Goal: Task Accomplishment & Management: Manage account settings

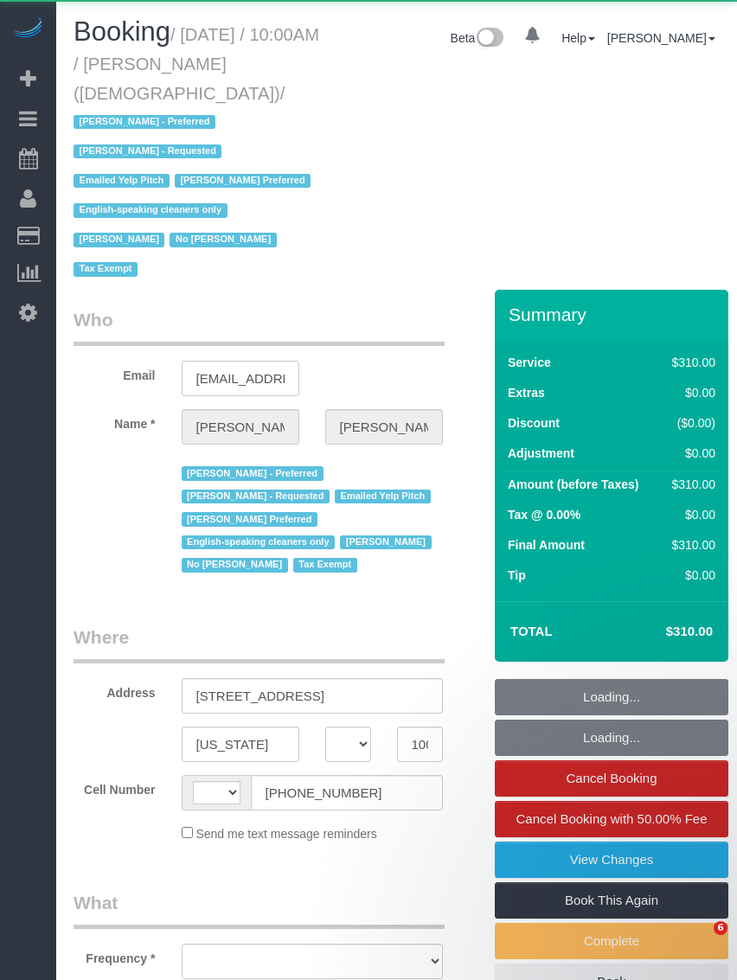
select select "NY"
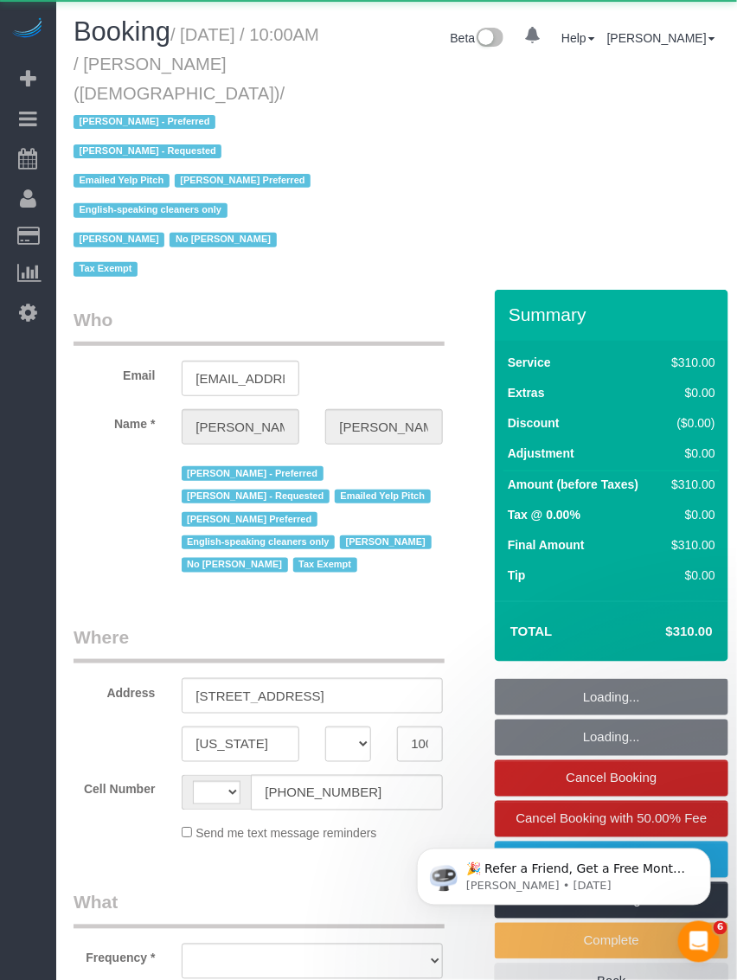
select select "string:[GEOGRAPHIC_DATA]"
select select "number:89"
select select "number:90"
select select "number:15"
select select "number:7"
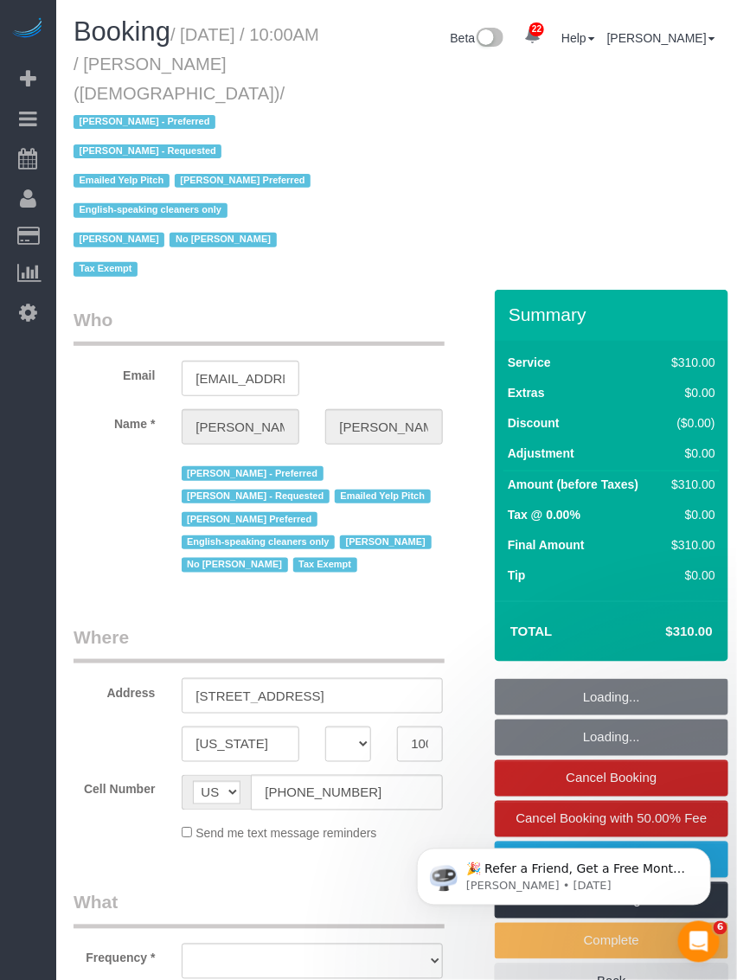
select select "object:967"
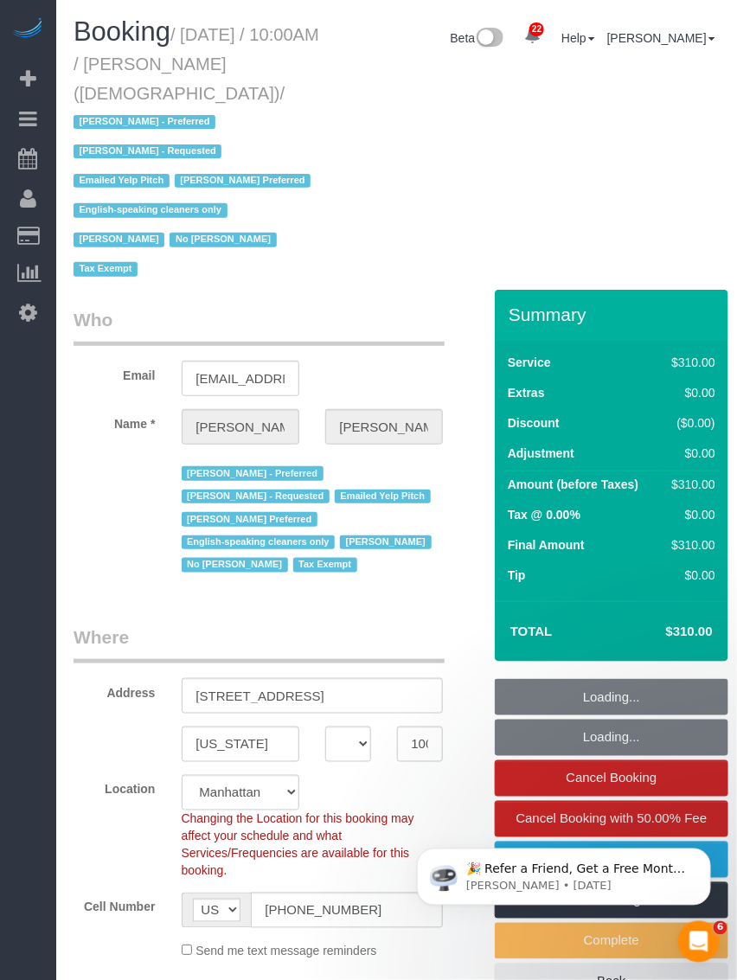
select select "spot1"
select select "300"
select select "object:1503"
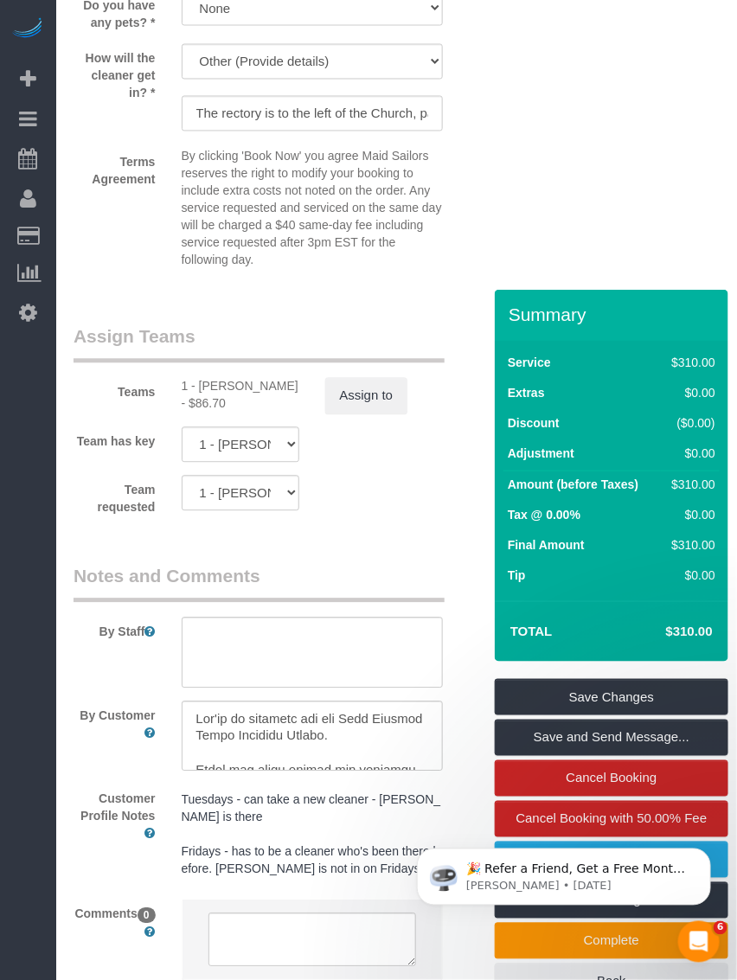
scroll to position [2263, 0]
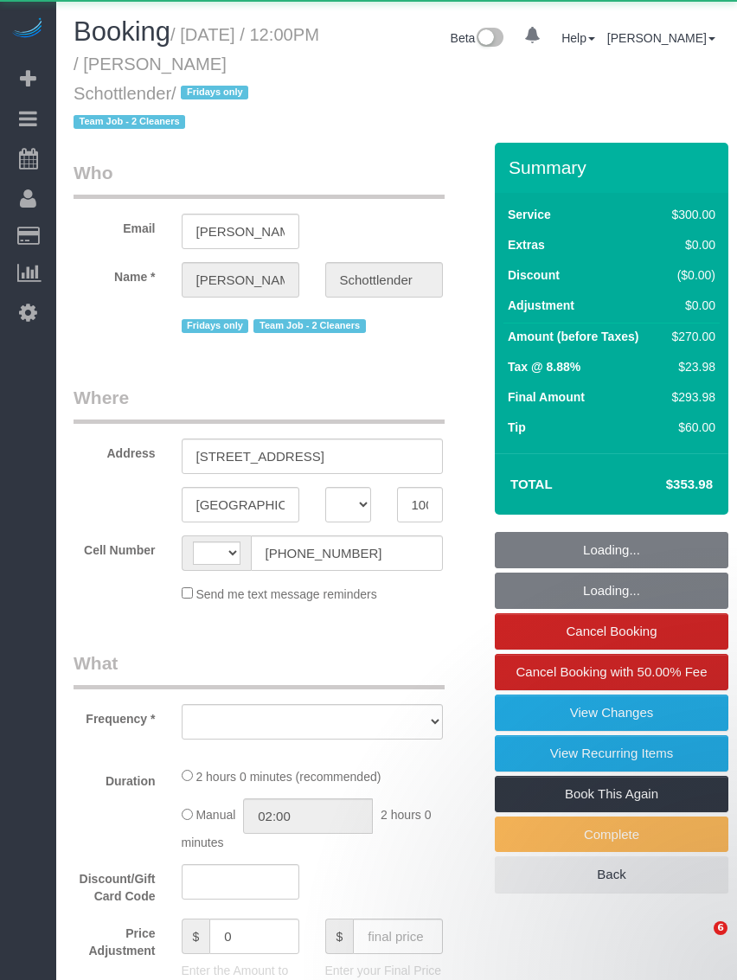
select select "NY"
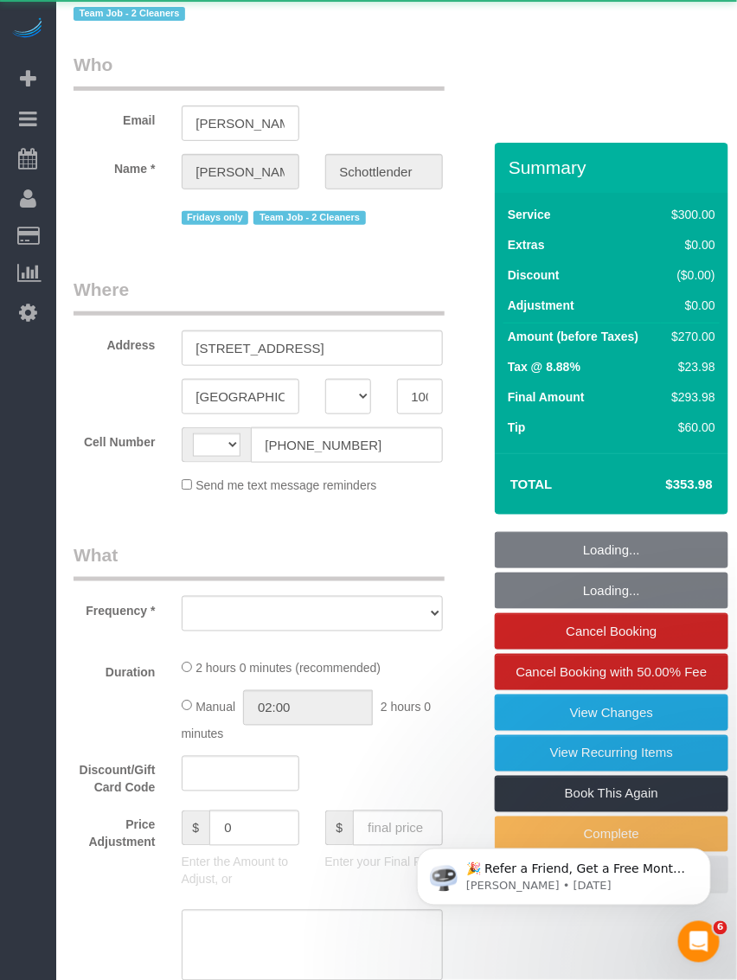
select select "string:[GEOGRAPHIC_DATA]"
select select "object:898"
select select "number:89"
select select "number:90"
select select "number:15"
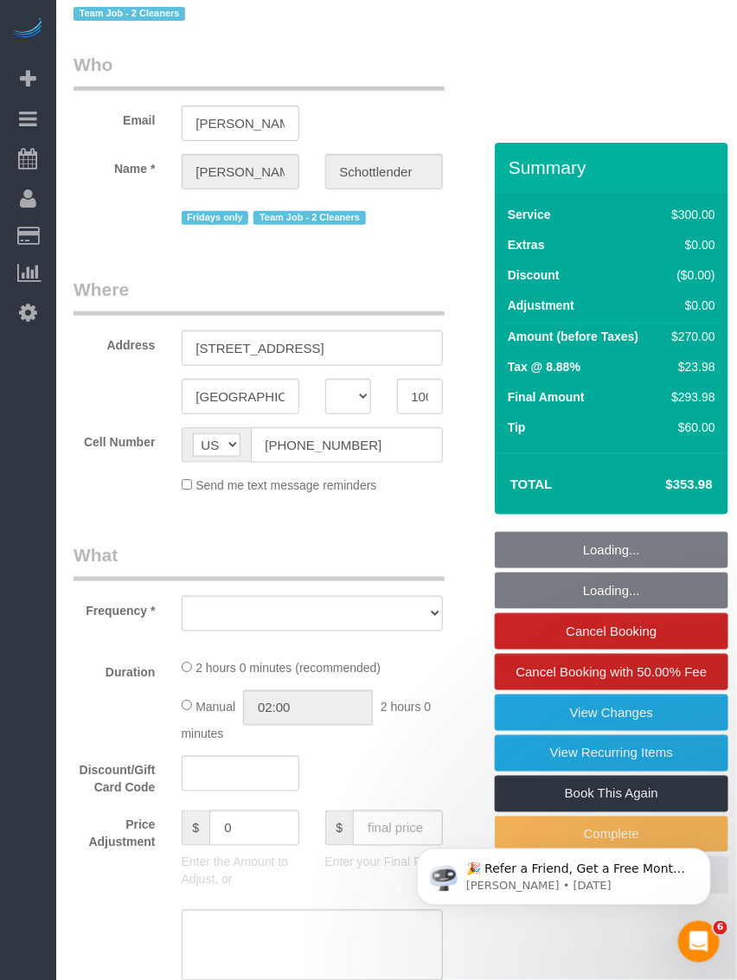
select select "number:5"
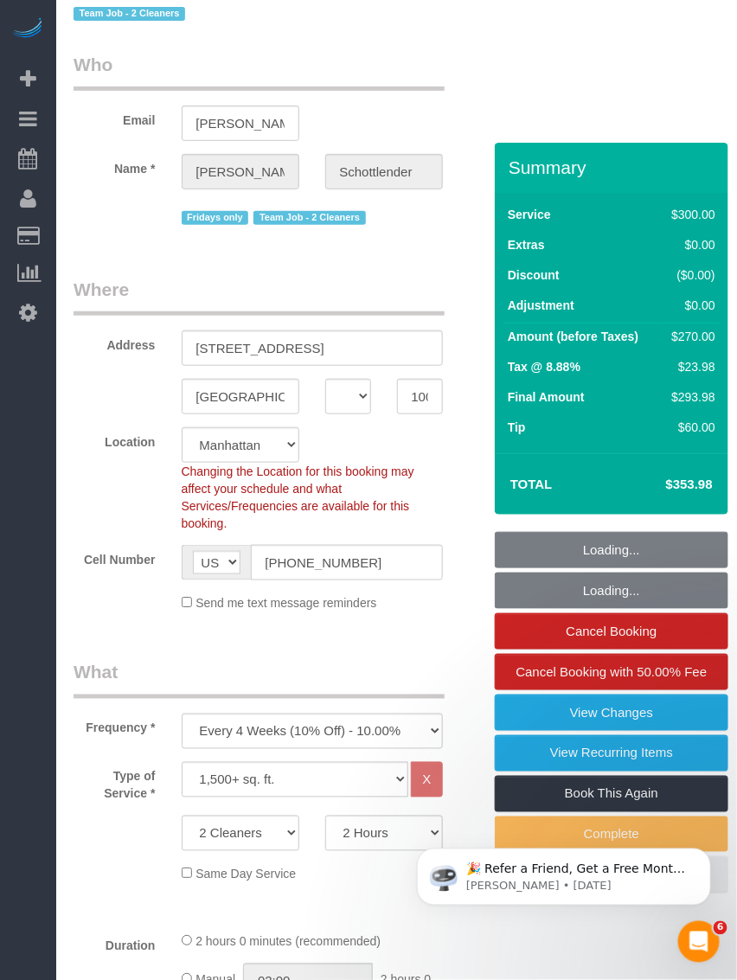
select select "string:stripe-pm_1K4Tdu4VGloSiKo7p6t4cjqY"
select select "object:1502"
select select "spot1"
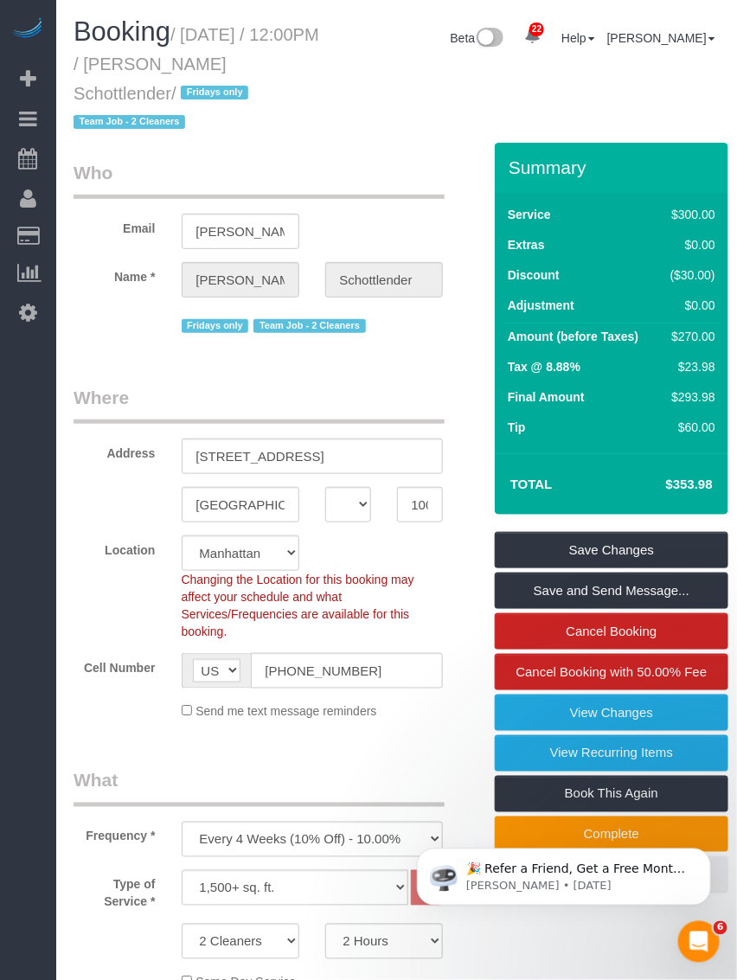
drag, startPoint x: 215, startPoint y: 57, endPoint x: 177, endPoint y: 84, distance: 45.9
click at [177, 84] on small "/ September 19, 2025 / 12:00PM / Moriel Schottlender / Fridays only Team Job - …" at bounding box center [197, 78] width 246 height 107
click at [206, 31] on small "/ September 19, 2025 / 12:00PM / Moriel Schottlender / Fridays only Team Job - …" at bounding box center [197, 78] width 246 height 107
drag, startPoint x: 187, startPoint y: 35, endPoint x: 169, endPoint y: 88, distance: 56.6
click at [169, 88] on small "/ September 19, 2025 / 12:00PM / Moriel Schottlender / Fridays only Team Job - …" at bounding box center [197, 78] width 246 height 107
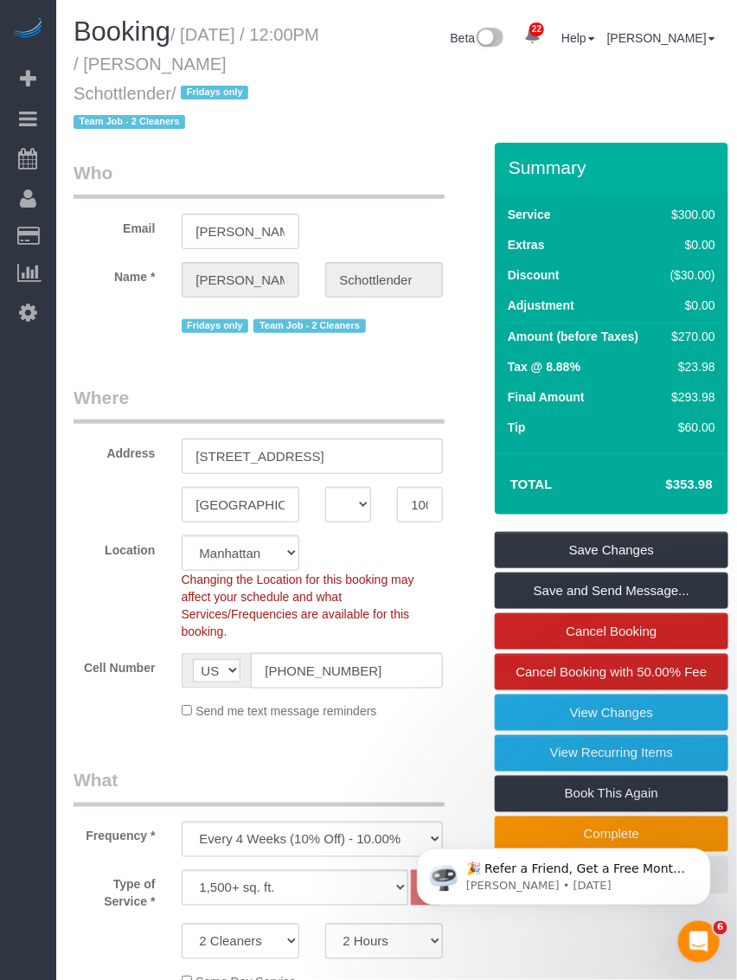
copy small "September 19, 2025 / 12:00PM / Moriel Schottlender"
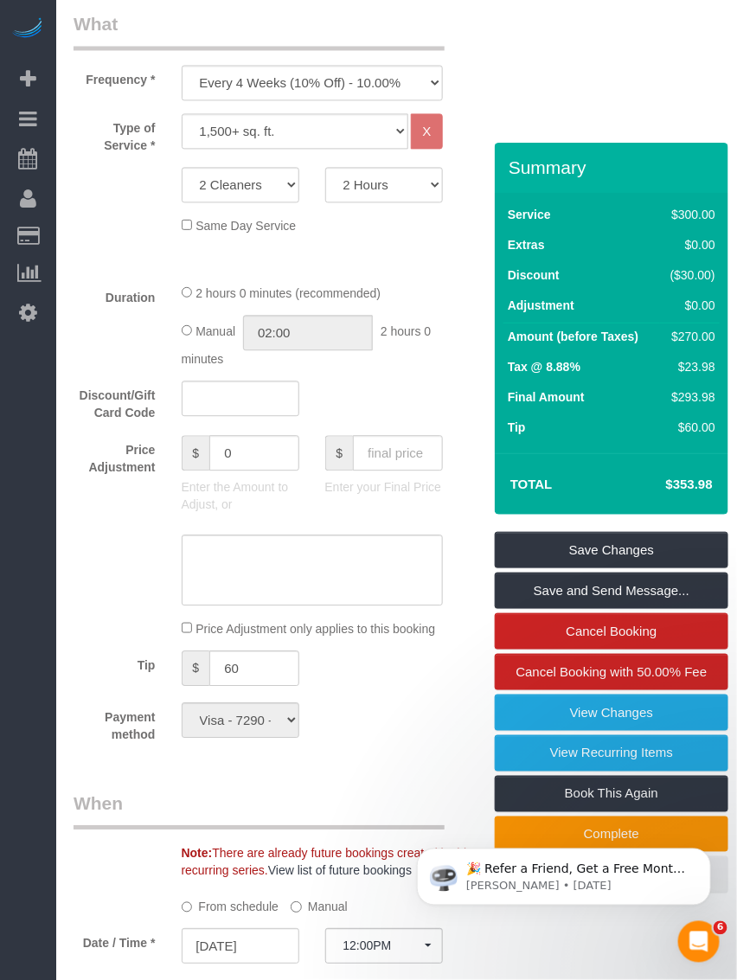
scroll to position [108, 0]
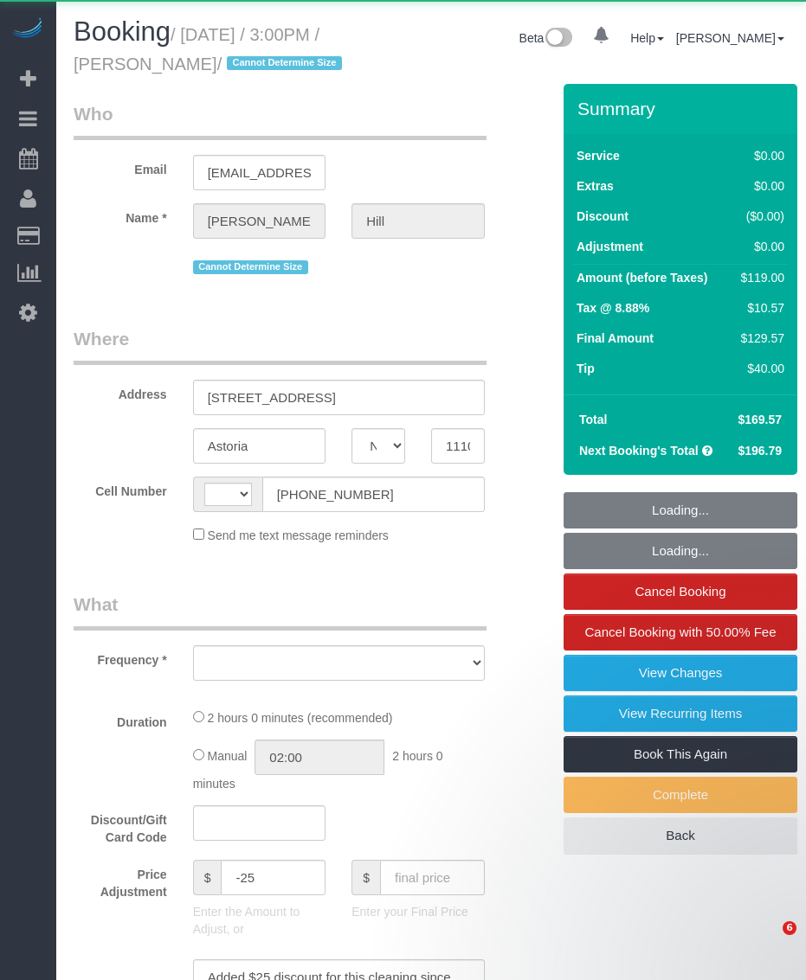
select select "NY"
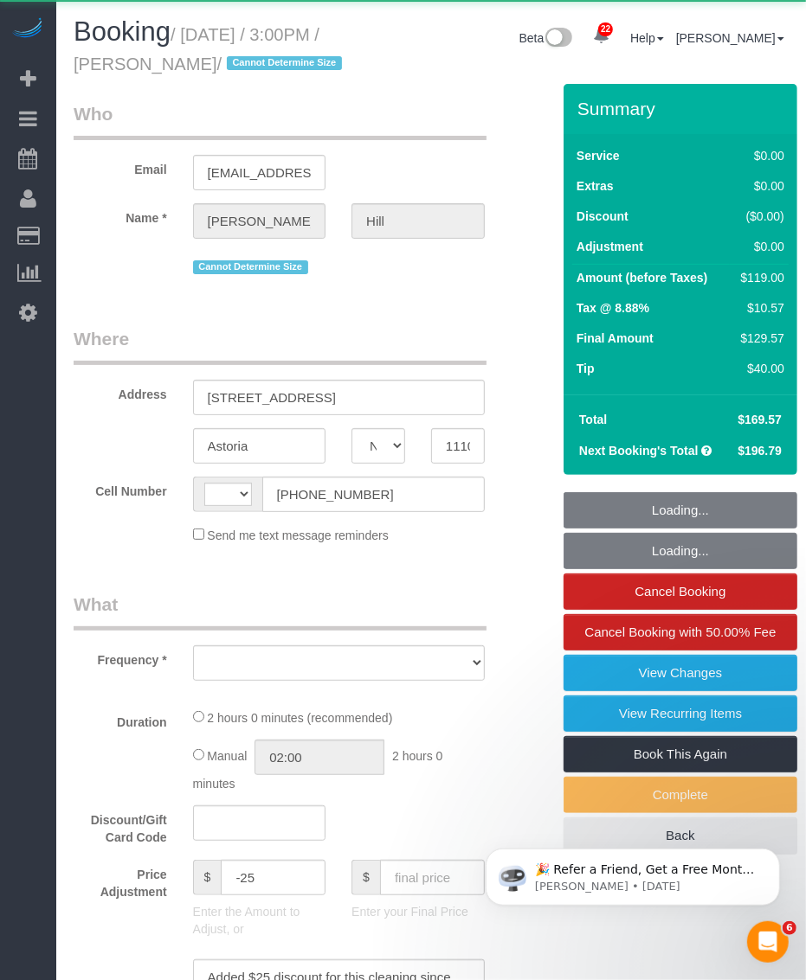
select select "string:[GEOGRAPHIC_DATA]"
select select "string:stripe-pm_1LZLVg4VGloSiKo7cTV3q5HV"
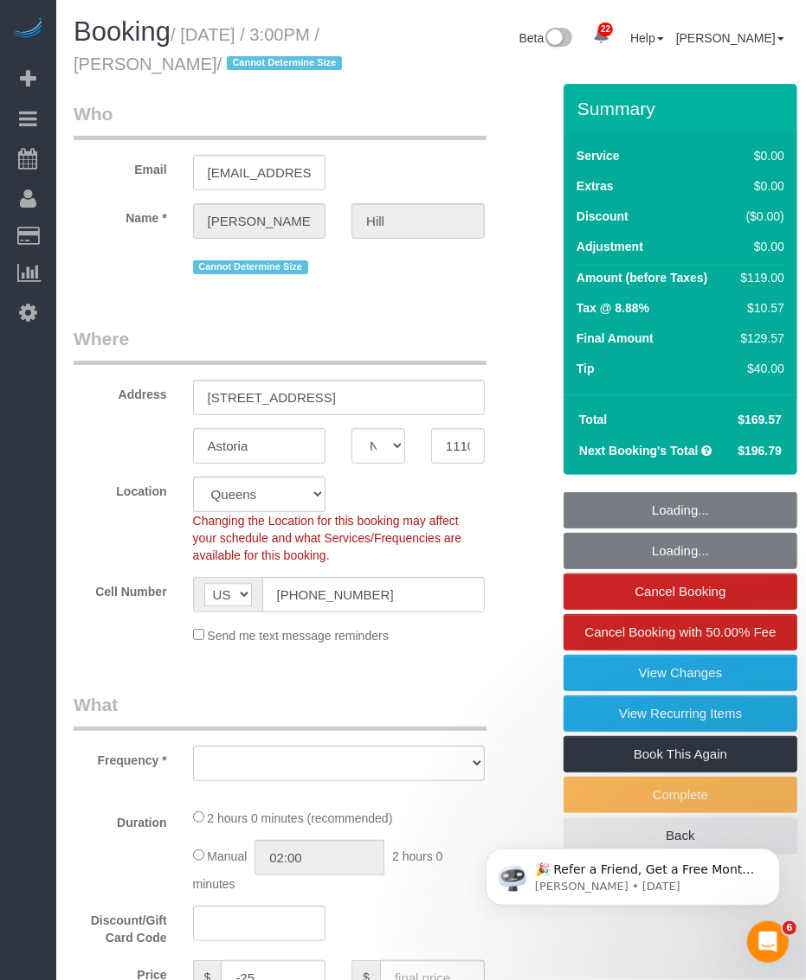
select select "object:822"
select select "spot1"
select select "object:932"
select select "1"
select select "number:89"
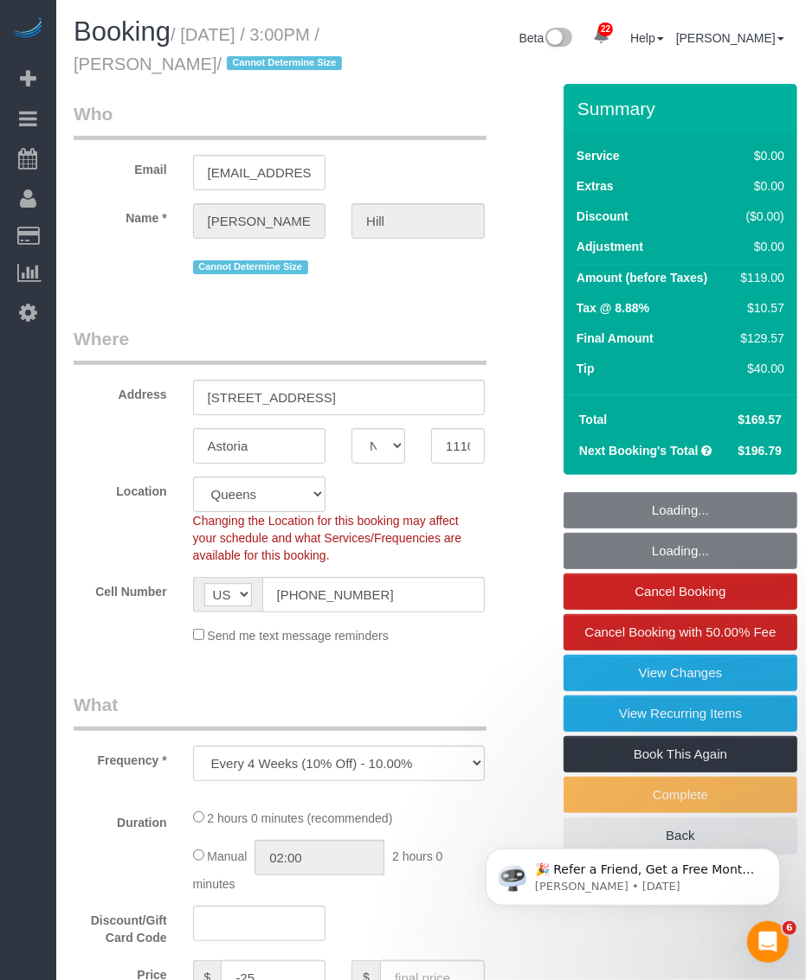
select select "number:90"
select select "number:15"
select select "number:5"
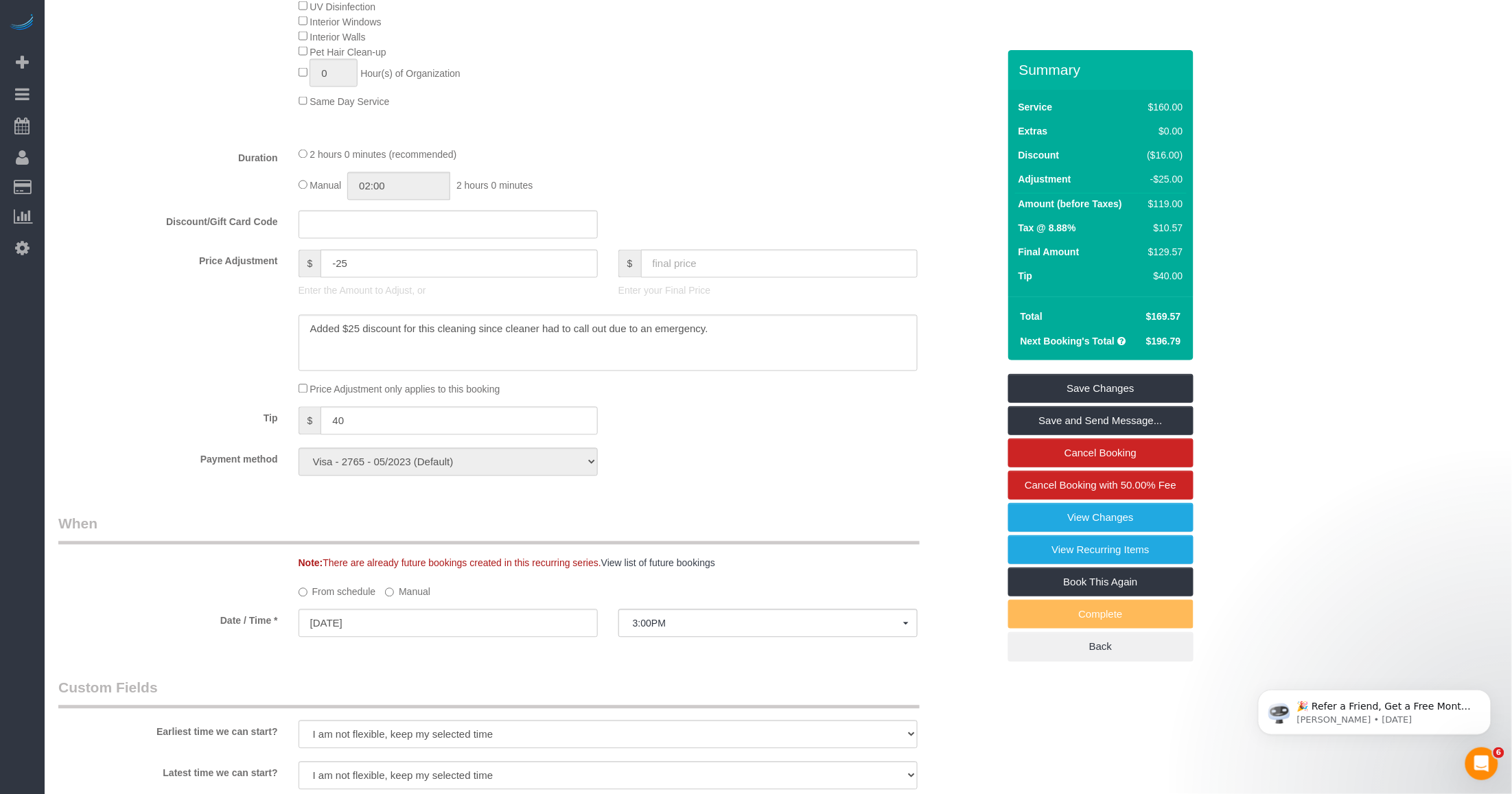
scroll to position [1030, 0]
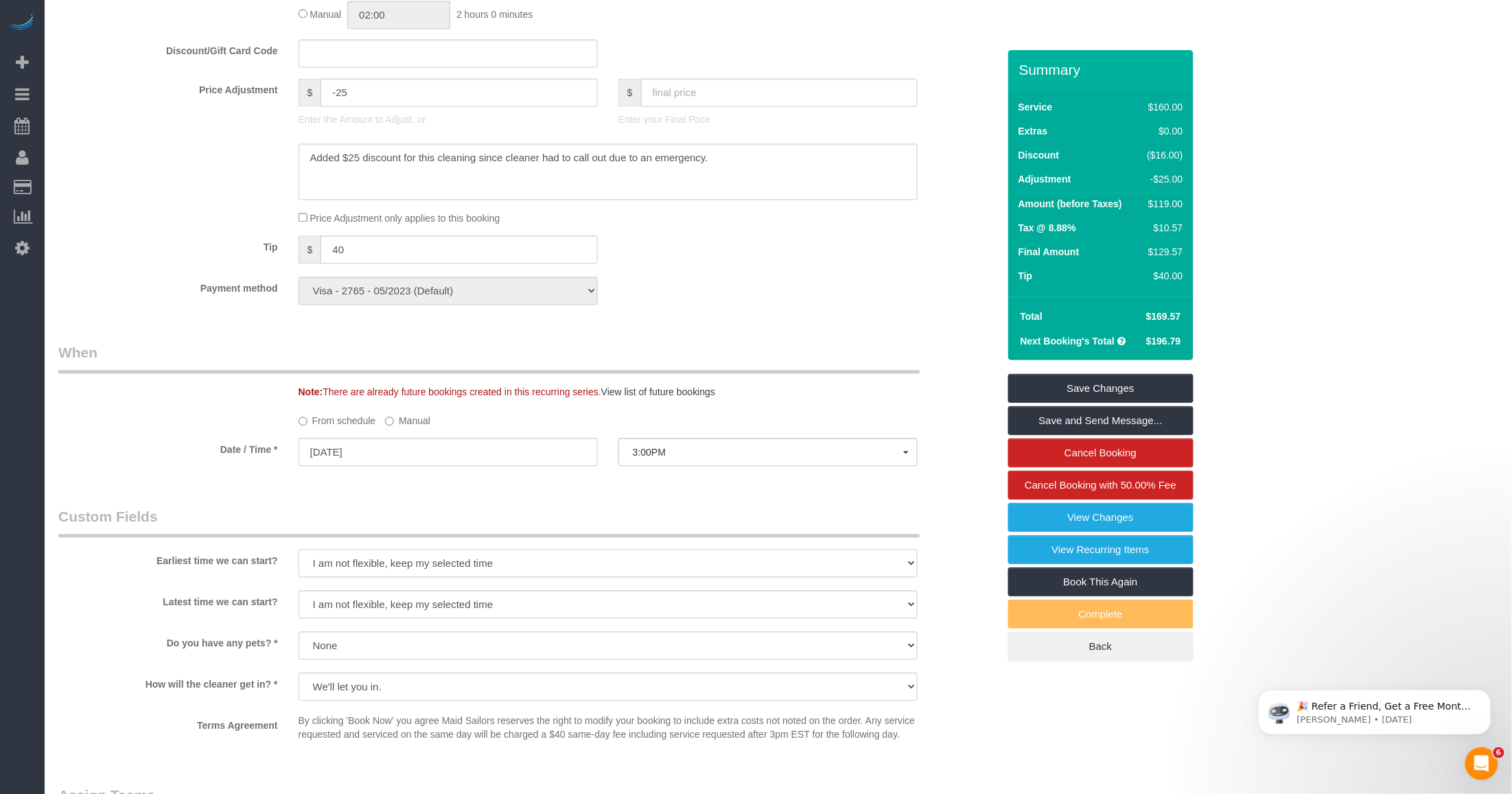
click at [416, 562] on select "I am not flexible, keep my selected time 8:00 AM 9:00 AM 10:00 AM 11:00 AM 12:0…" at bounding box center [608, 562] width 619 height 28
select select "number:61"
click at [298, 549] on select "I am not flexible, keep my selected time 8:00 AM 9:00 AM 10:00 AM 11:00 AM 12:0…" at bounding box center [608, 562] width 619 height 28
click at [343, 605] on select "I am not flexible, keep my selected time 8:00 AM 9:00 AM 10:00 AM 11:00 AM 12:0…" at bounding box center [608, 604] width 619 height 28
select select "number:79"
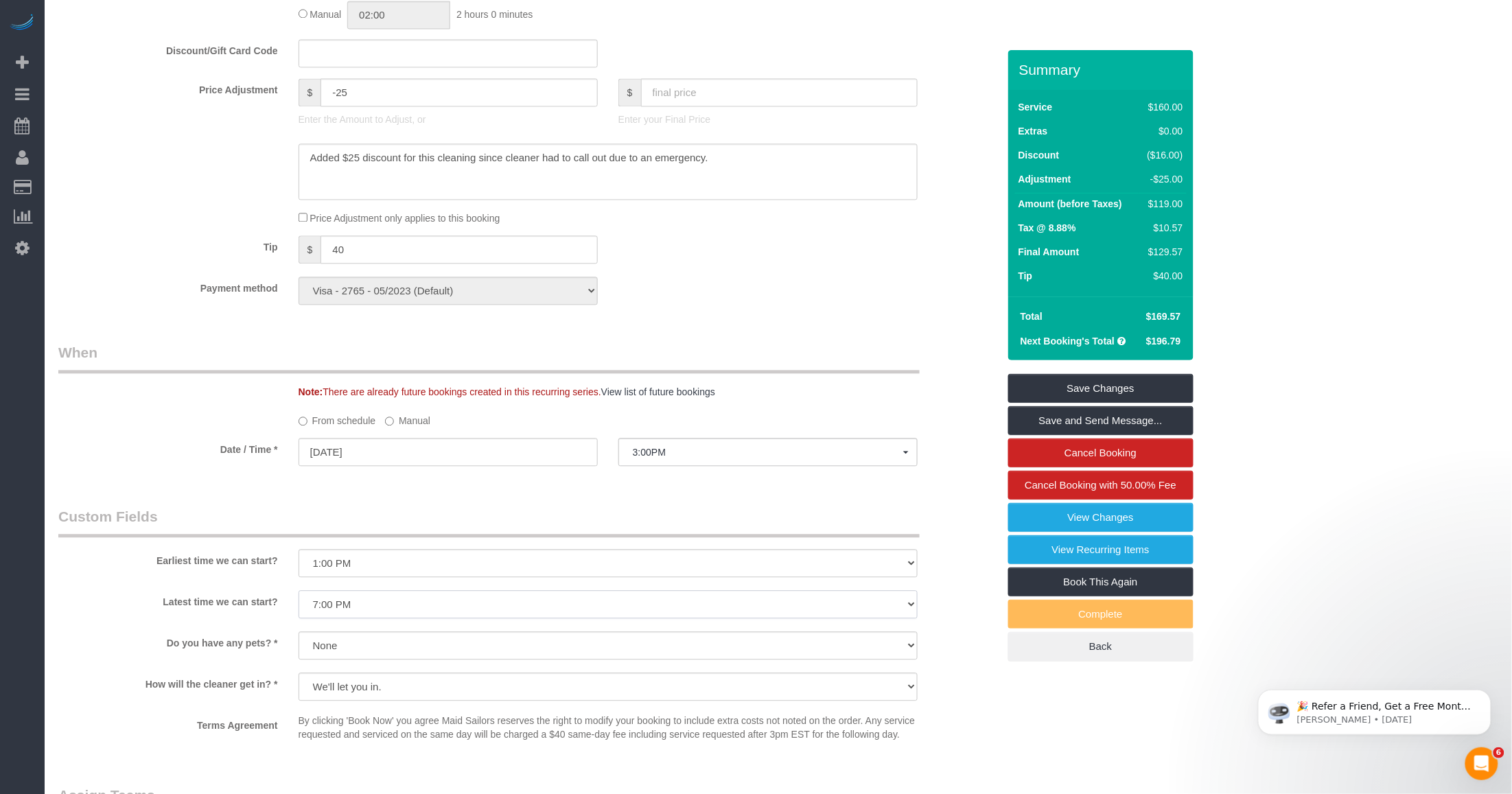
click at [298, 590] on select "I am not flexible, keep my selected time 8:00 AM 9:00 AM 10:00 AM 11:00 AM 12:0…" at bounding box center [608, 604] width 619 height 28
click at [448, 447] on input "[DATE]" at bounding box center [447, 451] width 299 height 28
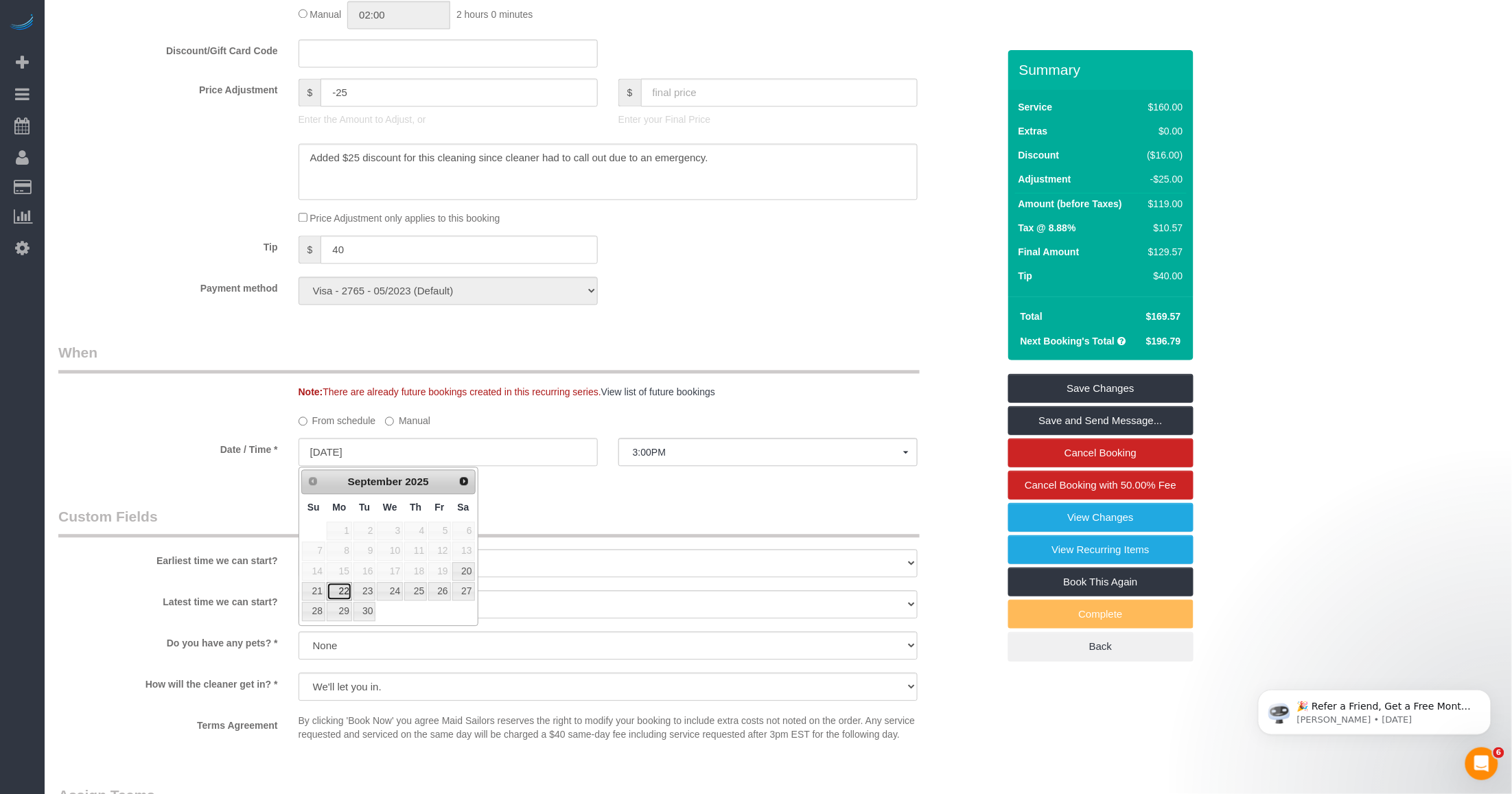
click at [347, 596] on link "22" at bounding box center [340, 591] width 25 height 18
type input "09/22/2025"
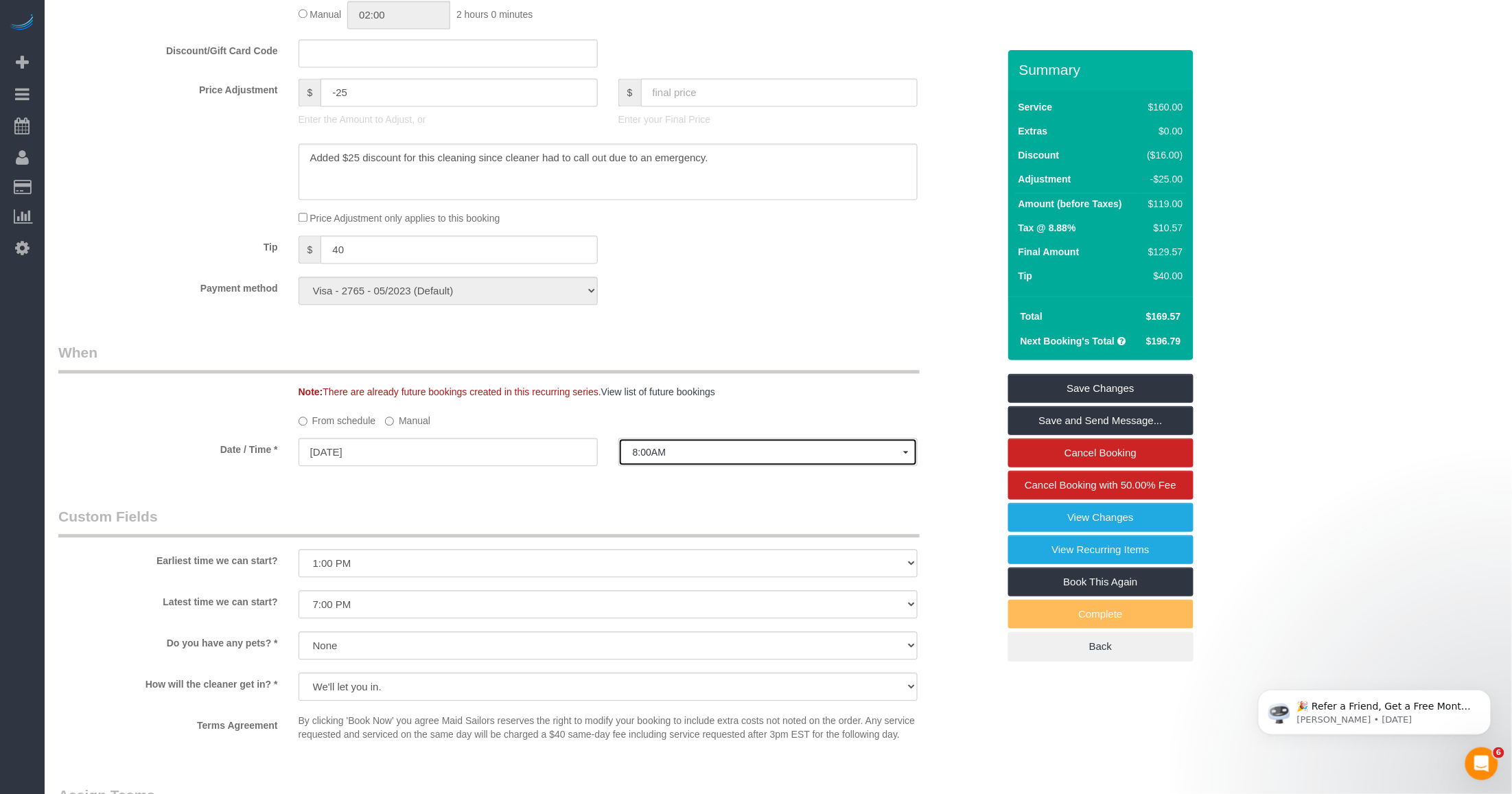
click at [639, 445] on button "8:00AM" at bounding box center [768, 451] width 299 height 28
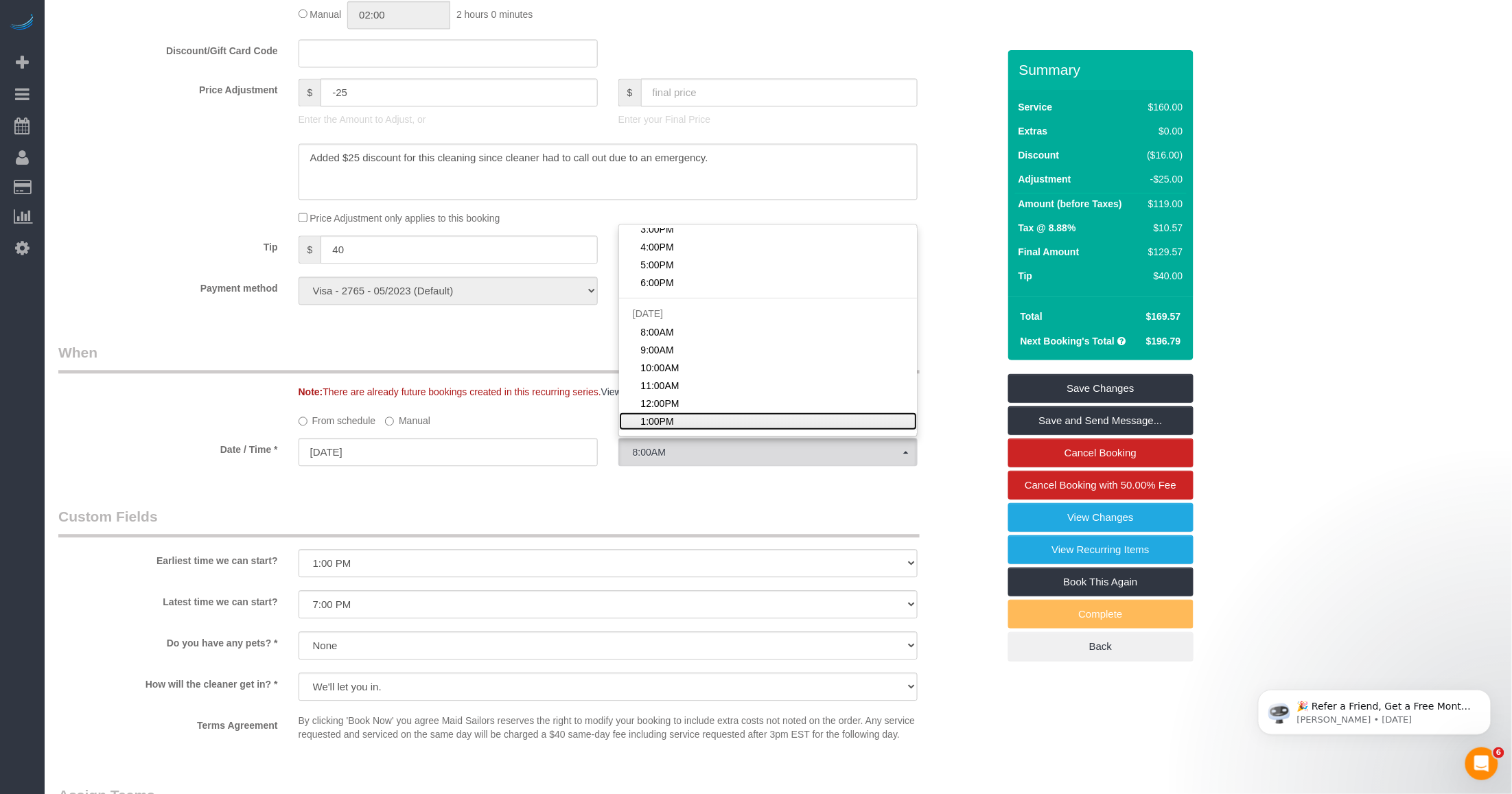
click at [639, 420] on span "1:00PM" at bounding box center [657, 420] width 33 height 13
select select "spot22"
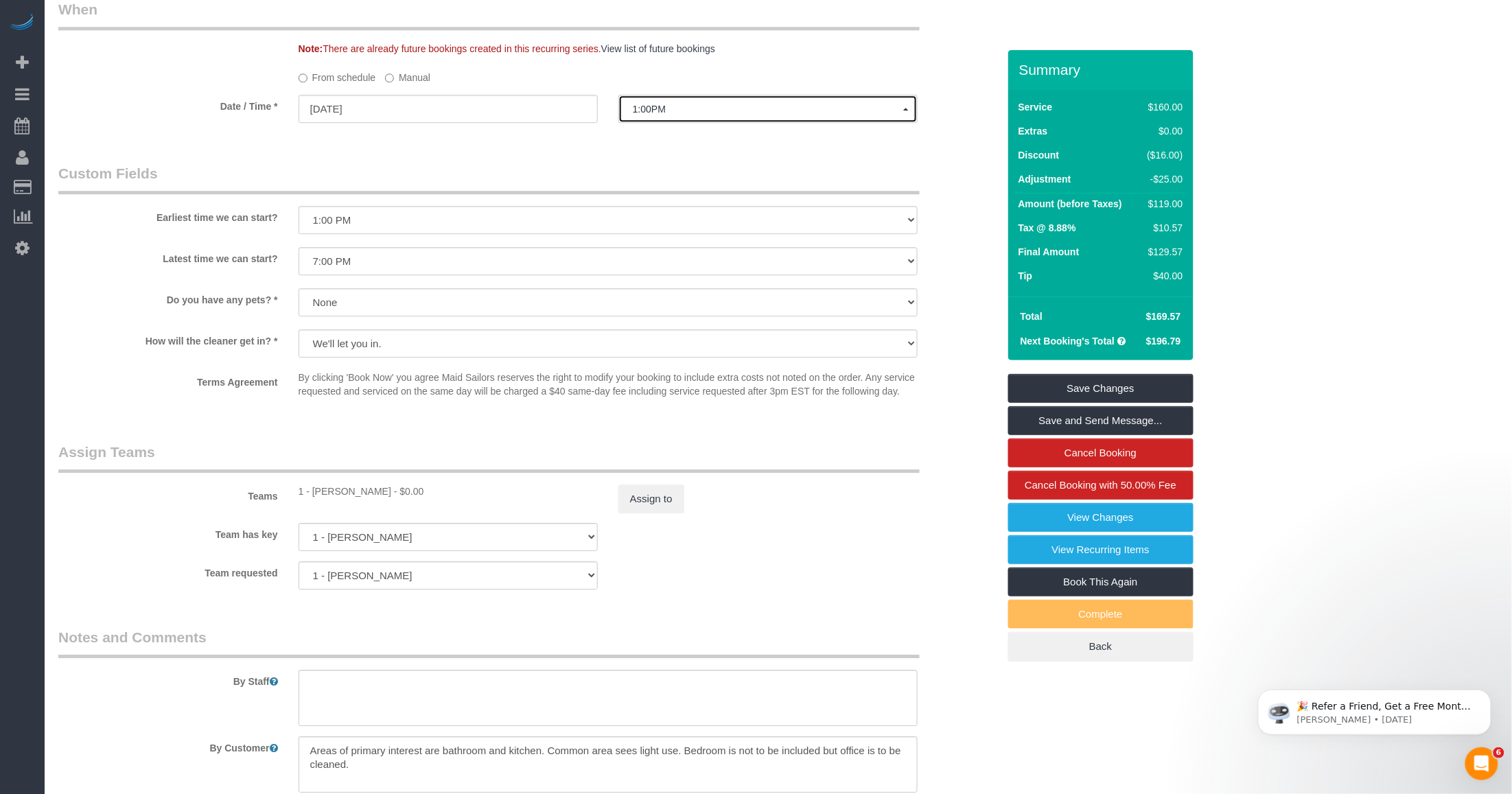
scroll to position [1459, 0]
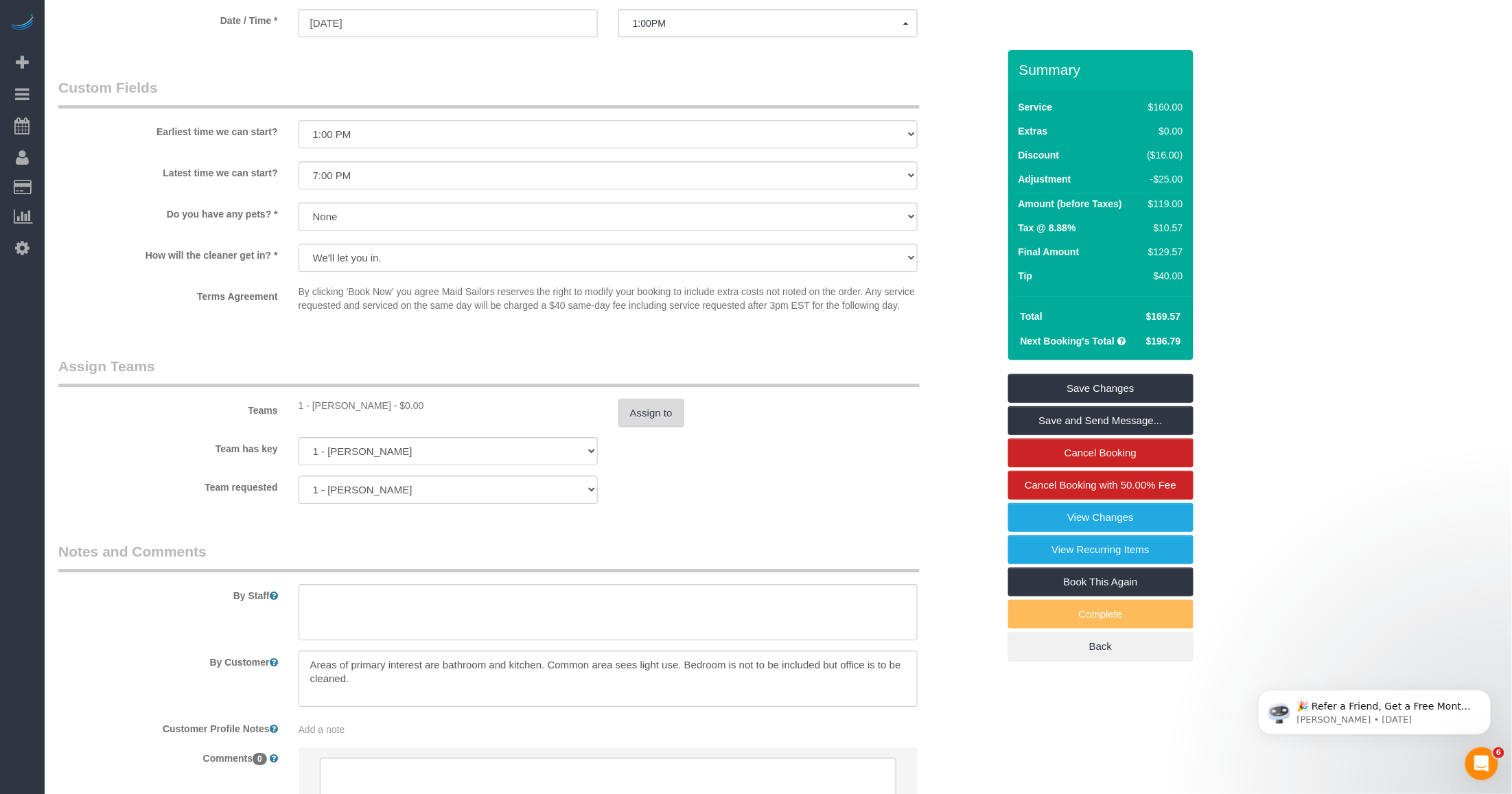
click at [639, 412] on button "Assign to" at bounding box center [651, 413] width 66 height 29
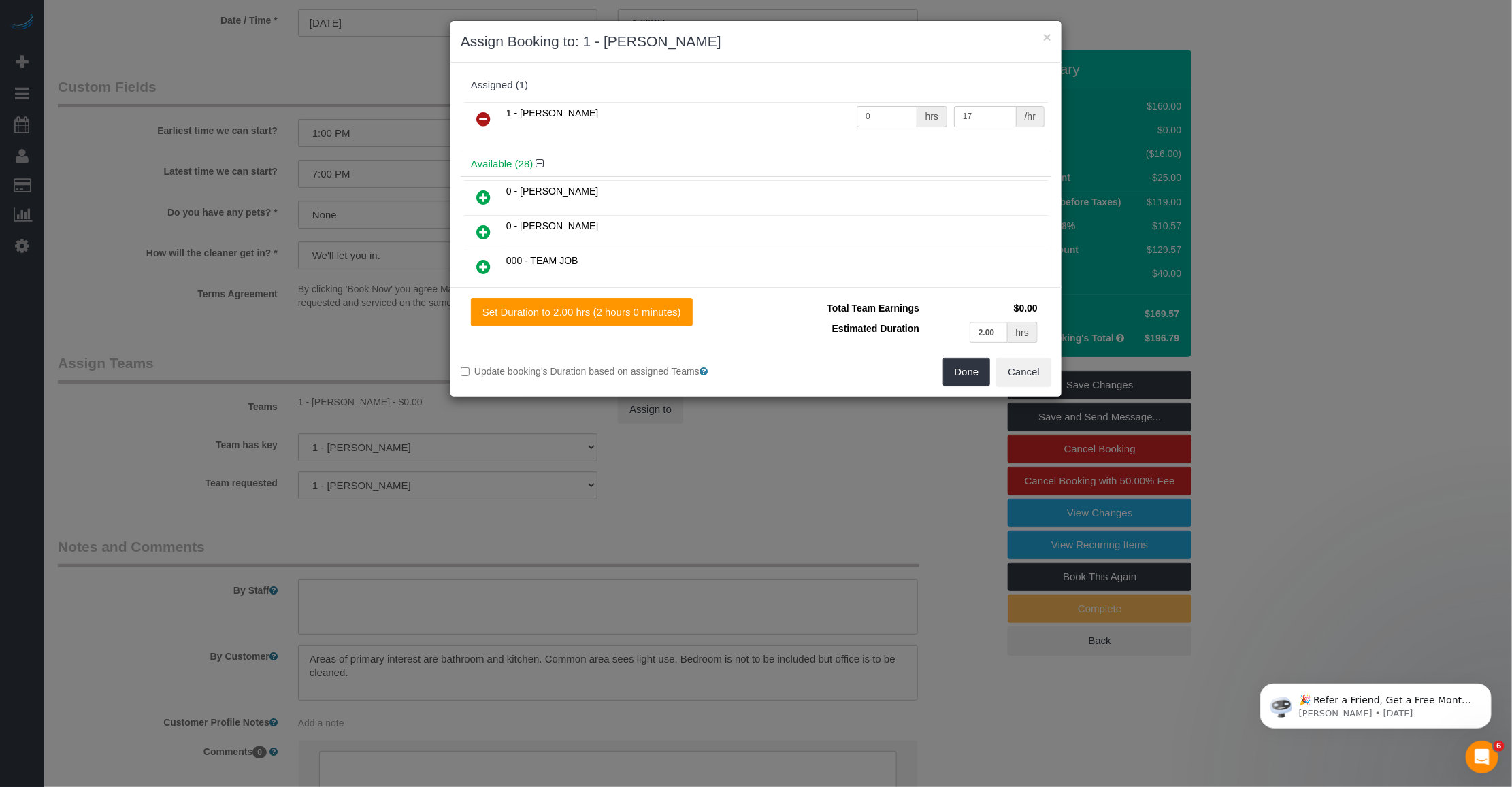
click at [484, 113] on icon at bounding box center [484, 119] width 14 height 17
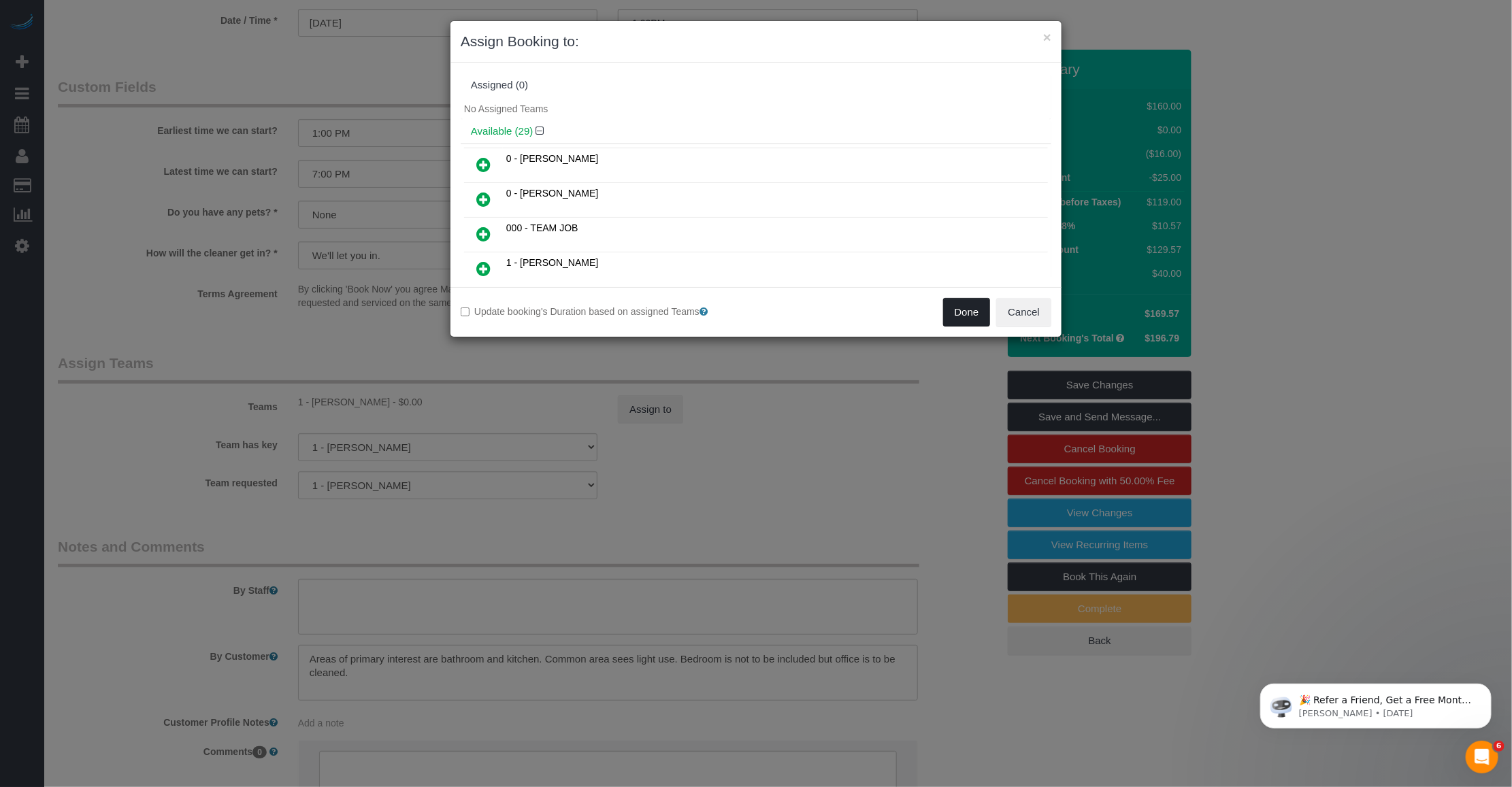
click at [633, 320] on button "Done" at bounding box center [966, 312] width 48 height 28
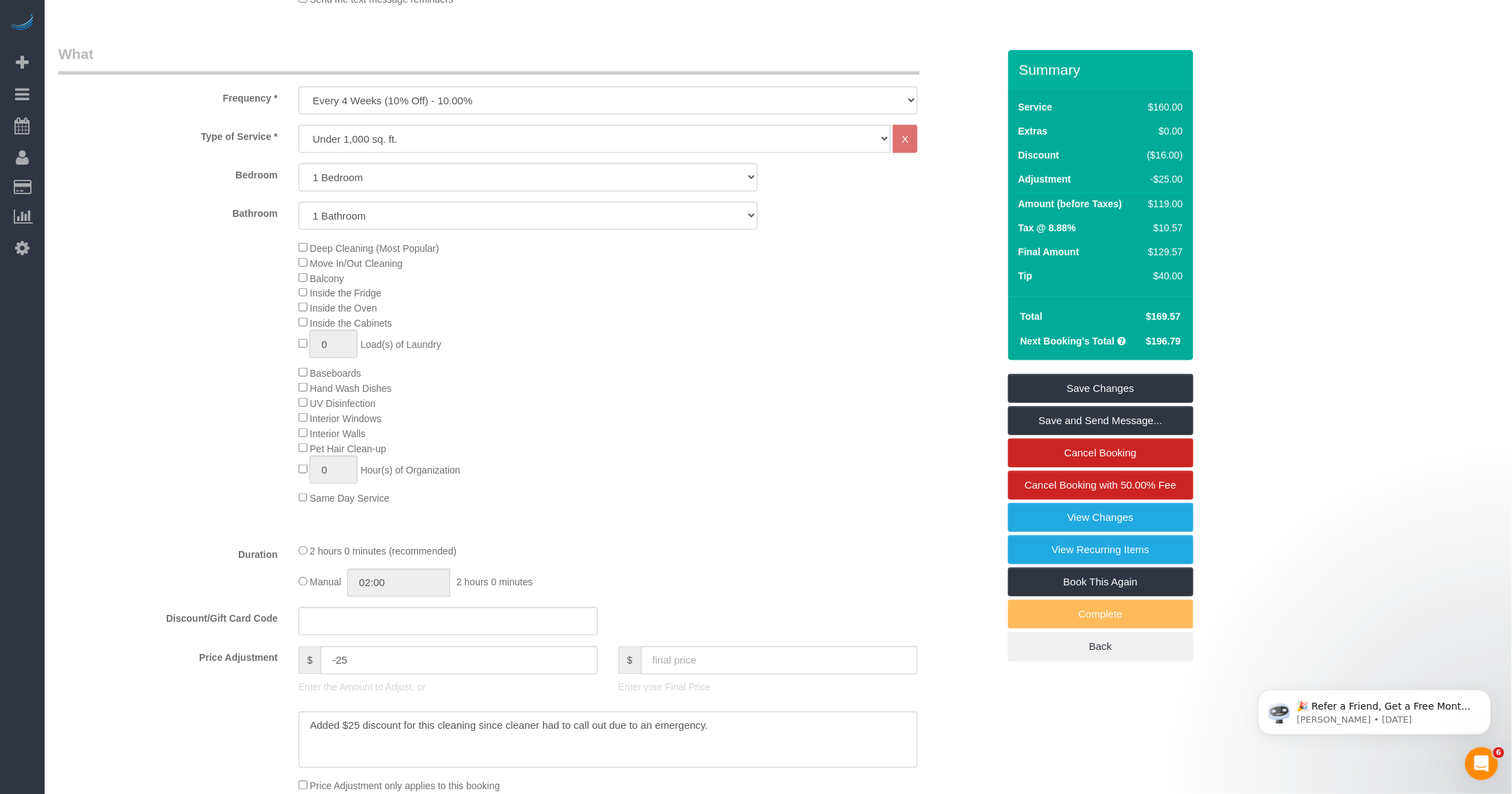
scroll to position [118, 0]
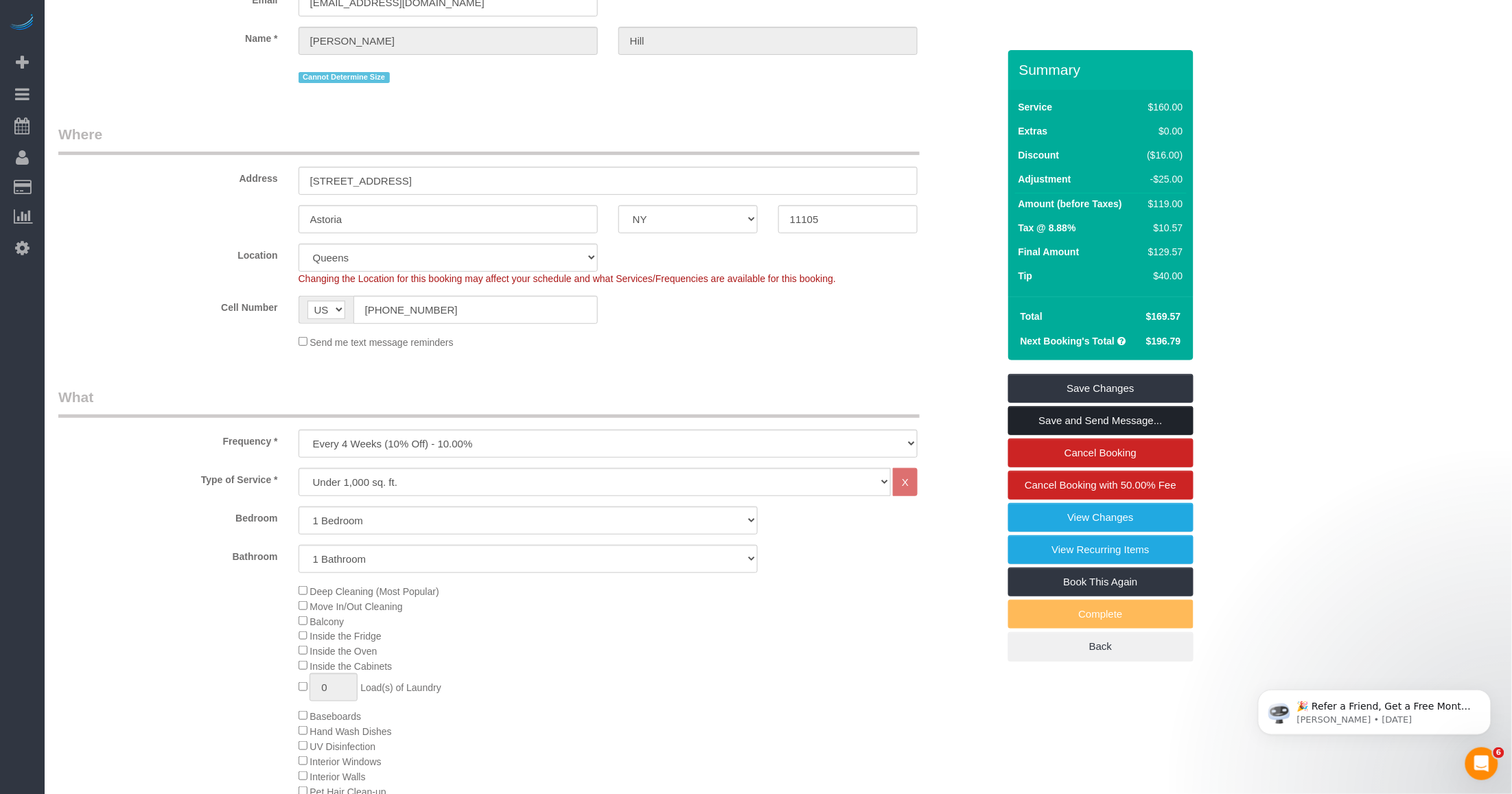
click at [639, 423] on link "Save and Send Message..." at bounding box center [1101, 420] width 186 height 29
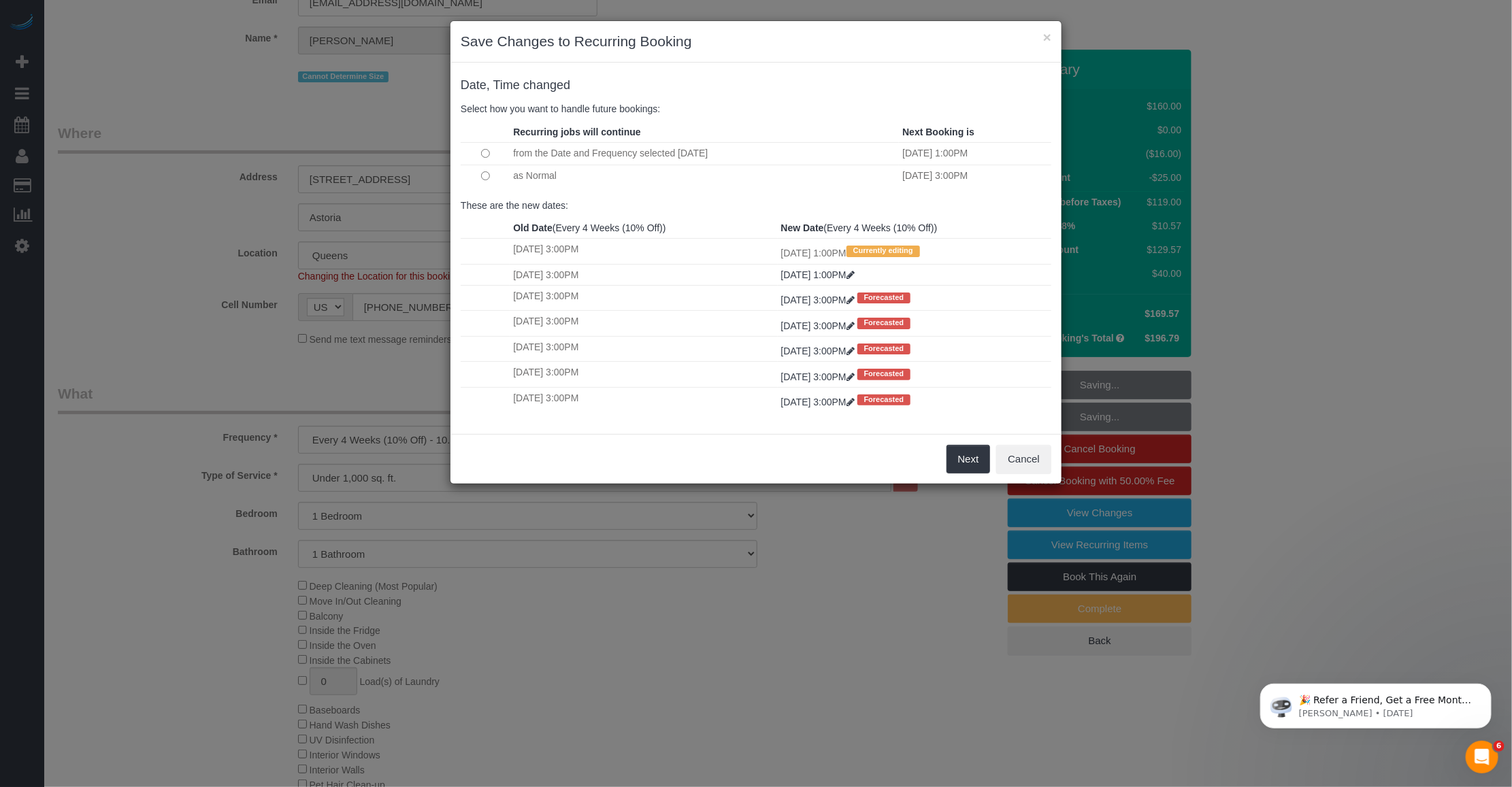
click at [613, 154] on td "from the Date and Frequency selected Today" at bounding box center [704, 153] width 389 height 23
click at [633, 465] on button "Next" at bounding box center [969, 459] width 44 height 28
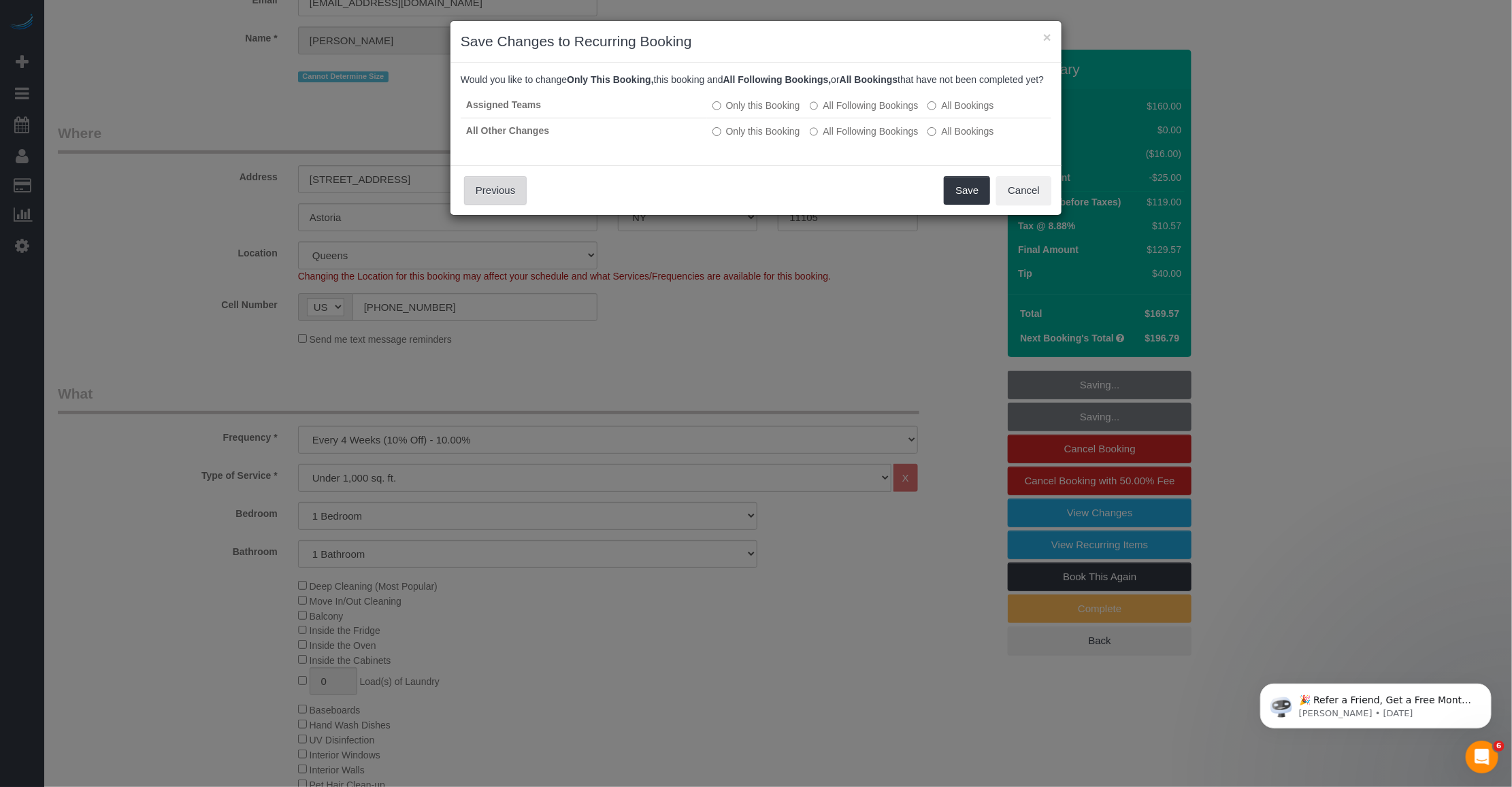
click at [498, 204] on button "Previous" at bounding box center [495, 190] width 63 height 28
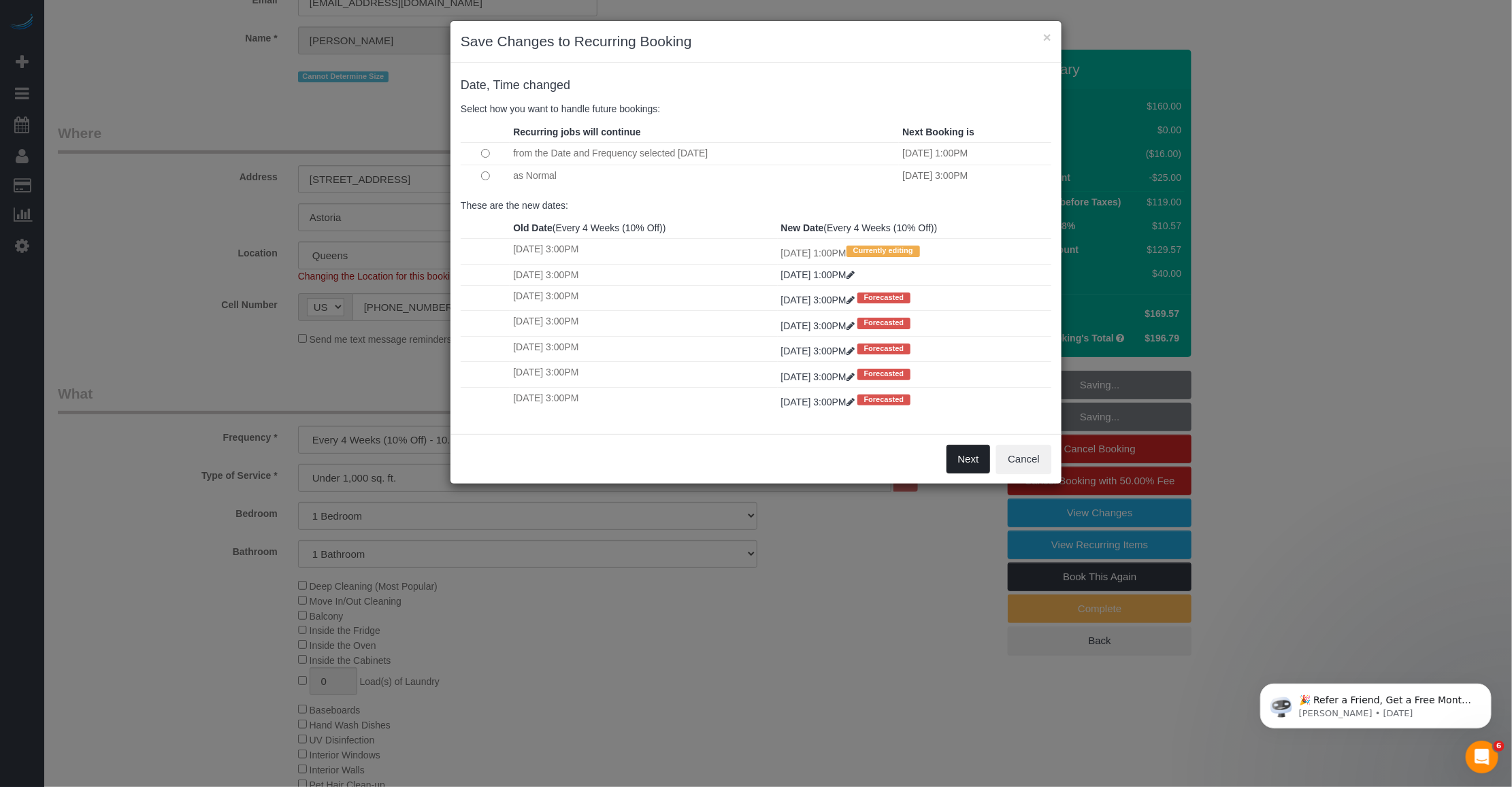
click at [633, 460] on button "Next" at bounding box center [969, 459] width 44 height 28
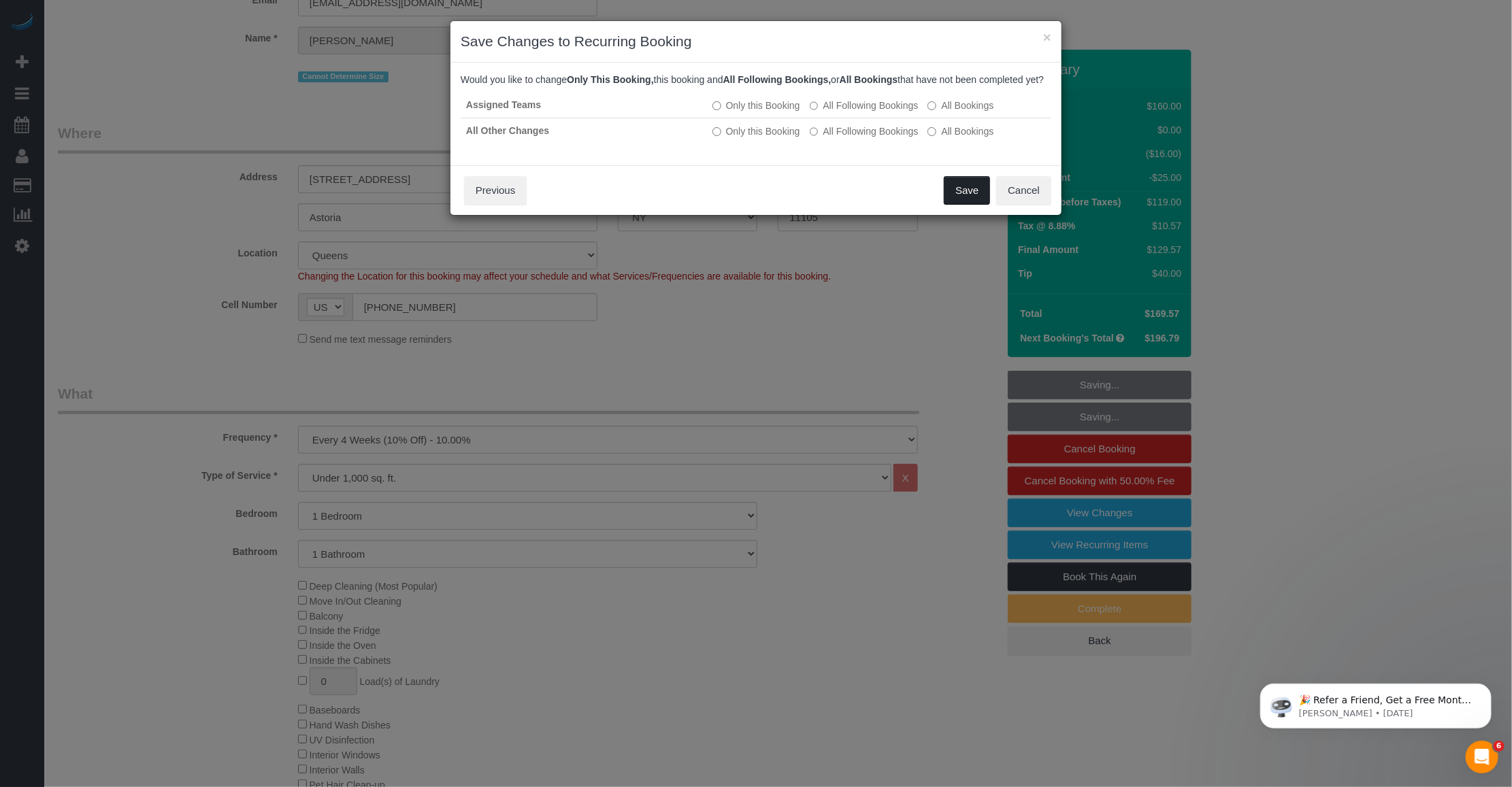
click at [633, 204] on button "Save" at bounding box center [966, 190] width 46 height 28
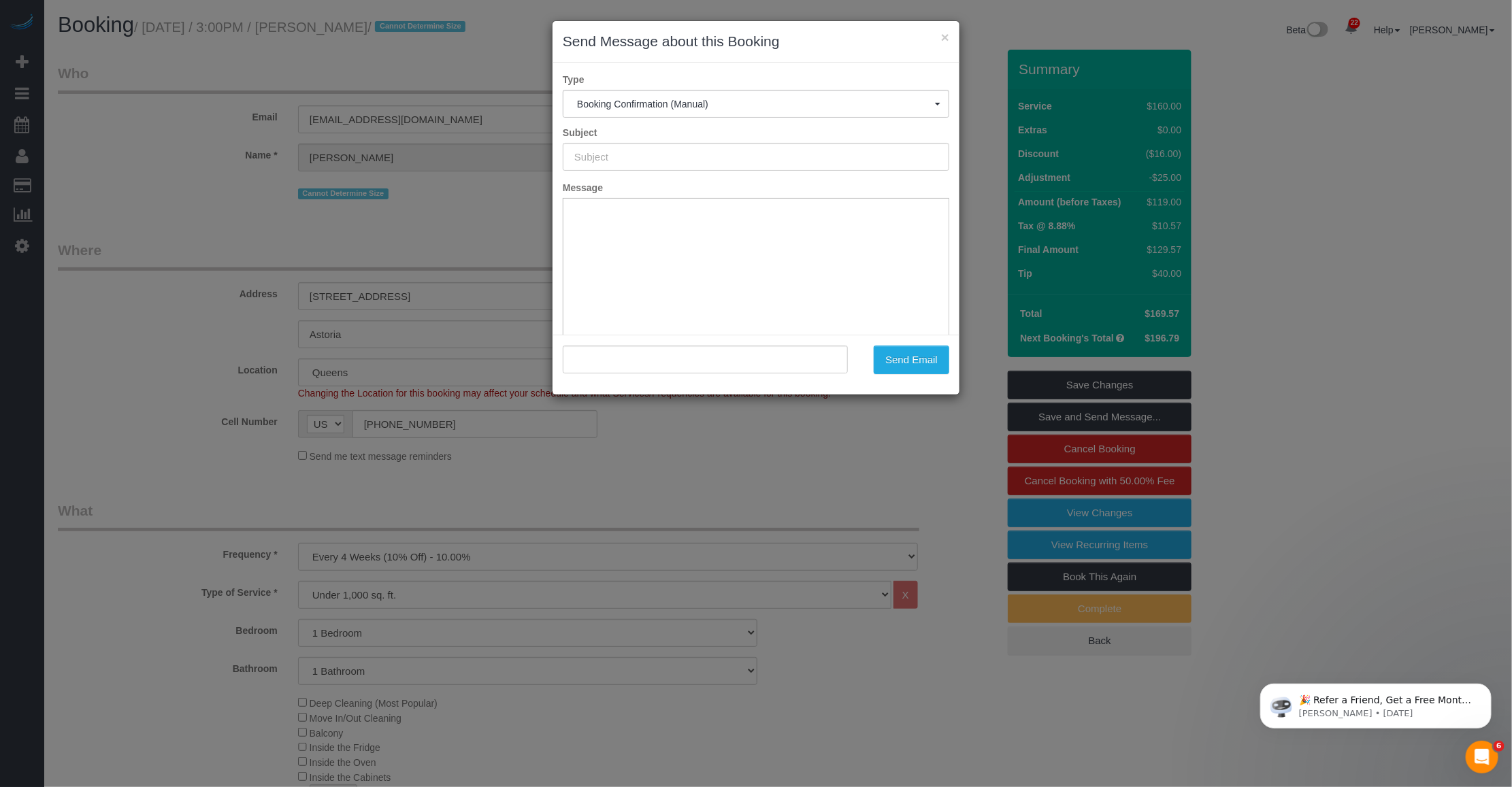
scroll to position [0, 0]
type input "Cleaning Confirmed for 09/22/2025 at 1:00pm"
type input ""Geofrey Hill" <geofreyhill@gmail.com>"
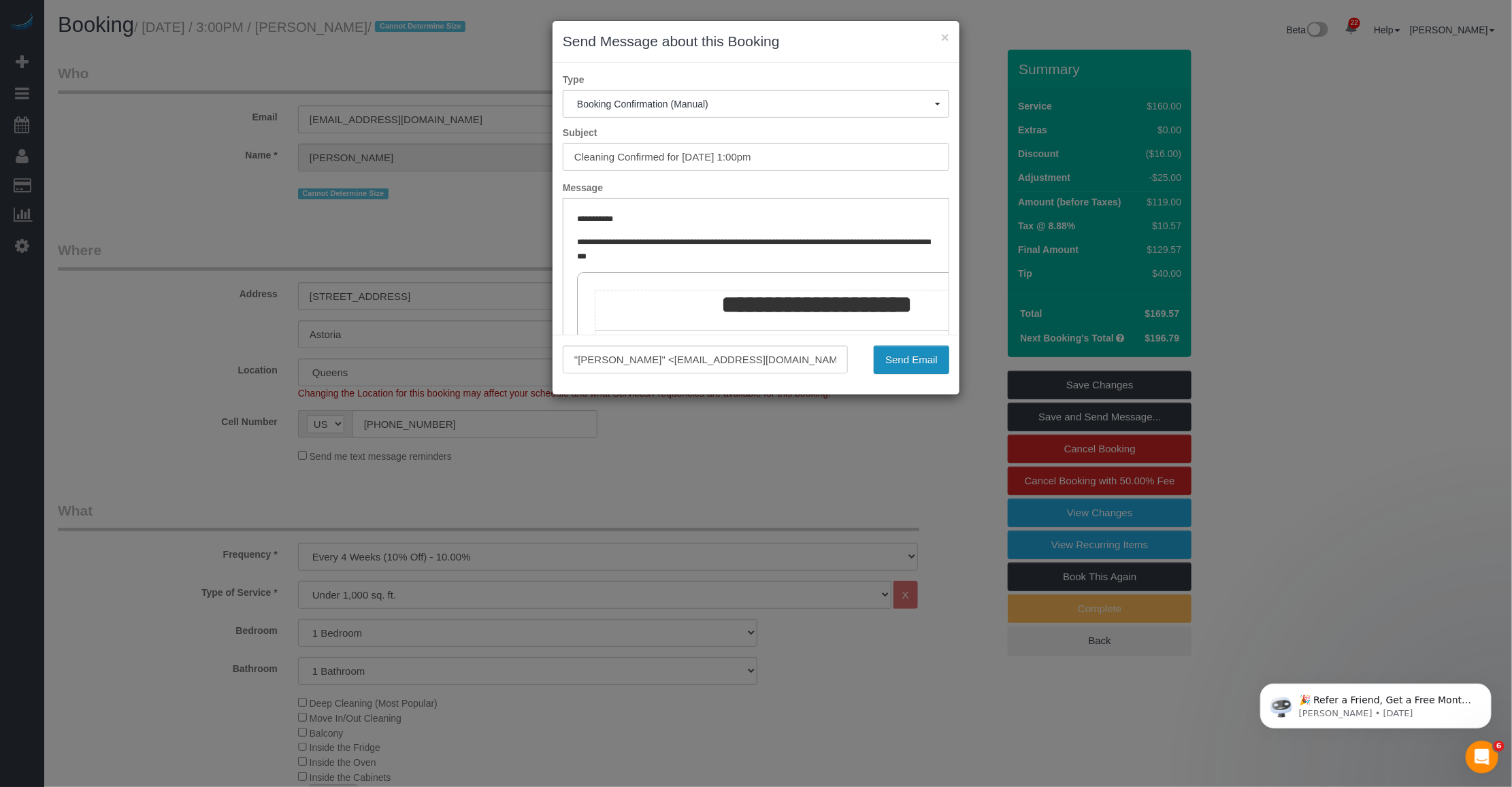
click at [633, 358] on button "Send Email" at bounding box center [911, 360] width 75 height 28
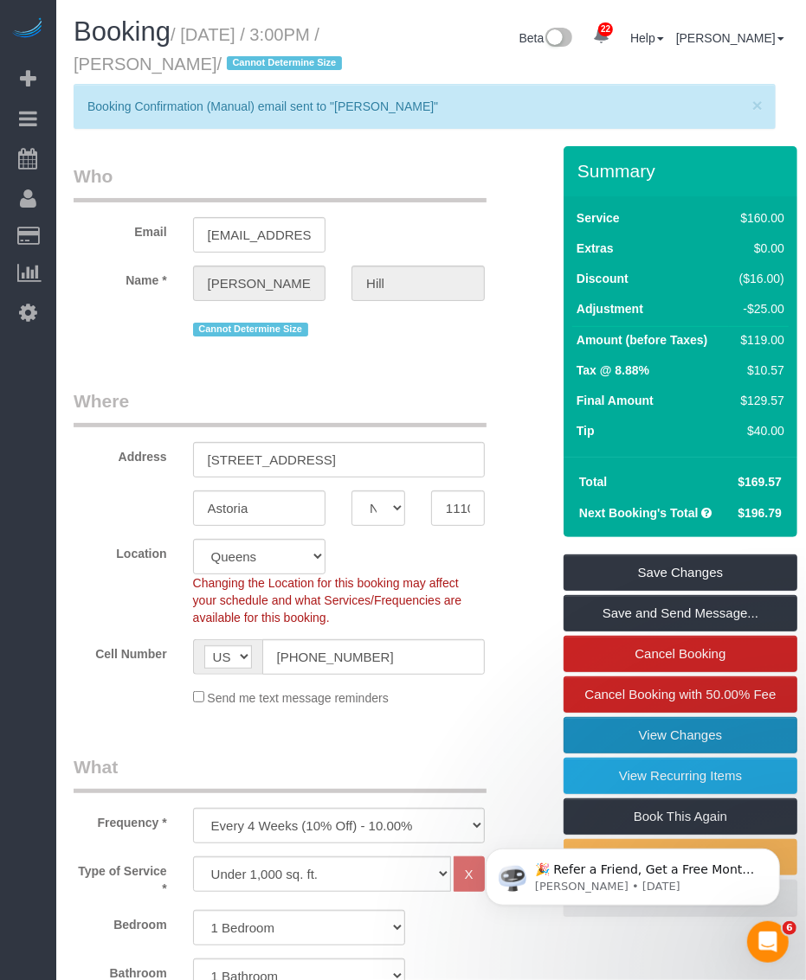
click at [621, 754] on link "View Changes" at bounding box center [680, 735] width 234 height 36
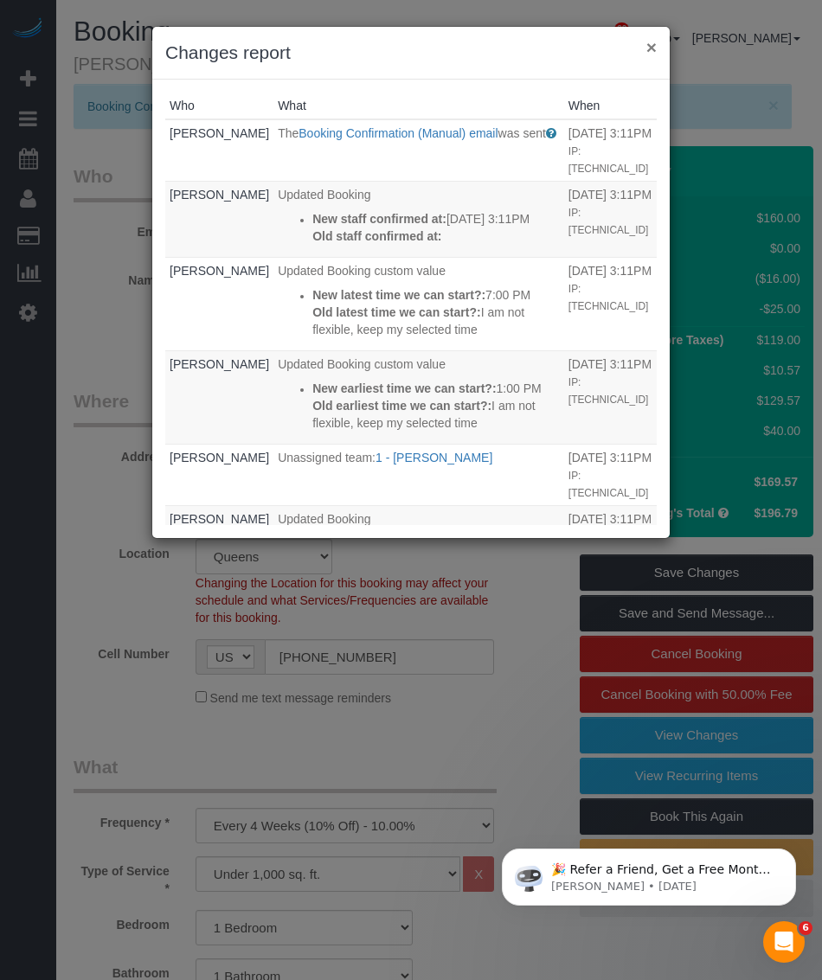
click at [652, 48] on button "×" at bounding box center [651, 47] width 10 height 18
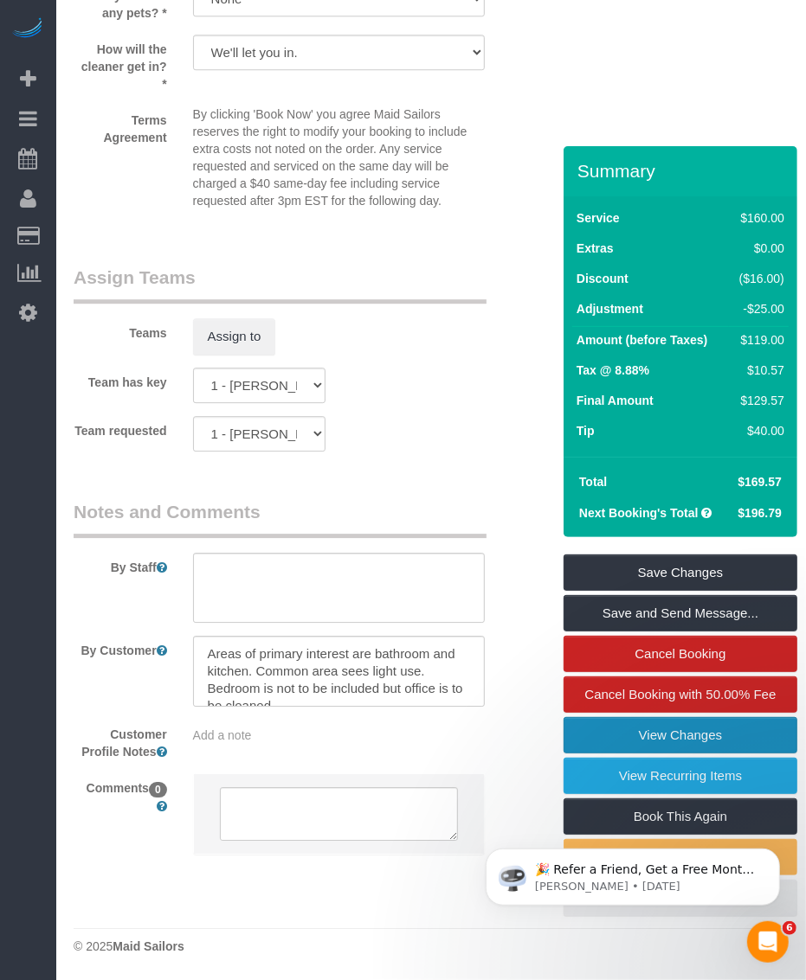
scroll to position [2010, 0]
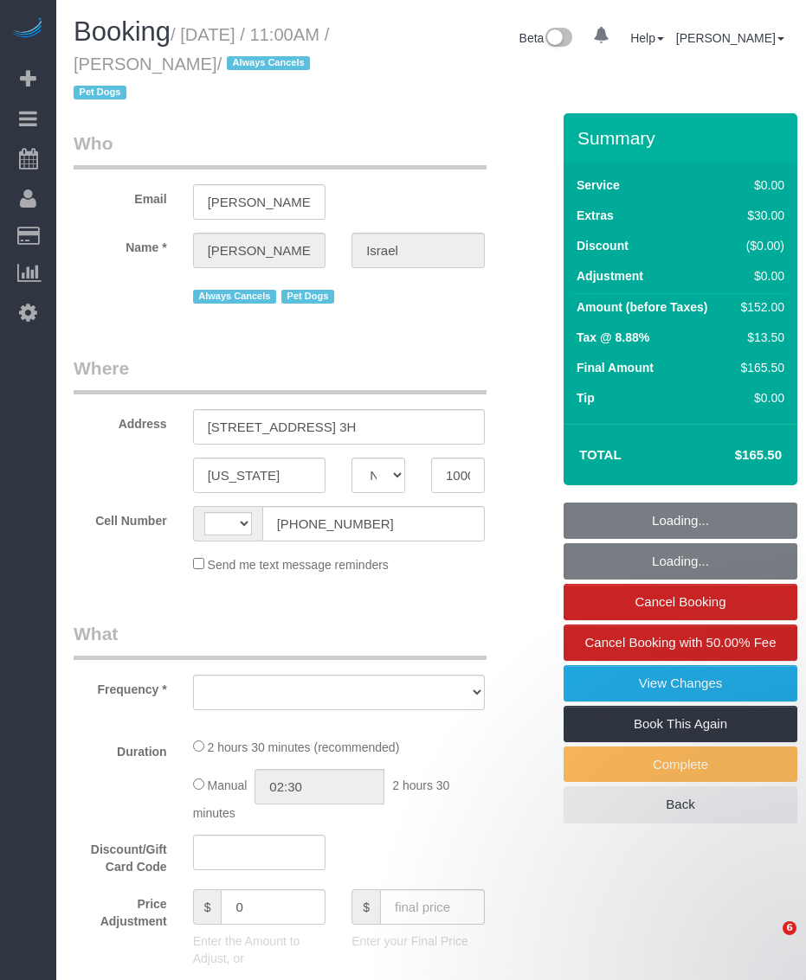
select select "NY"
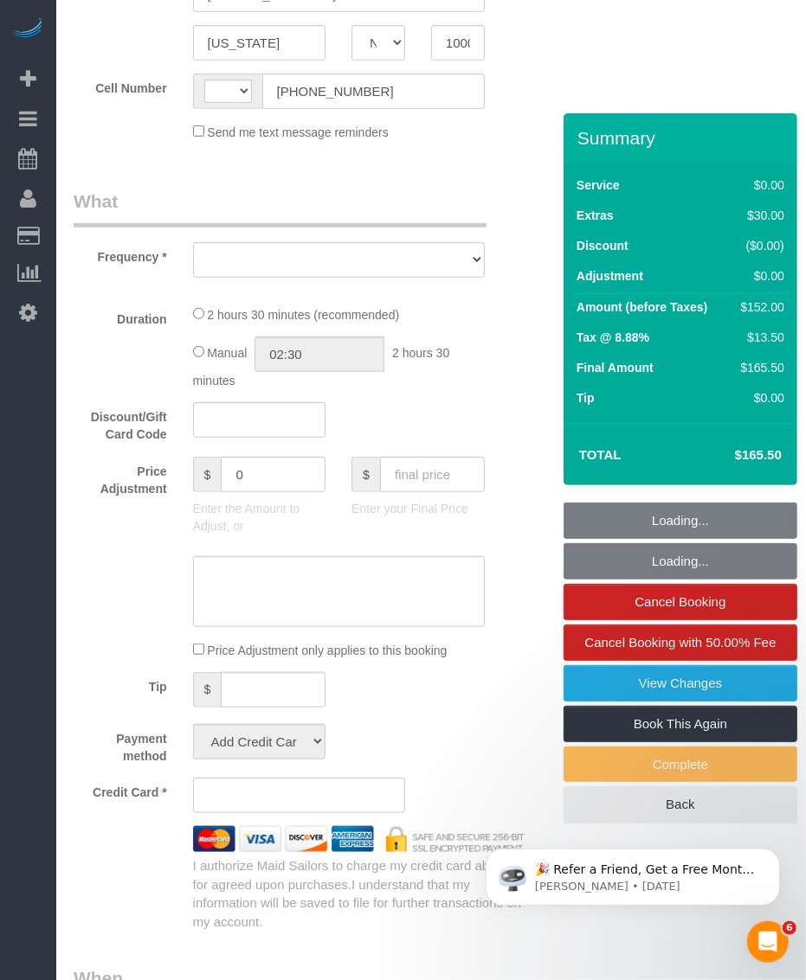
select select "string:[GEOGRAPHIC_DATA]"
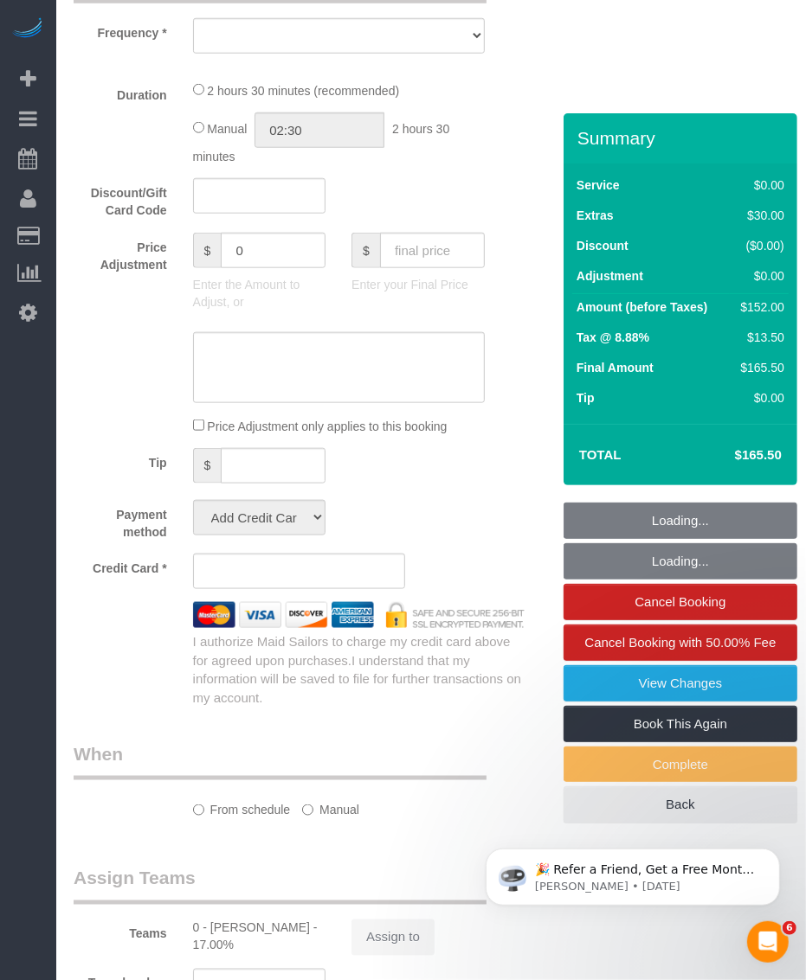
select select "object:816"
select select "number:89"
select select "number:90"
select select "number:13"
select select "number:6"
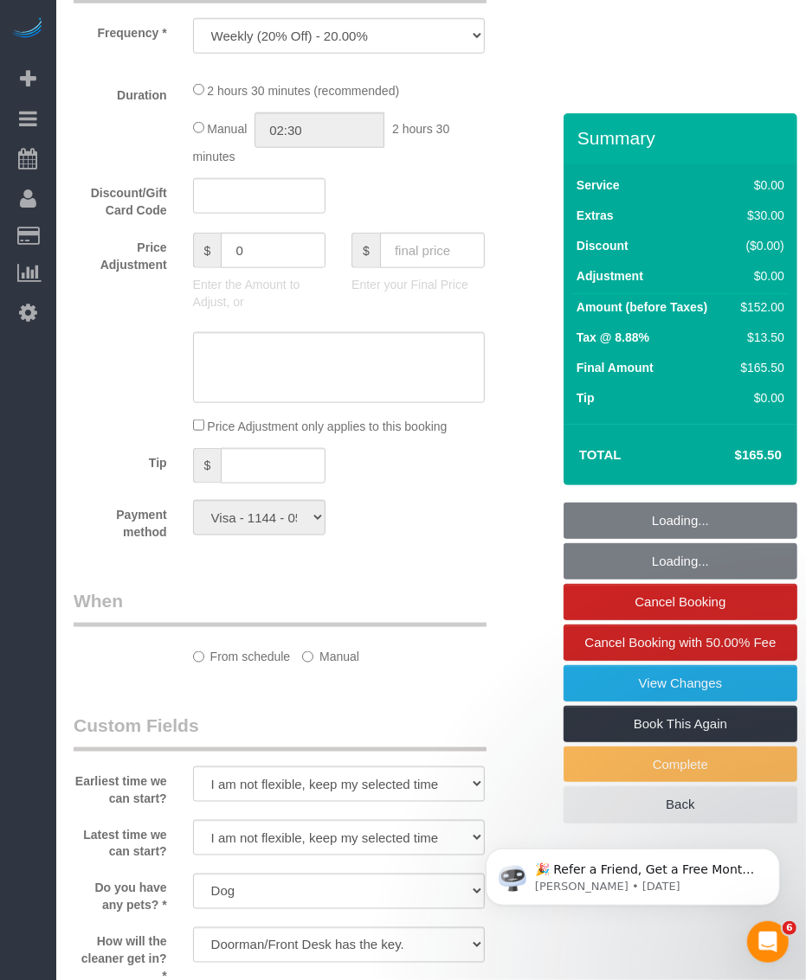
select select "string:stripe-pm_1QEtfF4VGloSiKo765AopLp7"
select select "1"
select select "spot1"
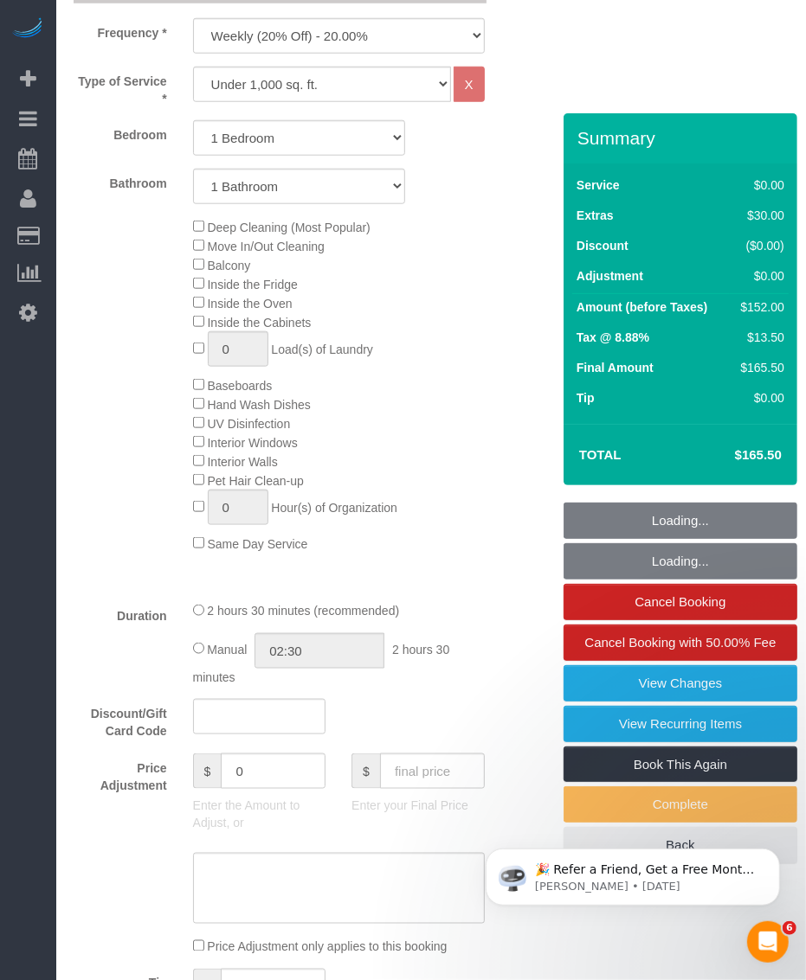
select select "object:1078"
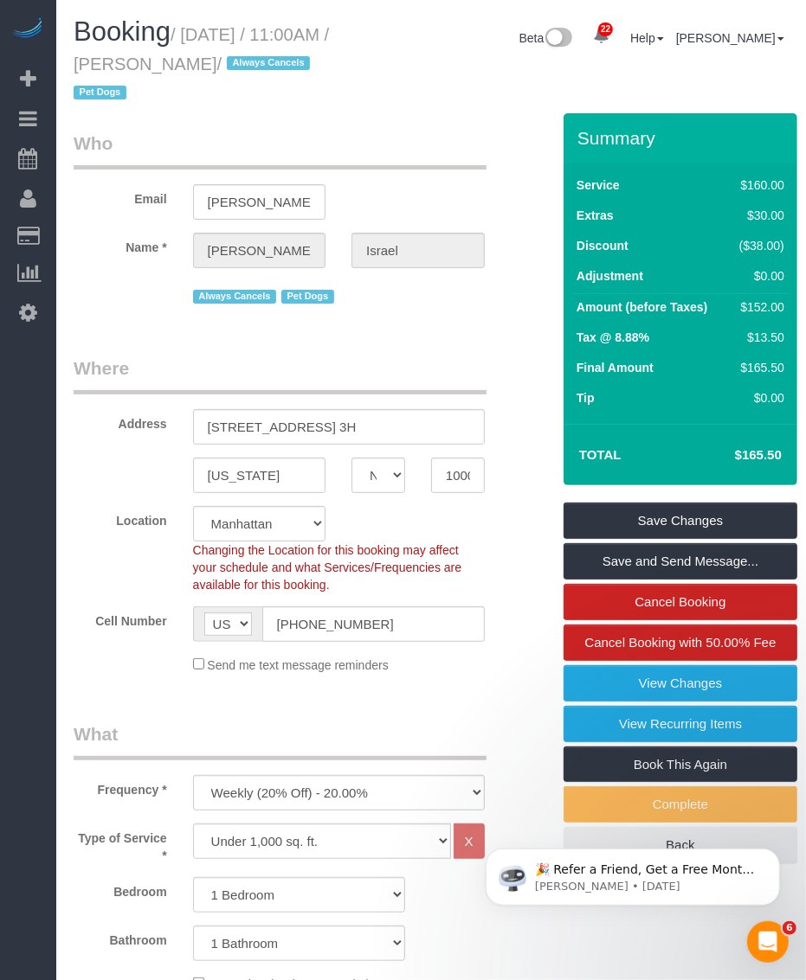
drag, startPoint x: 190, startPoint y: 32, endPoint x: 275, endPoint y: 58, distance: 88.7
click at [275, 58] on small "/ September 20, 2025 / 11:00AM / Benjamin Israel / Always Cancels Pet Dogs" at bounding box center [201, 64] width 255 height 78
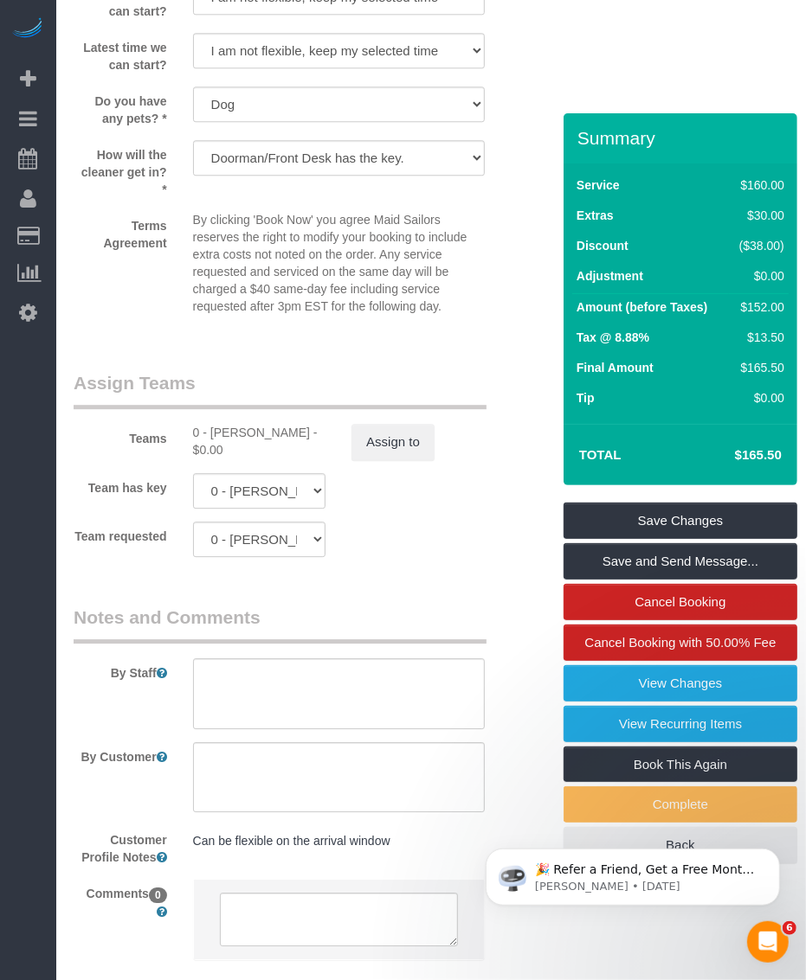
scroll to position [2271, 0]
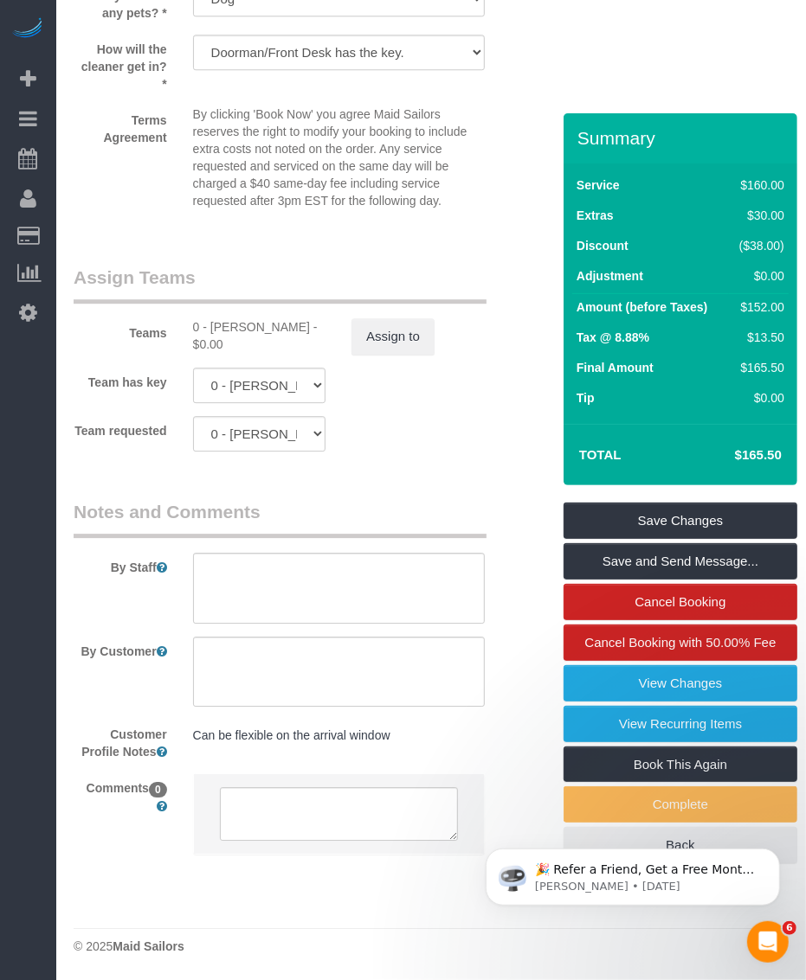
click at [235, 322] on div "0 - Emily Desena - $0.00" at bounding box center [259, 335] width 133 height 35
copy div "Emily"
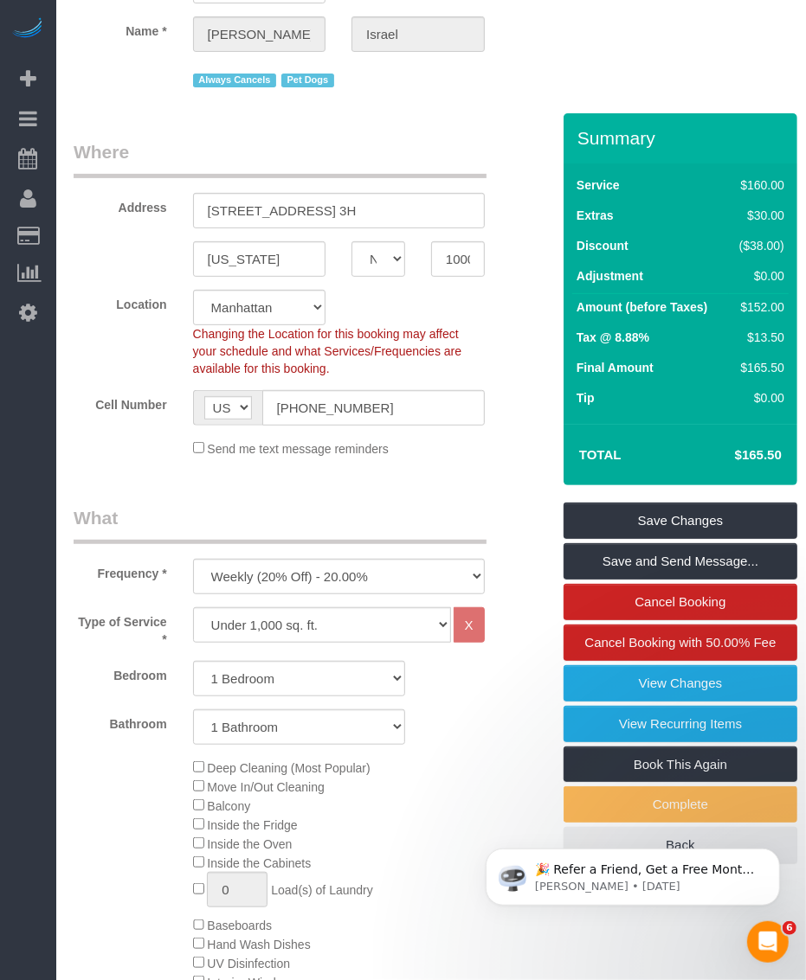
scroll to position [0, 0]
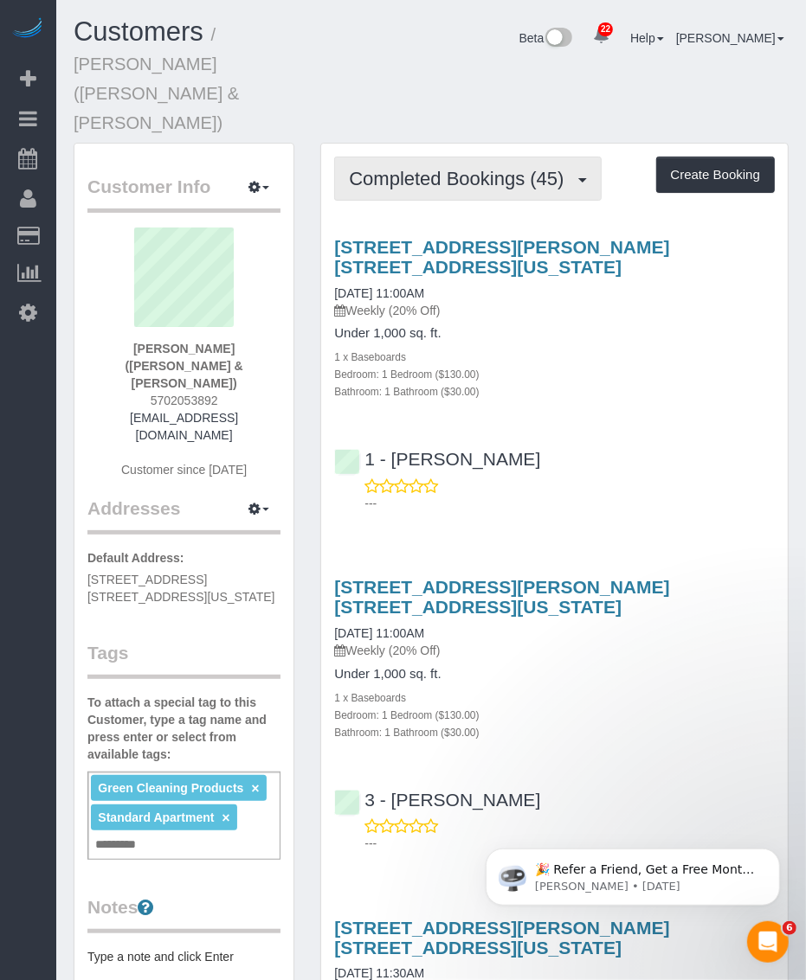
click at [409, 168] on span "Completed Bookings (45)" at bounding box center [460, 179] width 223 height 22
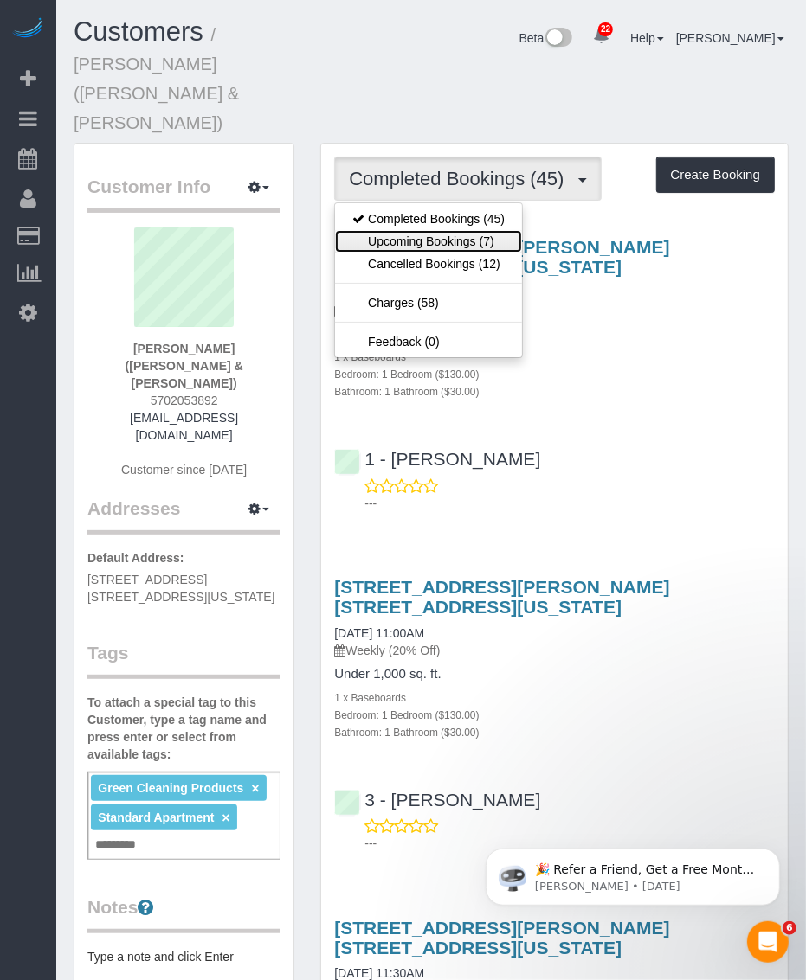
click at [411, 230] on link "Upcoming Bookings (7)" at bounding box center [428, 241] width 187 height 22
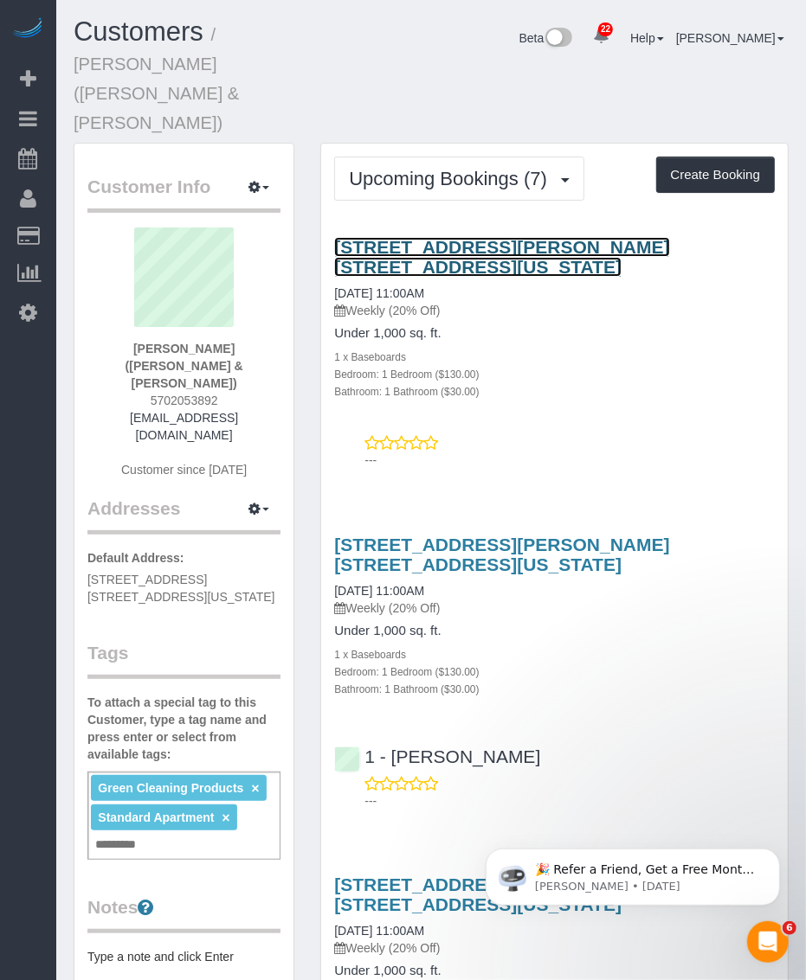
click at [516, 237] on link "200 Chambers Street, Apt. 2p, New York, NY 10007" at bounding box center [501, 257] width 335 height 40
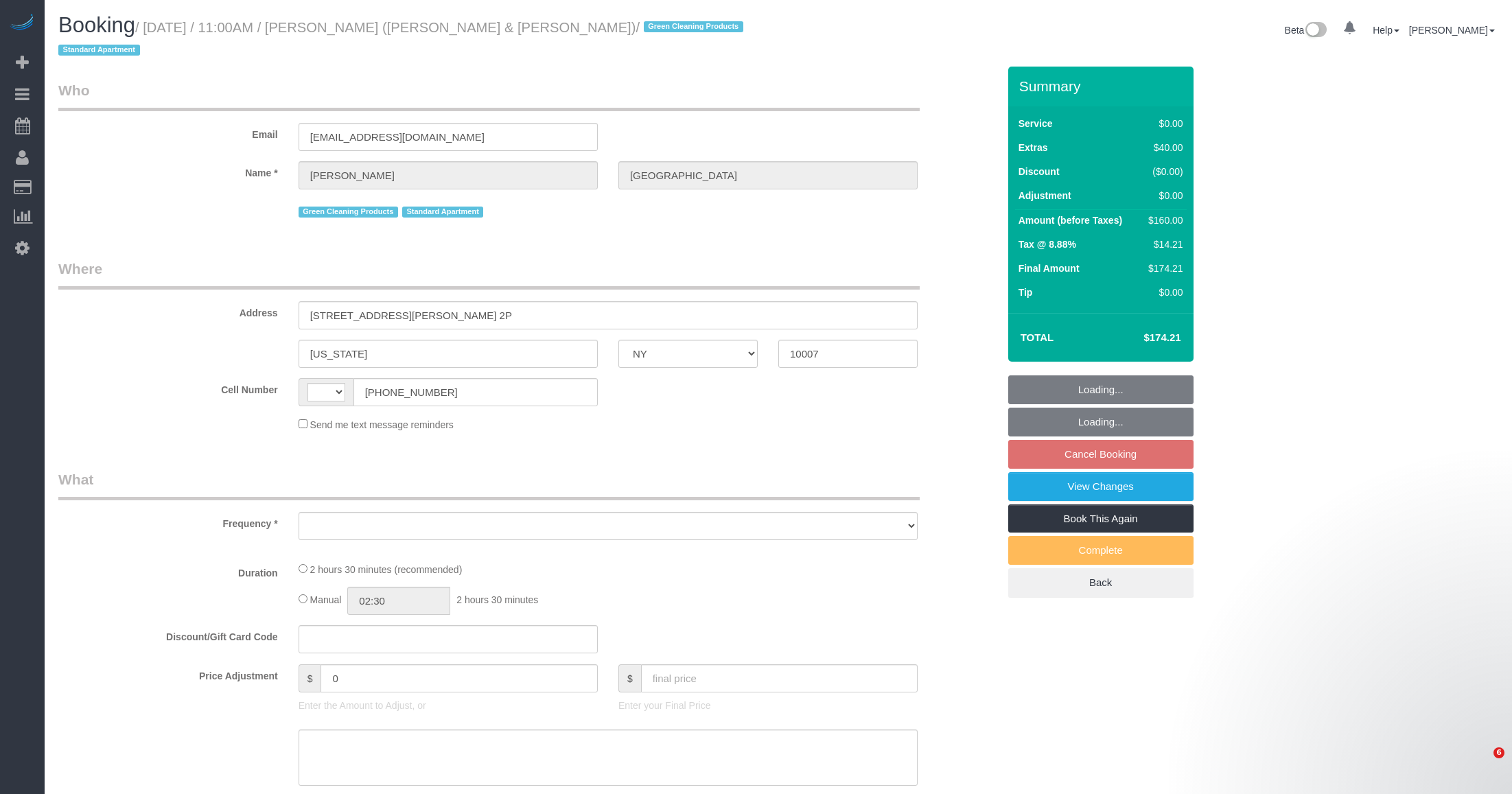
select select "NY"
select select "string:[GEOGRAPHIC_DATA]"
select select "string:stripe-pm_1PoAmE4VGloSiKo7yWsxKTvS"
select select "1"
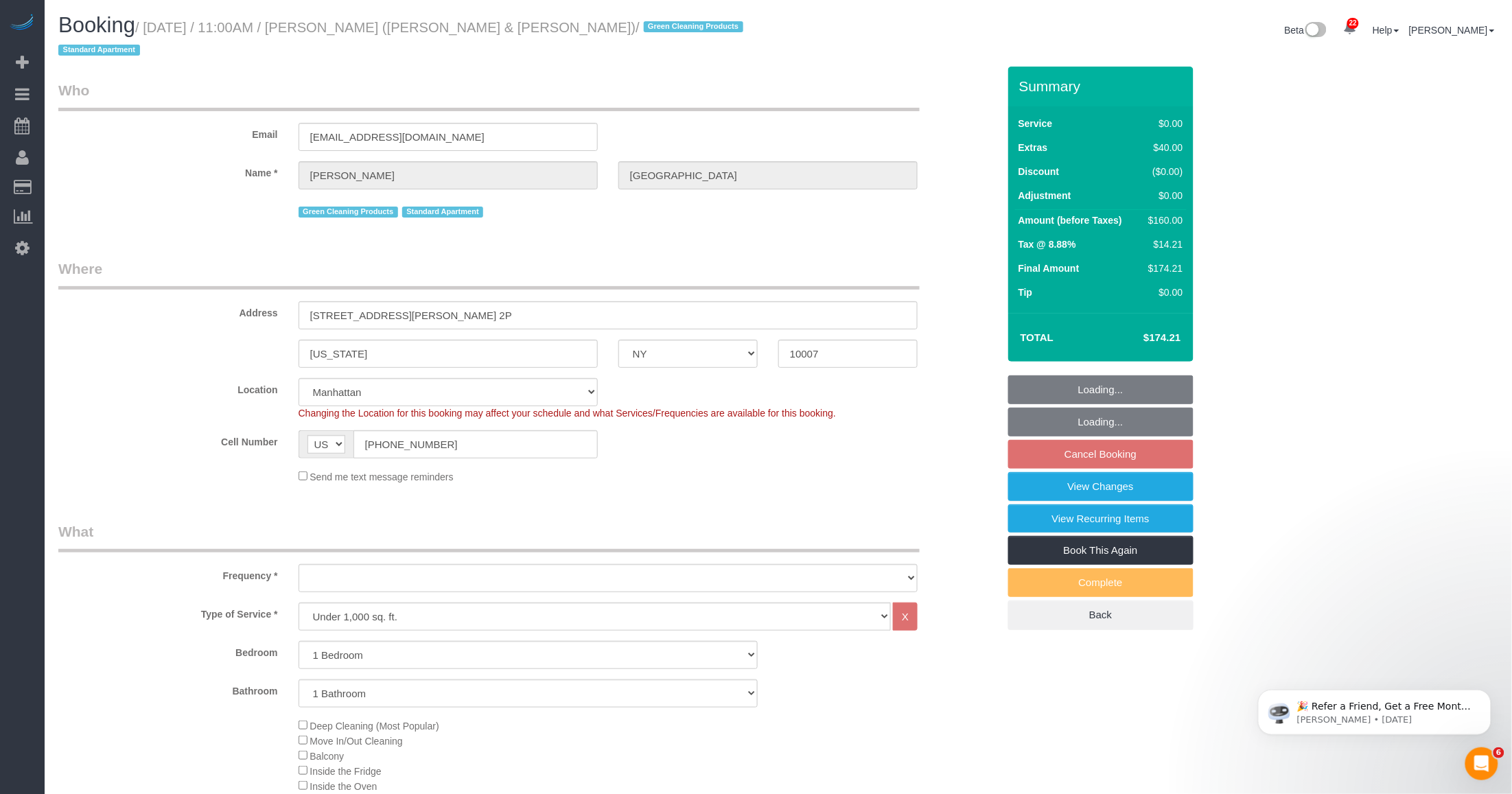
select select "object:1056"
select select "number:89"
select select "number:90"
select select "number:15"
select select "number:6"
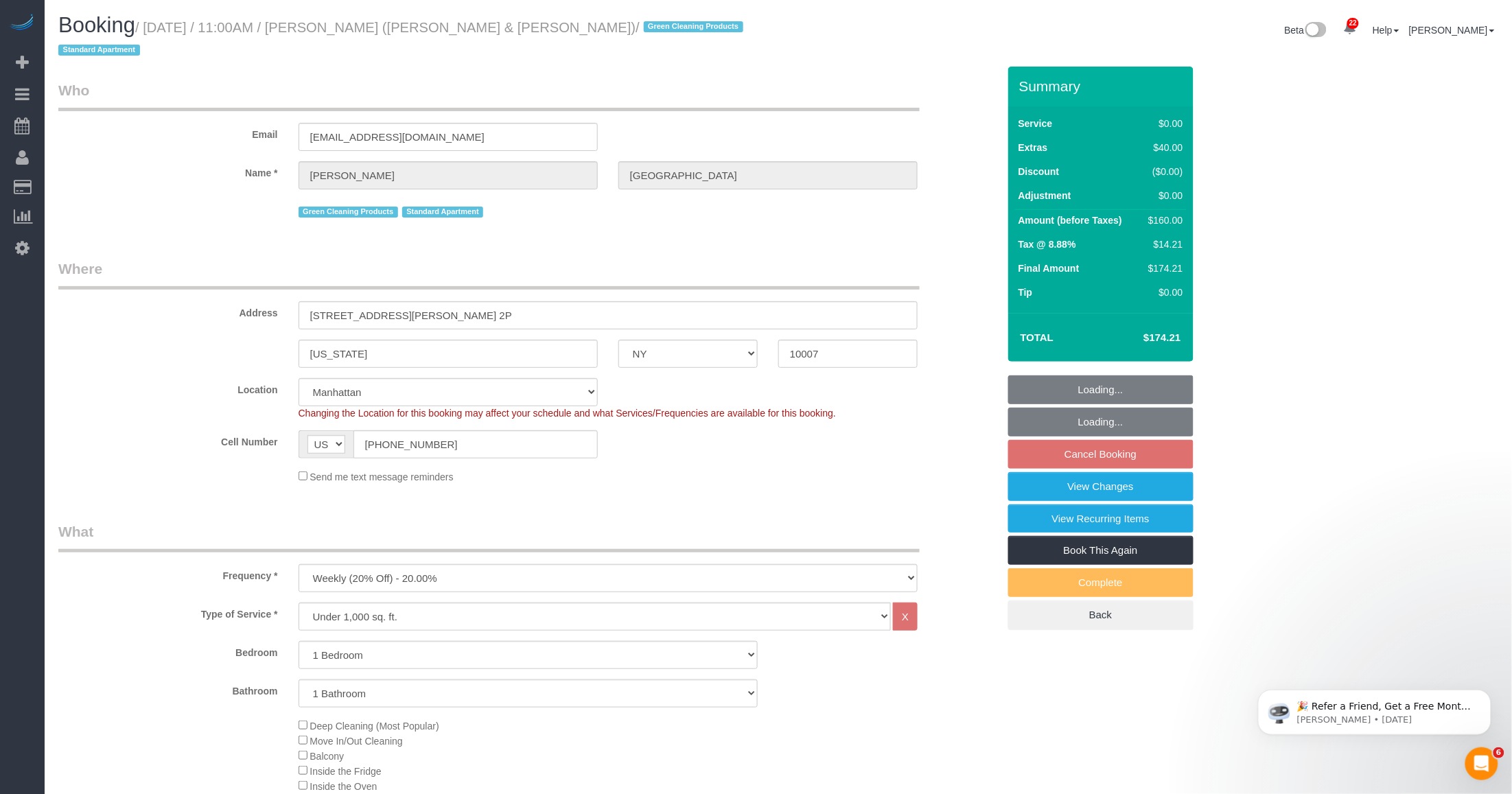
select select "object:1516"
select select "spot2"
select select "1"
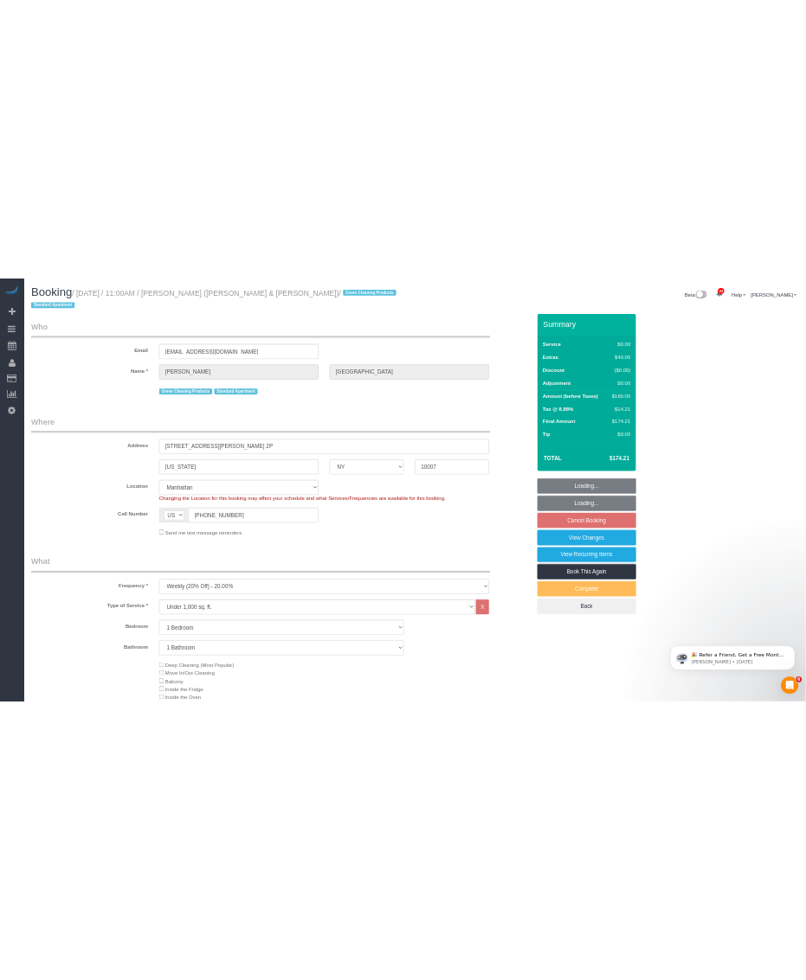
scroll to position [108, 0]
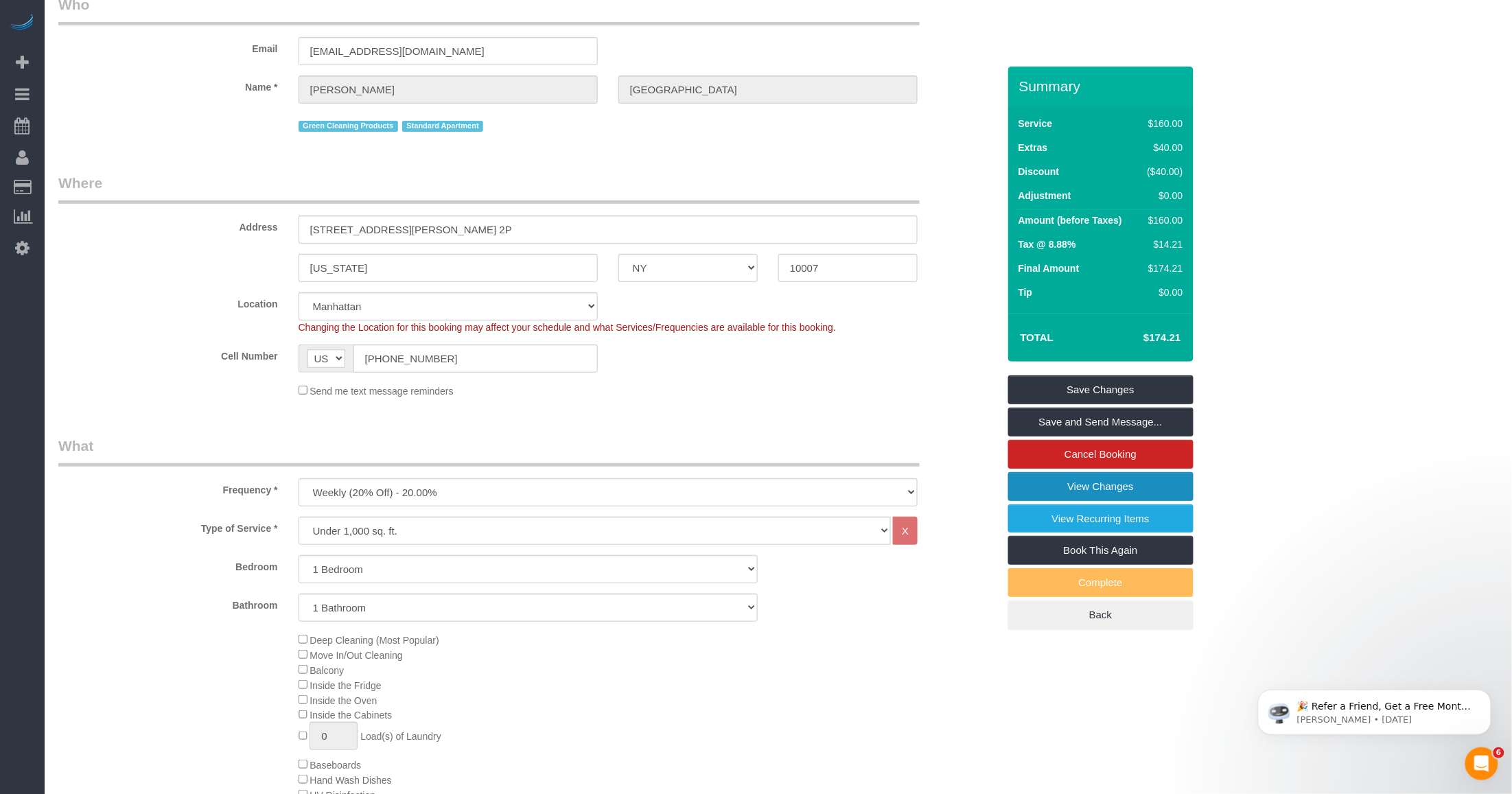
click at [1088, 472] on link "View Changes" at bounding box center [1101, 486] width 186 height 29
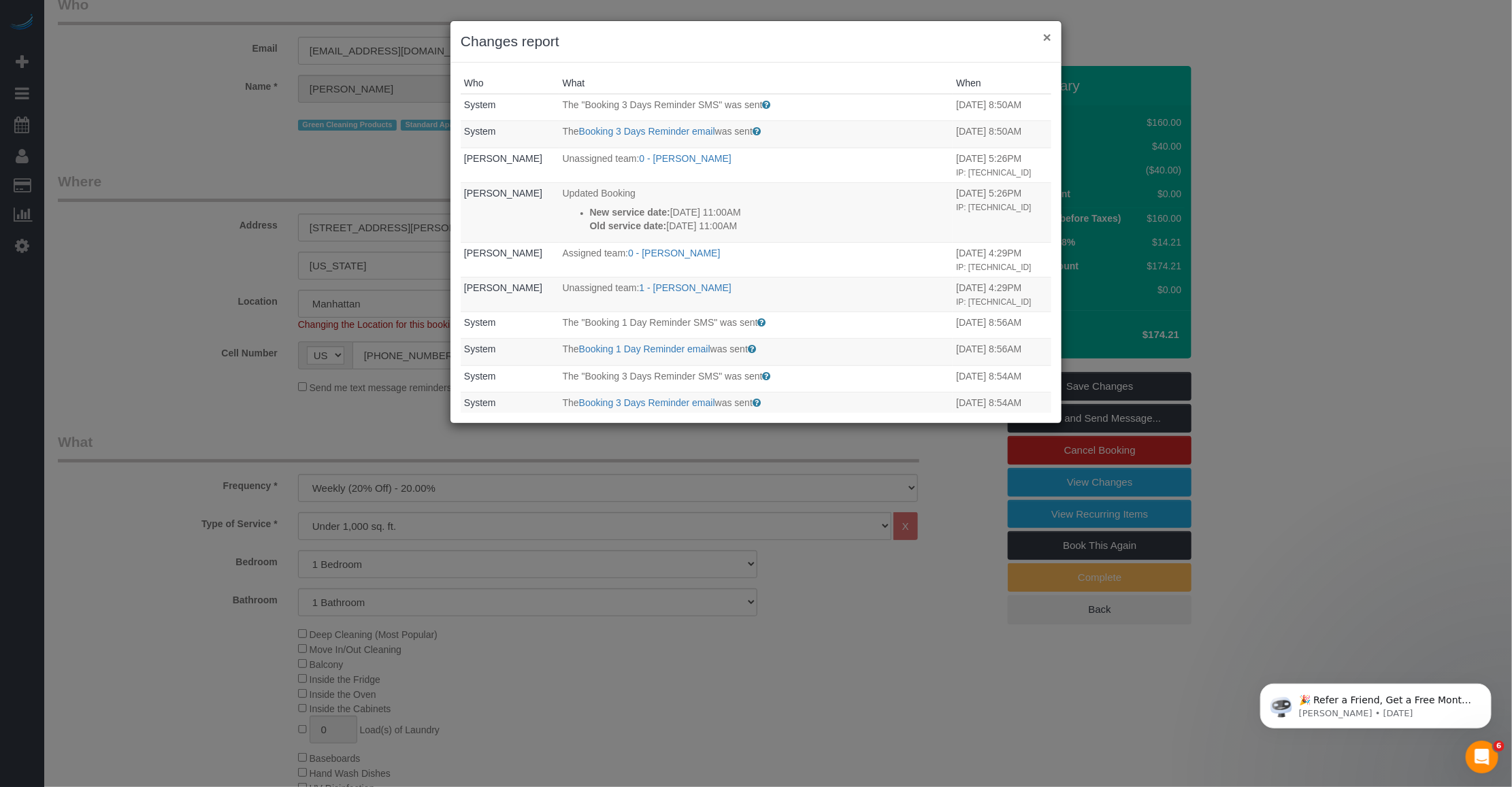
click at [1048, 35] on button "×" at bounding box center [1047, 37] width 8 height 14
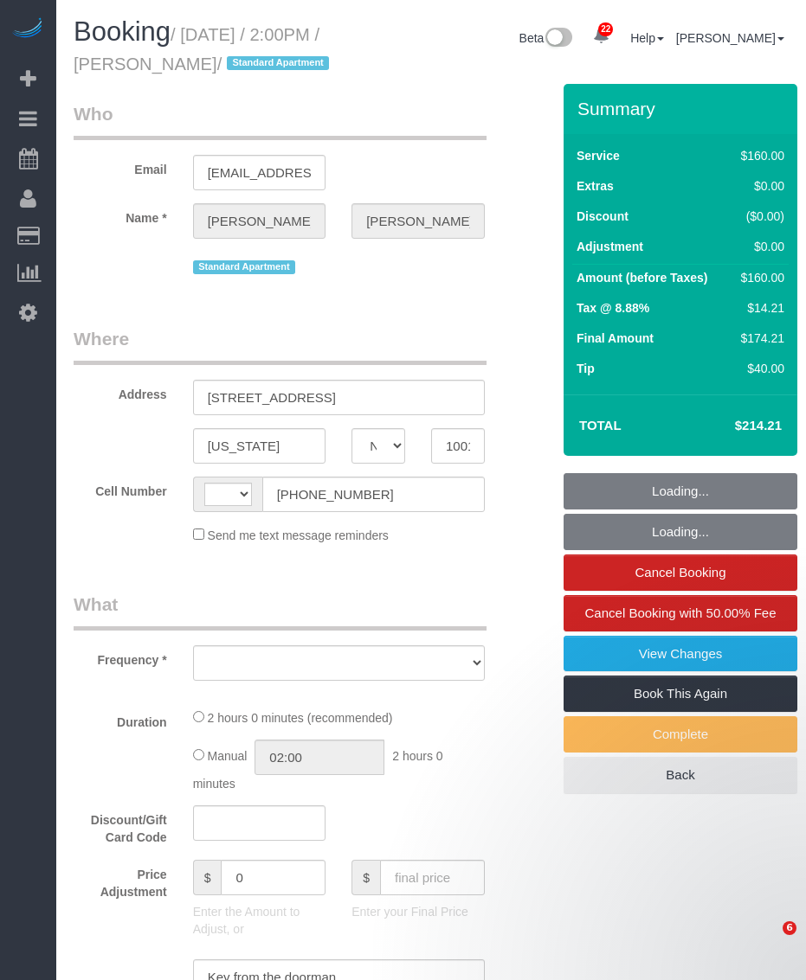
select select "NY"
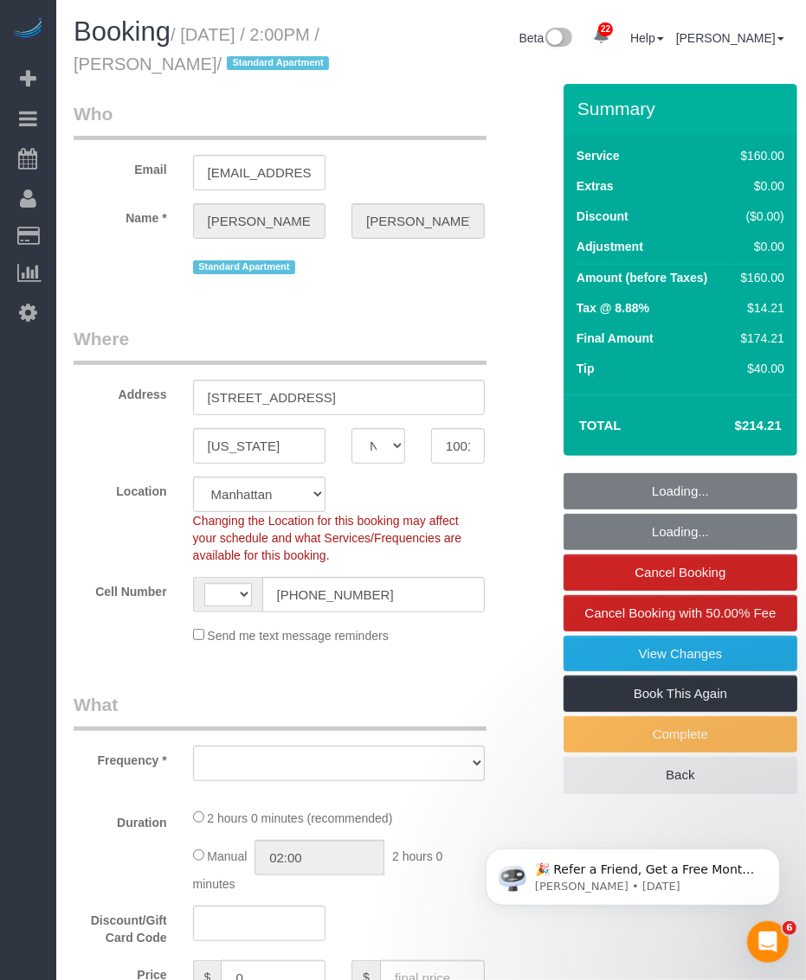
select select "string:[GEOGRAPHIC_DATA]"
select select "object:1042"
select select "string:stripe-pm_1S8kUW4VGloSiKo76RFYt9Ma"
select select "number:58"
select select "number:73"
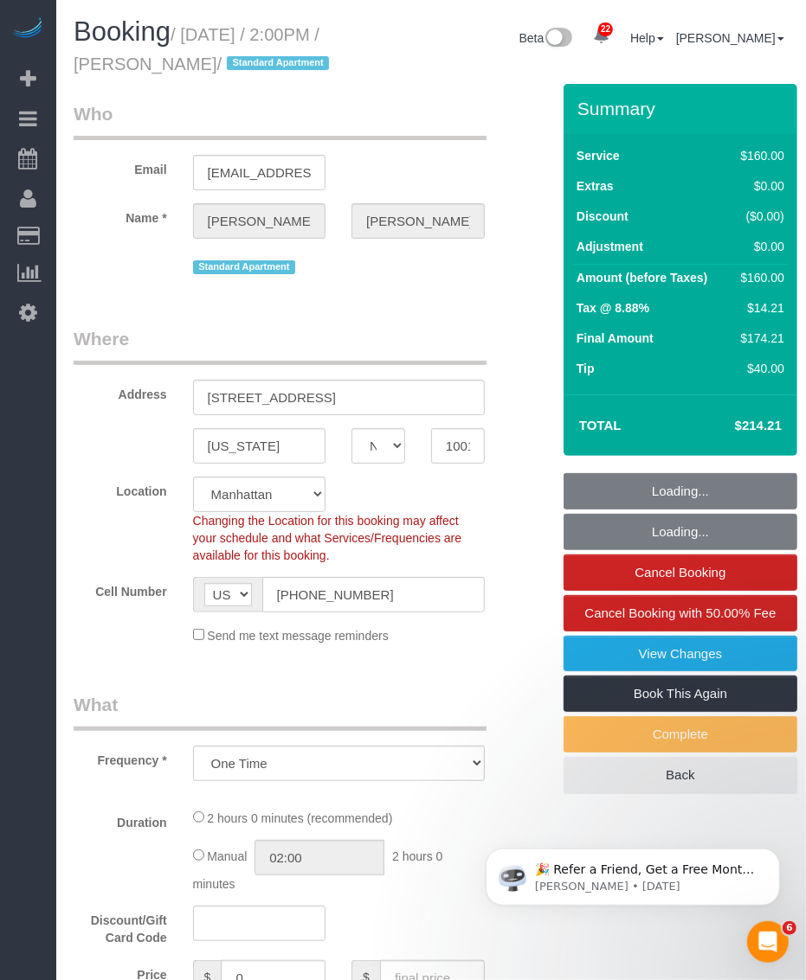
select select "number:15"
select select "number:6"
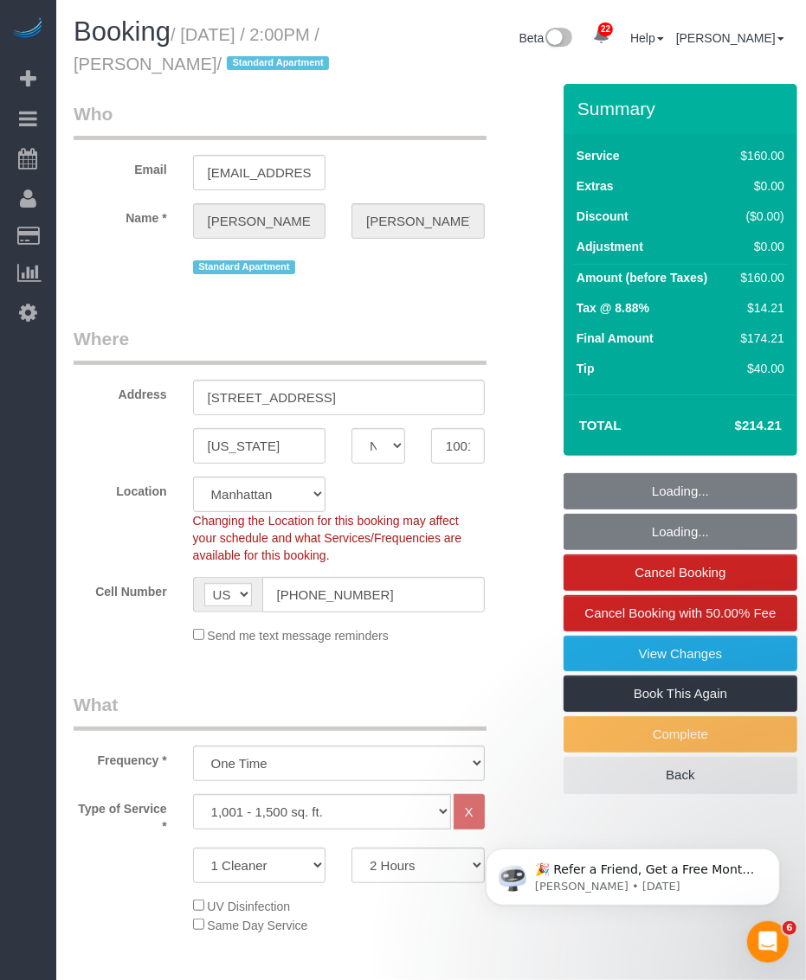
select select "spot1"
drag, startPoint x: 266, startPoint y: 55, endPoint x: 277, endPoint y: 55, distance: 11.2
click at [277, 55] on small "/ [DATE] / 2:00PM / [PERSON_NAME] / Standard Apartment" at bounding box center [204, 49] width 260 height 48
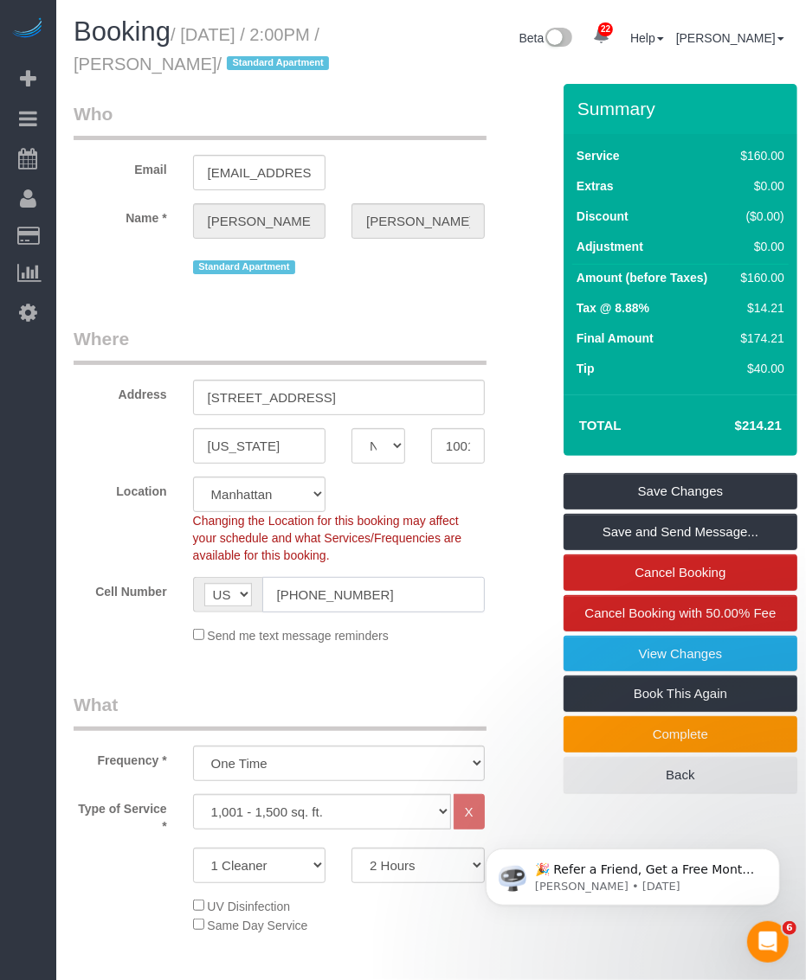
drag, startPoint x: 415, startPoint y: 617, endPoint x: 262, endPoint y: 617, distance: 153.1
click at [262, 613] on input "(845) 608-9958" at bounding box center [373, 594] width 222 height 35
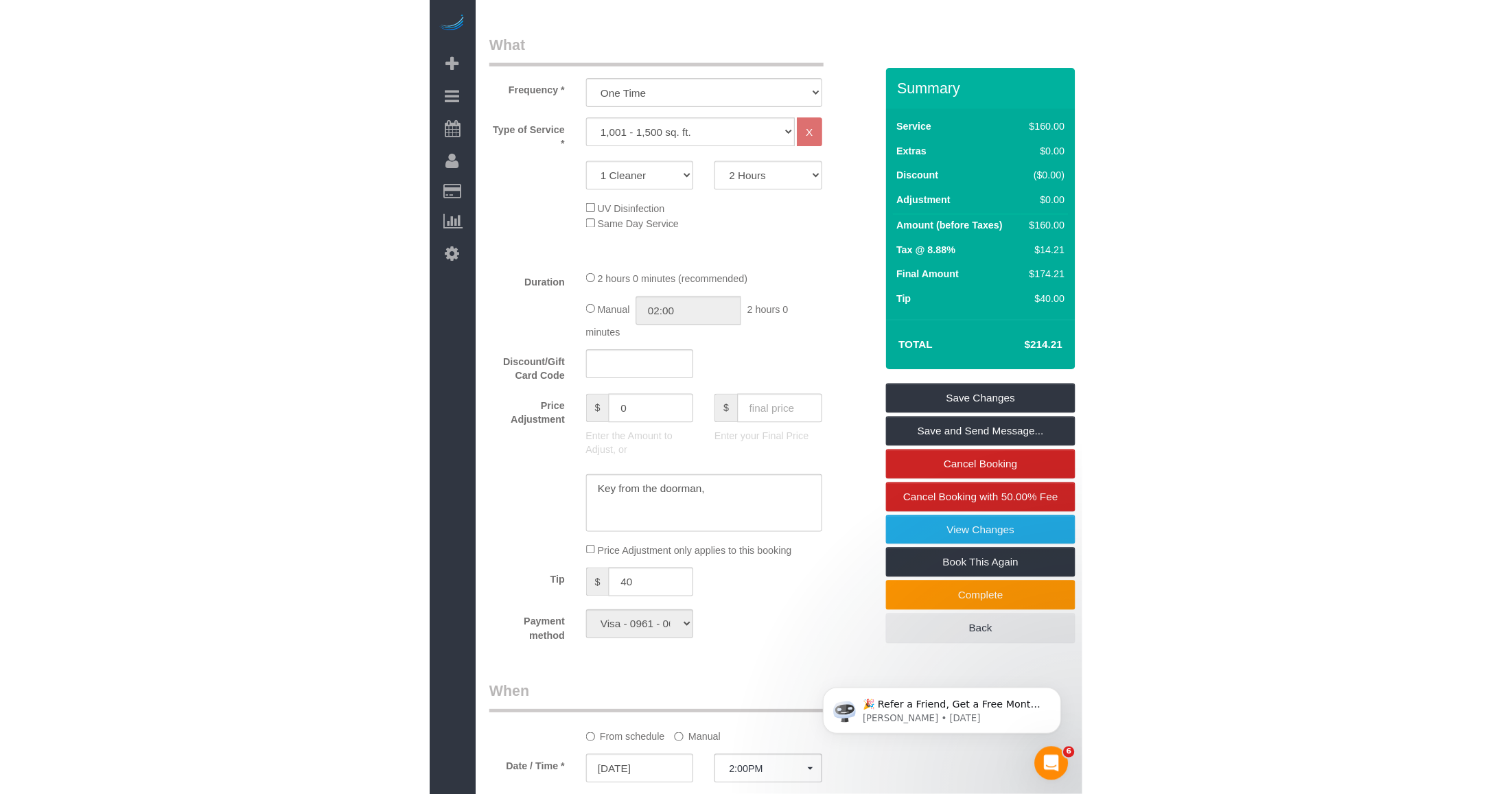
scroll to position [600, 0]
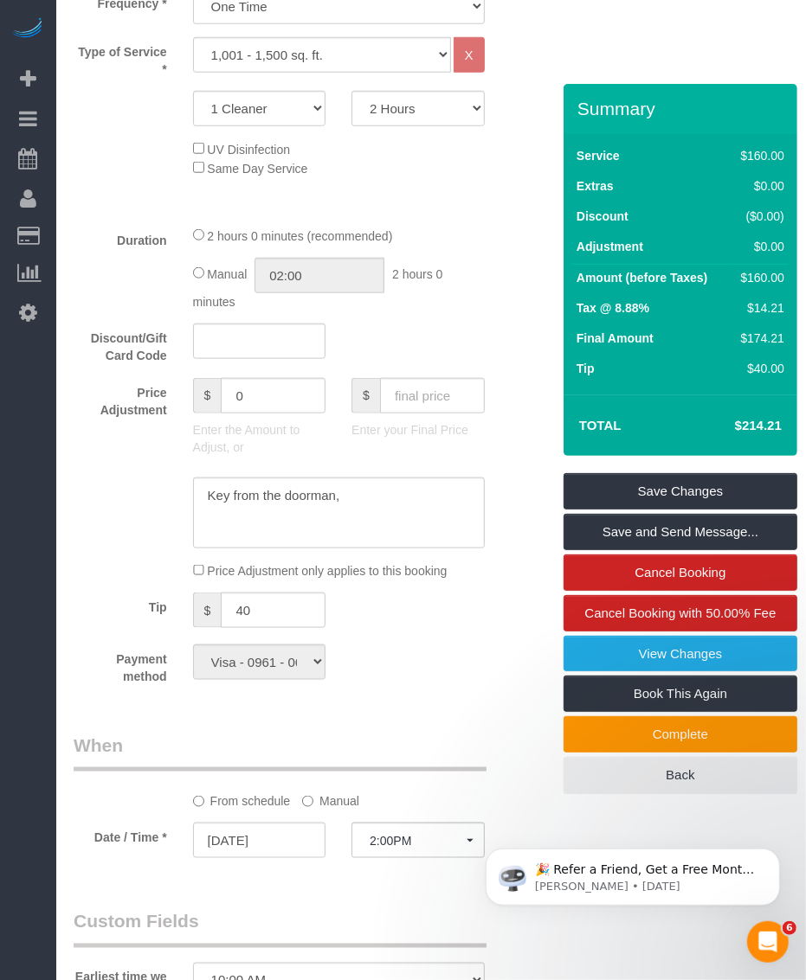
click at [630, 286] on label "Amount (before Taxes)" at bounding box center [641, 277] width 131 height 17
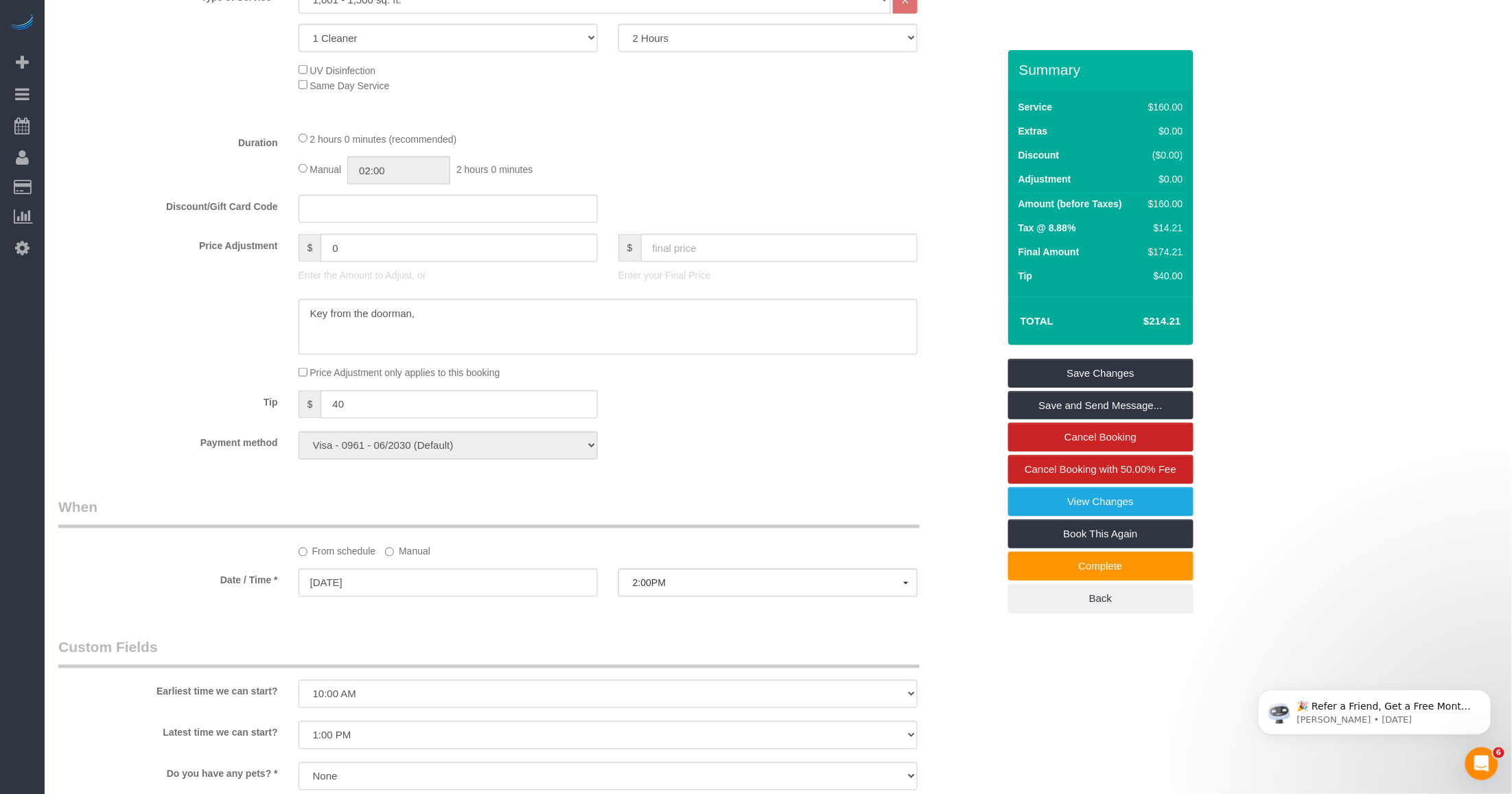
scroll to position [429, 0]
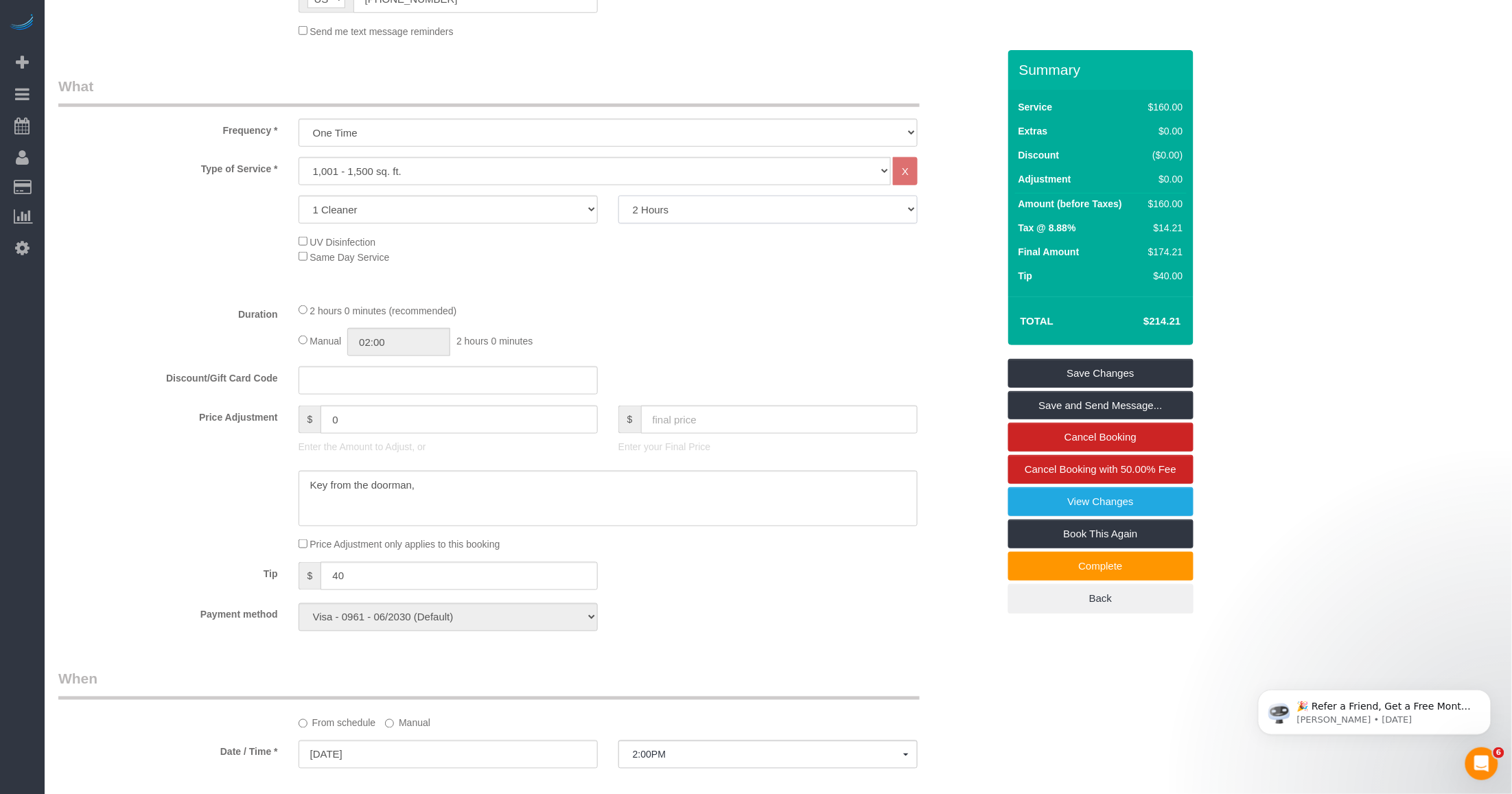
click at [639, 214] on select "2 Hours 2.5 Hours 3 Hours 3.5 Hours 4 Hours 4.5 Hours 5 Hours 5.5 Hours 6 Hours…" at bounding box center [768, 209] width 299 height 28
select select "180"
click at [619, 196] on select "2 Hours 2.5 Hours 3 Hours 3.5 Hours 4 Hours 4.5 Hours 5 Hours 5.5 Hours 6 Hours…" at bounding box center [768, 209] width 299 height 28
click at [639, 276] on div "Type of Service * Under 1,000 sq. ft. 1,001 - 1,500 sq. ft. 1,500+ sq. ft. Cust…" at bounding box center [528, 224] width 939 height 135
select select "spot39"
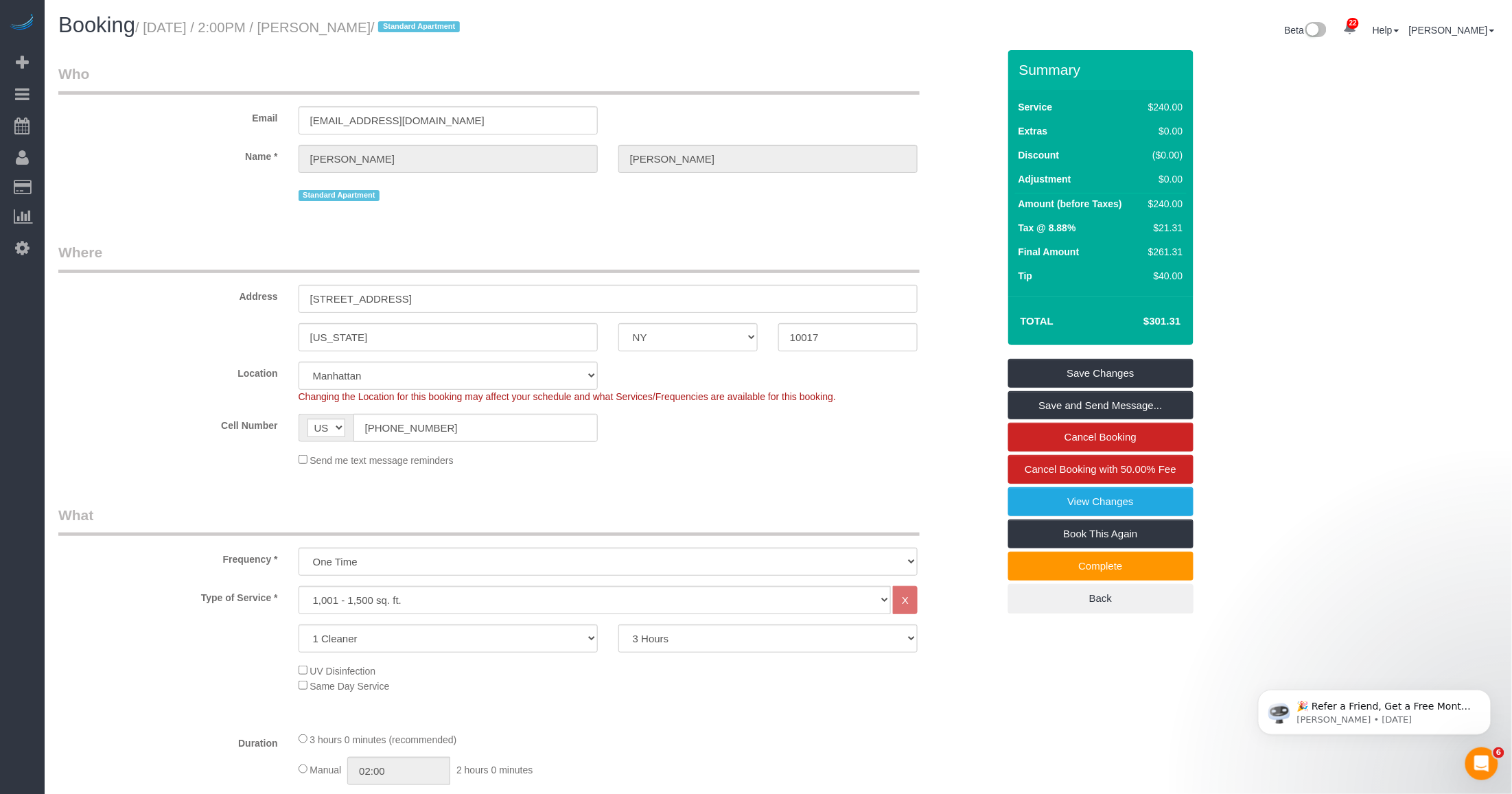
scroll to position [171, 0]
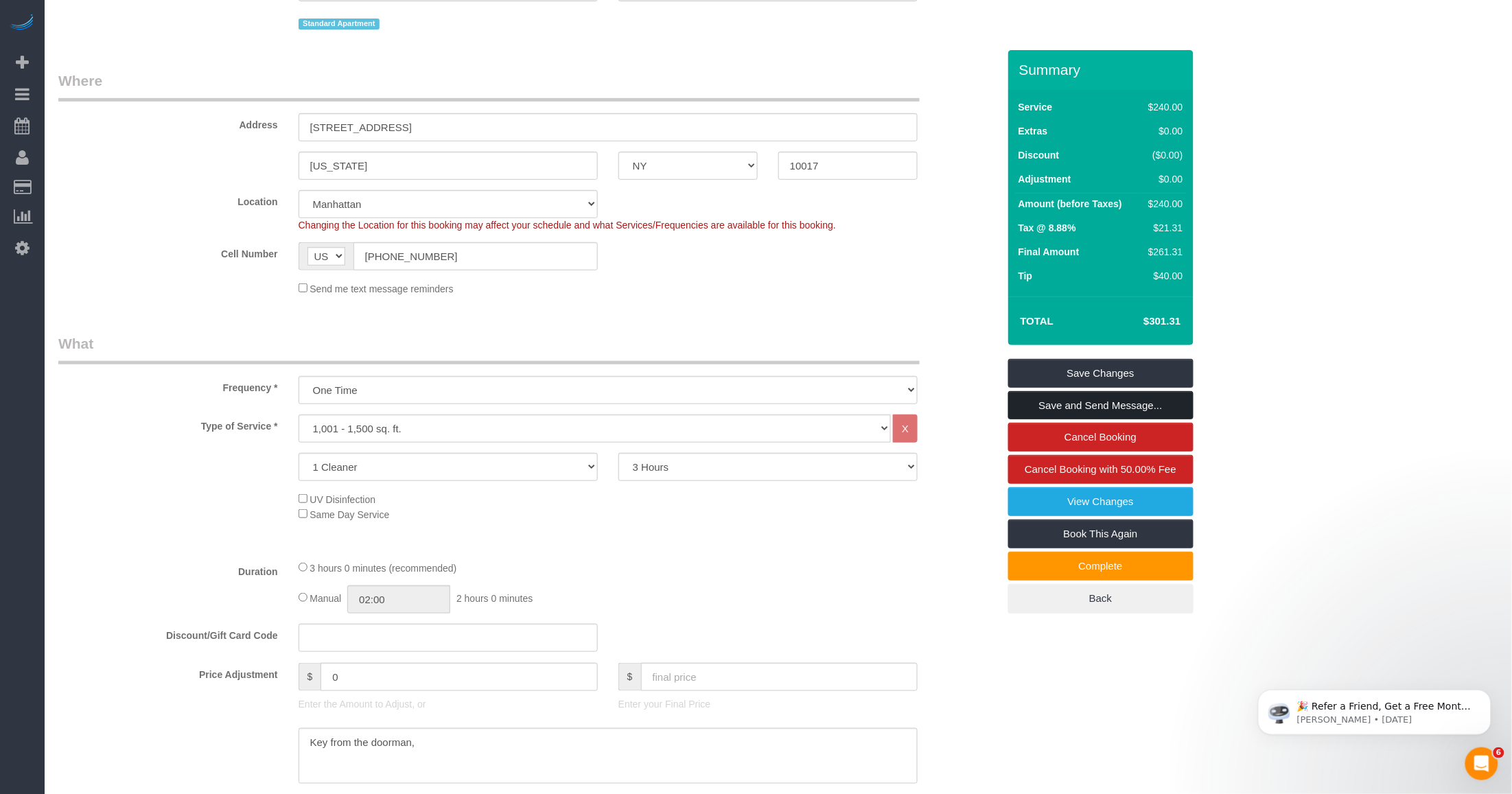
click at [639, 401] on link "Save and Send Message..." at bounding box center [1101, 405] width 186 height 29
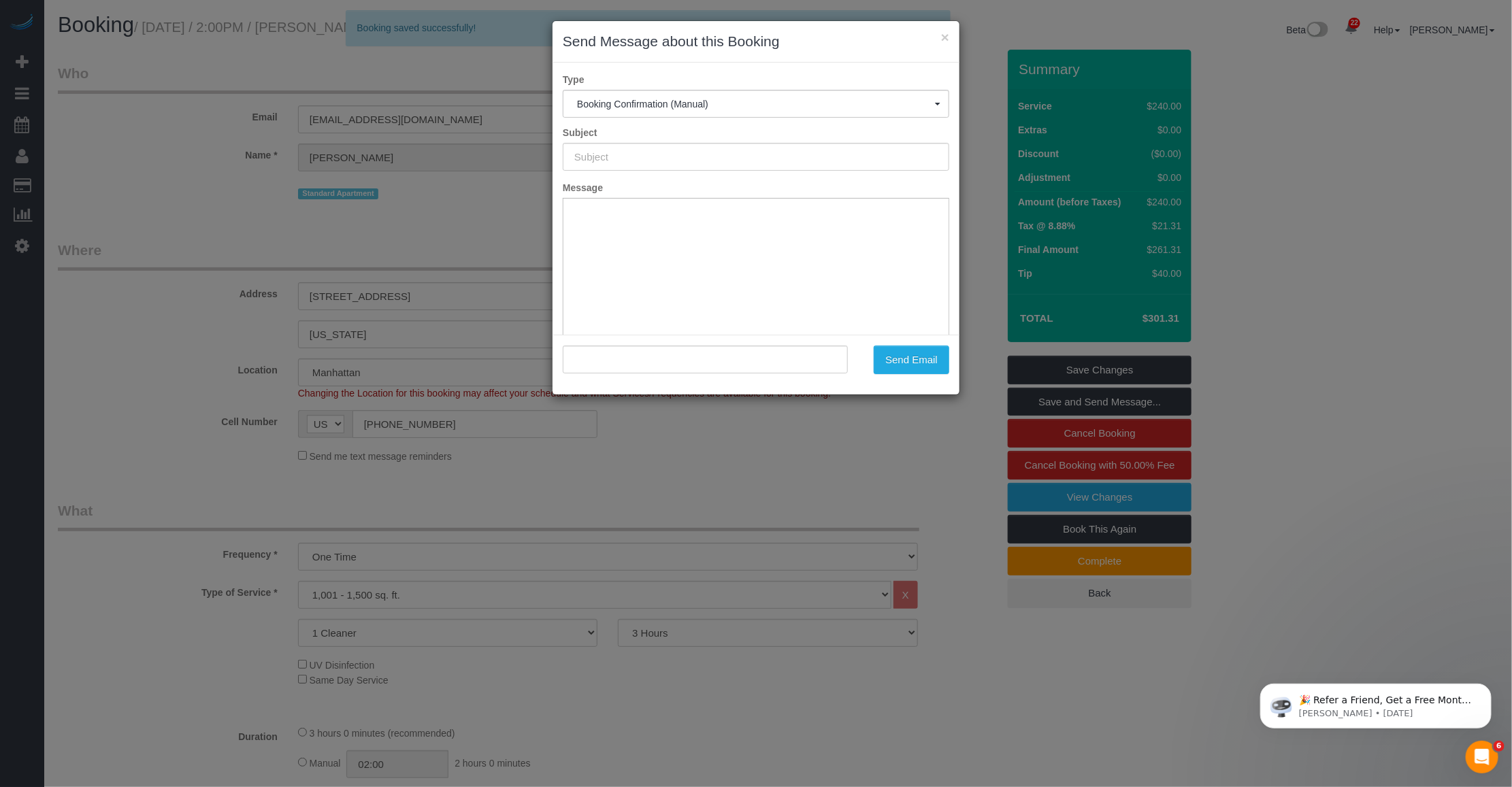
scroll to position [0, 0]
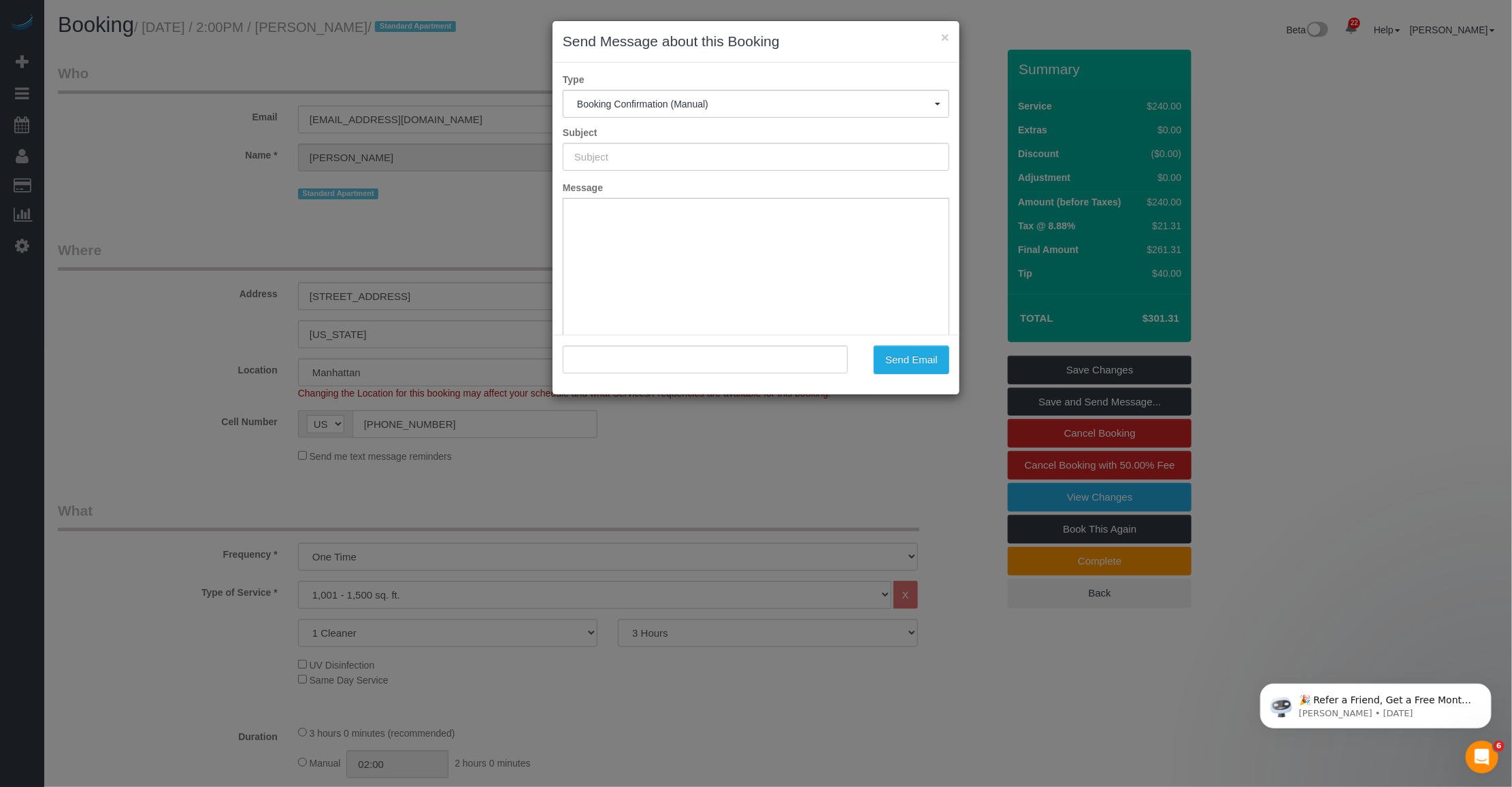
type input "Cleaning Confirmed for 09/19/2025 at 2:00pm"
type input ""Samantha Kaner" <kaner120@yahoo.com>"
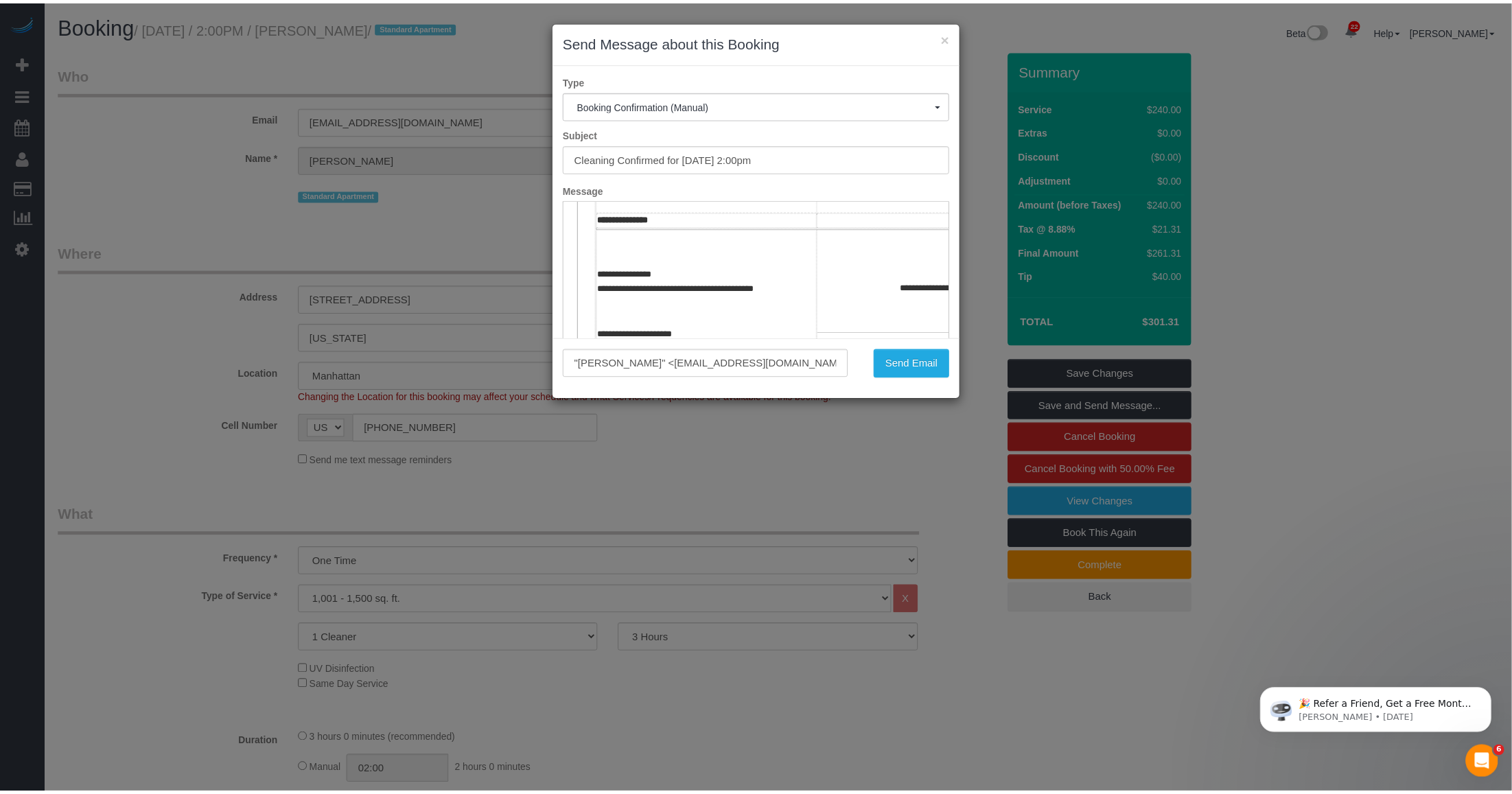
scroll to position [343, 0]
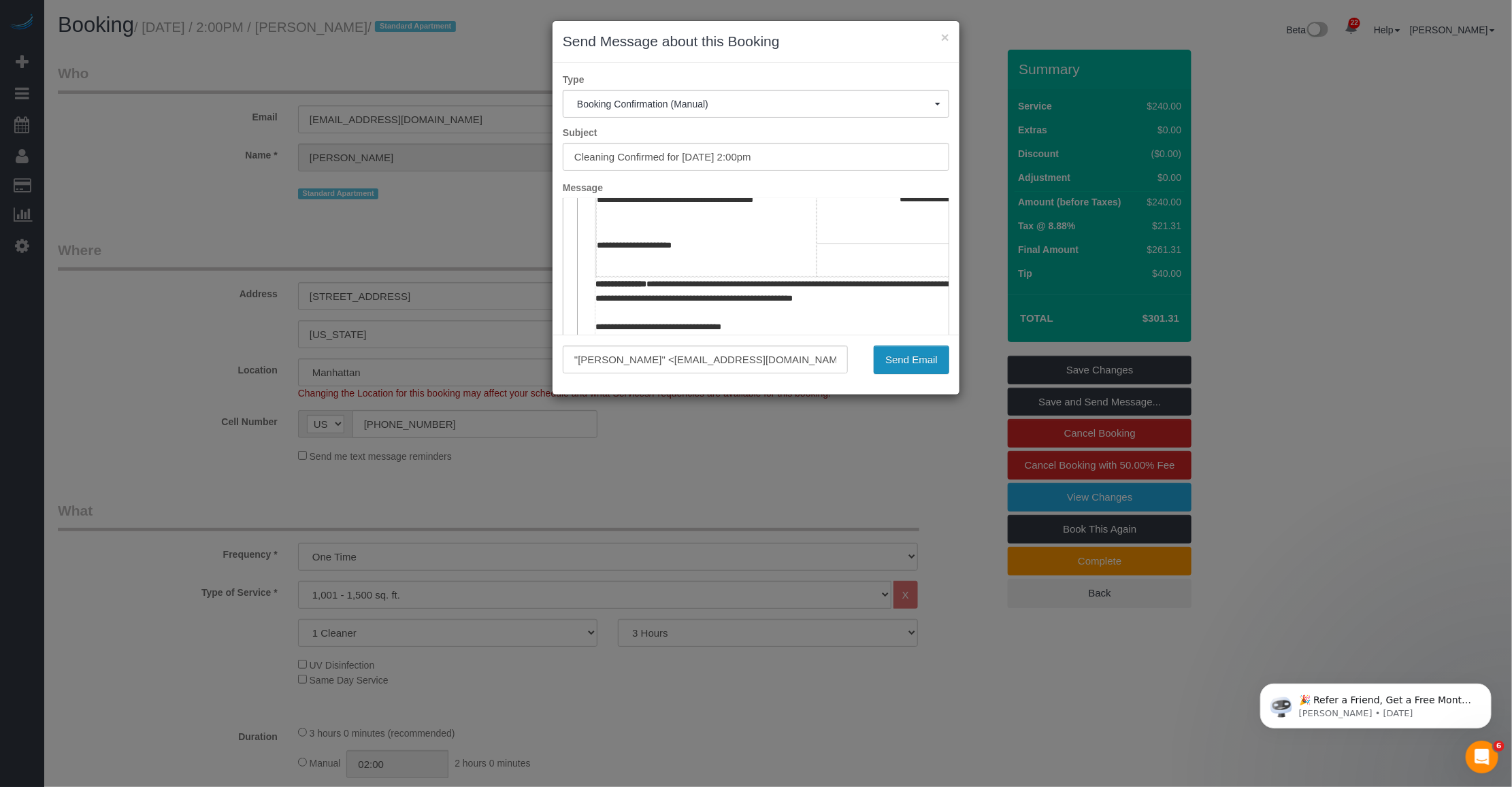
click at [633, 362] on button "Send Email" at bounding box center [911, 360] width 75 height 28
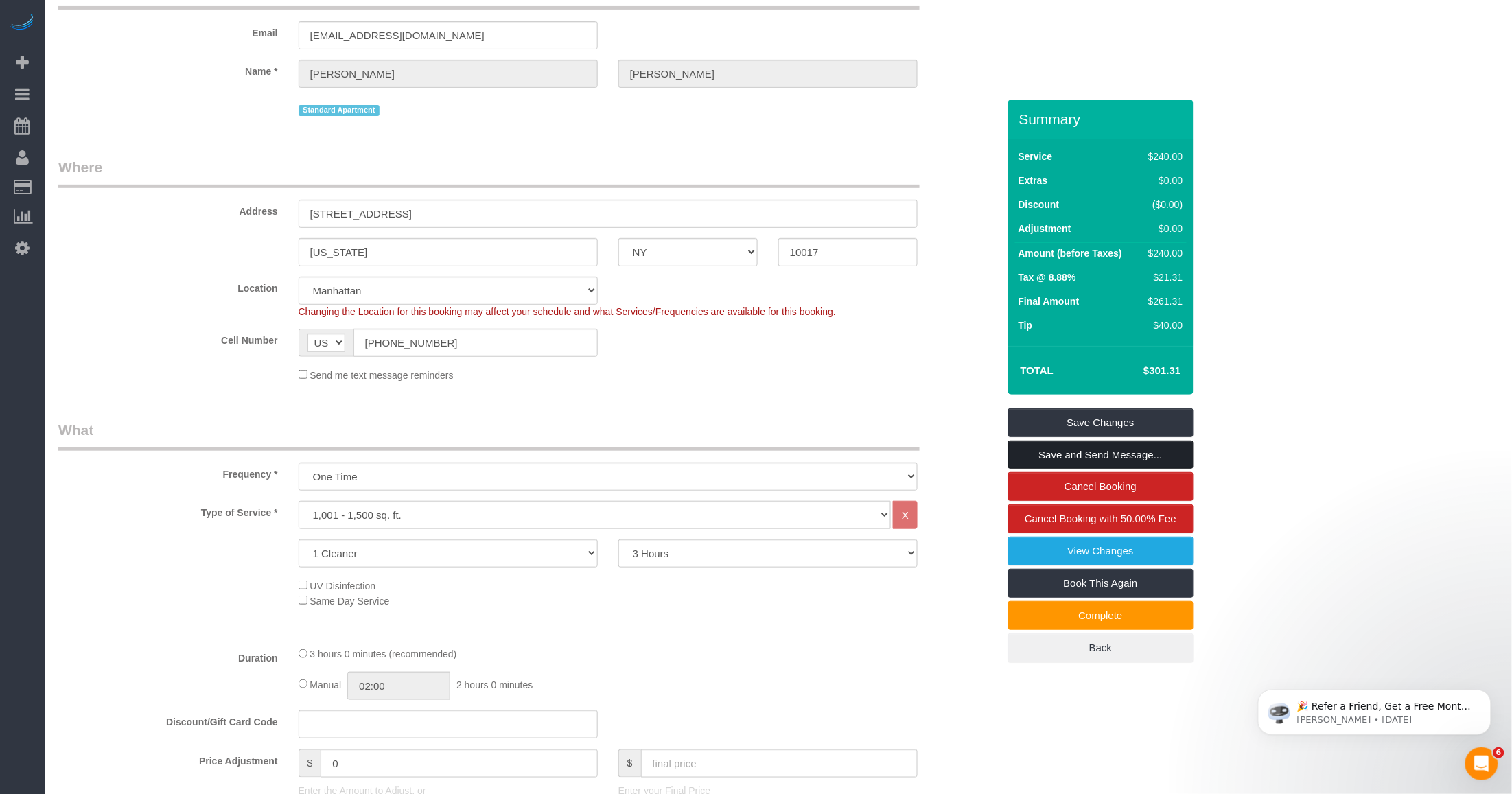
scroll to position [0, 0]
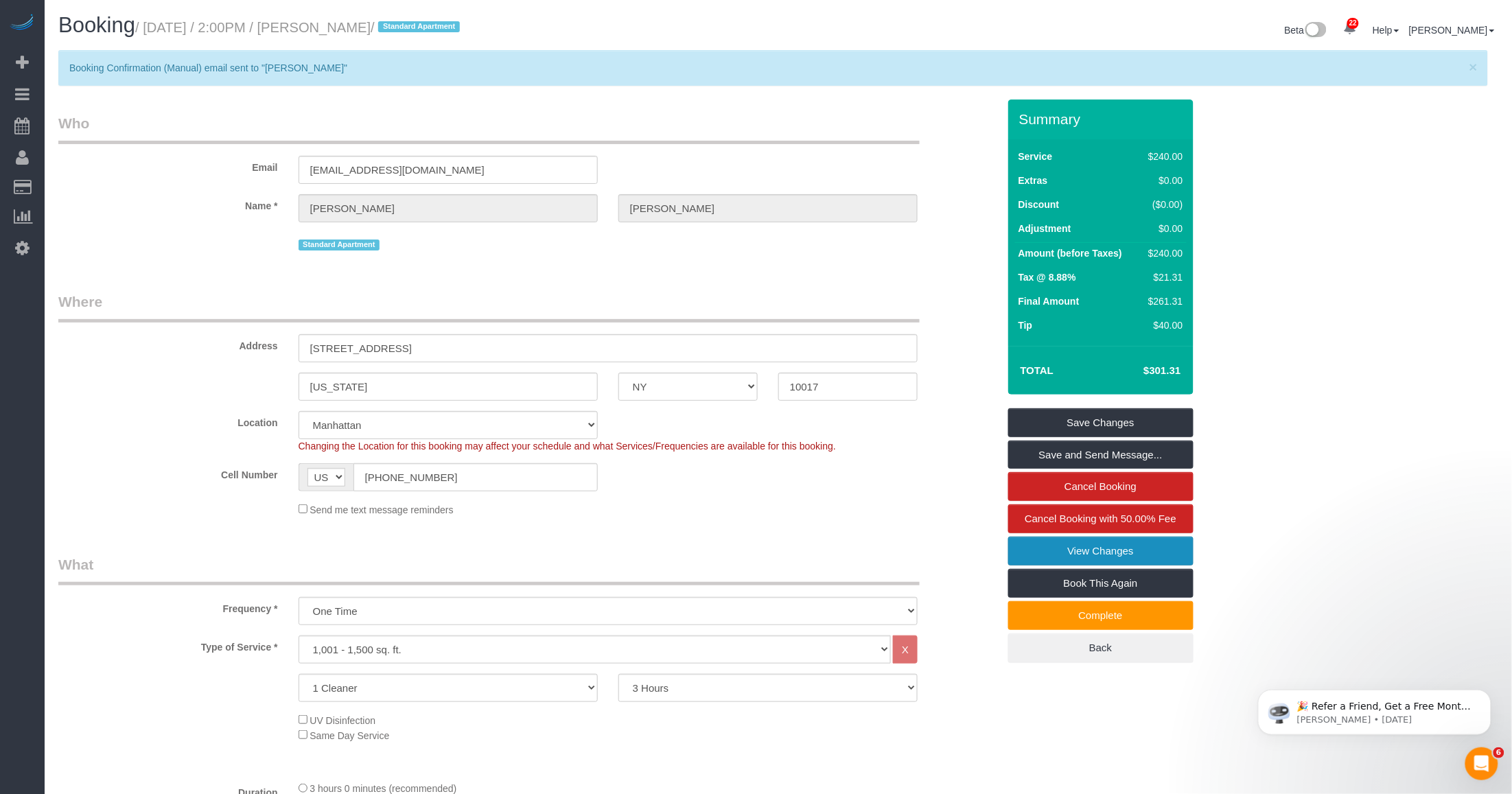
click at [639, 551] on link "View Changes" at bounding box center [1101, 551] width 186 height 29
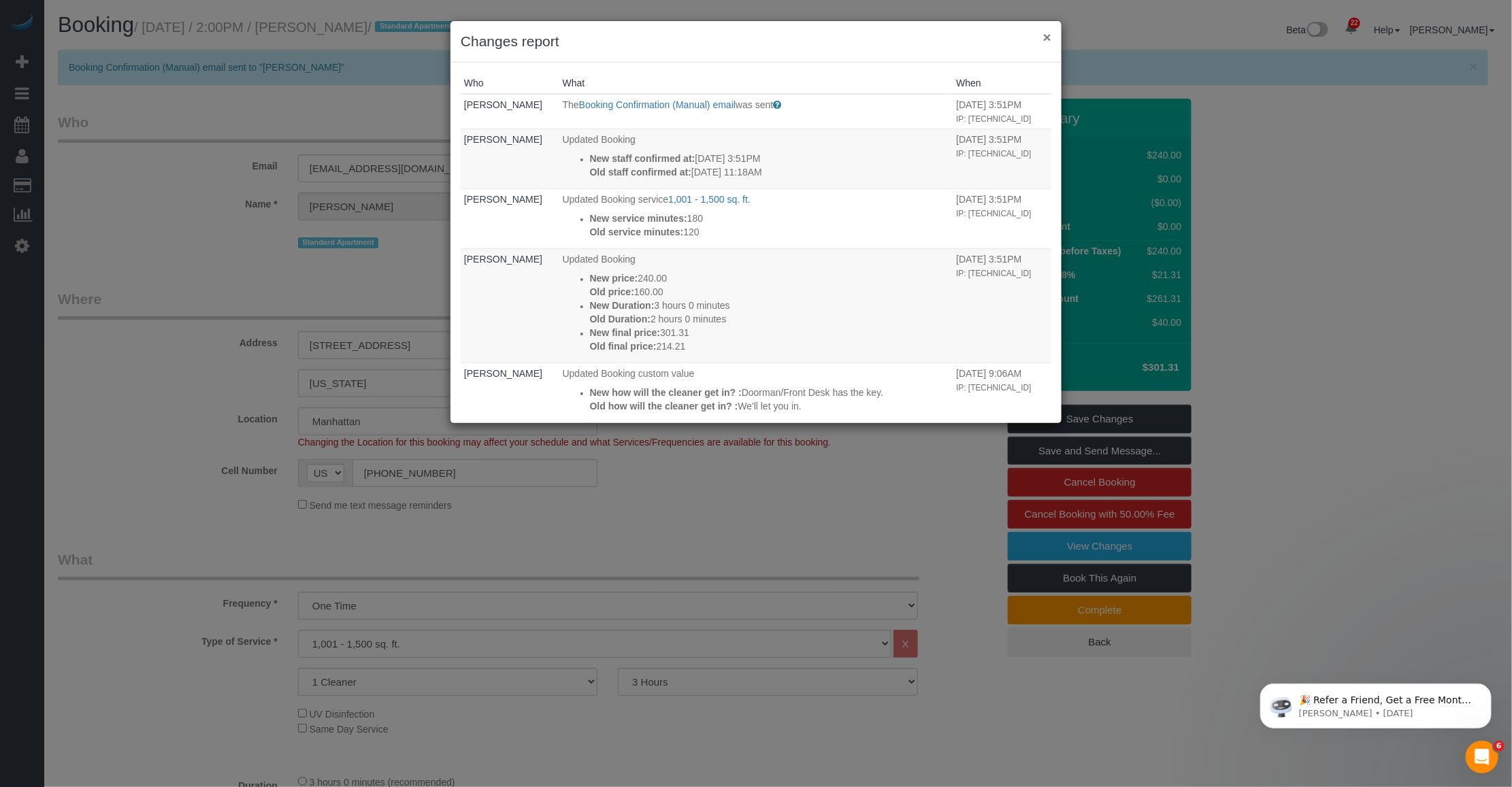
drag, startPoint x: 1046, startPoint y: 35, endPoint x: 1016, endPoint y: 39, distance: 30.3
click at [633, 35] on button "×" at bounding box center [1047, 37] width 8 height 14
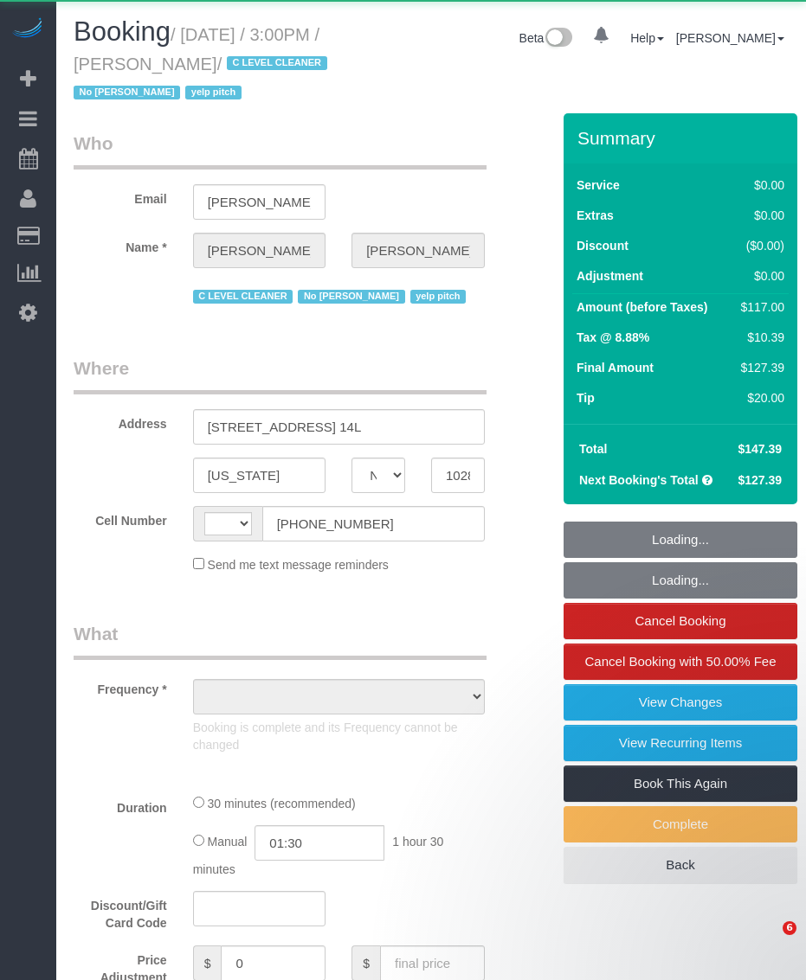
select select "NY"
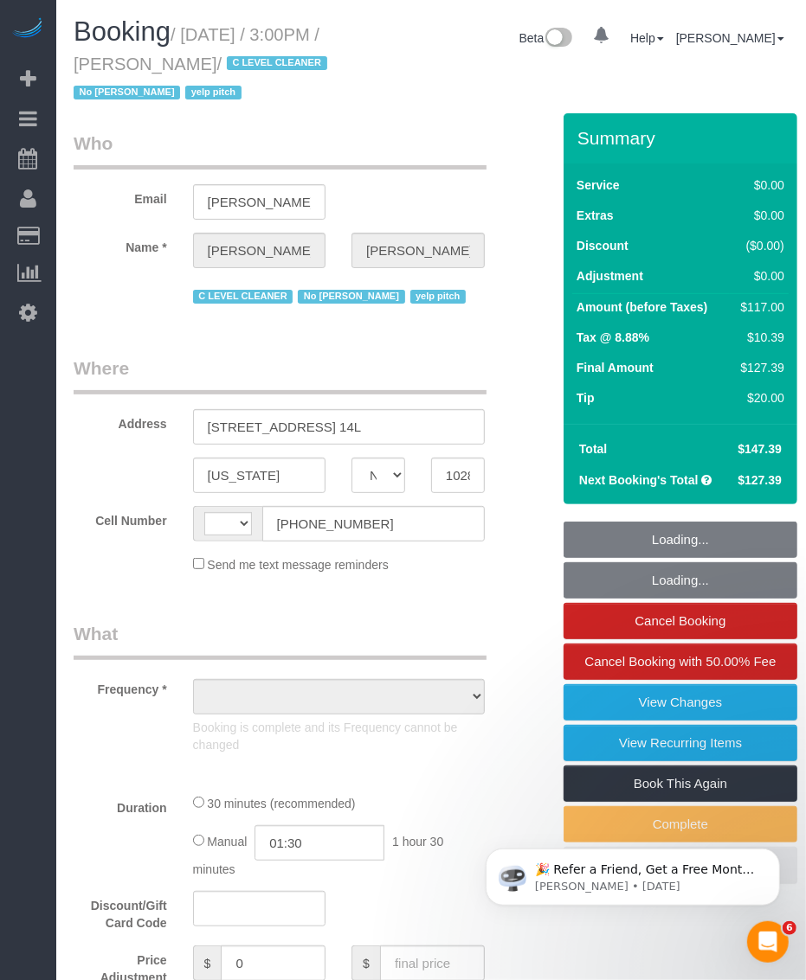
select select "string:[GEOGRAPHIC_DATA]"
select select "object:828"
select select "number:89"
select select "number:90"
select select "number:15"
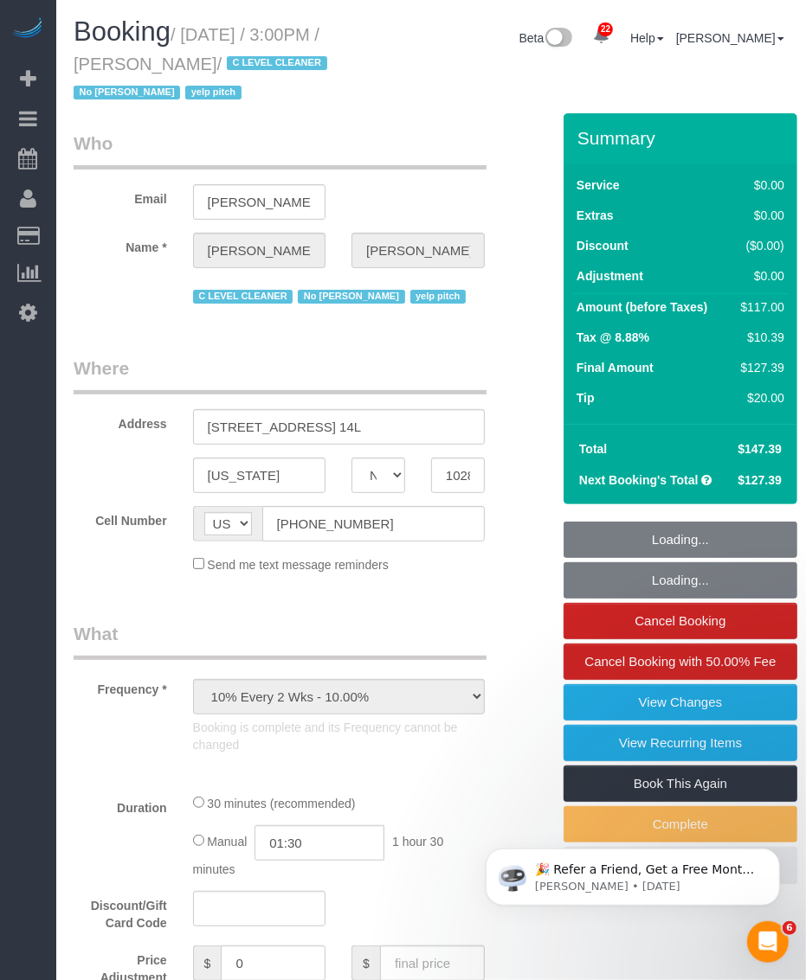
select select "number:6"
select select "number:21"
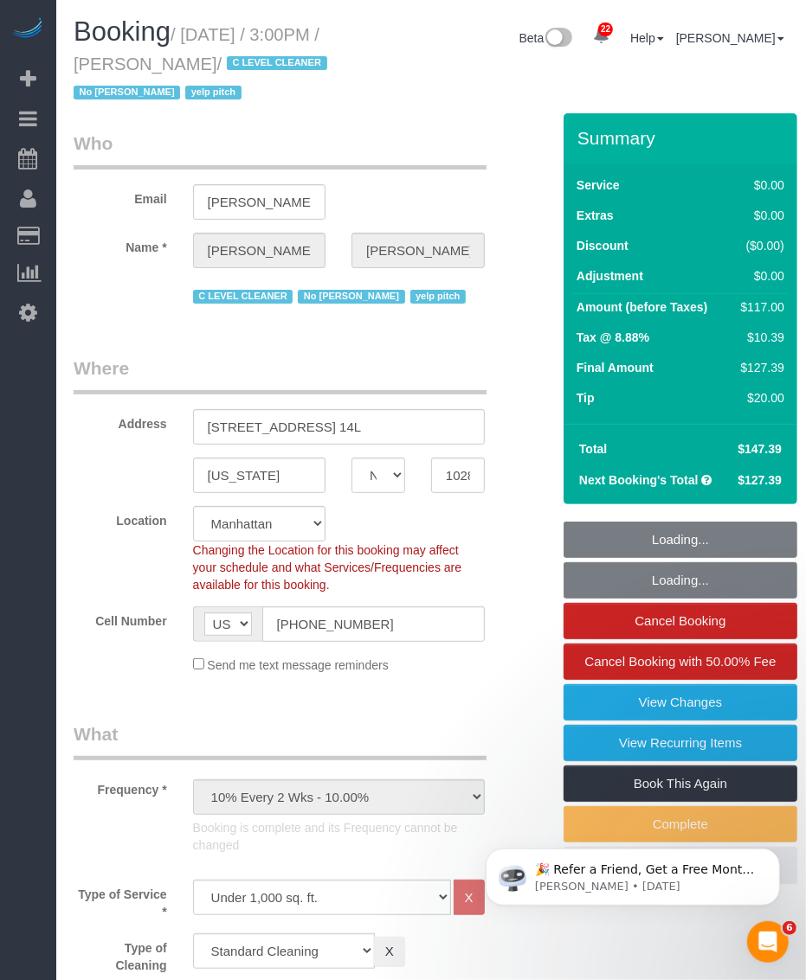
select select "string:stripe-pm_1KsUWe4VGloSiKo7se352iAz"
select select "spot1"
select select "object:1571"
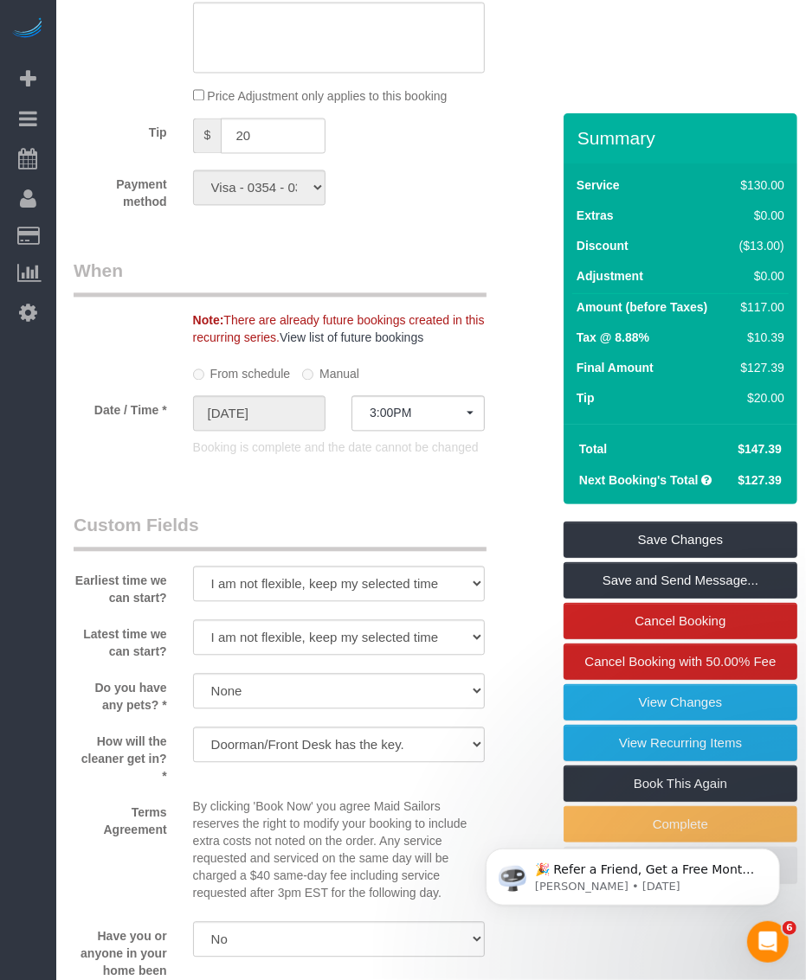
scroll to position [2271, 0]
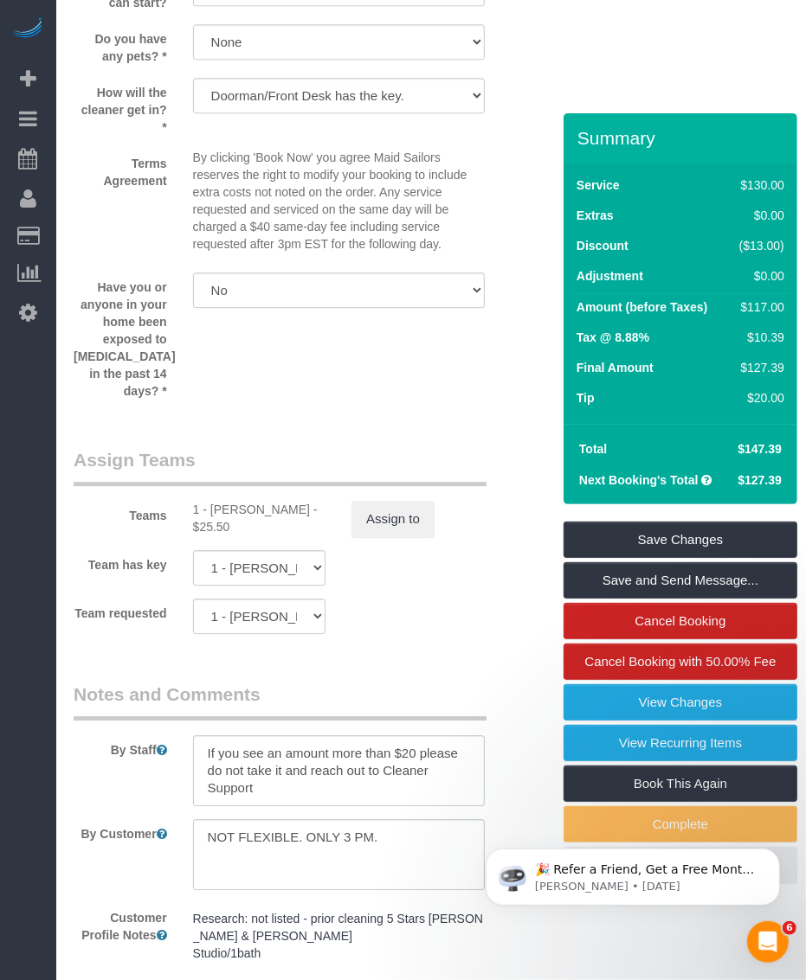
drag, startPoint x: 212, startPoint y: 493, endPoint x: 286, endPoint y: 493, distance: 74.4
click at [286, 501] on div "1 - [PERSON_NAME] - $25.50" at bounding box center [259, 518] width 133 height 35
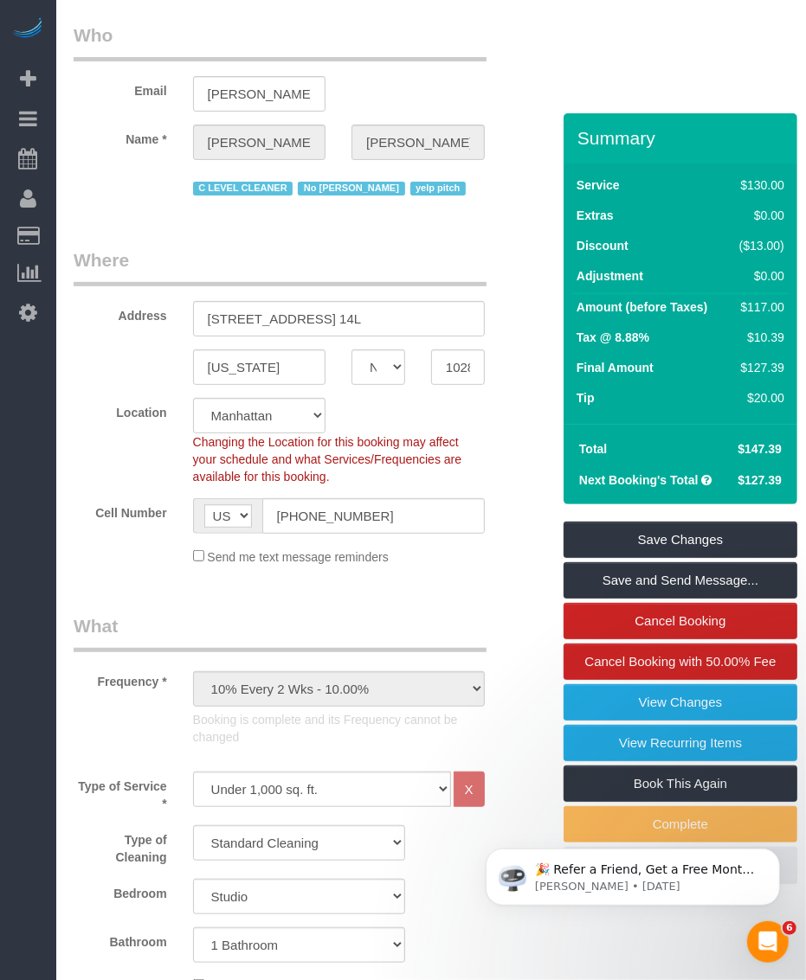
scroll to position [0, 0]
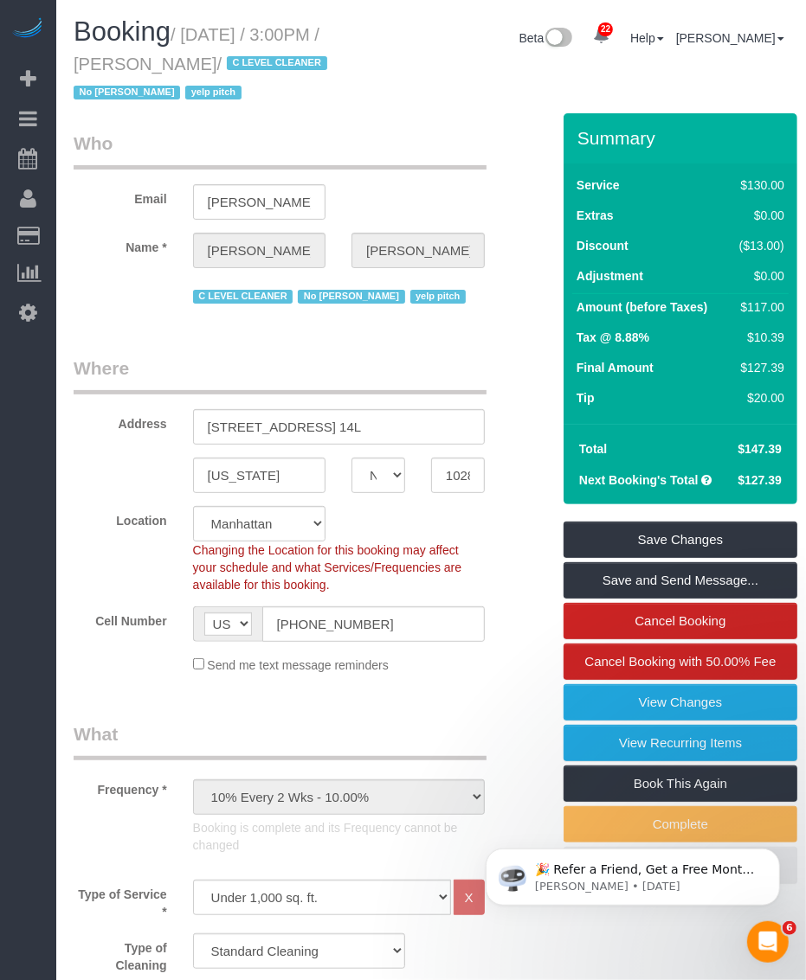
drag, startPoint x: 190, startPoint y: 35, endPoint x: 286, endPoint y: 65, distance: 99.9
click at [286, 65] on small "/ [DATE] / 3:00PM / [PERSON_NAME] / C LEVEL CLEANER No [PERSON_NAME] yelp pitch" at bounding box center [203, 64] width 259 height 78
copy small "[DATE] / 3:00PM / [PERSON_NAME]"
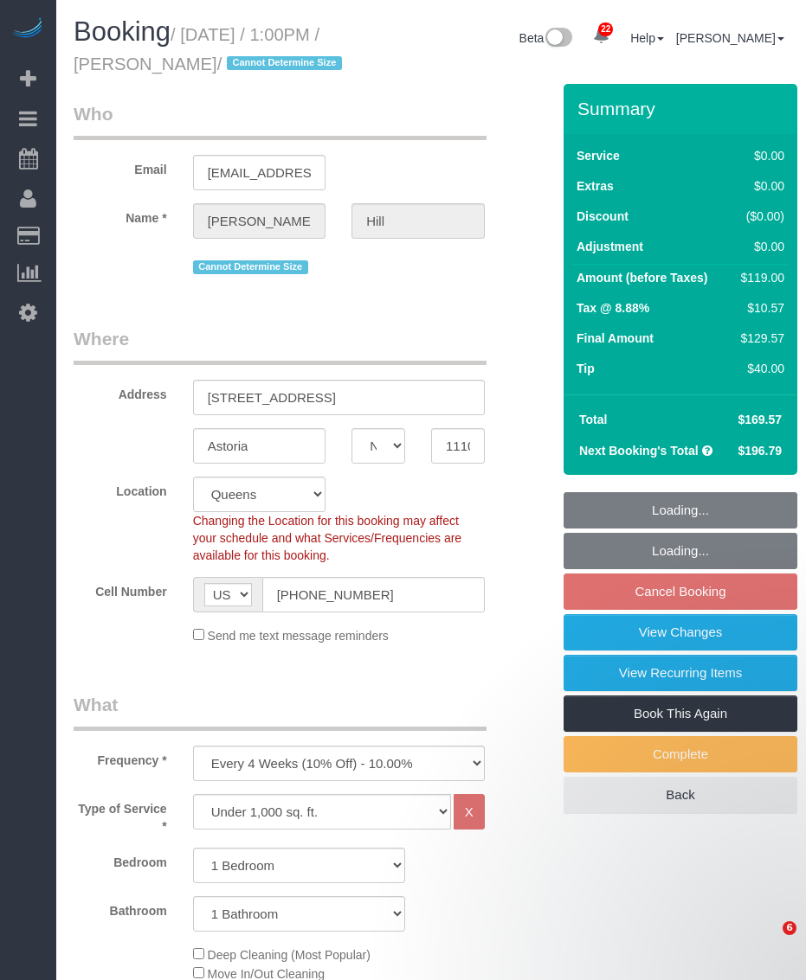
select select "NY"
select select "1"
select select "spot6"
select select "number:61"
select select "number:79"
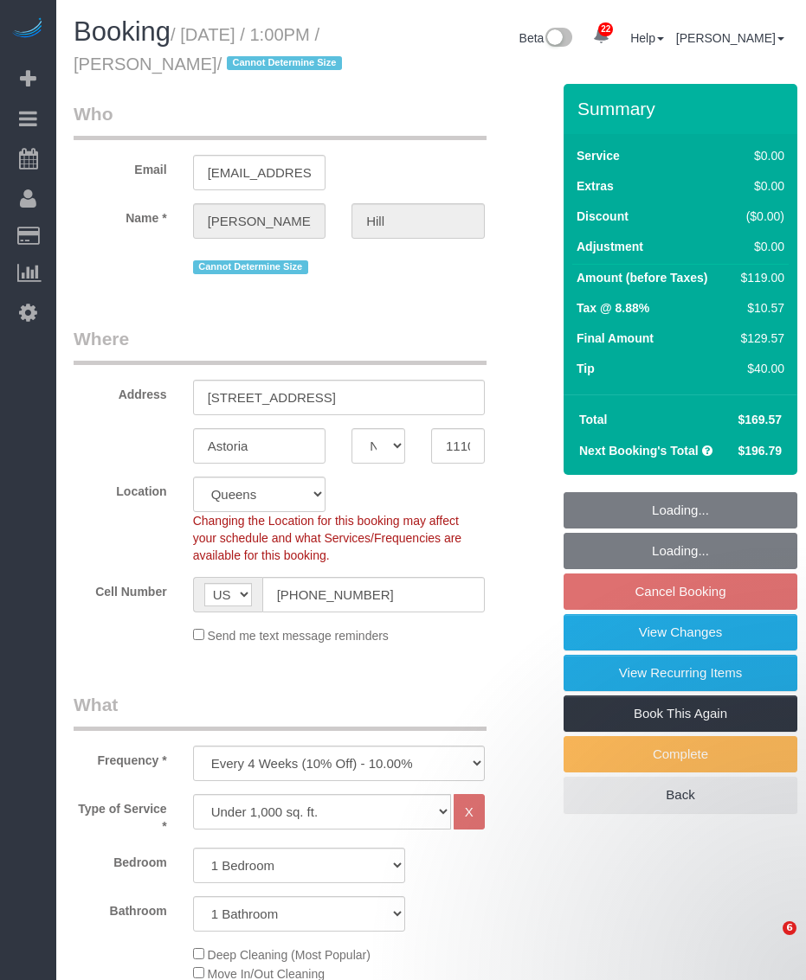
select select "number:15"
select select "number:5"
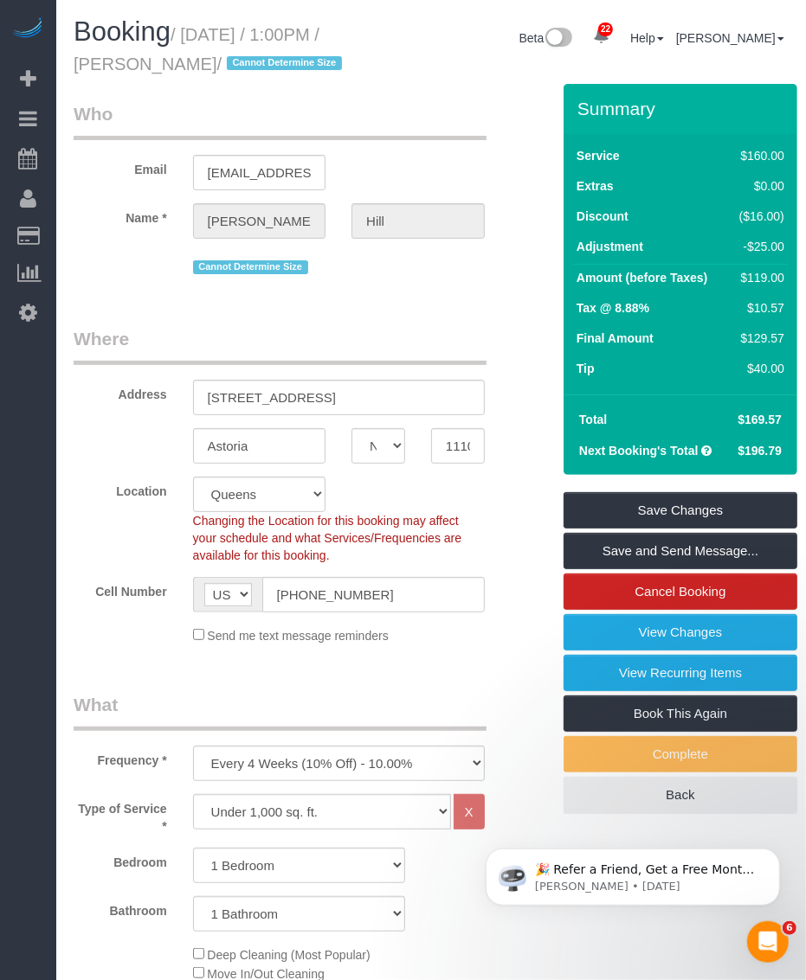
click at [225, 52] on h1 "Booking / September 22, 2025 / 1:00PM / Geofrey Hill / Cannot Determine Size" at bounding box center [215, 46] width 283 height 59
drag, startPoint x: 190, startPoint y: 33, endPoint x: 238, endPoint y: 61, distance: 55.1
click at [238, 61] on small "/ September 22, 2025 / 1:00PM / Geofrey Hill / Cannot Determine Size" at bounding box center [210, 49] width 273 height 48
copy small "September 22, 2025 / 1:00PM / Geofrey Hill"
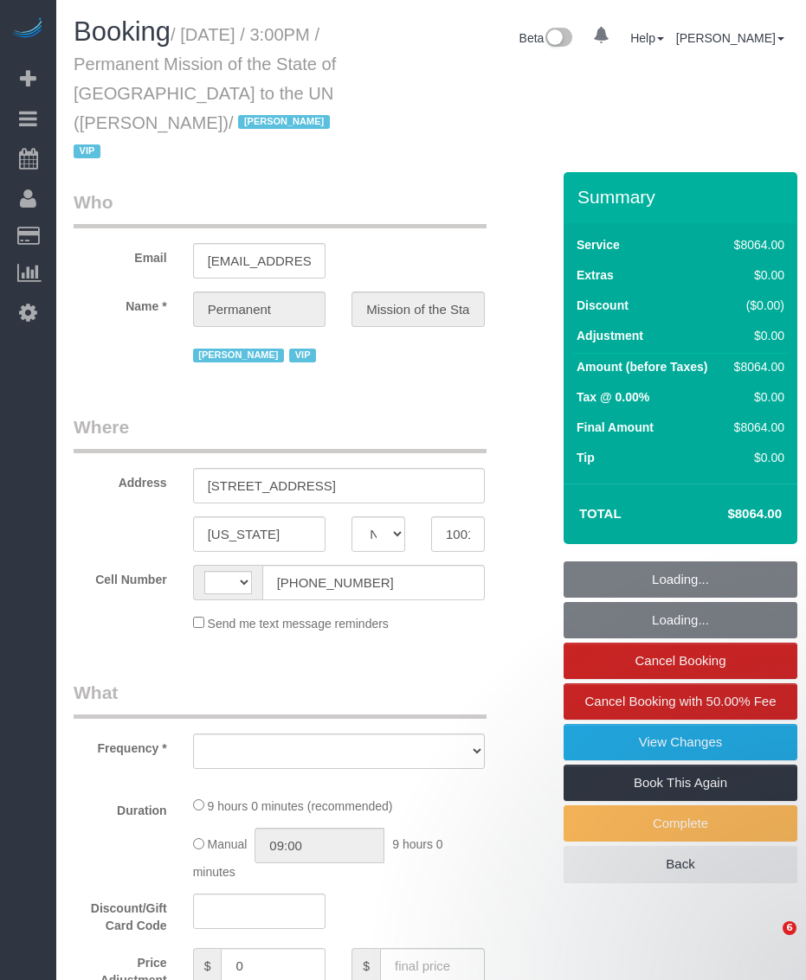
select select "NY"
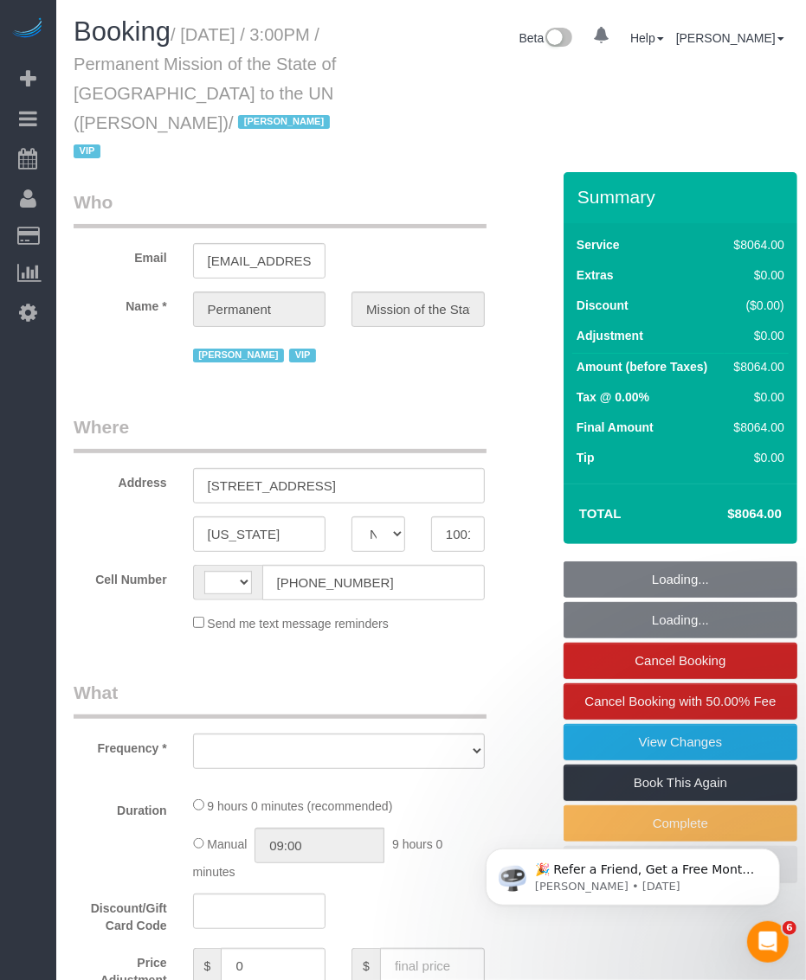
scroll to position [324, 0]
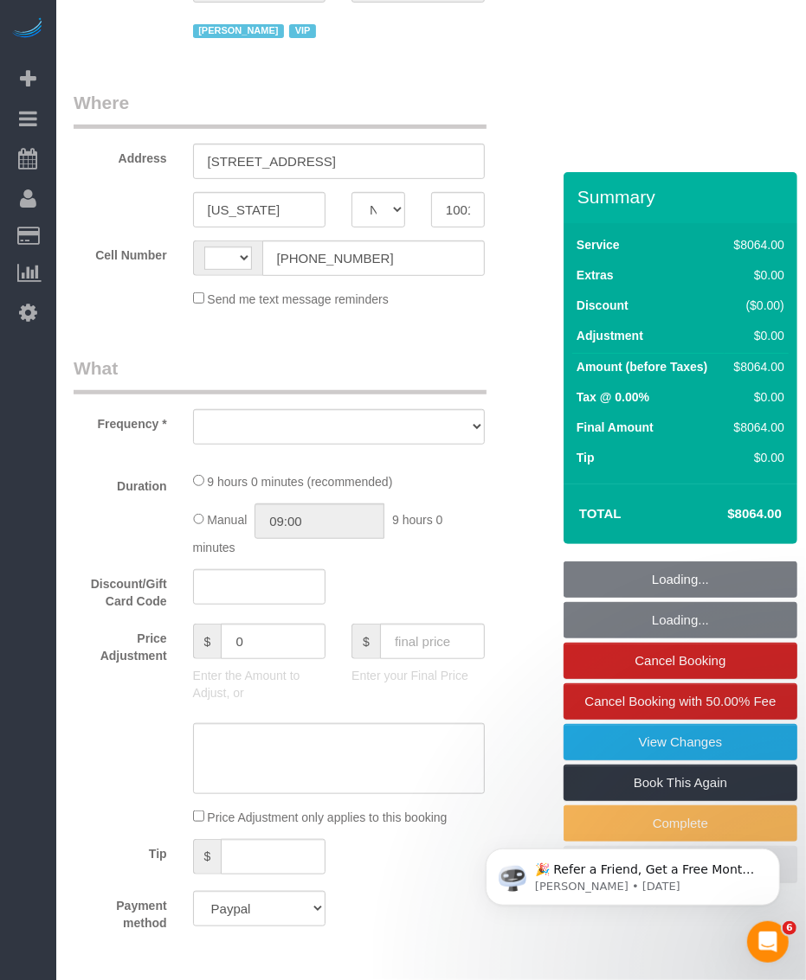
select select "string:[GEOGRAPHIC_DATA]"
select select "object:814"
select select "14"
select select "540"
select select "spot1"
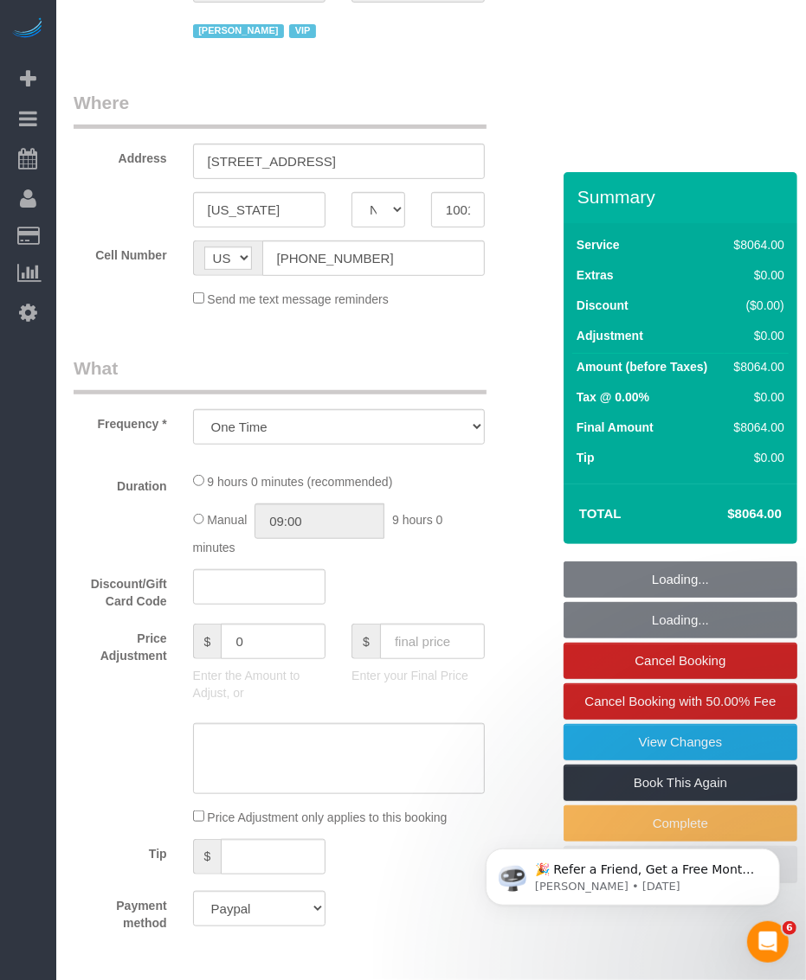
select select "number:89"
select select "number:90"
select select "number:15"
select select "number:7"
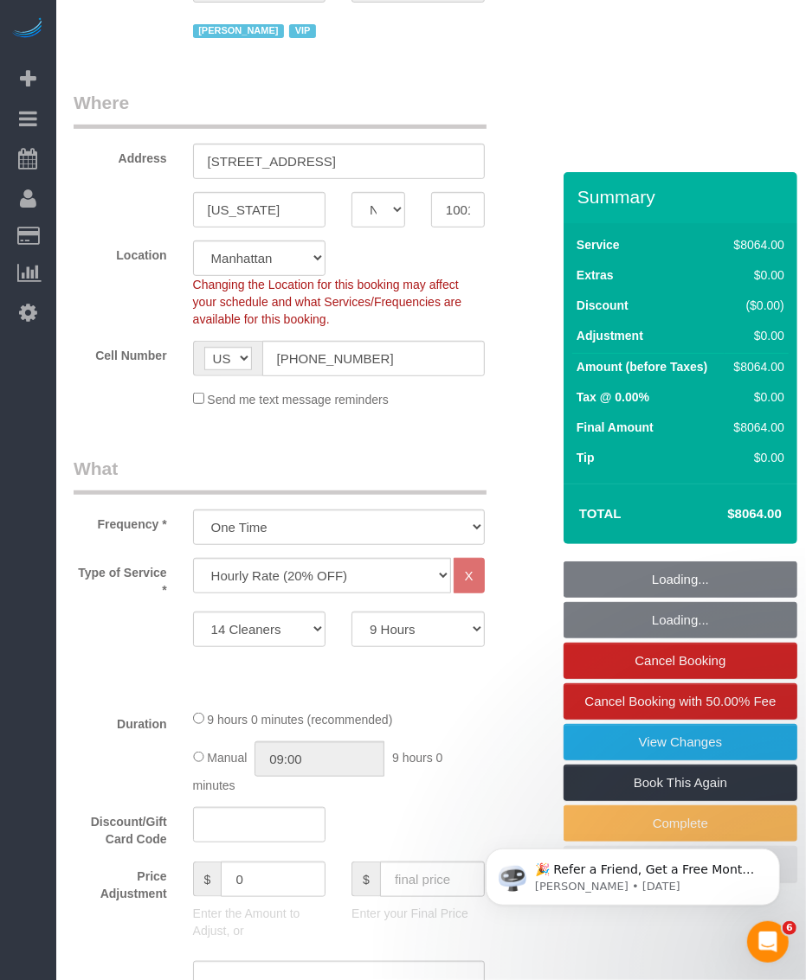
select select "object:1576"
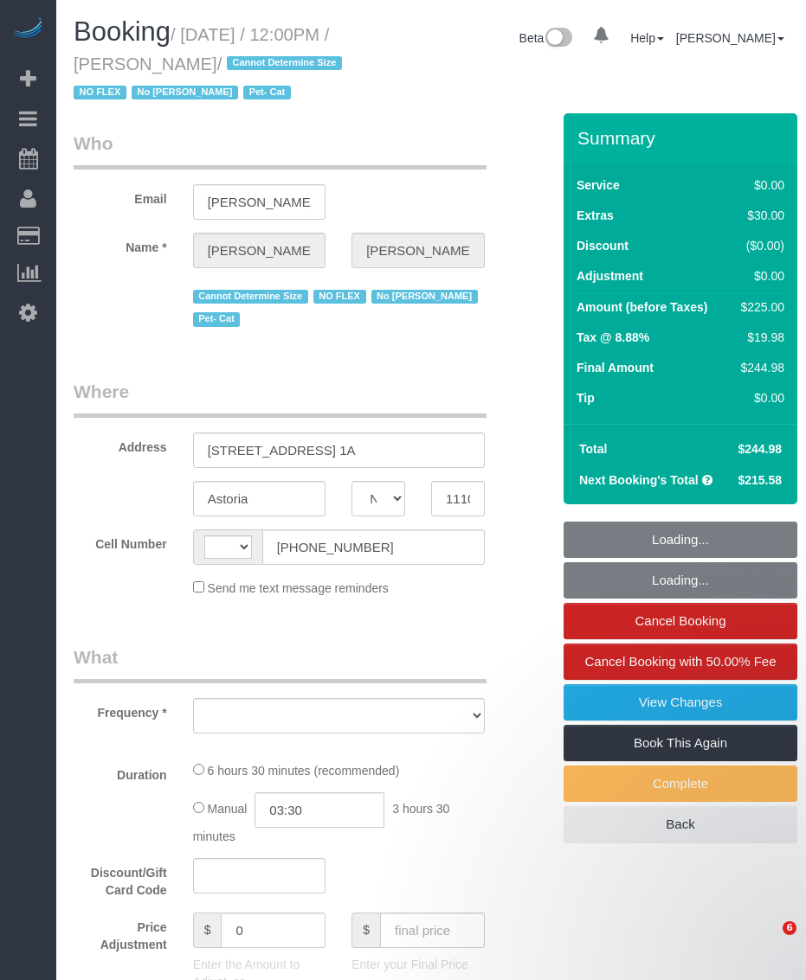
select select "NY"
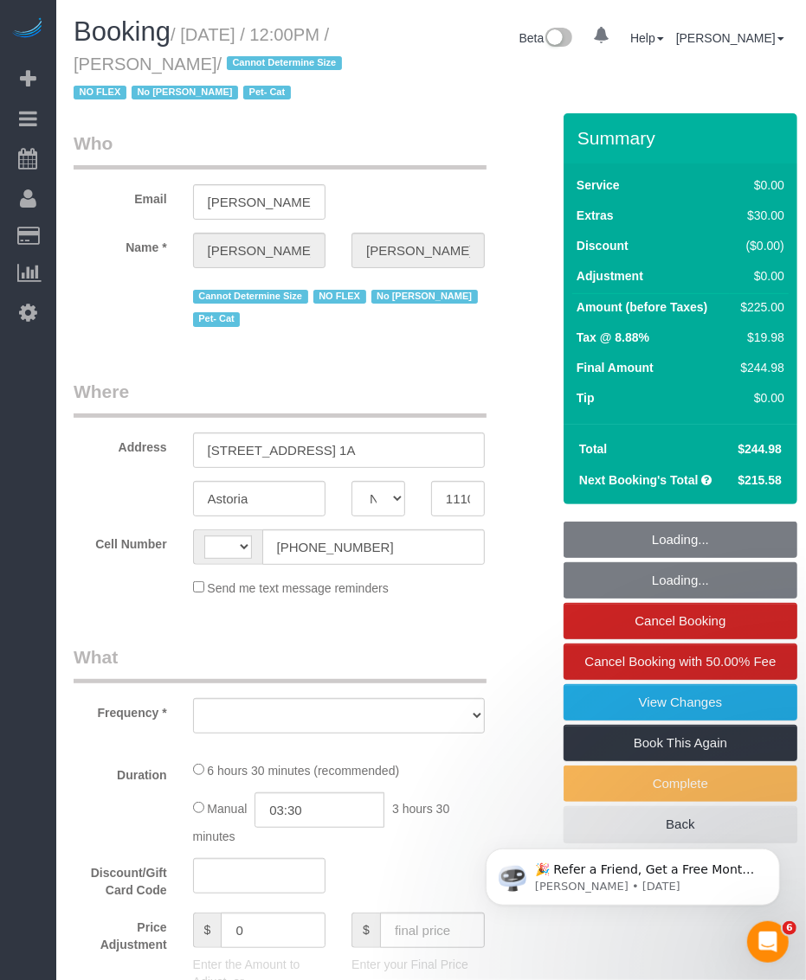
select select "string:[GEOGRAPHIC_DATA]"
select select "string:stripe-pm_1QLvt54VGloSiKo7dC2NJORx"
select select "2"
select select "number:89"
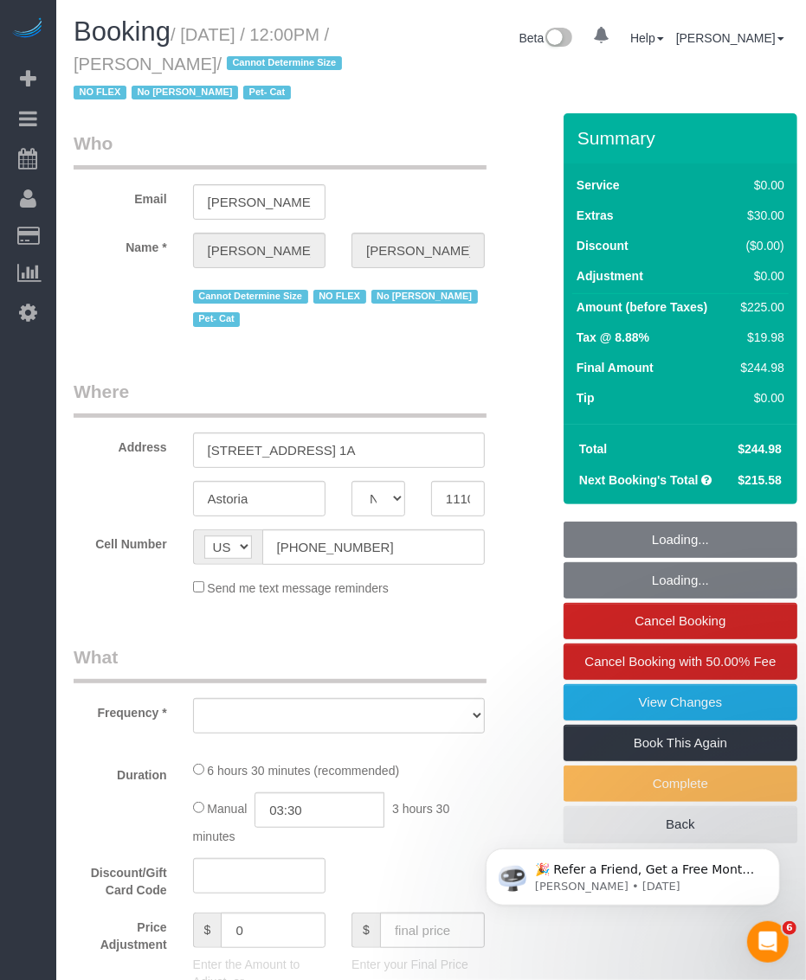
select select "number:90"
select select "number:14"
select select "number:5"
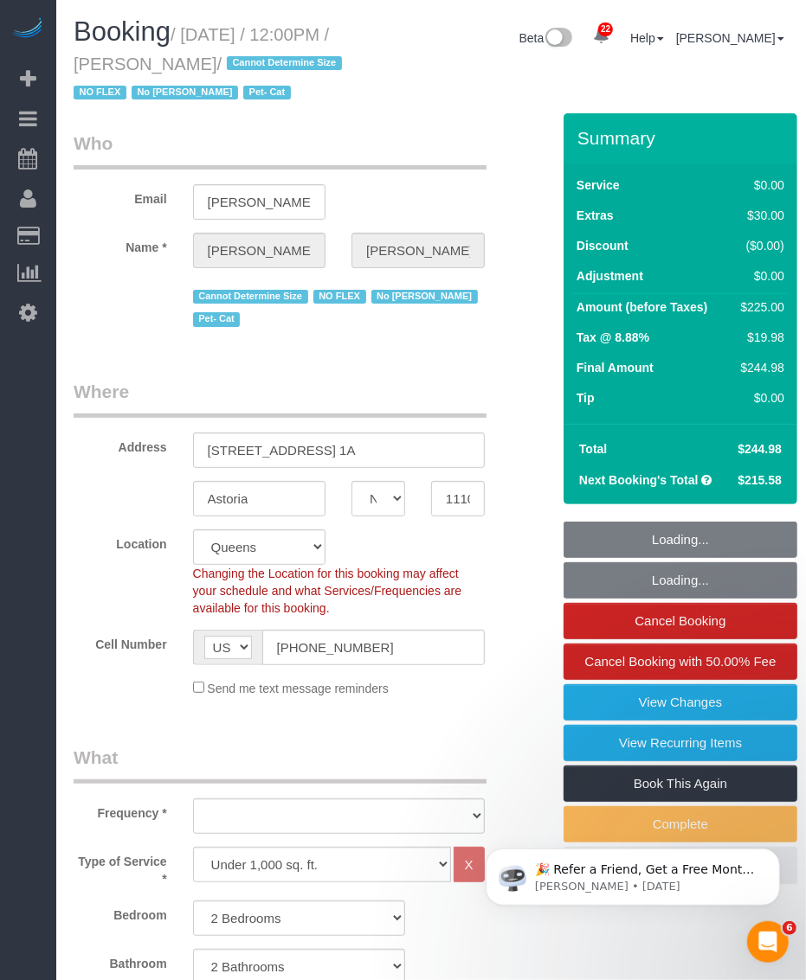
click at [171, 61] on small "/ [DATE] / 12:00PM / [PERSON_NAME] / Cannot Determine Size NO FLEX No [PERSON_N…" at bounding box center [210, 64] width 273 height 78
select select "object:1081"
select select "spot1"
select select "2"
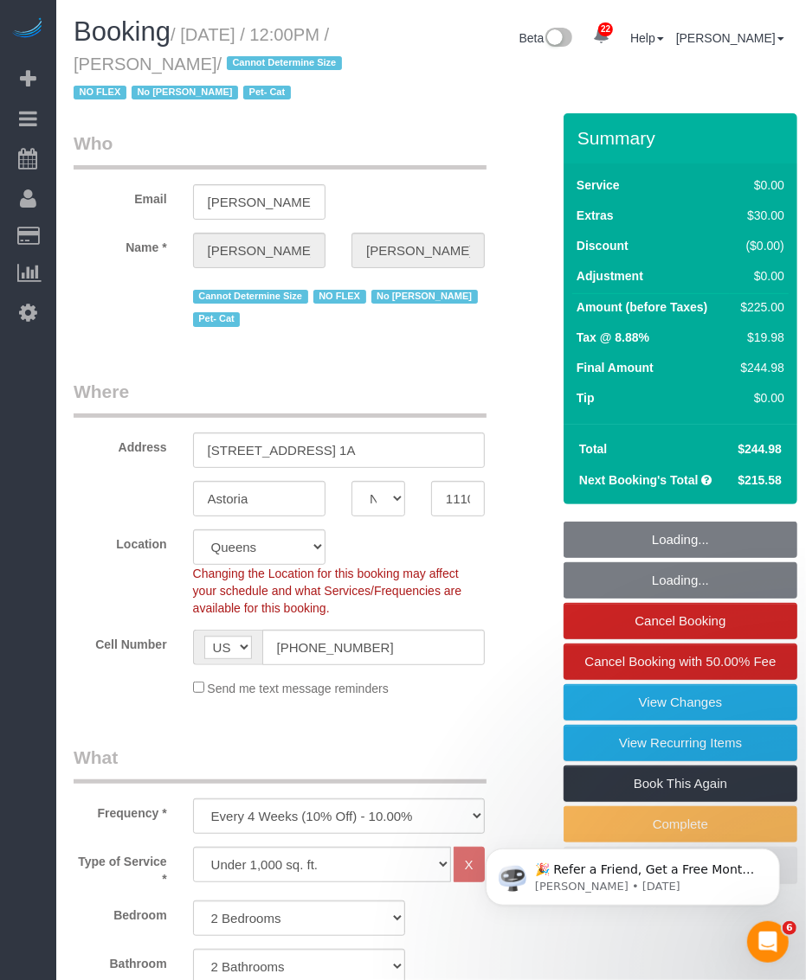
drag, startPoint x: 171, startPoint y: 61, endPoint x: 157, endPoint y: 65, distance: 14.3
click at [157, 65] on small "/ [DATE] / 12:00PM / [PERSON_NAME] / Cannot Determine Size NO FLEX No [PERSON_N…" at bounding box center [210, 64] width 273 height 78
select select "object:1543"
drag, startPoint x: 158, startPoint y: 65, endPoint x: 230, endPoint y: 69, distance: 71.9
click at [230, 69] on small "/ [DATE] / 12:00PM / [PERSON_NAME] / Cannot Determine Size NO FLEX No [PERSON_N…" at bounding box center [210, 64] width 273 height 78
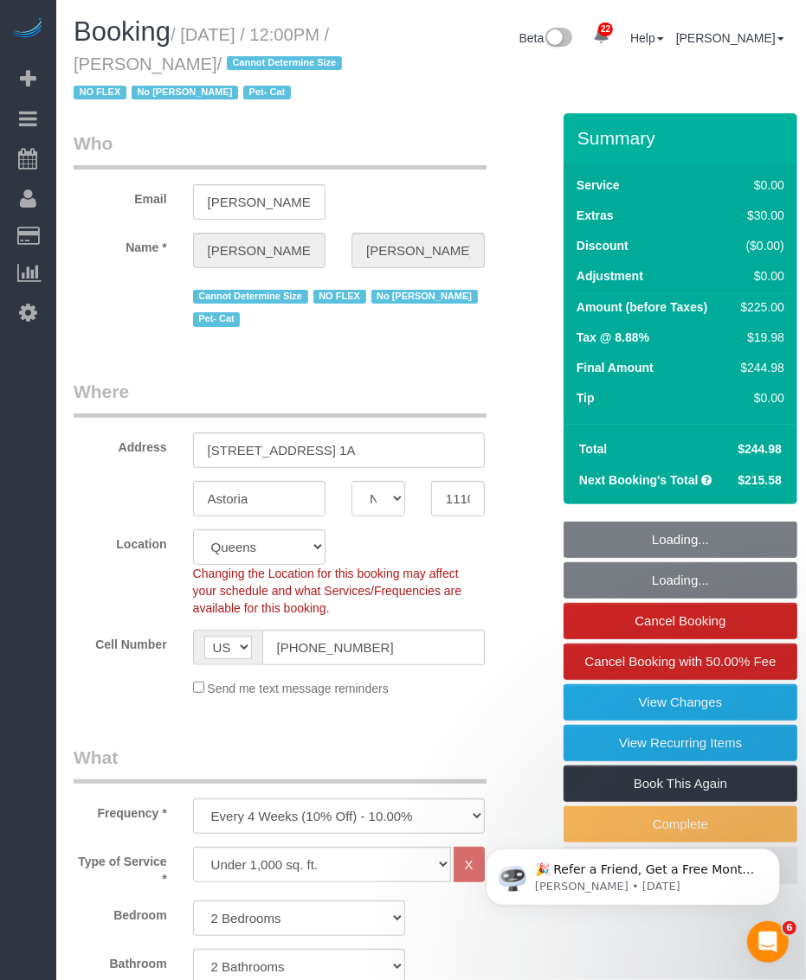
copy small "[PERSON_NAME]"
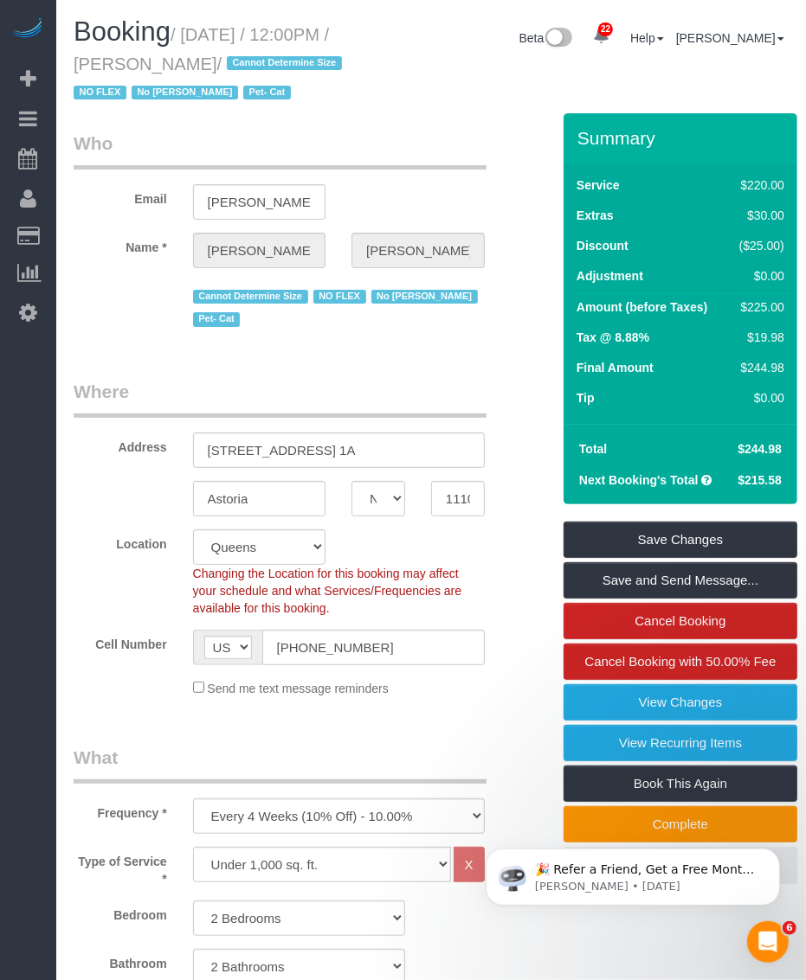
click at [182, 59] on small "/ [DATE] / 12:00PM / [PERSON_NAME] / Cannot Determine Size NO FLEX No [PERSON_N…" at bounding box center [210, 64] width 273 height 78
drag, startPoint x: 184, startPoint y: 63, endPoint x: 234, endPoint y: 63, distance: 49.3
click at [234, 63] on small "/ [DATE] / 12:00PM / [PERSON_NAME] / Cannot Determine Size NO FLEX No [PERSON_N…" at bounding box center [210, 64] width 273 height 78
drag, startPoint x: 234, startPoint y: 63, endPoint x: 167, endPoint y: 58, distance: 66.8
click at [170, 58] on small "/ [DATE] / 12:00PM / [PERSON_NAME] / Cannot Determine Size NO FLEX No [PERSON_N…" at bounding box center [210, 64] width 273 height 78
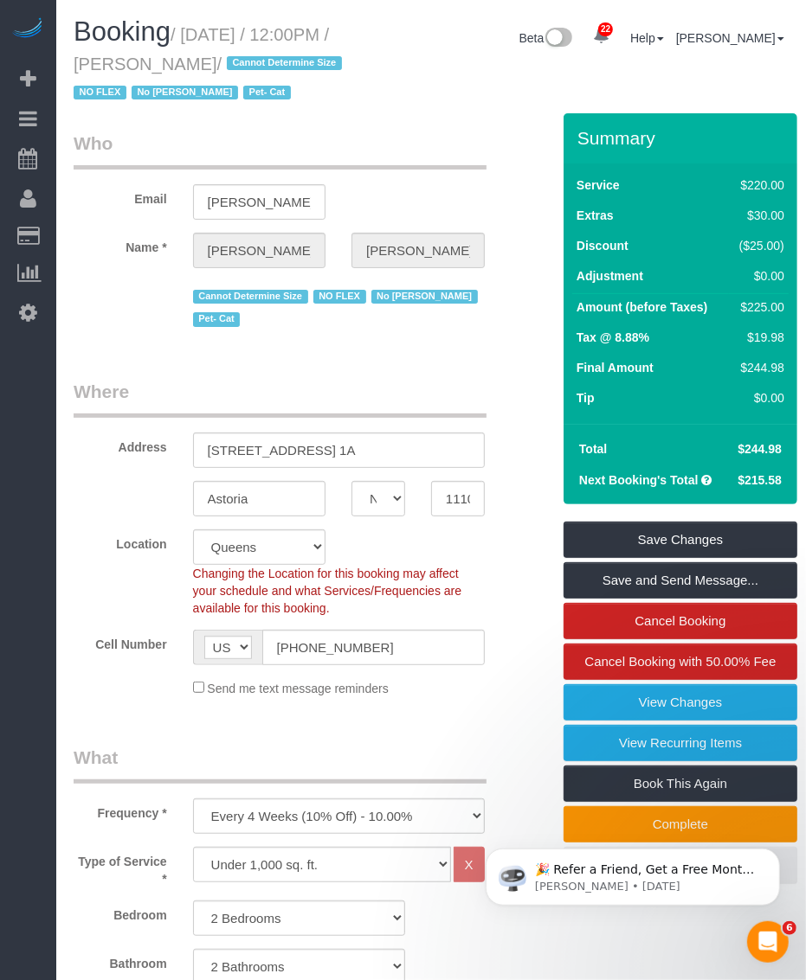
drag, startPoint x: 157, startPoint y: 62, endPoint x: 229, endPoint y: 66, distance: 71.9
click at [229, 66] on small "/ September 19, 2025 / 12:00PM / Jina Choi / Cannot Determine Size NO FLEX No G…" at bounding box center [210, 64] width 273 height 78
copy small "Jina Choi"
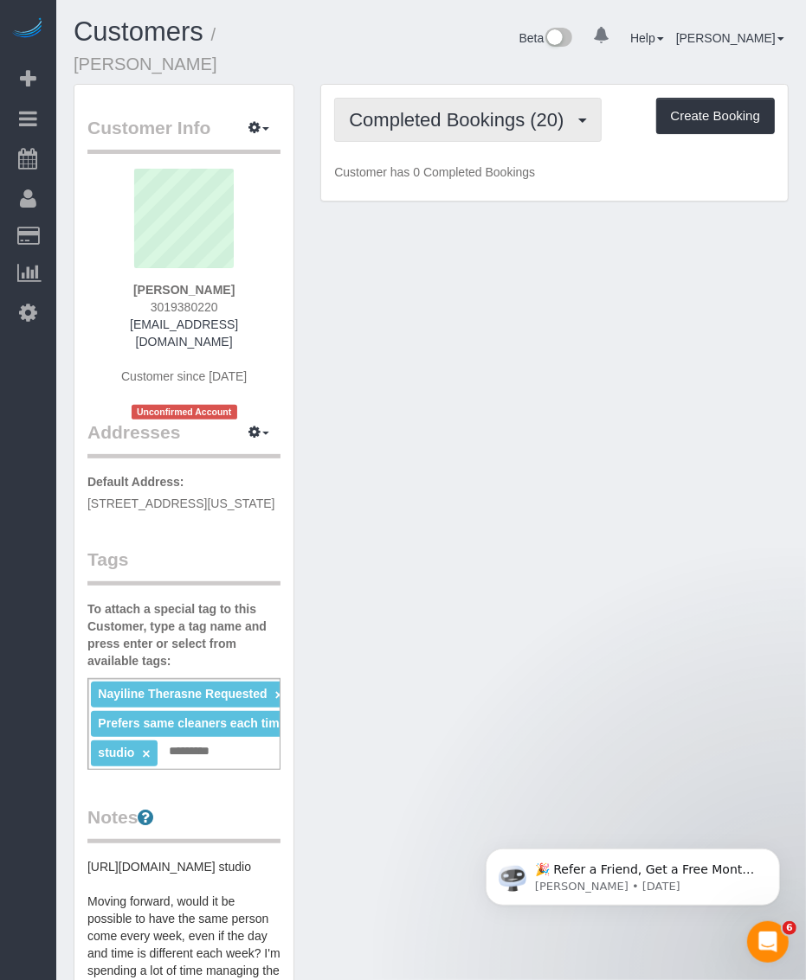
click at [446, 109] on span "Completed Bookings (20)" at bounding box center [460, 120] width 223 height 22
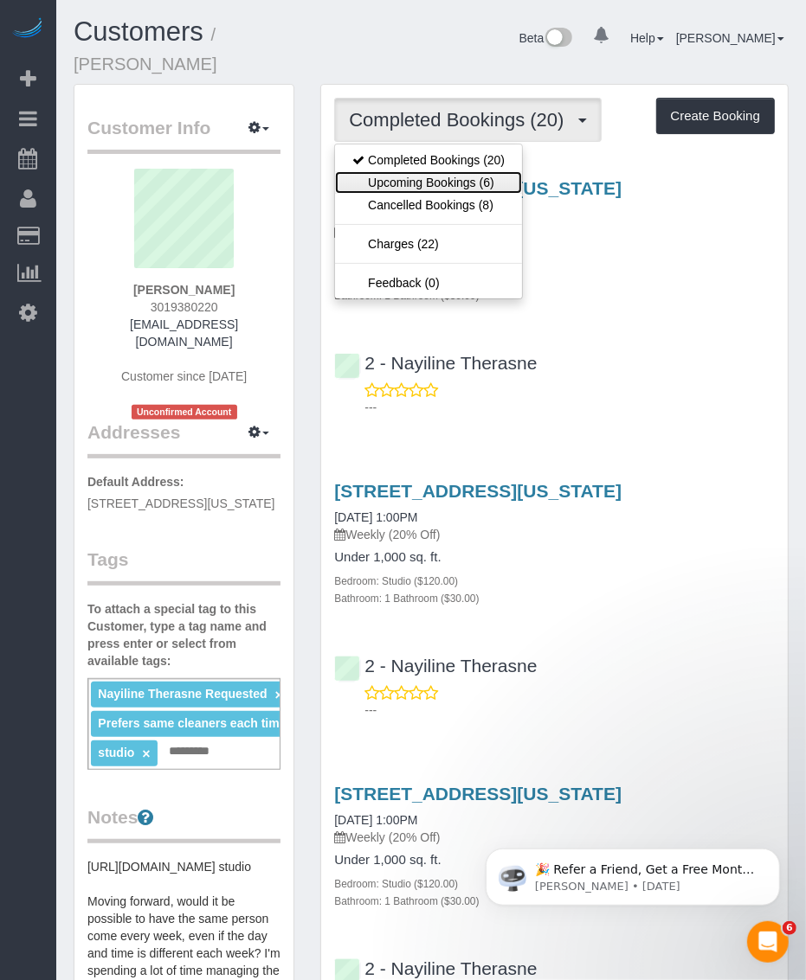
click at [424, 171] on link "Upcoming Bookings (6)" at bounding box center [428, 182] width 187 height 22
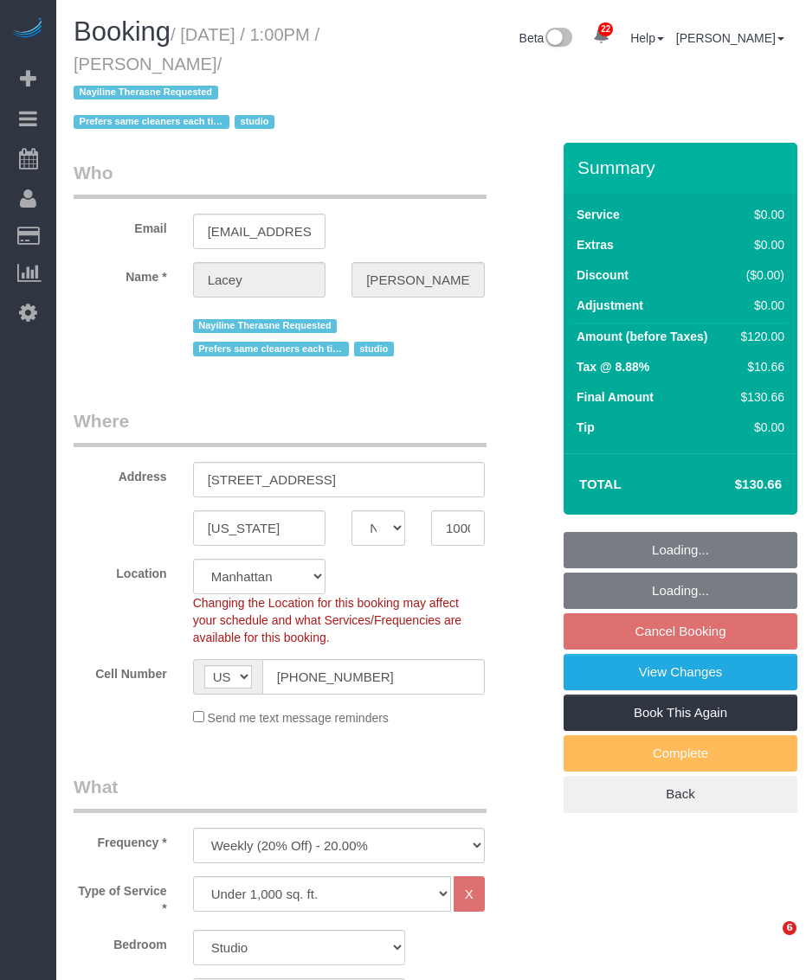
select select "NY"
select select "string:stripe-pm_1QnwjA4VGloSiKo7h3HCAQgS"
select select "number:61"
select select "number:77"
select select "number:15"
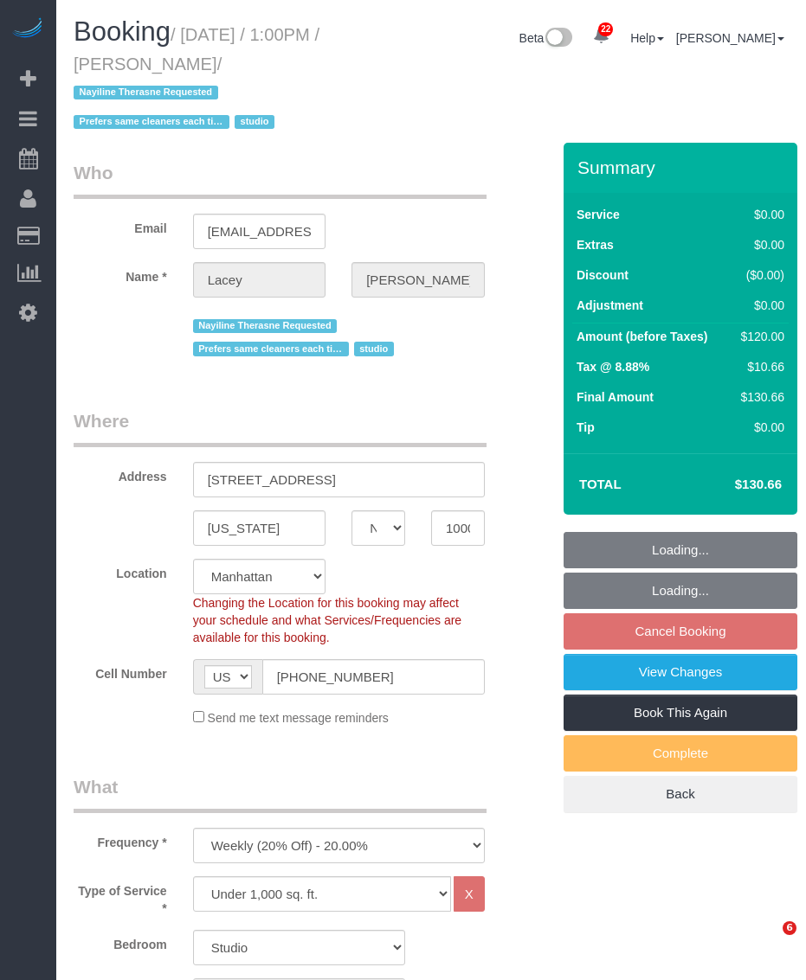
select select "number:5"
select select "object:1068"
select select "spot3"
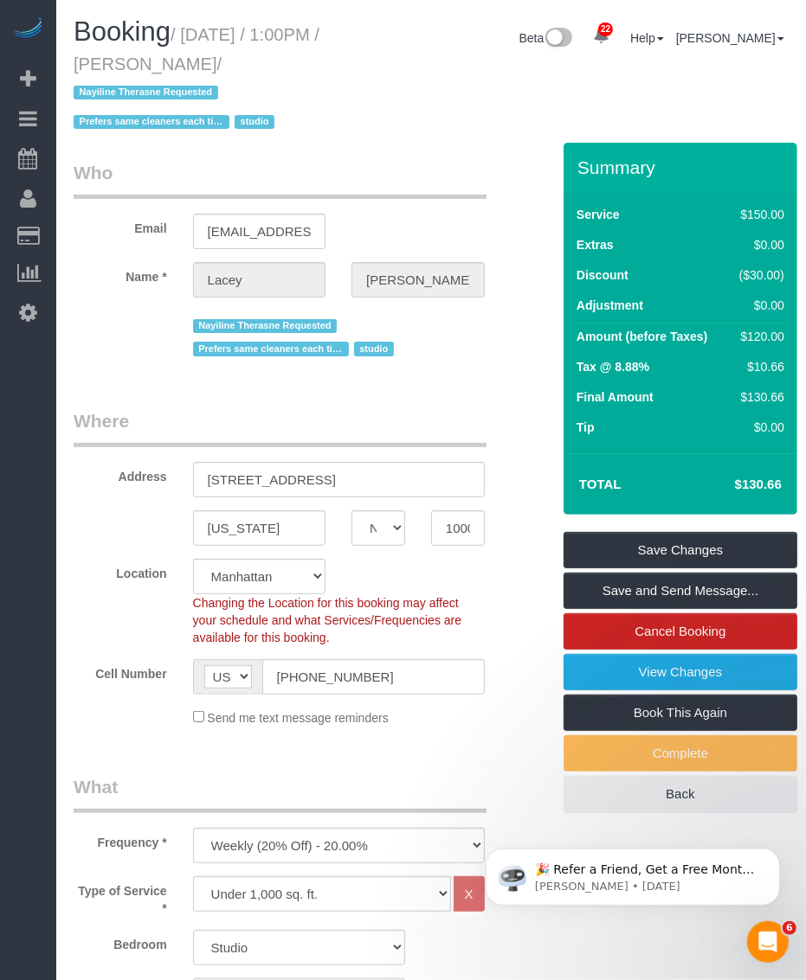
drag, startPoint x: 182, startPoint y: 31, endPoint x: 270, endPoint y: 56, distance: 91.7
click at [270, 56] on small "/ September 22, 2025 / 1:00PM / Lacey Gutierrez / Nayiline Therasne Requested P…" at bounding box center [197, 78] width 246 height 107
copy small "September 22, 2025 / 1:00PM / Lacey Gutierrez"
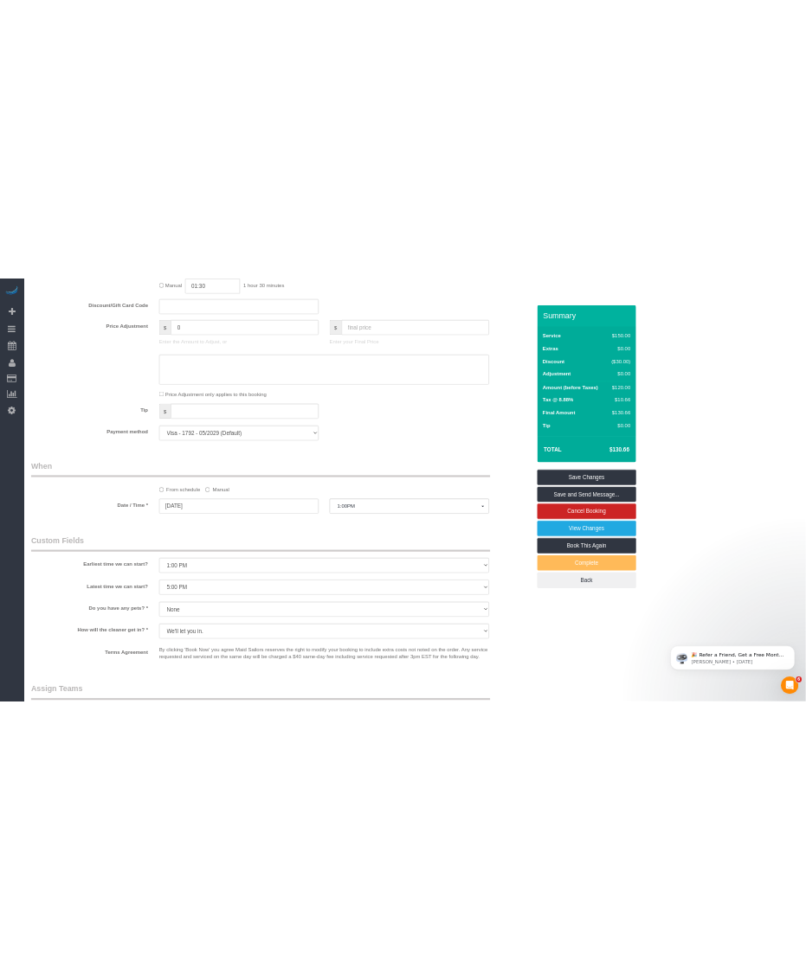
scroll to position [1730, 0]
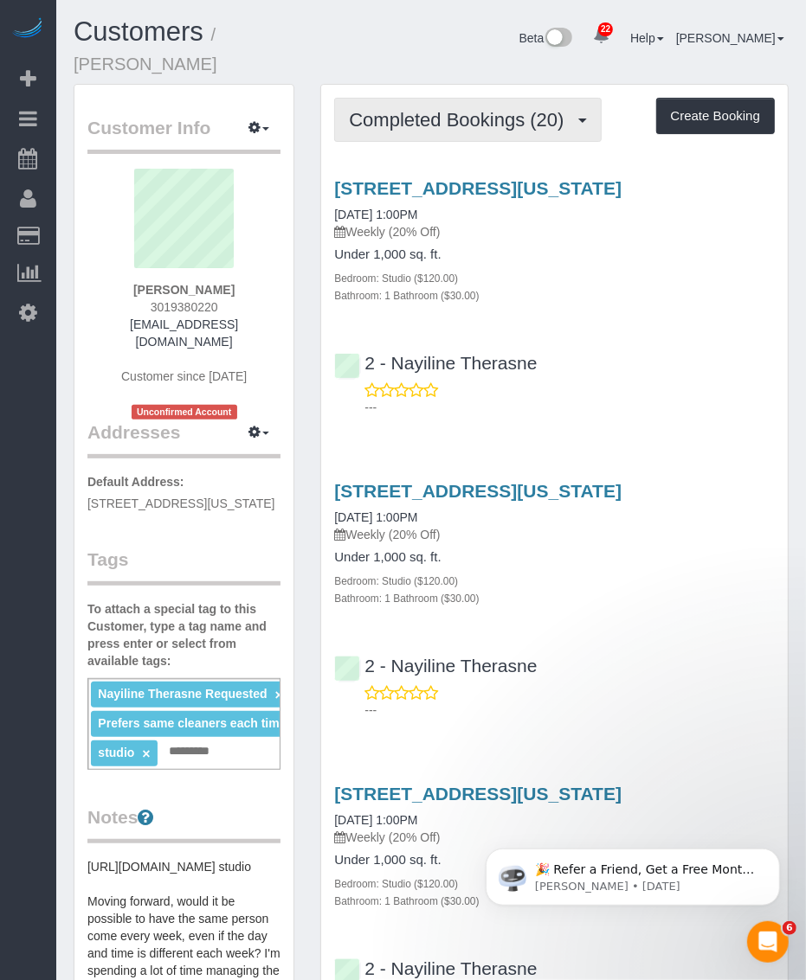
click at [394, 109] on span "Completed Bookings (20)" at bounding box center [460, 120] width 223 height 22
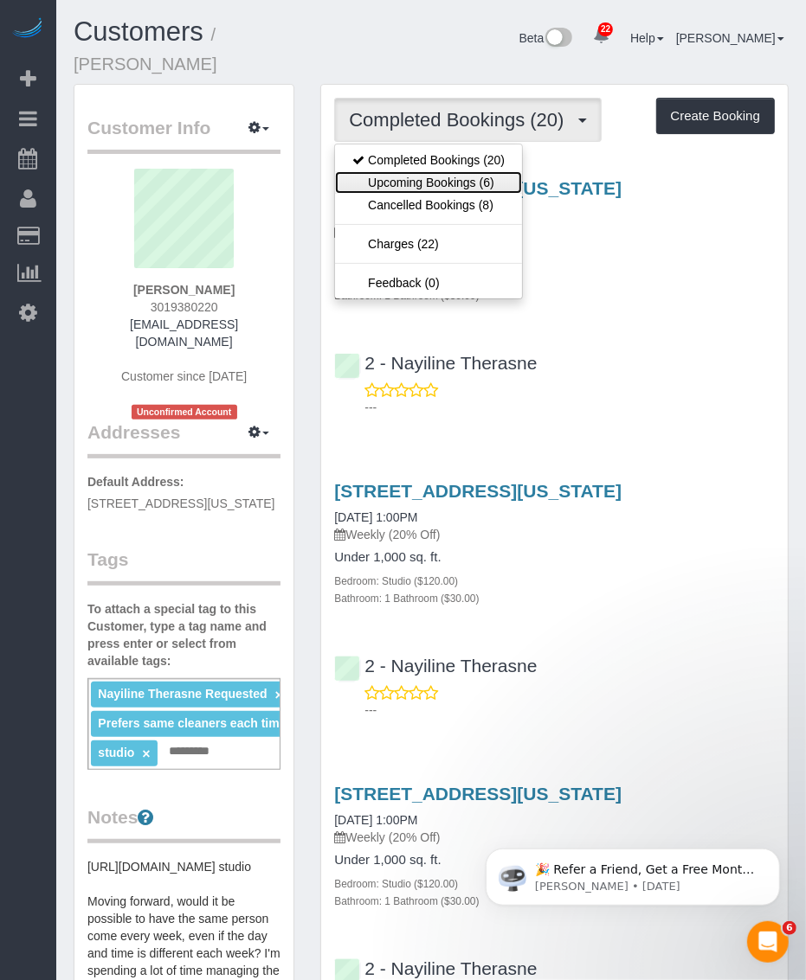
click at [382, 171] on link "Upcoming Bookings (6)" at bounding box center [428, 182] width 187 height 22
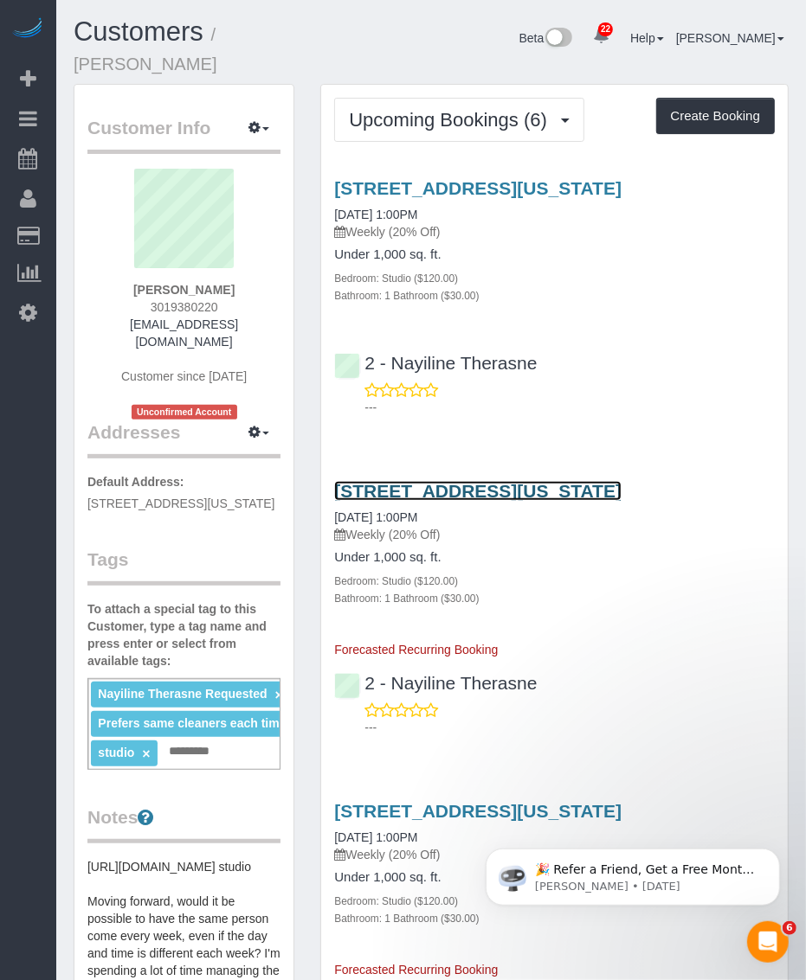
click at [405, 481] on link "[STREET_ADDRESS][US_STATE]" at bounding box center [477, 491] width 287 height 20
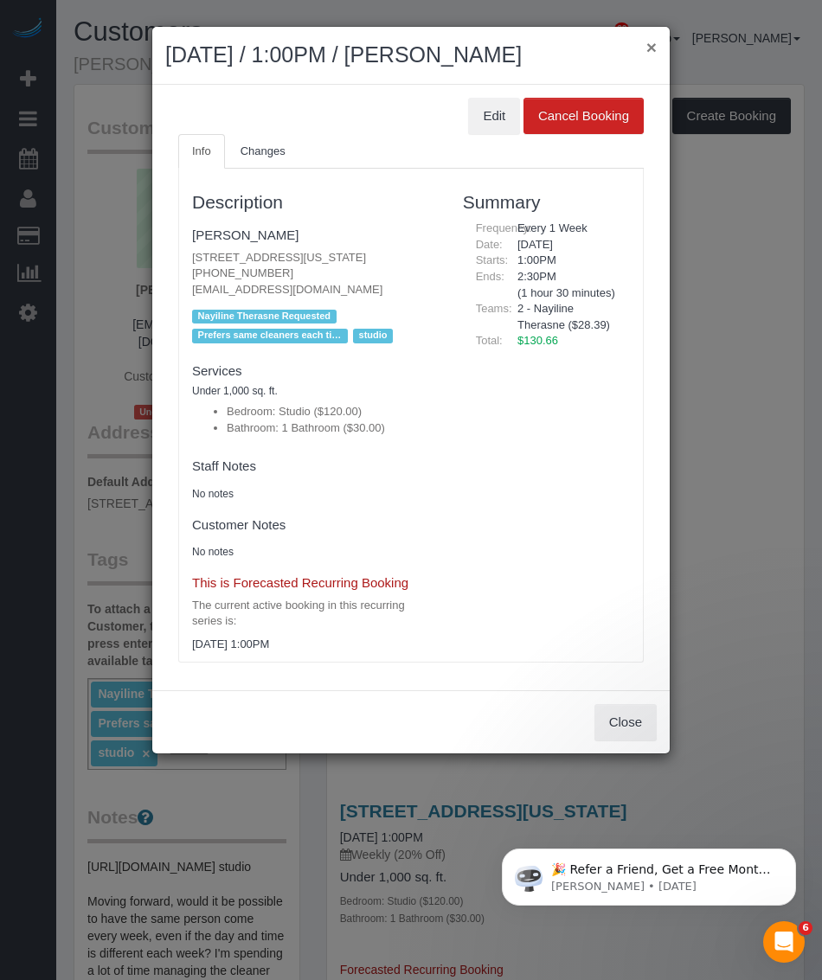
click at [649, 44] on button "×" at bounding box center [651, 47] width 10 height 18
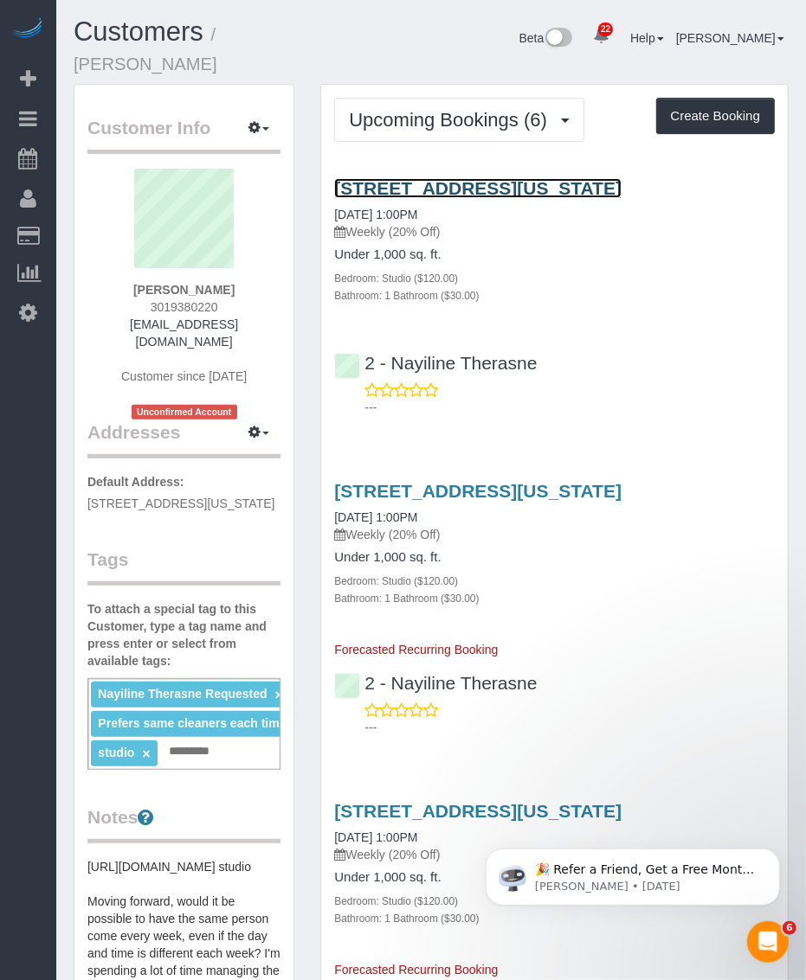
scroll to position [108, 0]
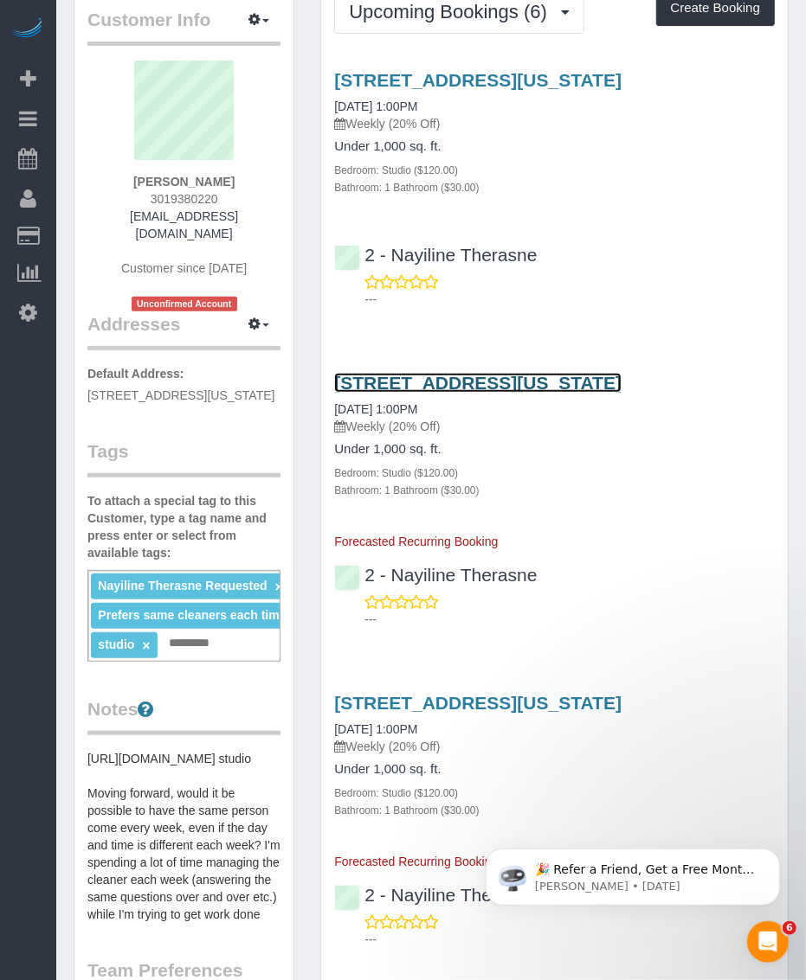
click at [437, 373] on link "[STREET_ADDRESS][US_STATE]" at bounding box center [477, 383] width 287 height 20
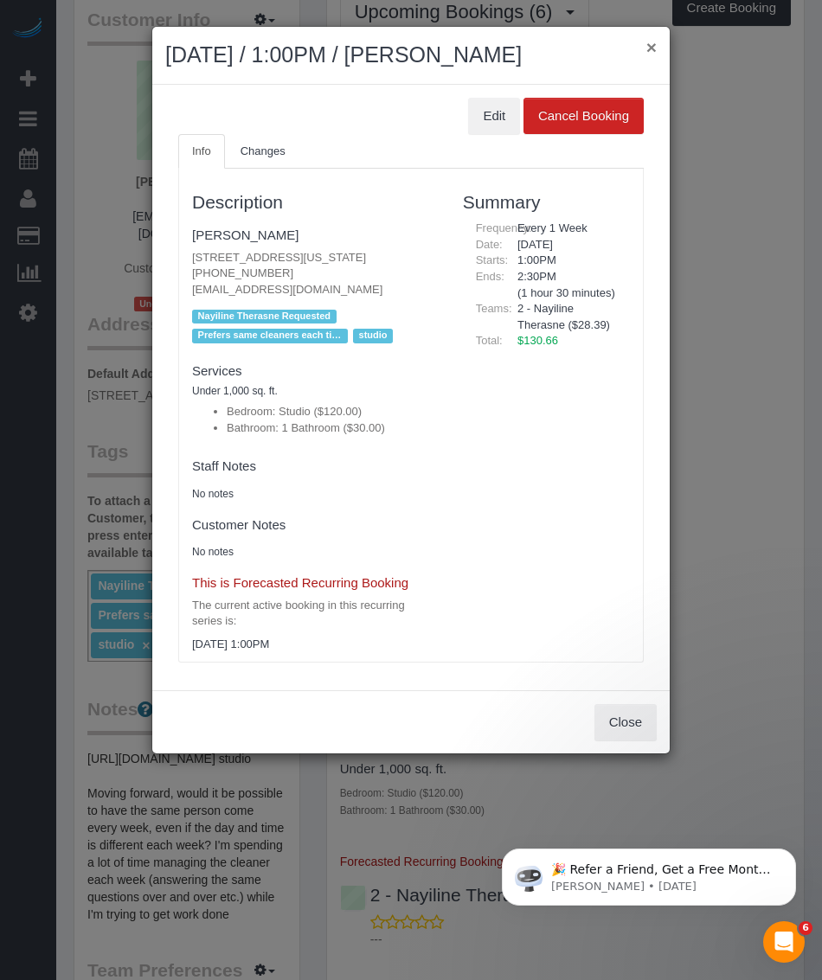
click at [650, 39] on button "×" at bounding box center [651, 47] width 10 height 18
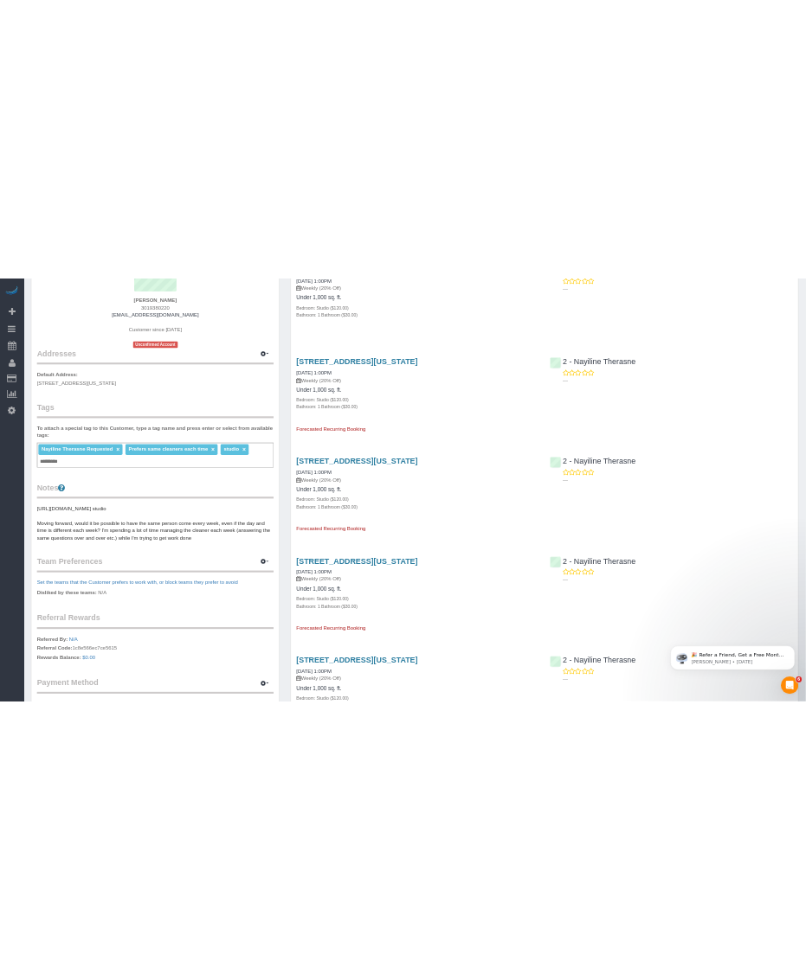
scroll to position [0, 0]
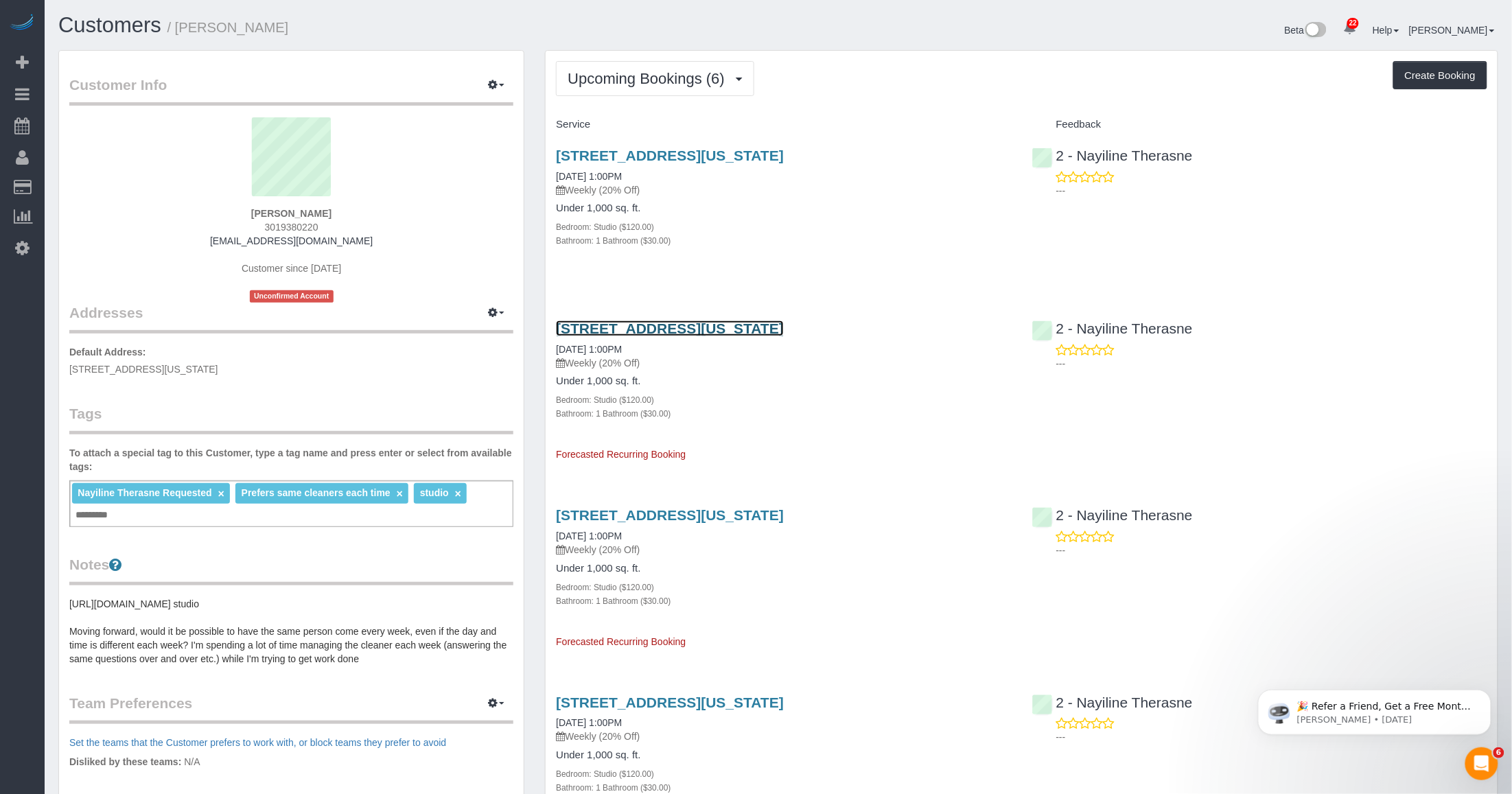
click at [639, 326] on link "88 Greenwich St, #1102, New York, NY 10006" at bounding box center [670, 328] width 228 height 16
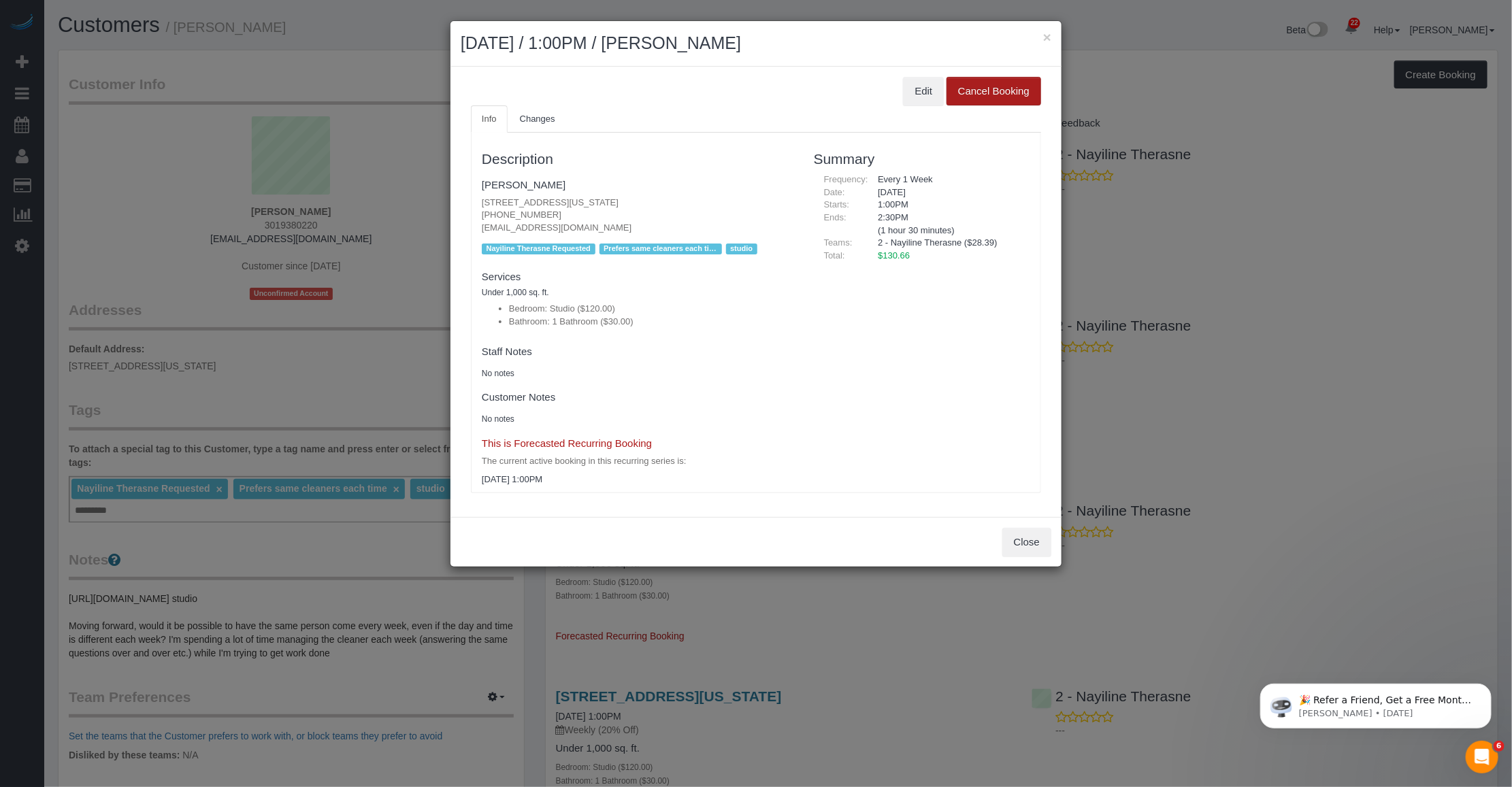
click at [633, 97] on button "Cancel Booking" at bounding box center [994, 91] width 94 height 28
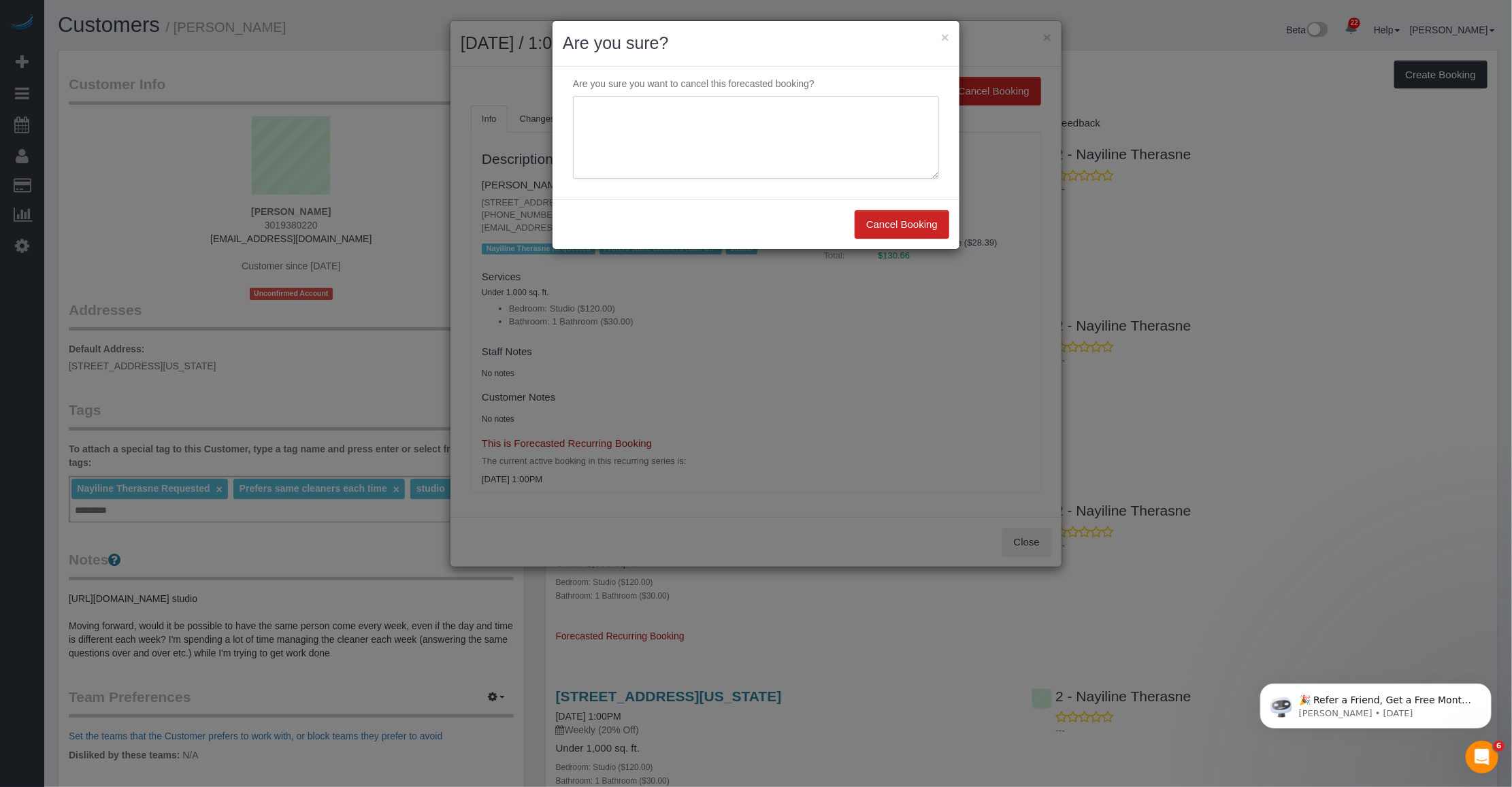
click at [633, 143] on textarea at bounding box center [756, 138] width 366 height 83
type textarea "c"
type textarea "Customer requested."
click at [633, 36] on button "×" at bounding box center [945, 37] width 8 height 14
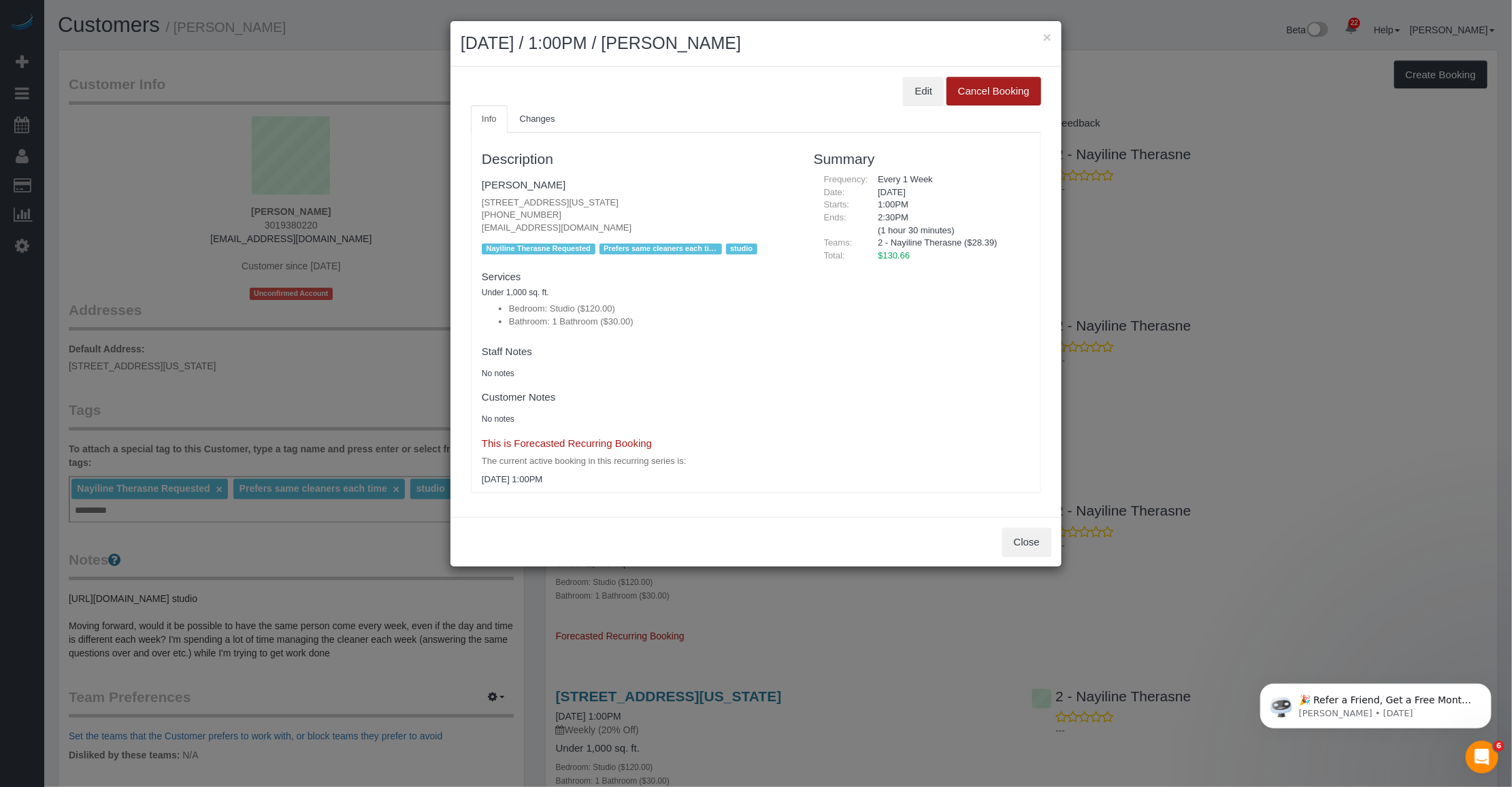
click at [633, 97] on button "Cancel Booking" at bounding box center [994, 91] width 94 height 28
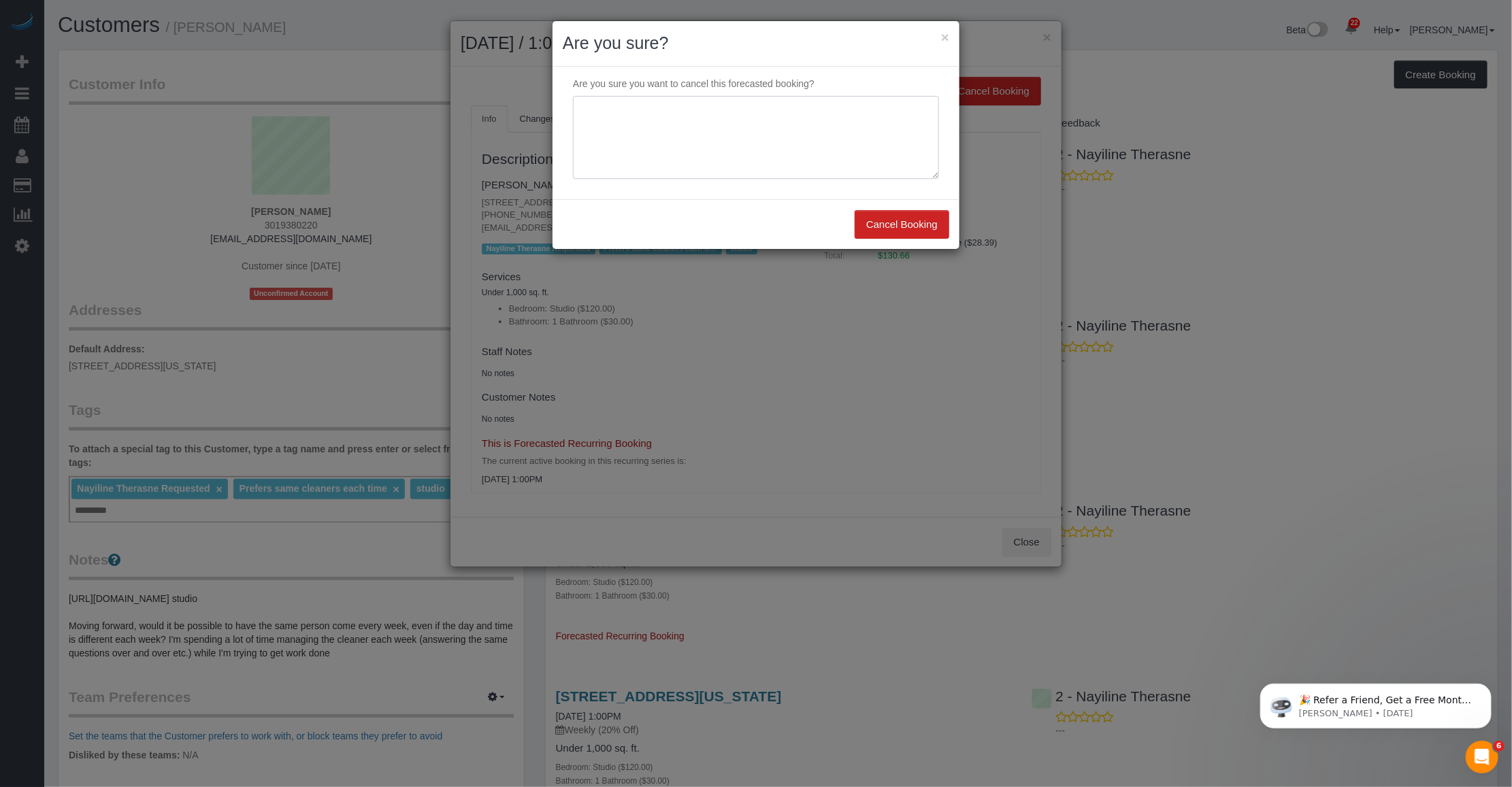
click at [633, 104] on textarea at bounding box center [756, 138] width 366 height 83
drag, startPoint x: 760, startPoint y: 104, endPoint x: 724, endPoint y: 111, distance: 36.7
click at [633, 111] on textarea at bounding box center [756, 138] width 366 height 83
type textarea "Customer requested."
click at [633, 219] on button "Cancel Booking" at bounding box center [902, 224] width 94 height 28
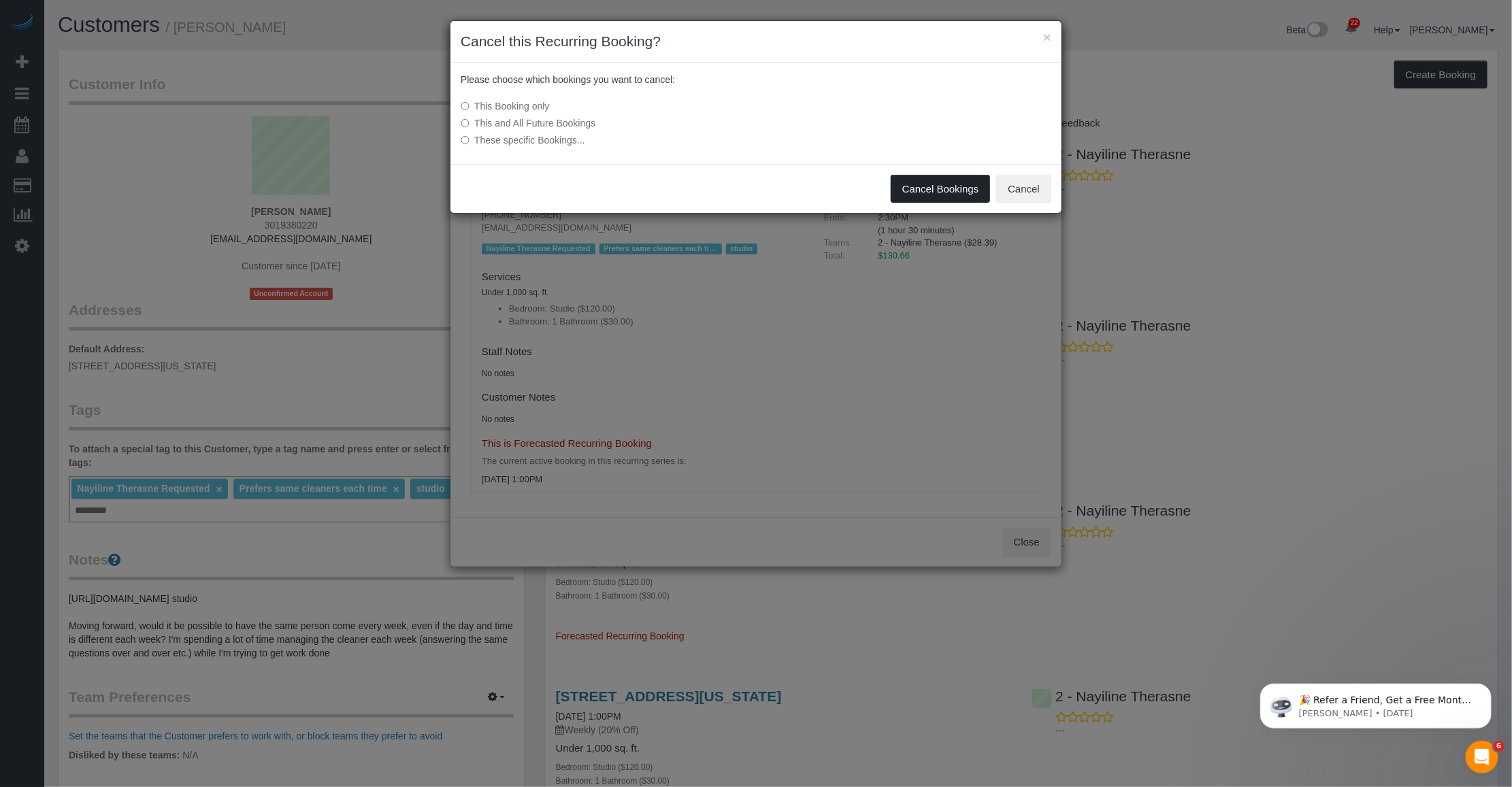
click at [633, 193] on button "Cancel Bookings" at bounding box center [940, 189] width 100 height 28
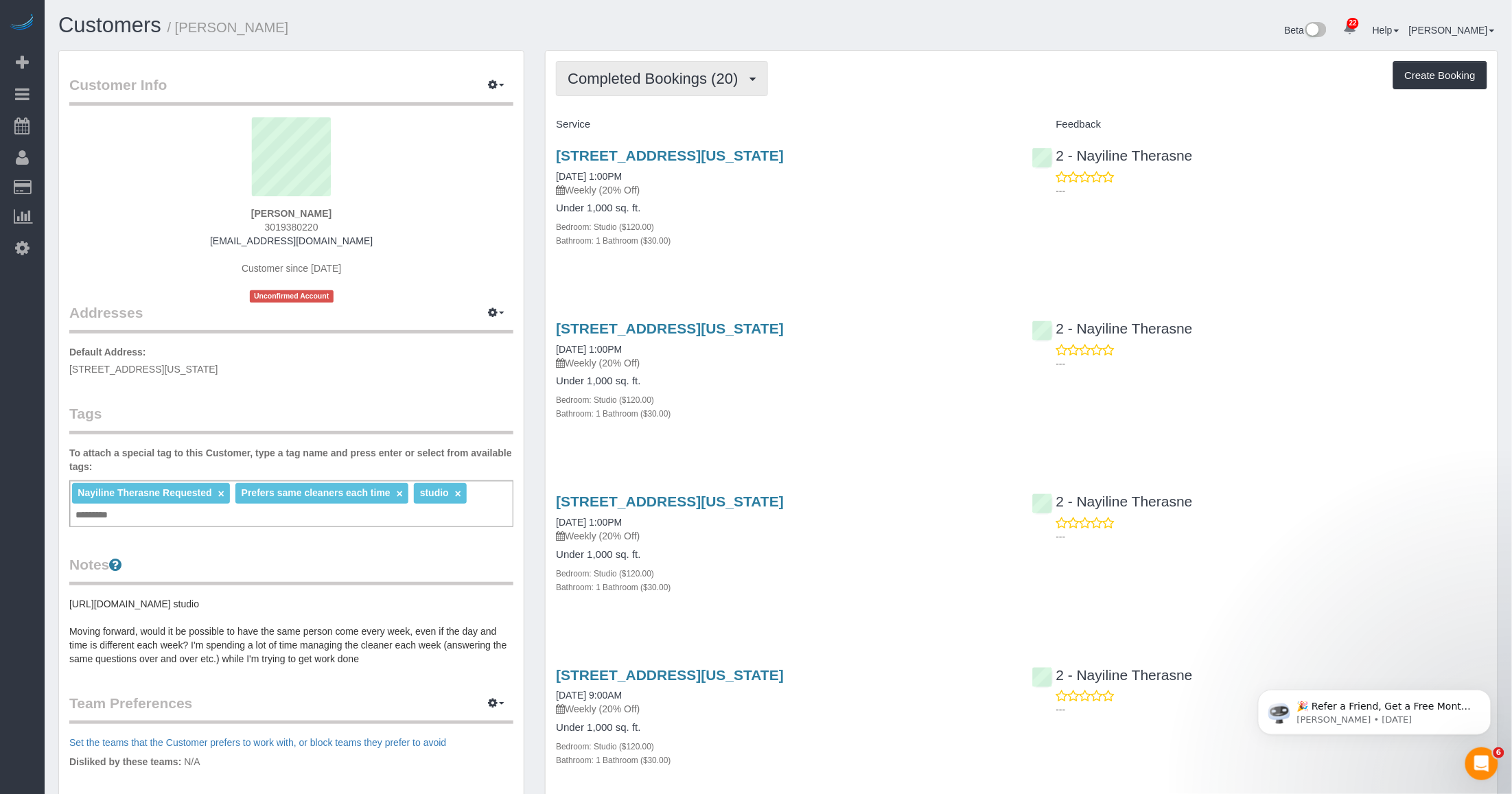
click at [716, 84] on span "Completed Bookings (20)" at bounding box center [656, 79] width 177 height 17
click at [646, 121] on link "Upcoming Bookings (7)" at bounding box center [631, 128] width 148 height 17
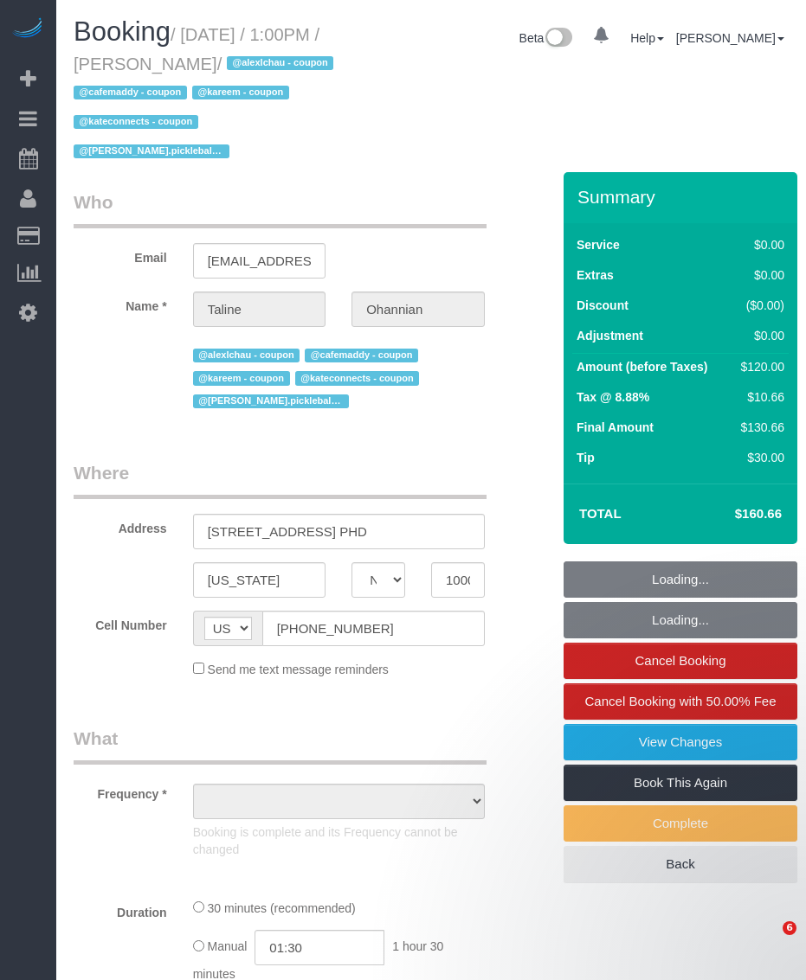
select select "NY"
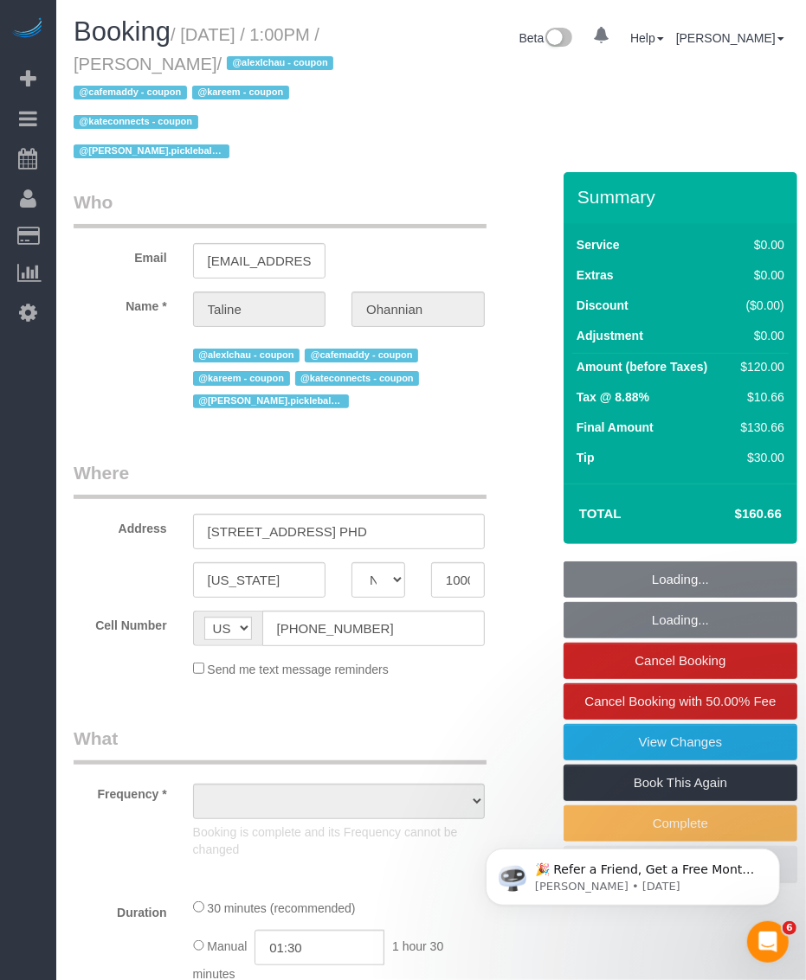
select select "string:stripe-pm_1S14mQ4VGloSiKo7Eql26A0u"
select select "spot1"
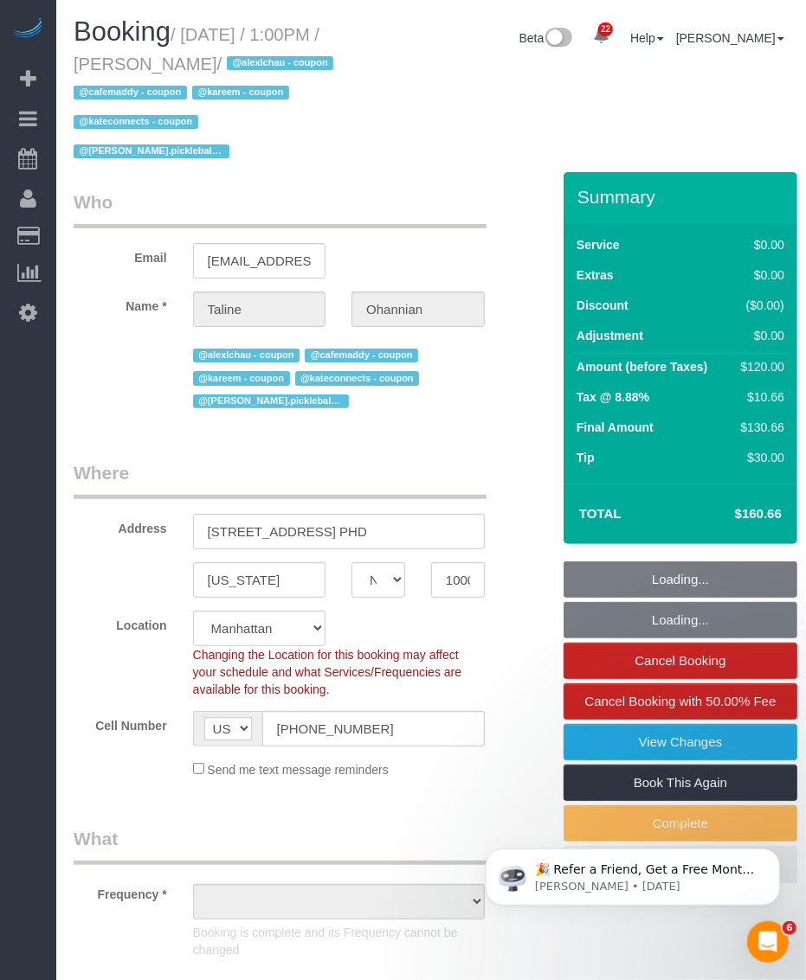
select select "number:57"
select select "number:75"
select select "number:15"
select select "number:6"
select select "object:1581"
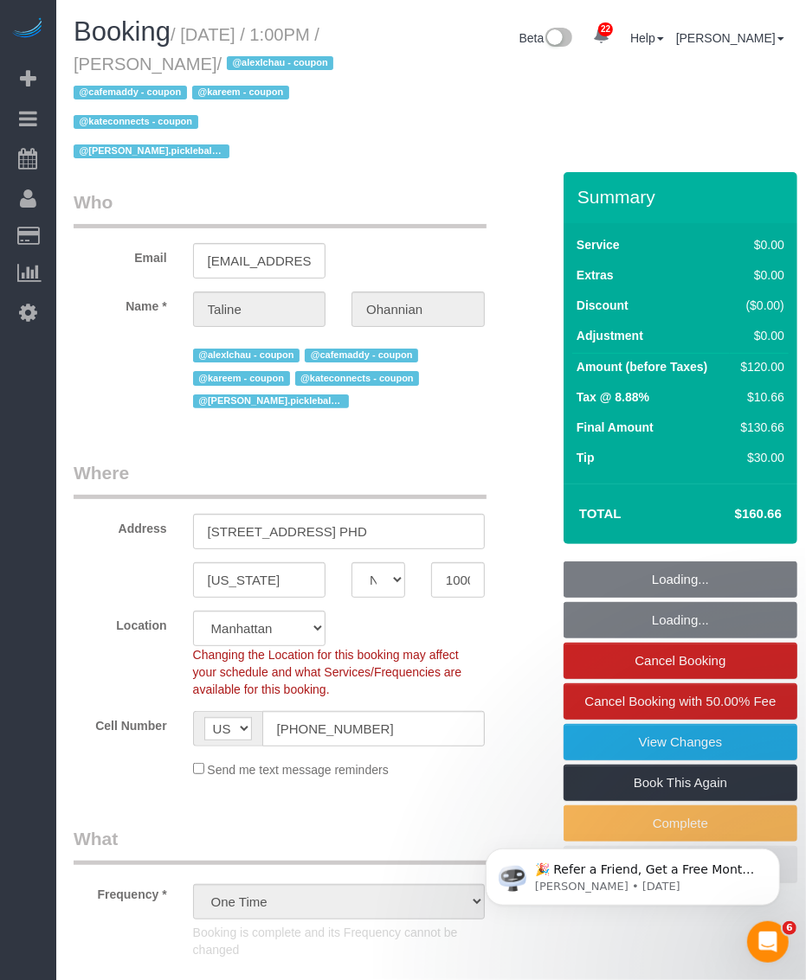
drag, startPoint x: 154, startPoint y: 65, endPoint x: 171, endPoint y: 62, distance: 17.5
click at [244, 62] on small "/ September 18, 2025 / 1:00PM / Taline Ohannian / @alexlchau - coupon @cafemadd…" at bounding box center [206, 93] width 265 height 137
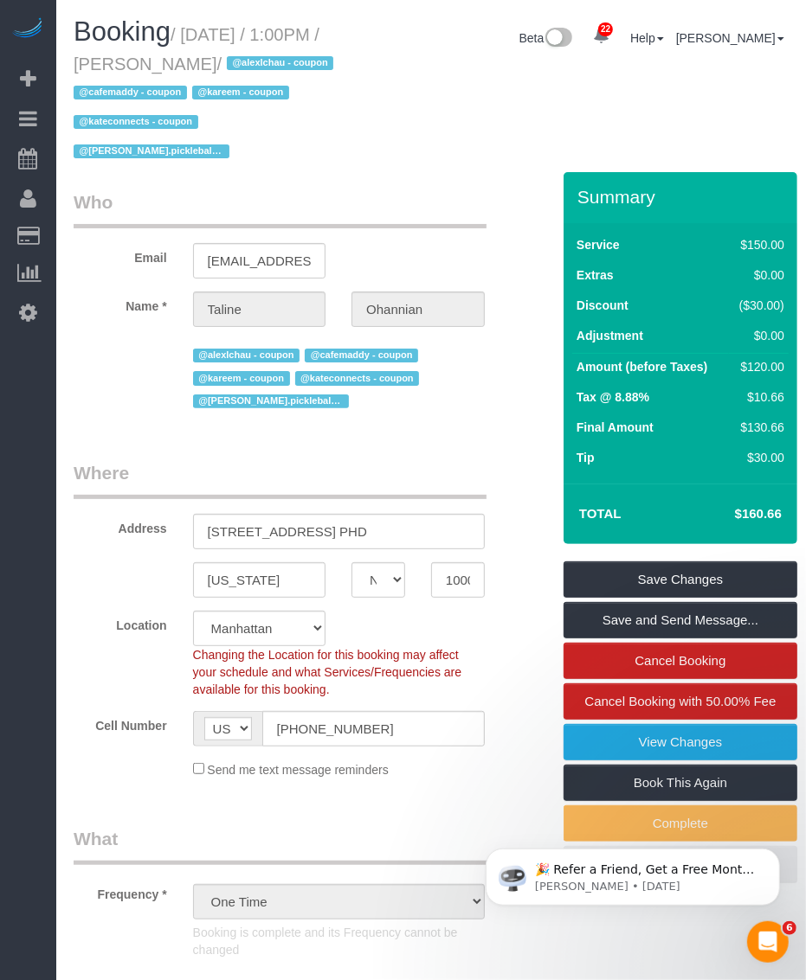
drag, startPoint x: 171, startPoint y: 62, endPoint x: 144, endPoint y: 62, distance: 27.7
click at [144, 62] on small "/ [DATE] / 1:00PM / [PERSON_NAME] / @alexlchau - coupon @cafemaddy - coupon @ka…" at bounding box center [206, 93] width 265 height 137
drag, startPoint x: 150, startPoint y: 62, endPoint x: 274, endPoint y: 63, distance: 124.6
click at [274, 63] on small "/ September 18, 2025 / 1:00PM / Taline Ohannian / @alexlchau - coupon @cafemadd…" at bounding box center [206, 93] width 265 height 137
copy small "Taline Ohannian"
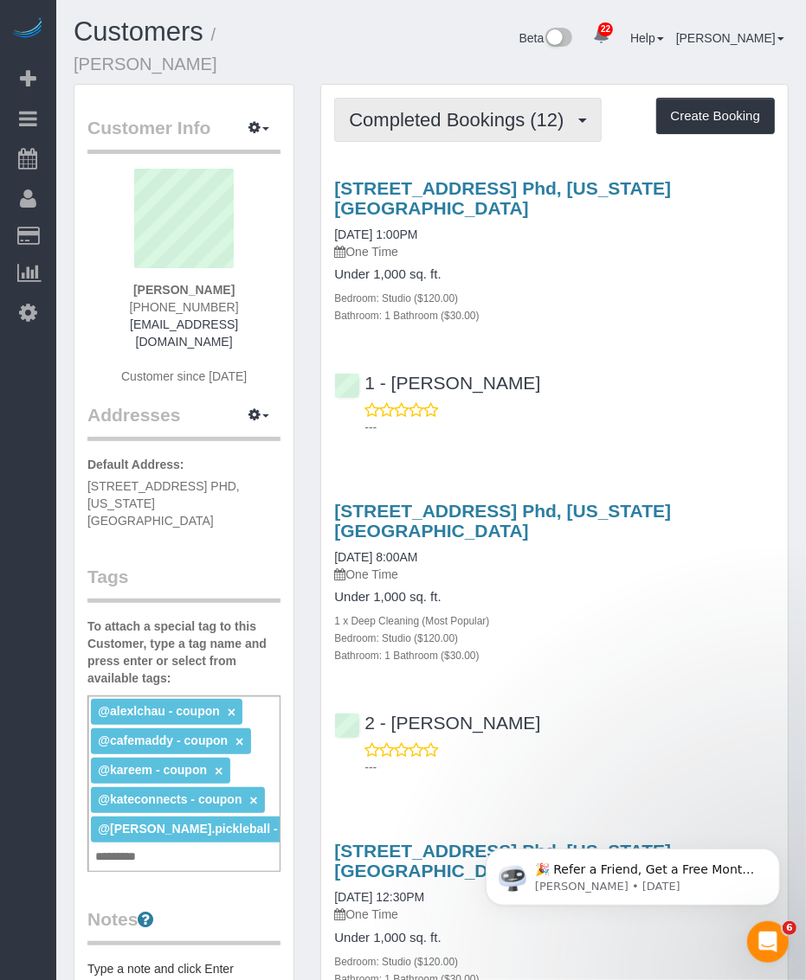
click at [441, 109] on span "Completed Bookings (12)" at bounding box center [460, 120] width 223 height 22
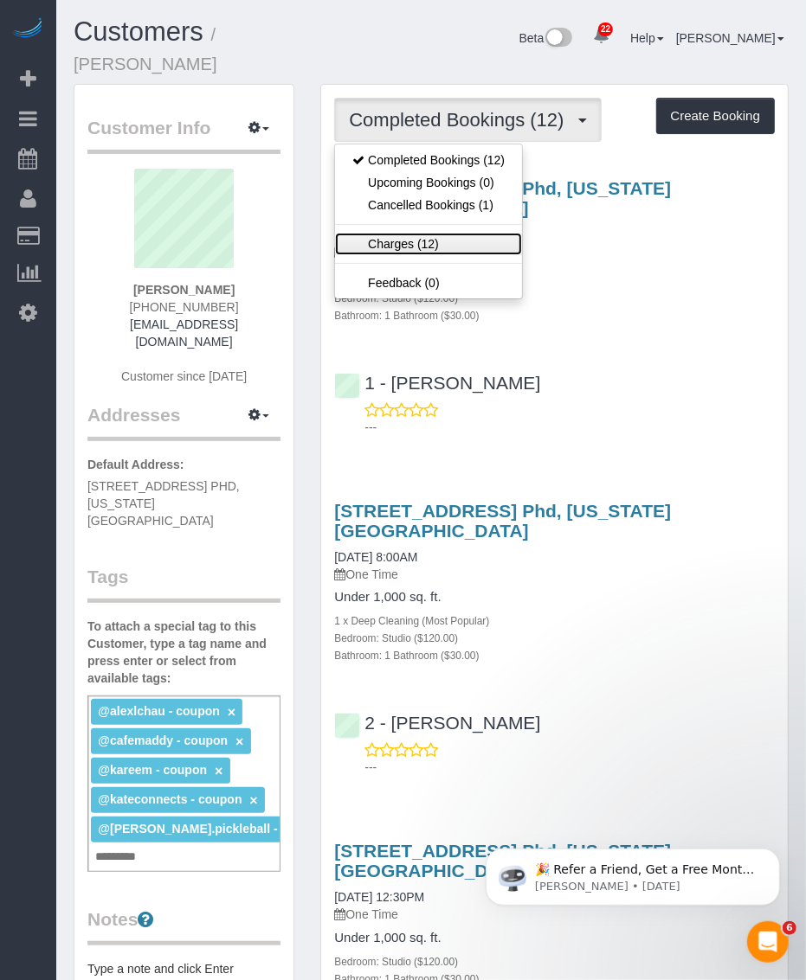
click at [396, 233] on link "Charges (12)" at bounding box center [428, 244] width 187 height 22
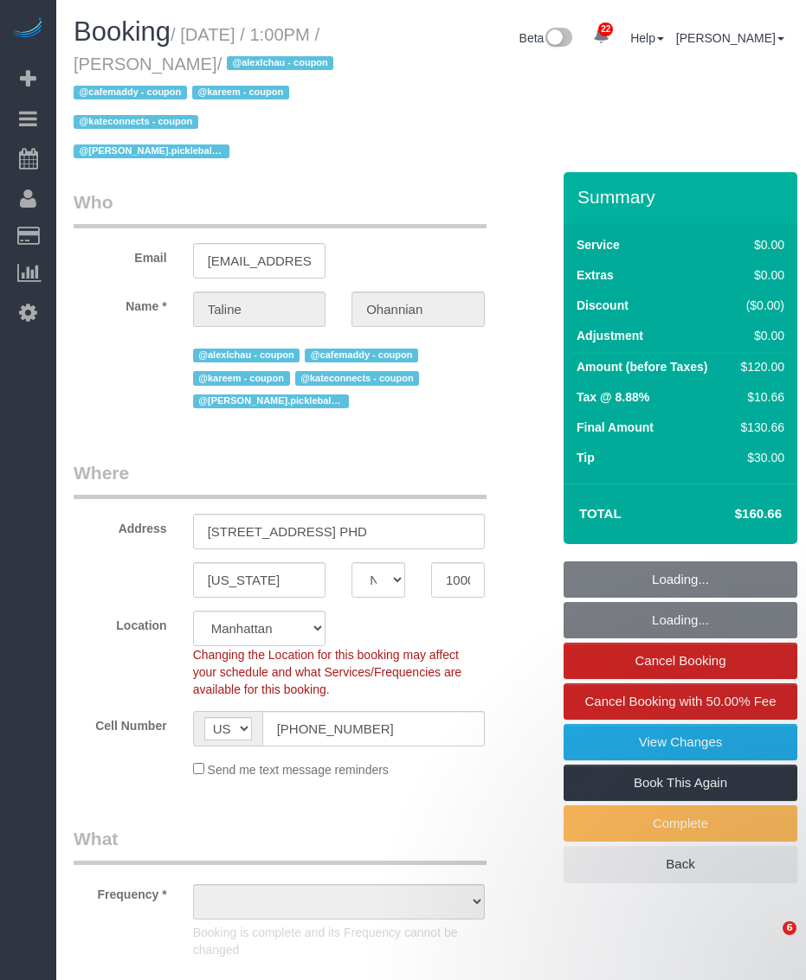
select select "NY"
select select "number:57"
select select "number:75"
select select "number:15"
select select "number:6"
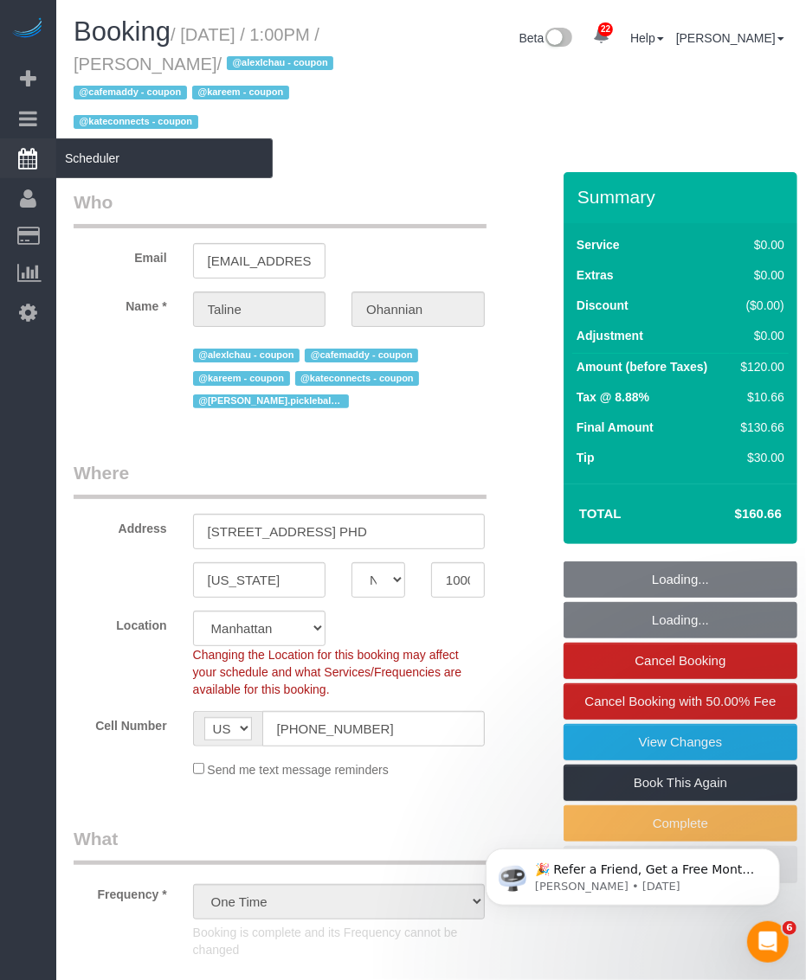
select select "object:1541"
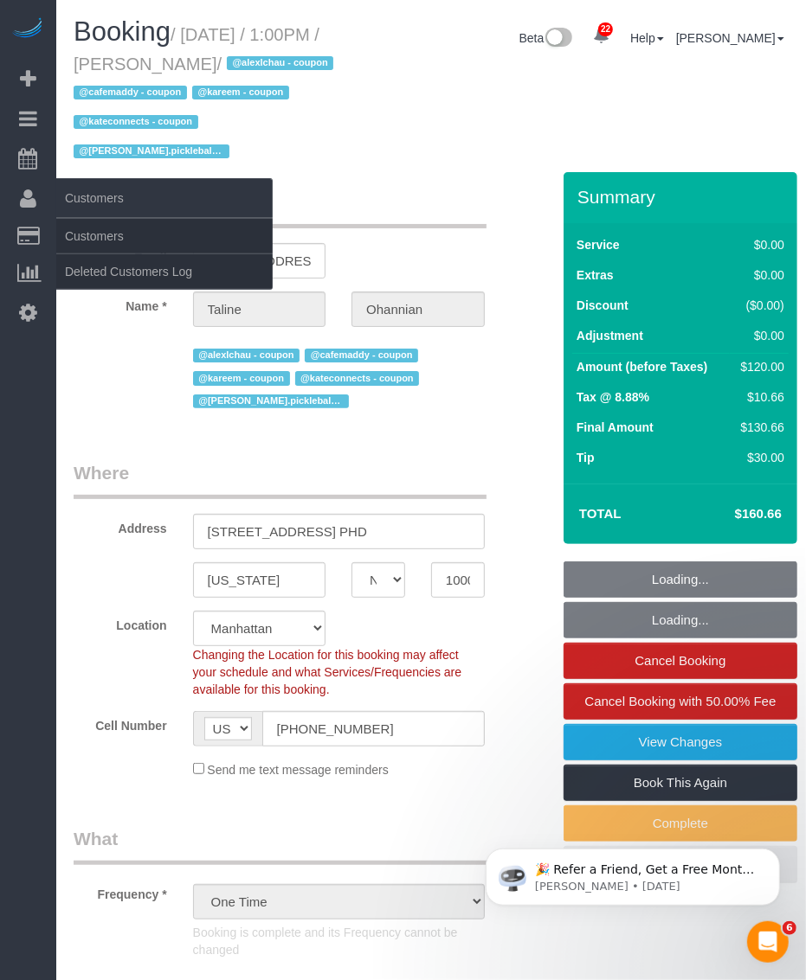
select select "spot1"
select select "object:1581"
click at [130, 238] on link "Customers" at bounding box center [164, 236] width 216 height 35
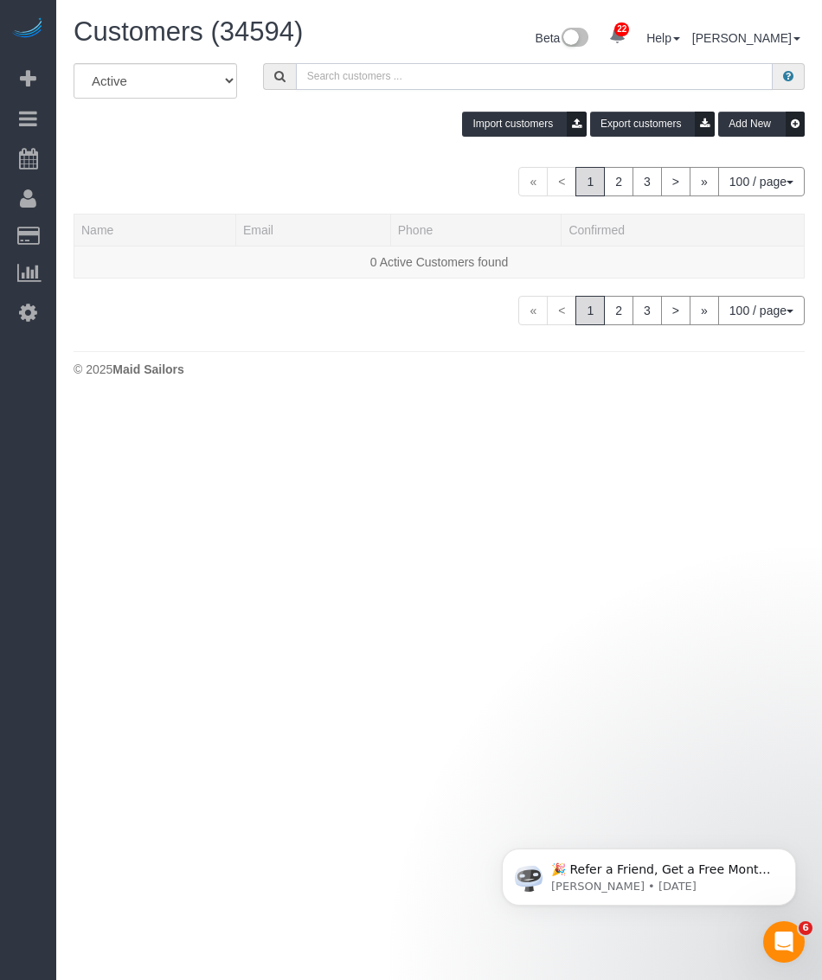
click at [360, 74] on input "text" at bounding box center [534, 76] width 477 height 27
type input "v"
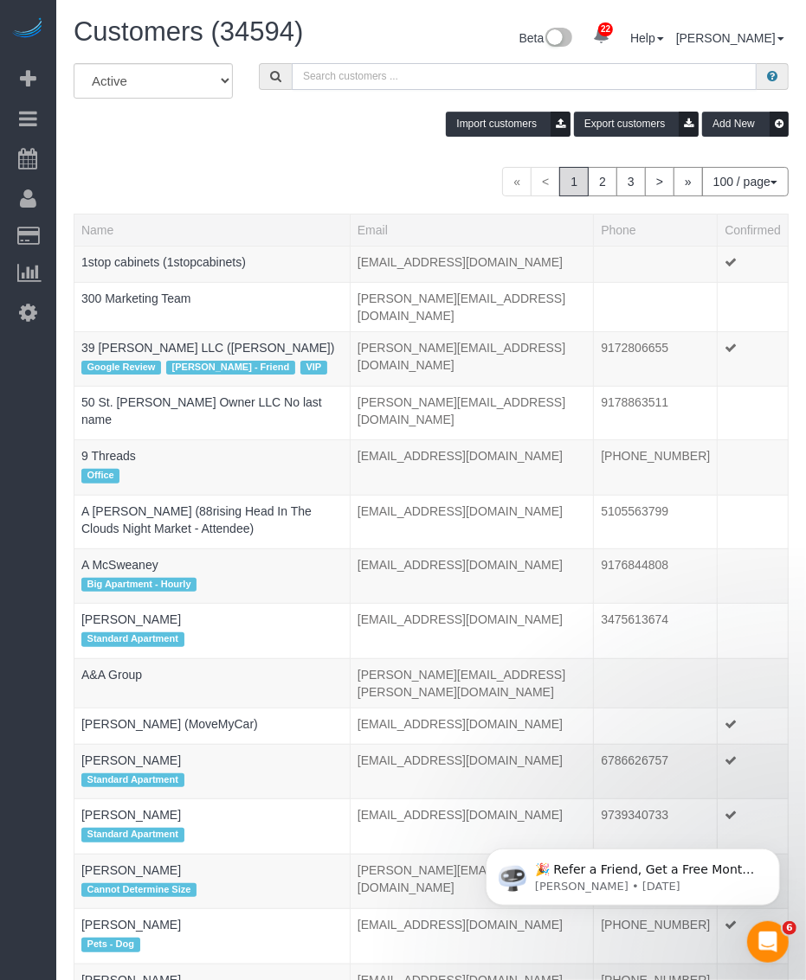
paste input "[PERSON_NAME]"
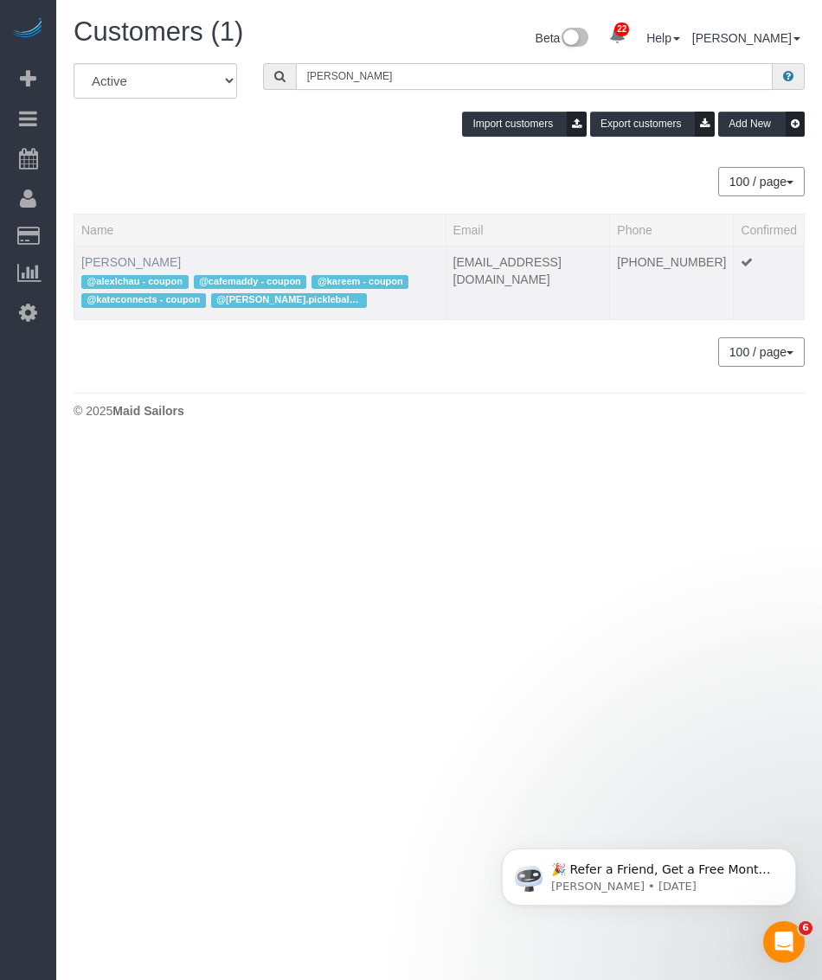
type input "[PERSON_NAME]"
click at [105, 260] on link "[PERSON_NAME]" at bounding box center [130, 262] width 99 height 14
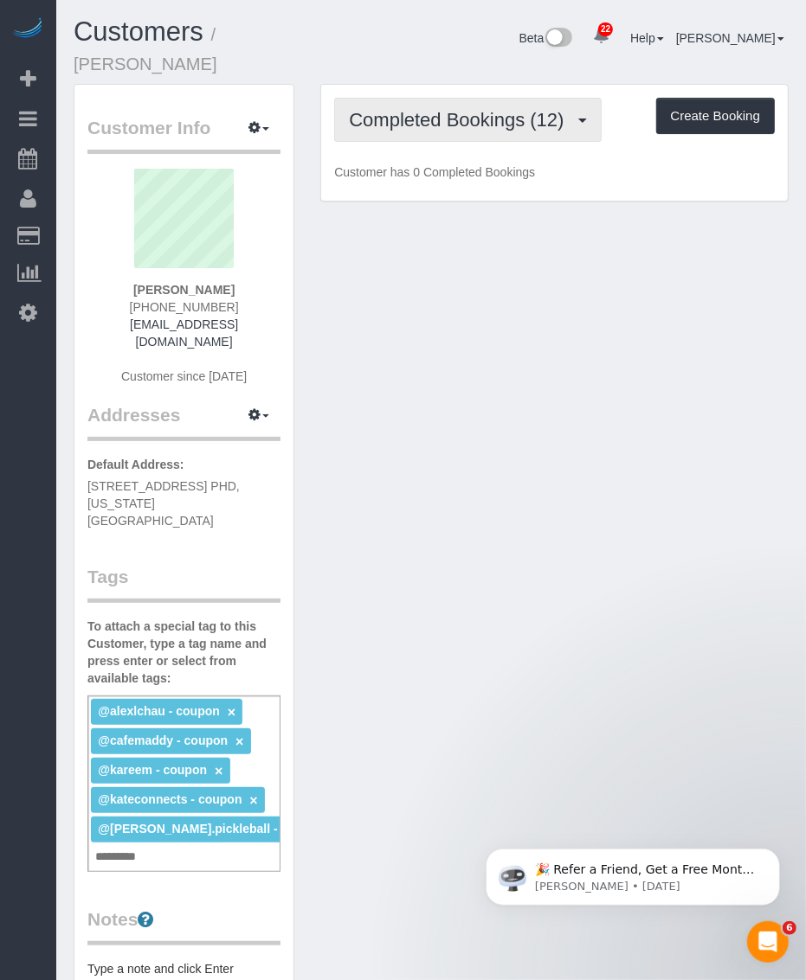
click at [415, 109] on span "Completed Bookings (12)" at bounding box center [460, 120] width 223 height 22
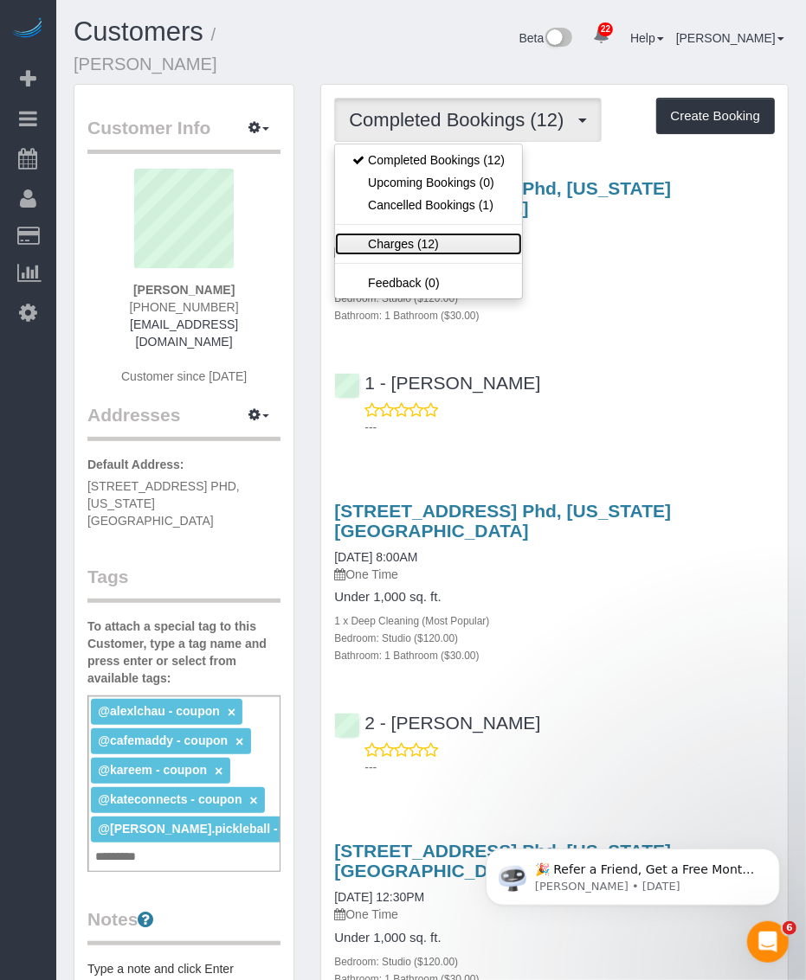
click at [408, 233] on link "Charges (12)" at bounding box center [428, 244] width 187 height 22
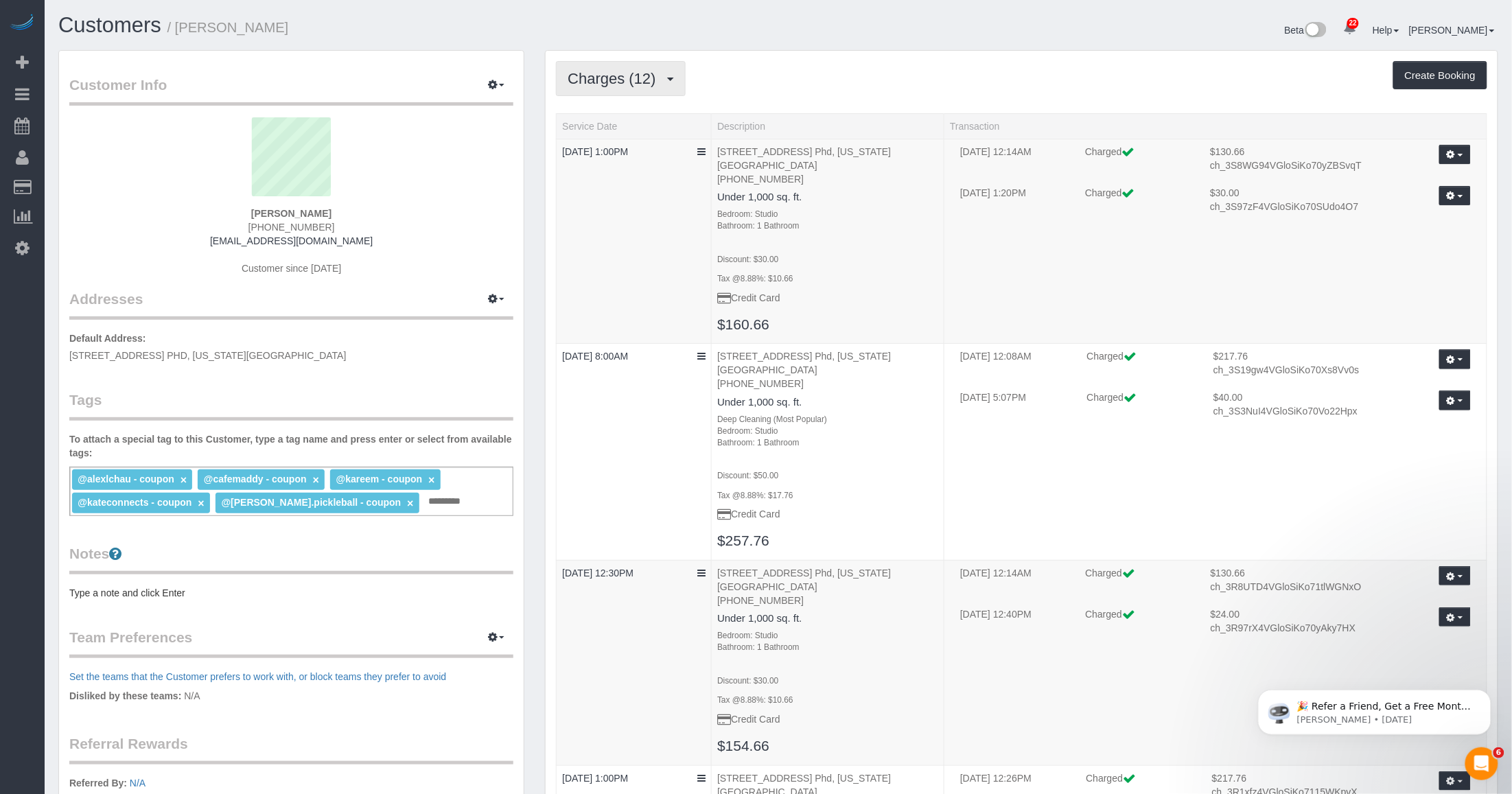
click at [636, 78] on span "Charges (12)" at bounding box center [615, 79] width 94 height 17
click at [636, 107] on link "Completed Bookings (12)" at bounding box center [631, 110] width 148 height 17
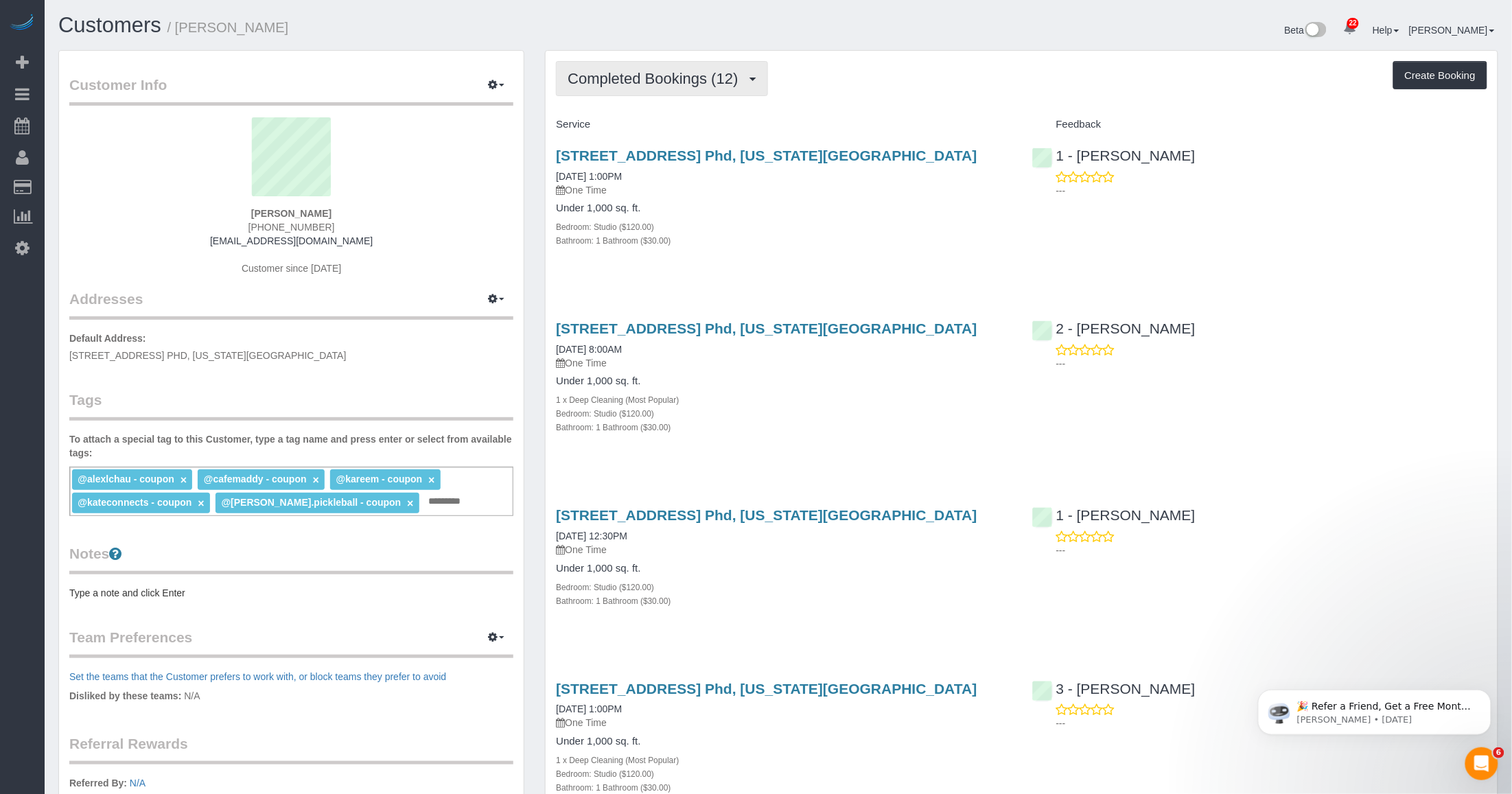
click at [630, 91] on button "Completed Bookings (12)" at bounding box center [662, 79] width 211 height 35
click at [639, 114] on div "Service" at bounding box center [784, 125] width 476 height 23
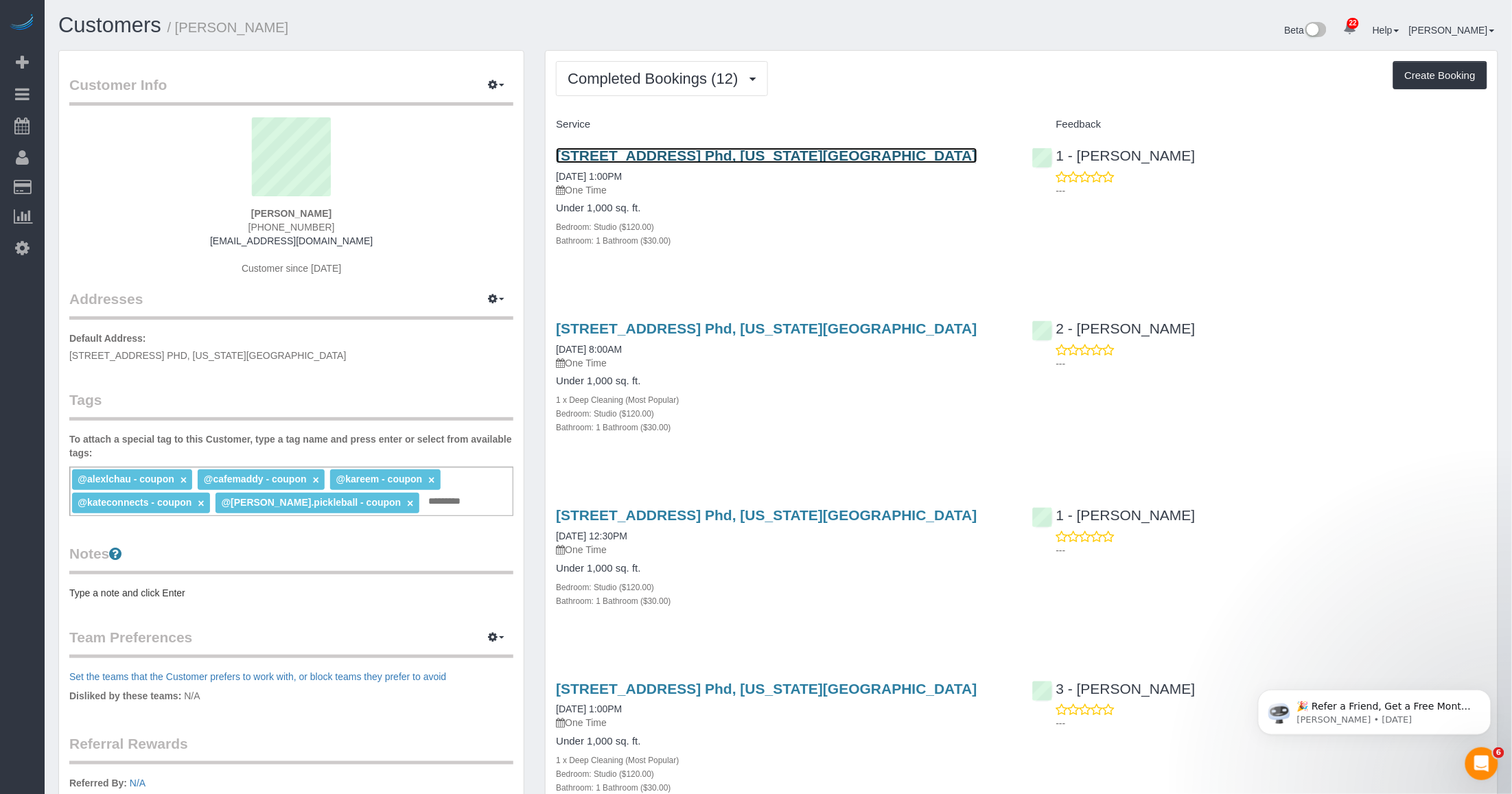
click at [639, 155] on link "100 West 26th Street, Apt. Phd, New York, NY 10001" at bounding box center [766, 155] width 420 height 16
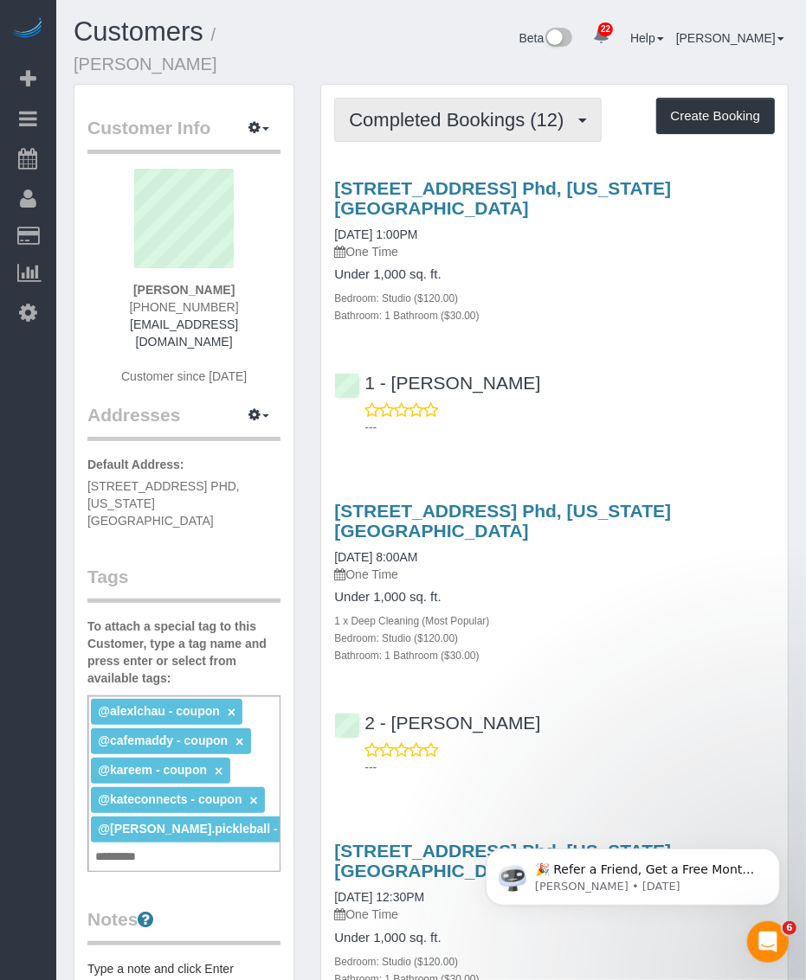
click at [442, 109] on span "Completed Bookings (12)" at bounding box center [460, 120] width 223 height 22
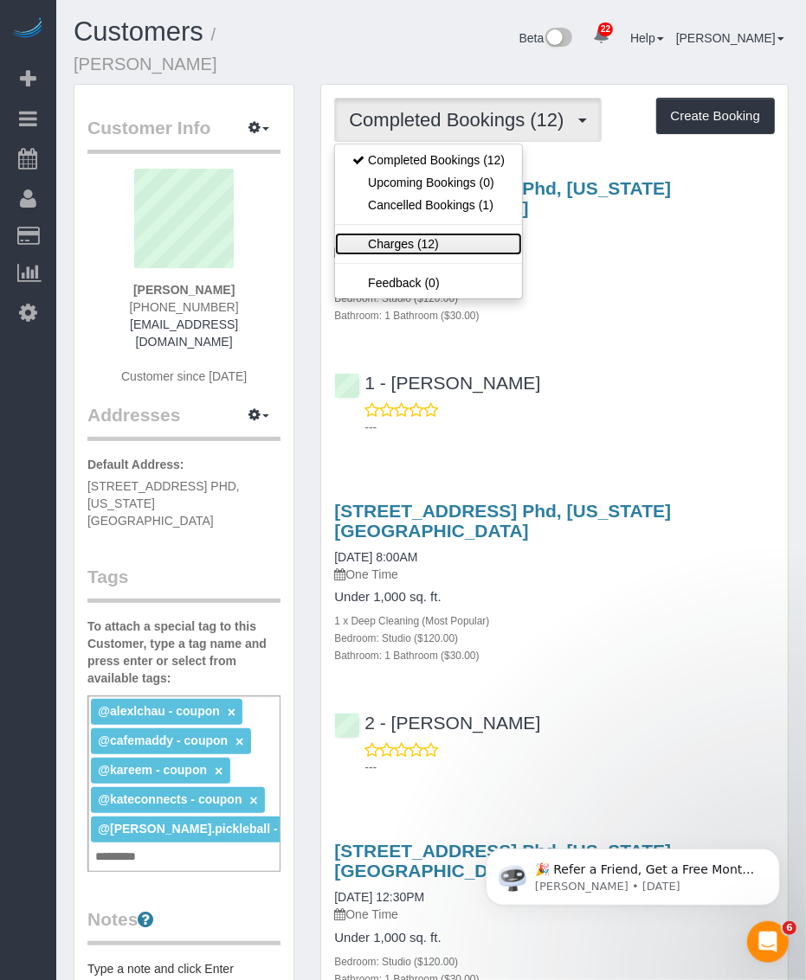
click at [378, 233] on link "Charges (12)" at bounding box center [428, 244] width 187 height 22
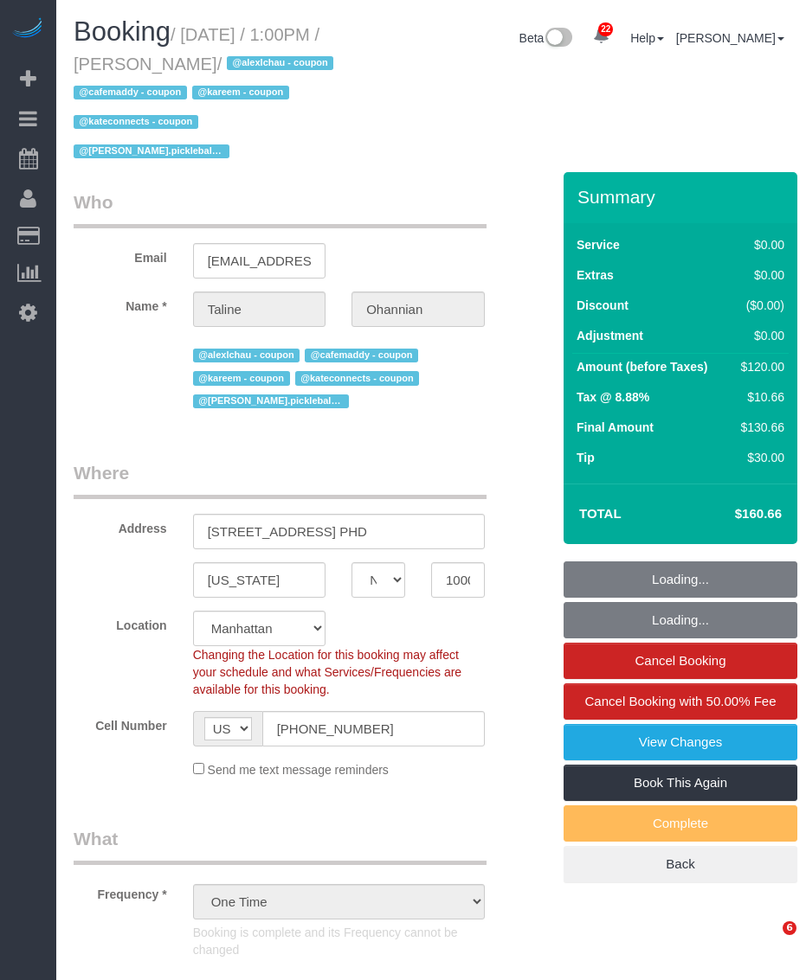
select select "NY"
select select "spot1"
select select "number:57"
select select "number:75"
select select "number:15"
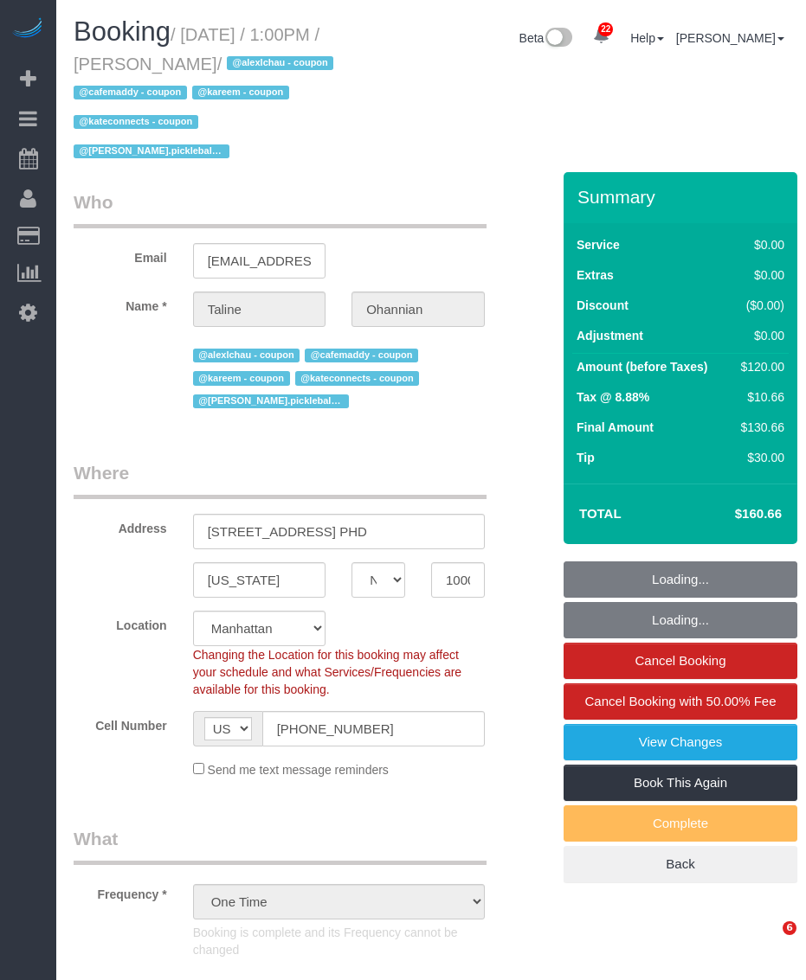
select select "number:6"
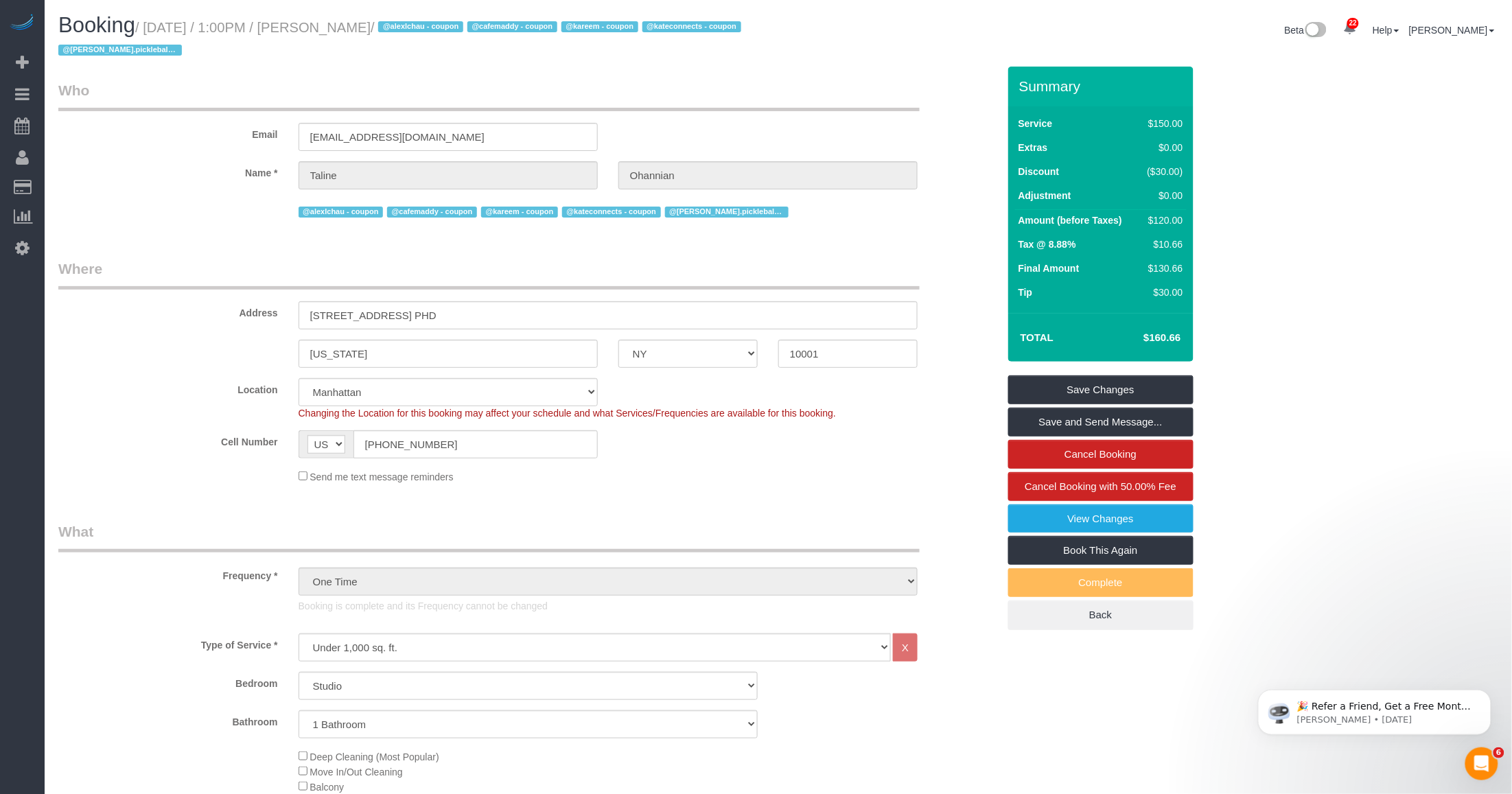
click at [345, 36] on h1 "Booking / September 18, 2025 / 1:00PM / Taline Ohannian / @alexlchau - coupon @…" at bounding box center [413, 36] width 710 height 47
drag, startPoint x: 347, startPoint y: 25, endPoint x: 441, endPoint y: 28, distance: 94.0
click at [441, 28] on small "/ September 18, 2025 / 1:00PM / Taline Ohannian / @alexlchau - coupon @cafemadd…" at bounding box center [402, 39] width 687 height 38
copy small "Taline Ohannian"
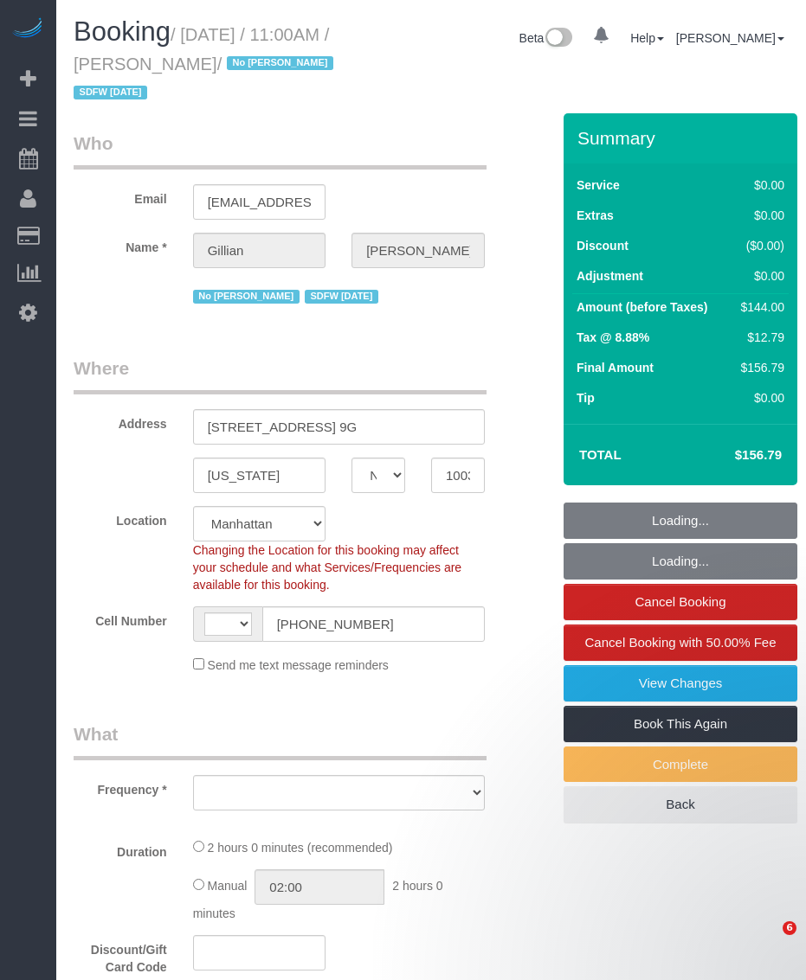
select select "NY"
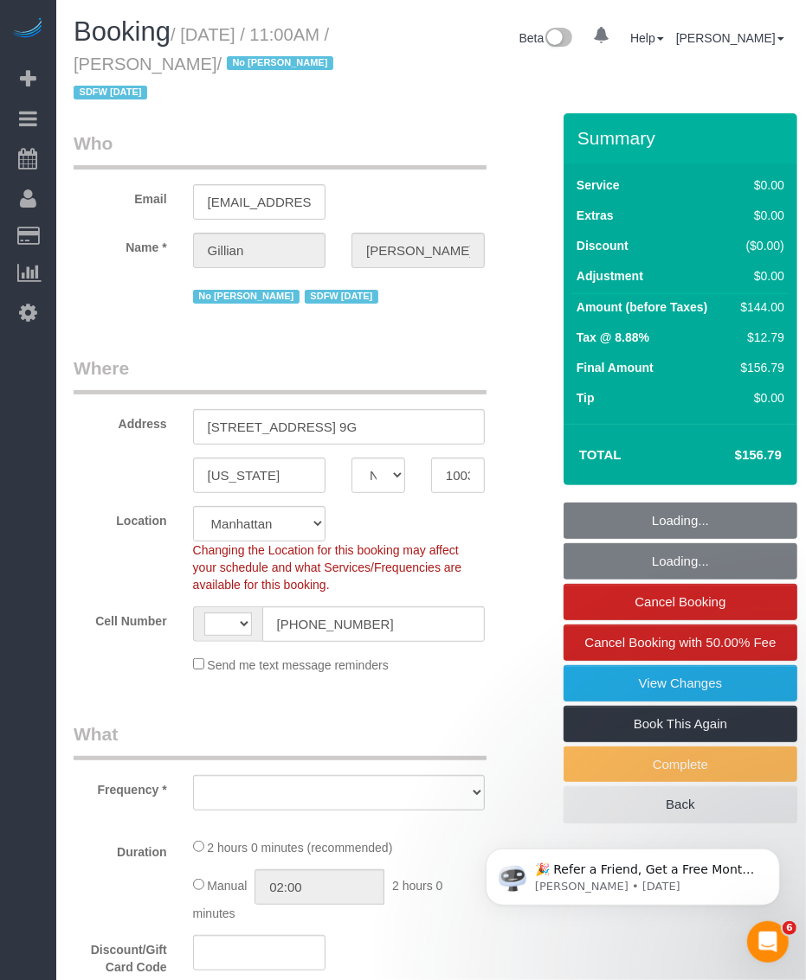
select select "string:[GEOGRAPHIC_DATA]"
select select "object:820"
select select "1"
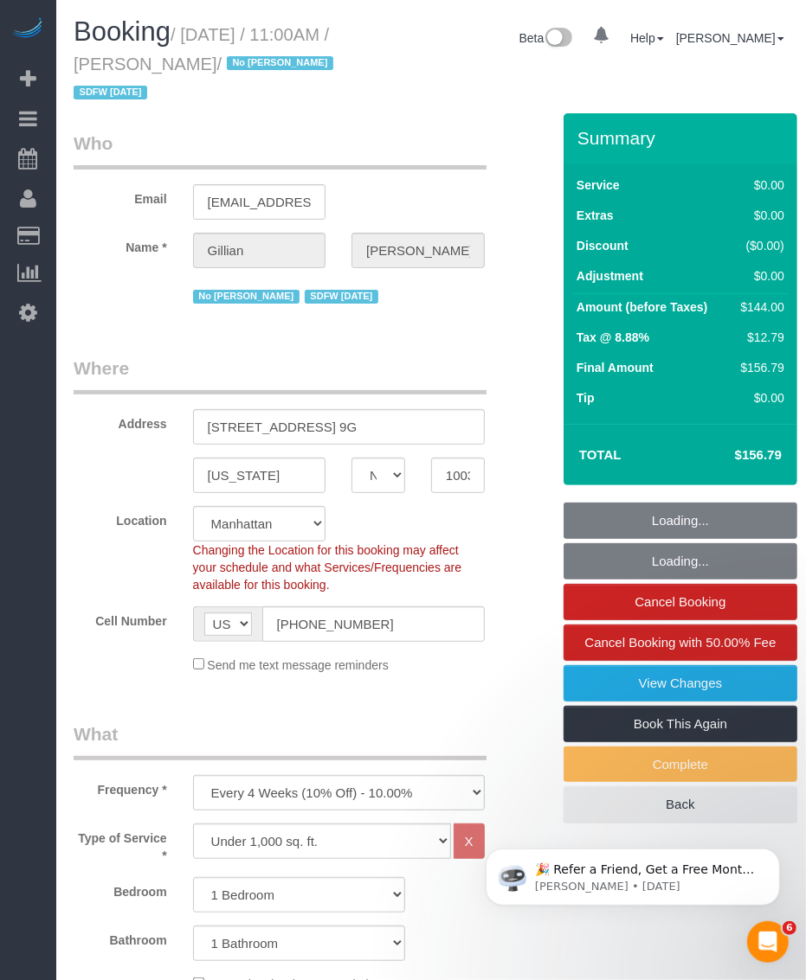
select select "string:stripe-pm_1Q8Ror4VGloSiKo7tbY1DFa1"
select select "spot1"
select select "number:58"
select select "number:74"
select select "number:15"
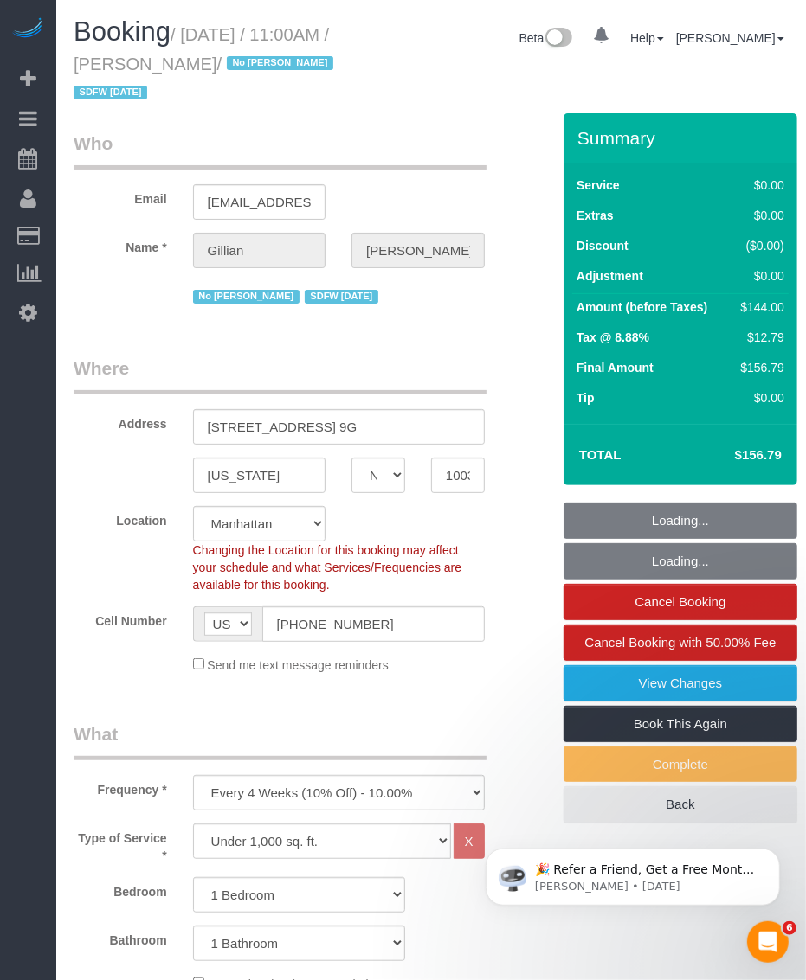
select select "number:6"
select select "1"
select select "object:1565"
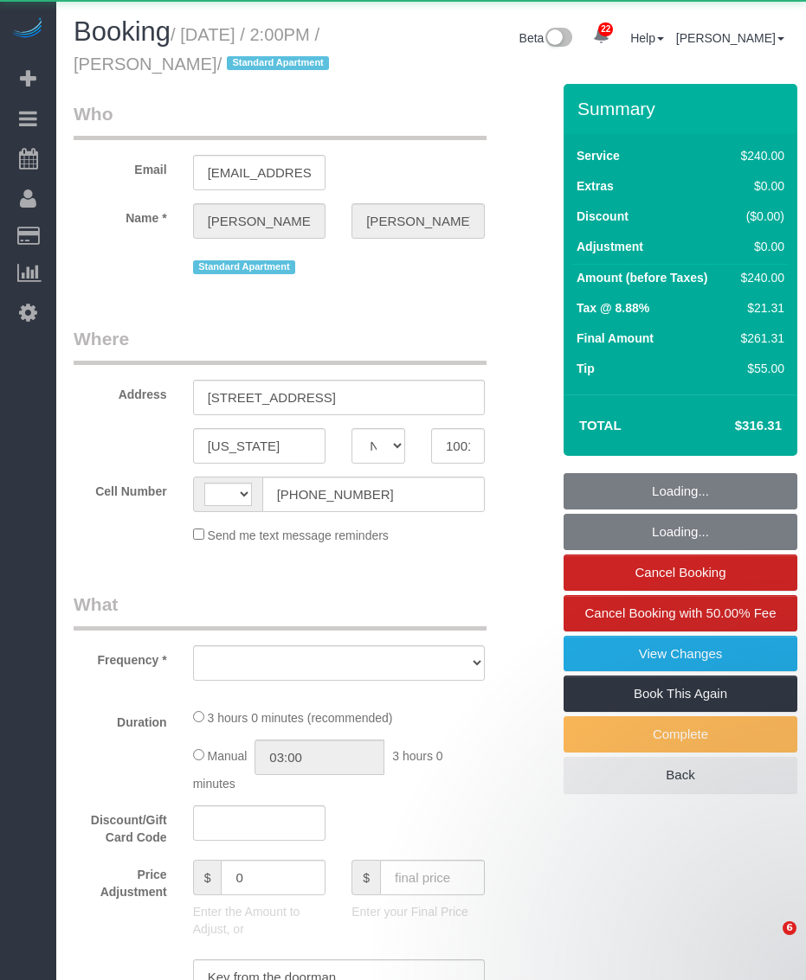
select select "NY"
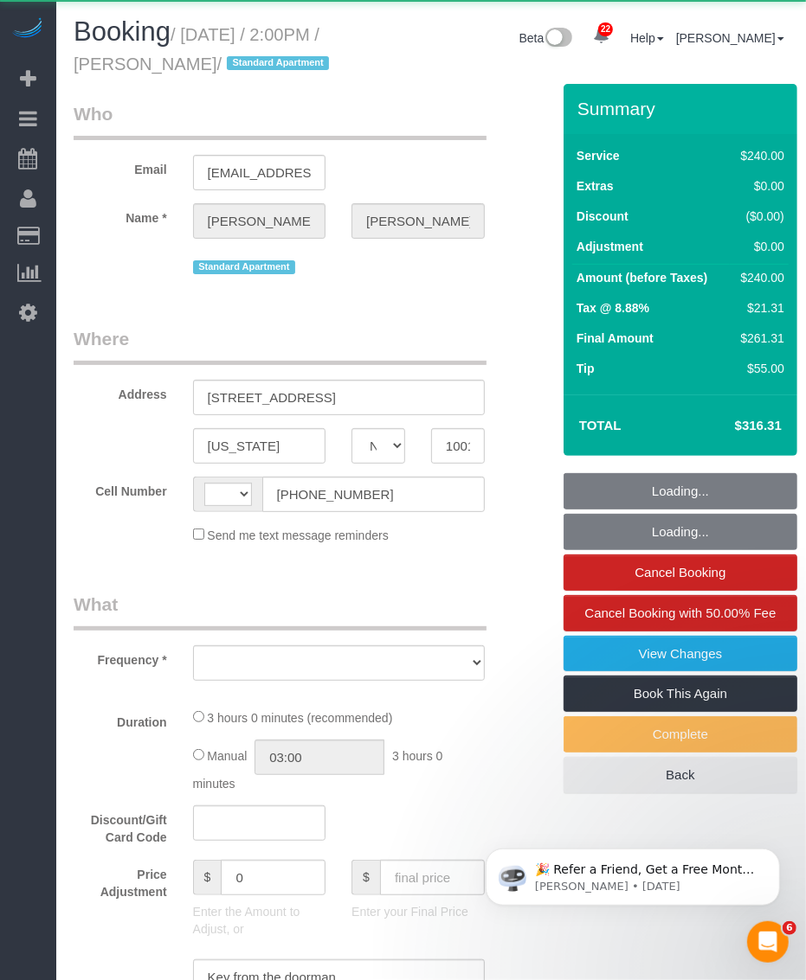
select select "string:[GEOGRAPHIC_DATA]"
select select "number:58"
select select "number:73"
select select "number:15"
select select "number:6"
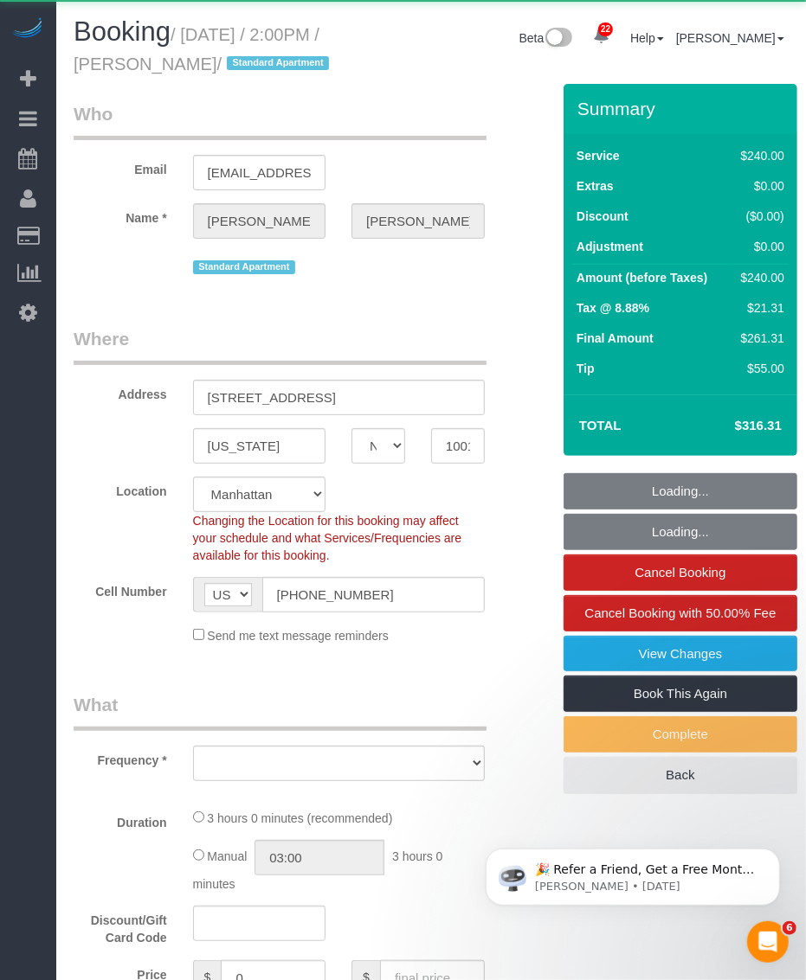
click at [279, 58] on small "/ [DATE] / 2:00PM / [PERSON_NAME] / Standard Apartment" at bounding box center [204, 49] width 260 height 48
select select "string:stripe-pm_1S8kUW4VGloSiKo76RFYt9Ma"
select select "object:957"
select select "spot1"
select select "180"
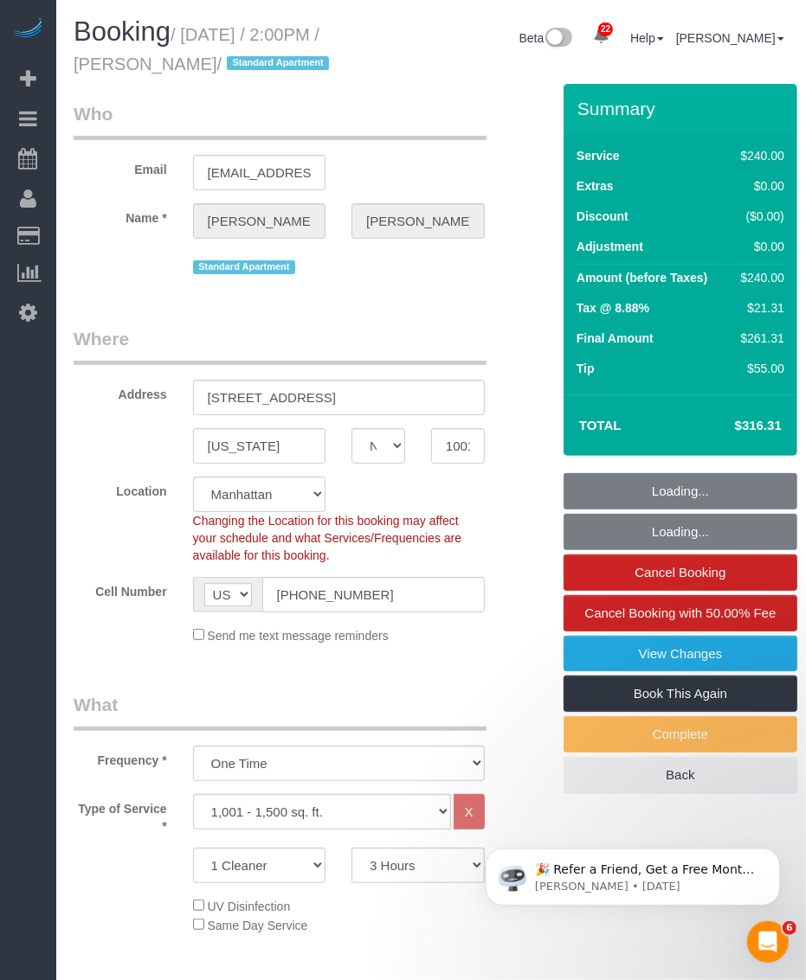
select select "object:1500"
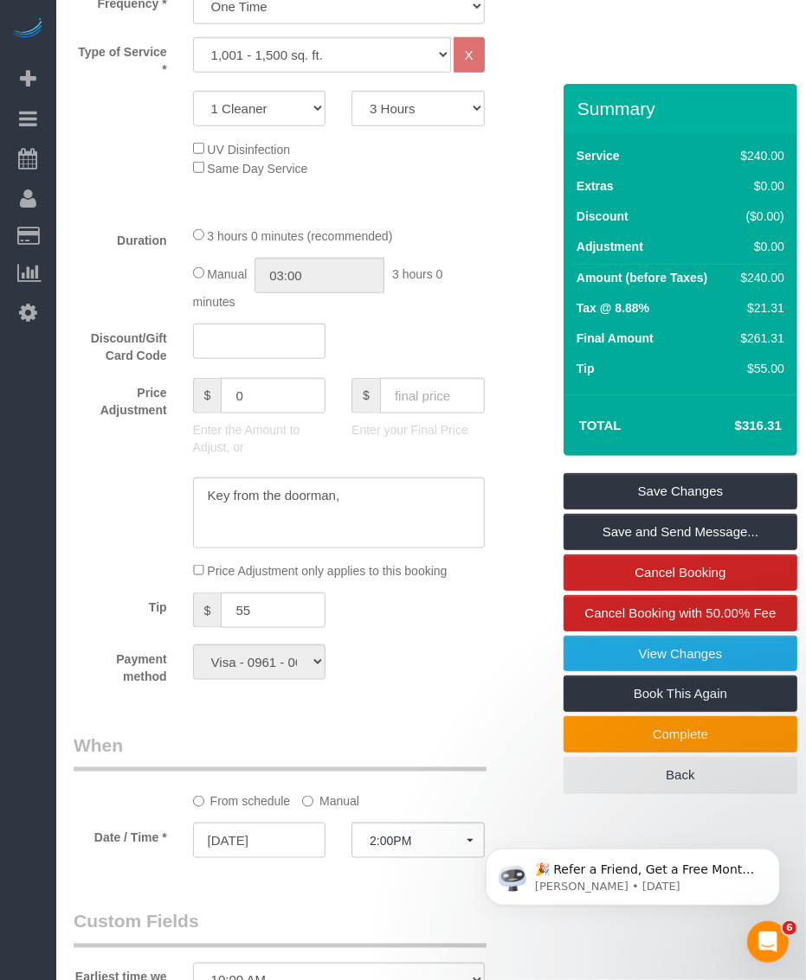
scroll to position [865, 0]
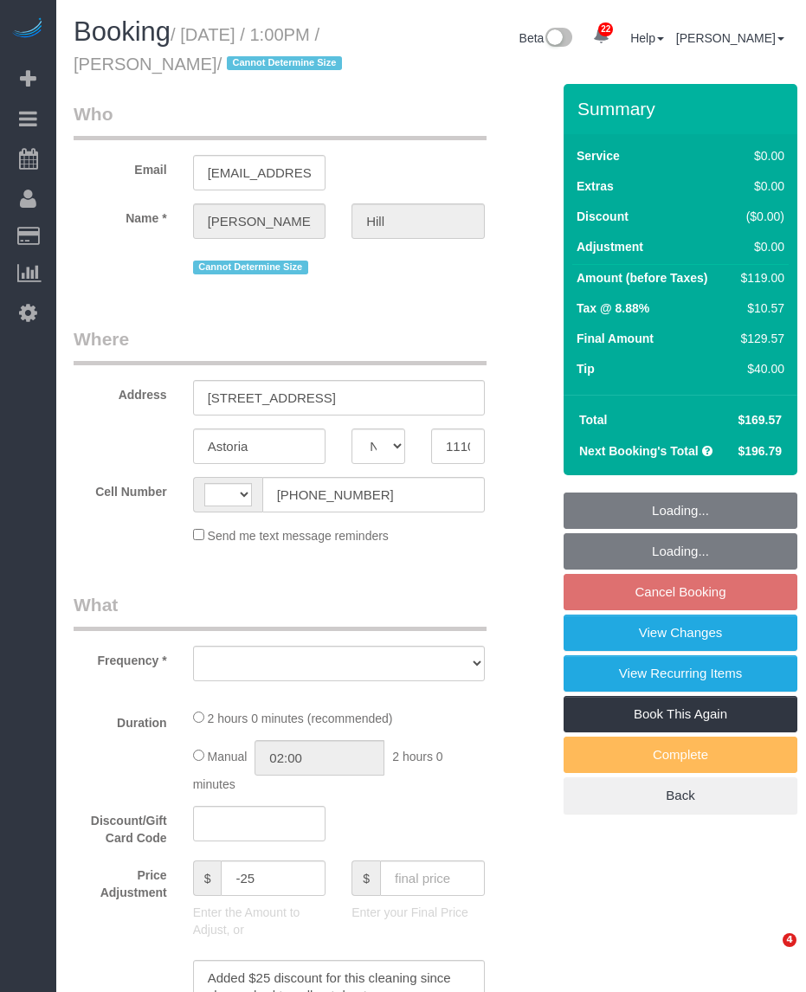
select select "NY"
select select "1"
select select "number:61"
select select "number:79"
select select "number:15"
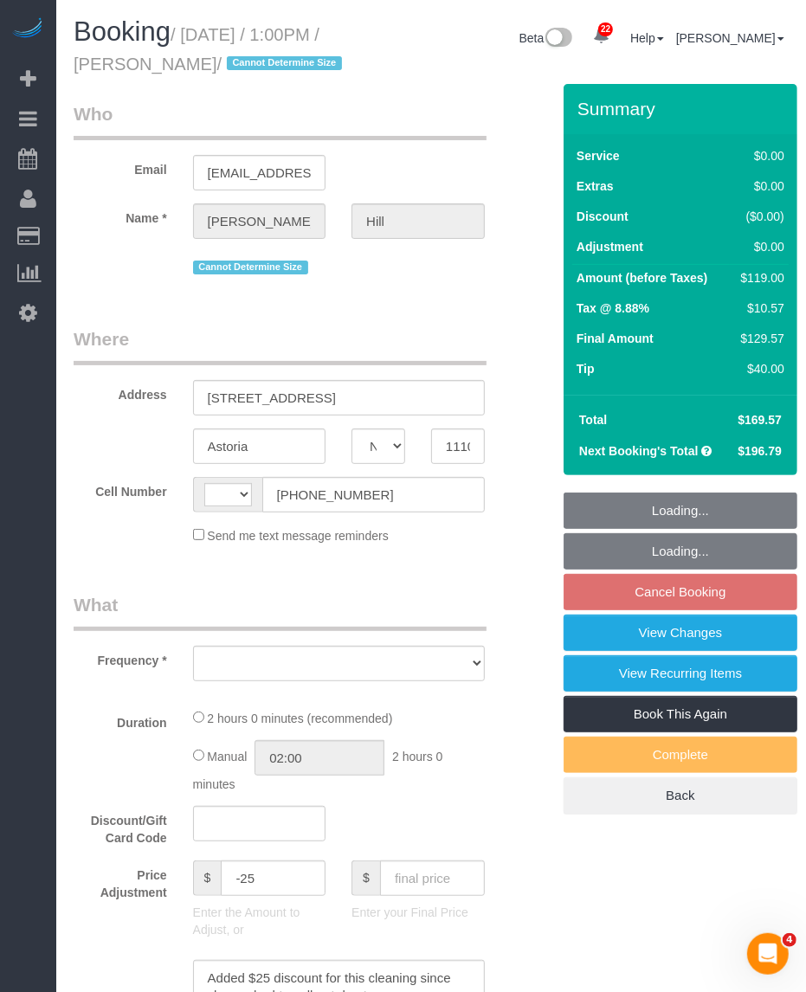
select select "number:5"
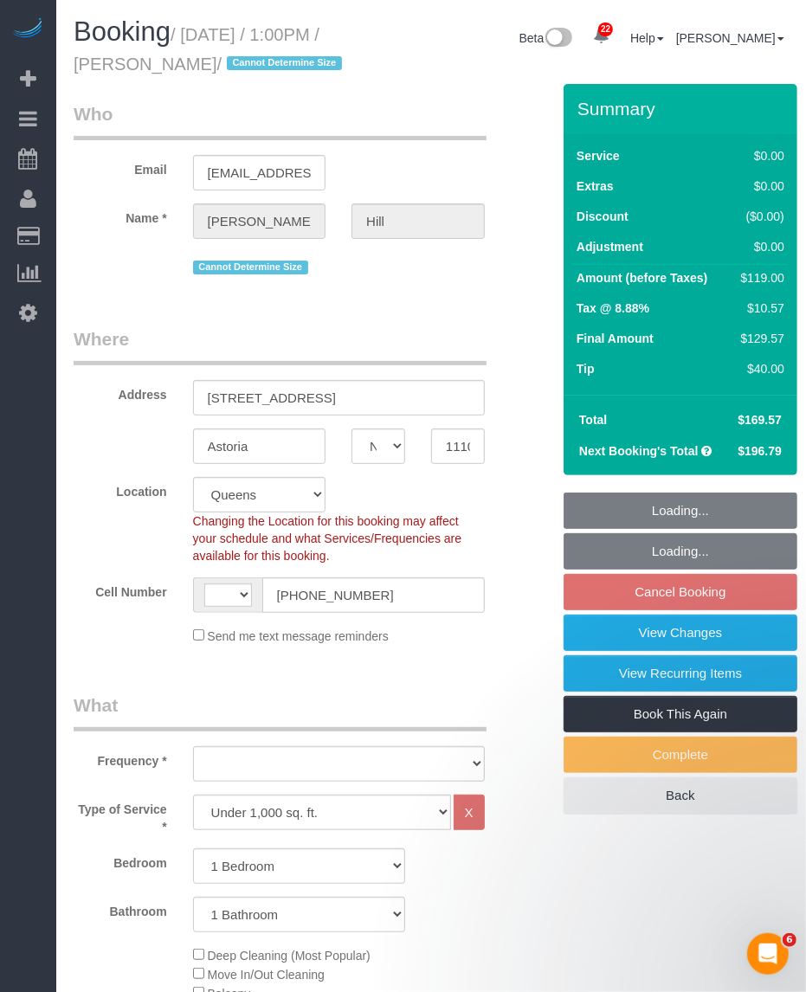
select select "string:US"
select select "object:816"
select select "string:stripe-pm_1LZLVg4VGloSiKo7cTV3q5HV"
select select "spot6"
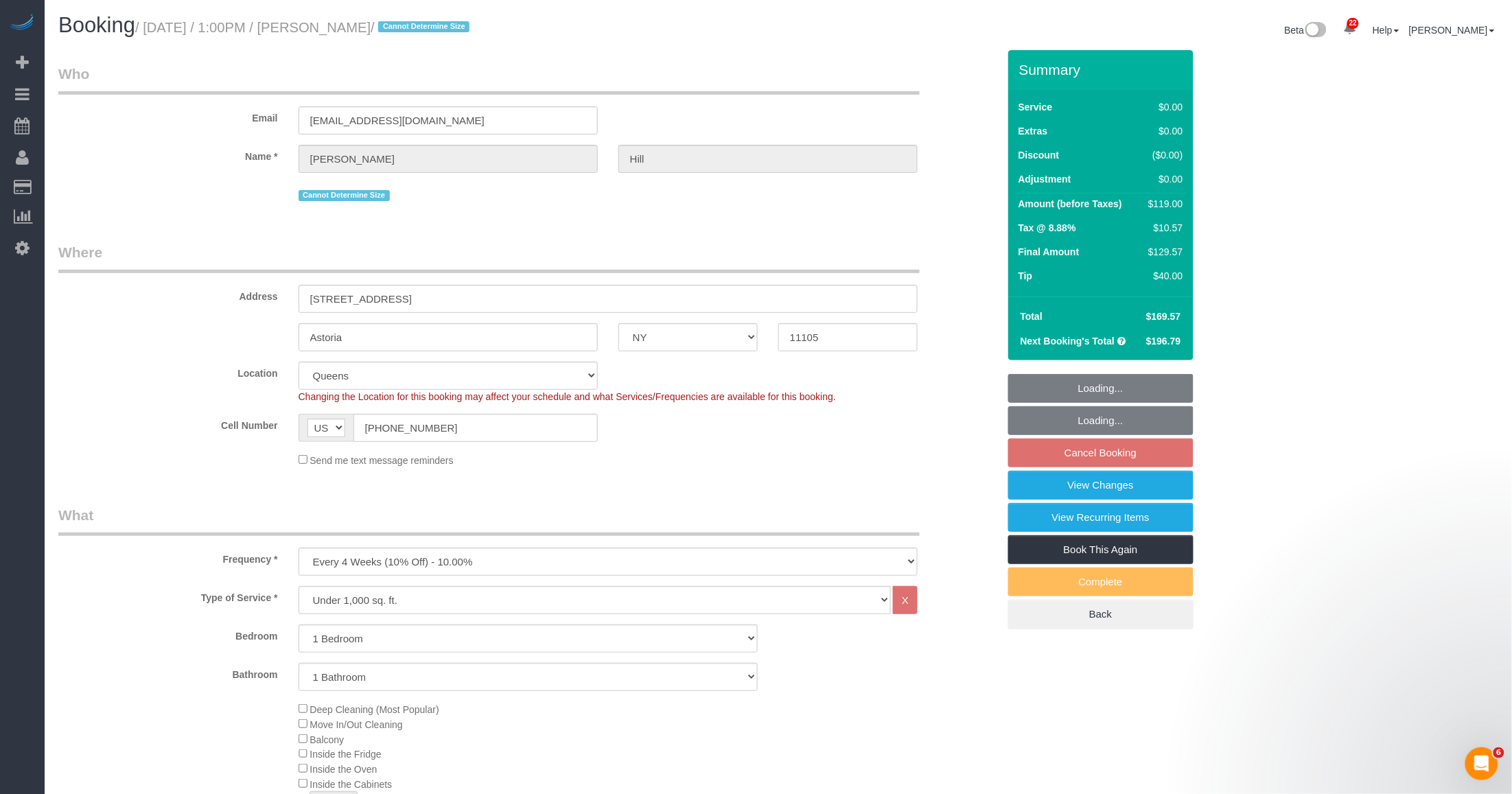
select select "object:1103"
select select "1"
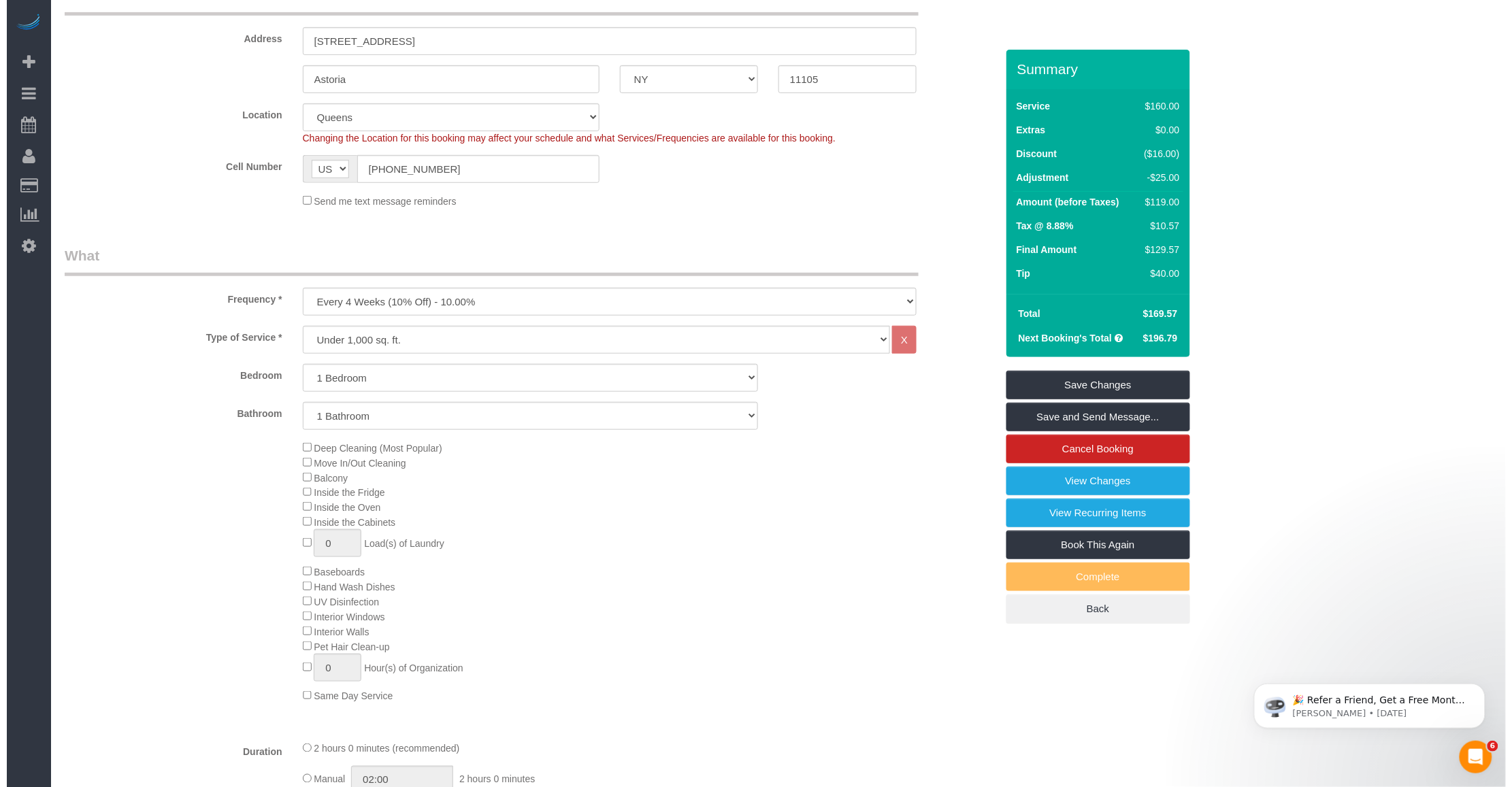
scroll to position [425, 0]
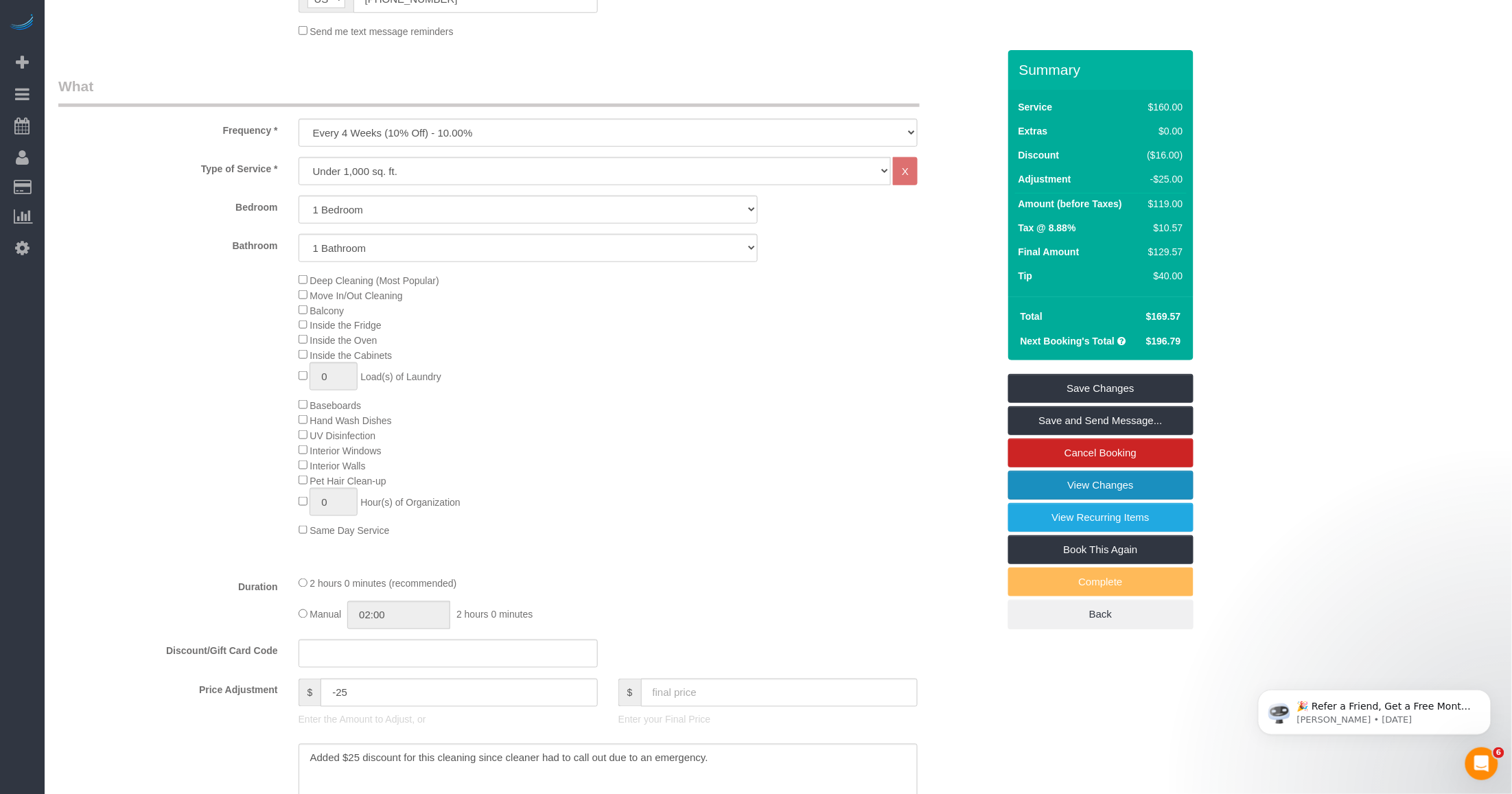
click at [639, 489] on link "View Changes" at bounding box center [1101, 485] width 186 height 29
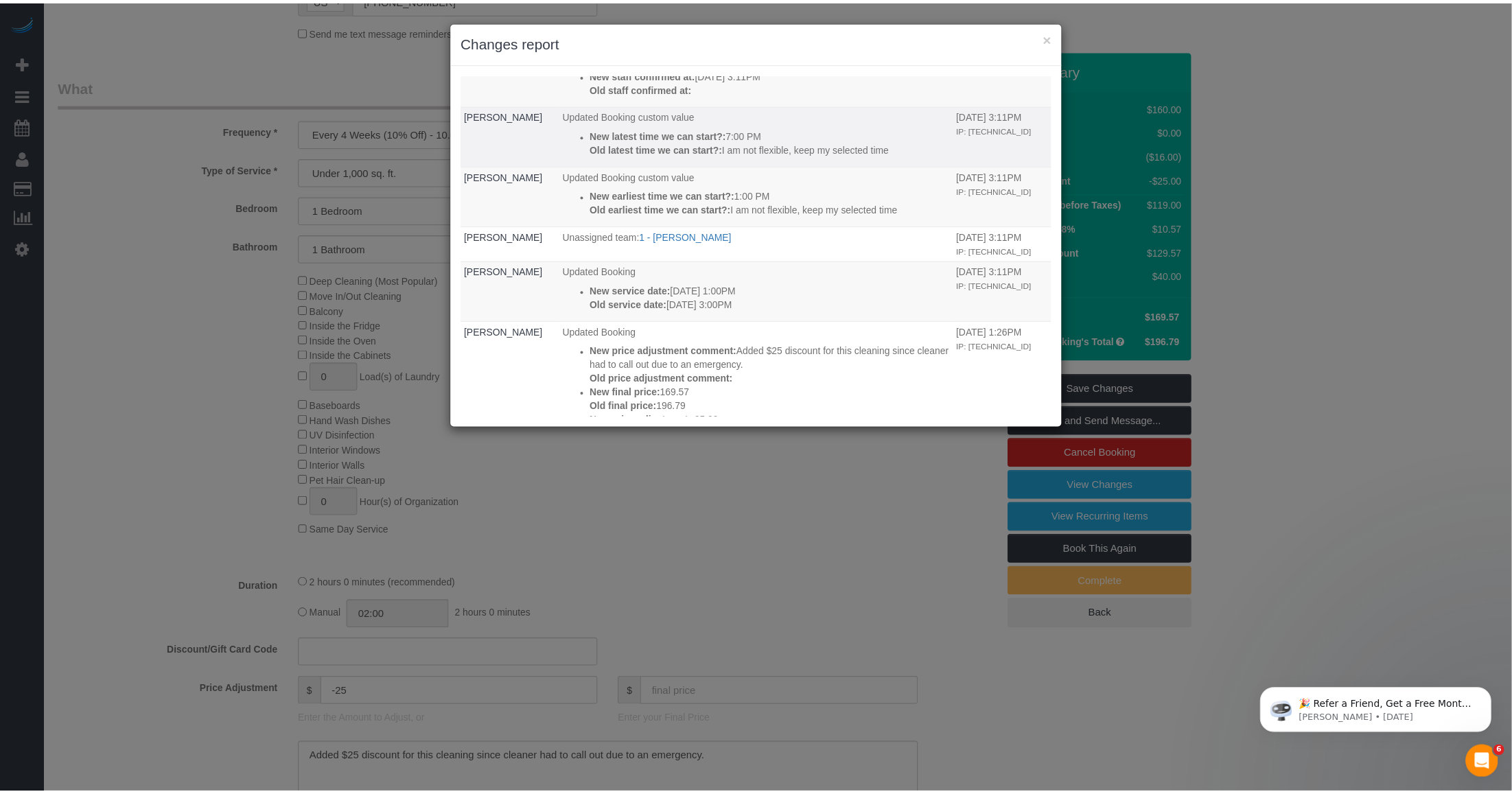
scroll to position [171, 0]
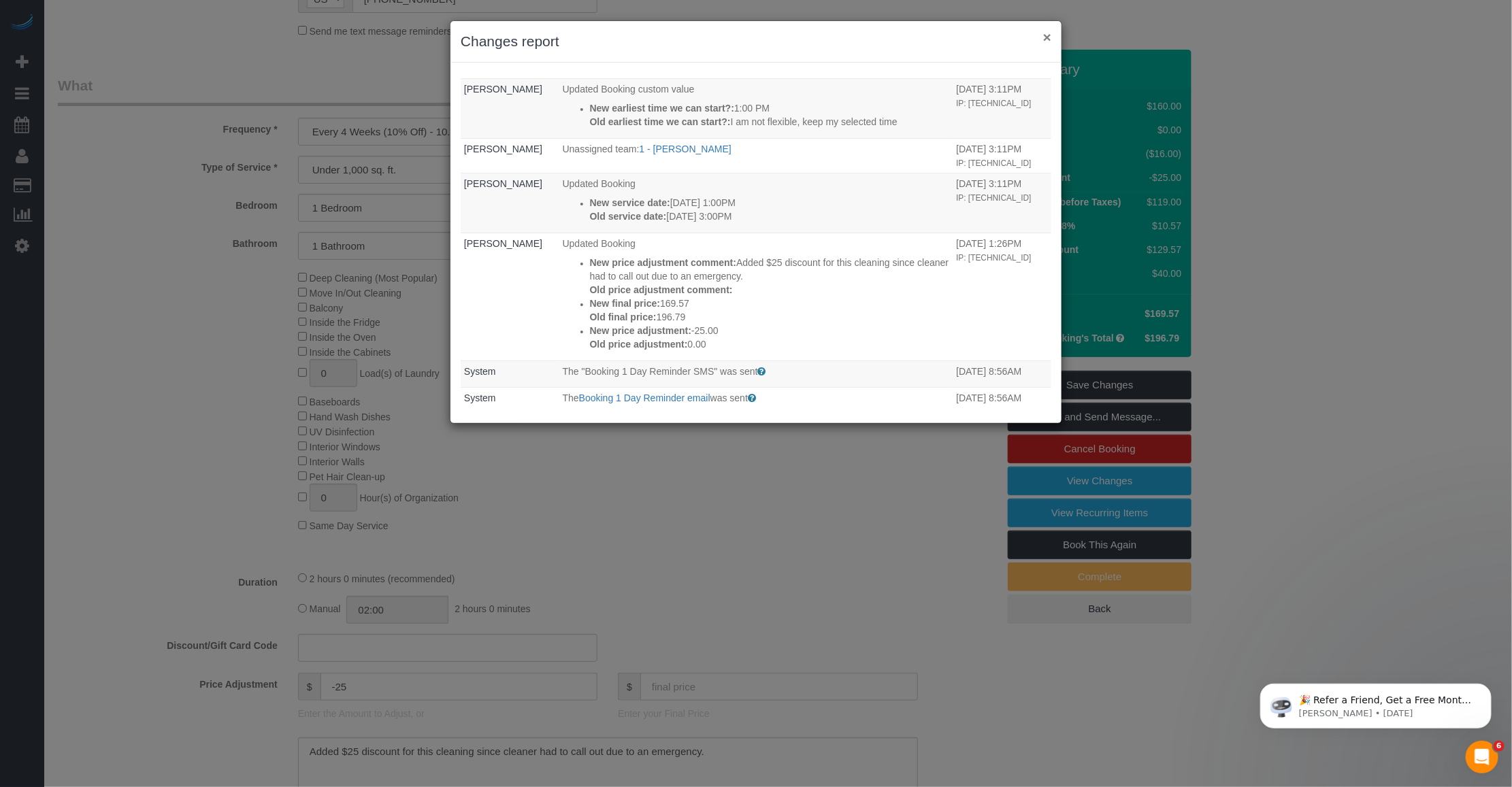
click at [633, 36] on button "×" at bounding box center [1047, 37] width 8 height 14
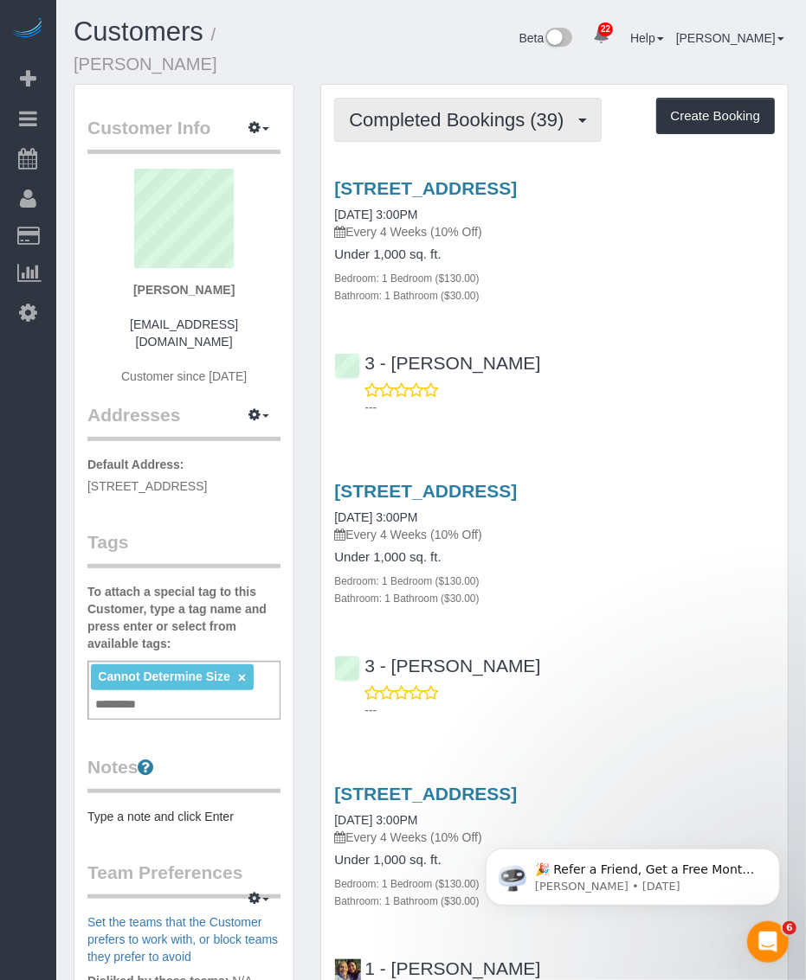
click at [509, 109] on span "Completed Bookings (39)" at bounding box center [460, 120] width 223 height 22
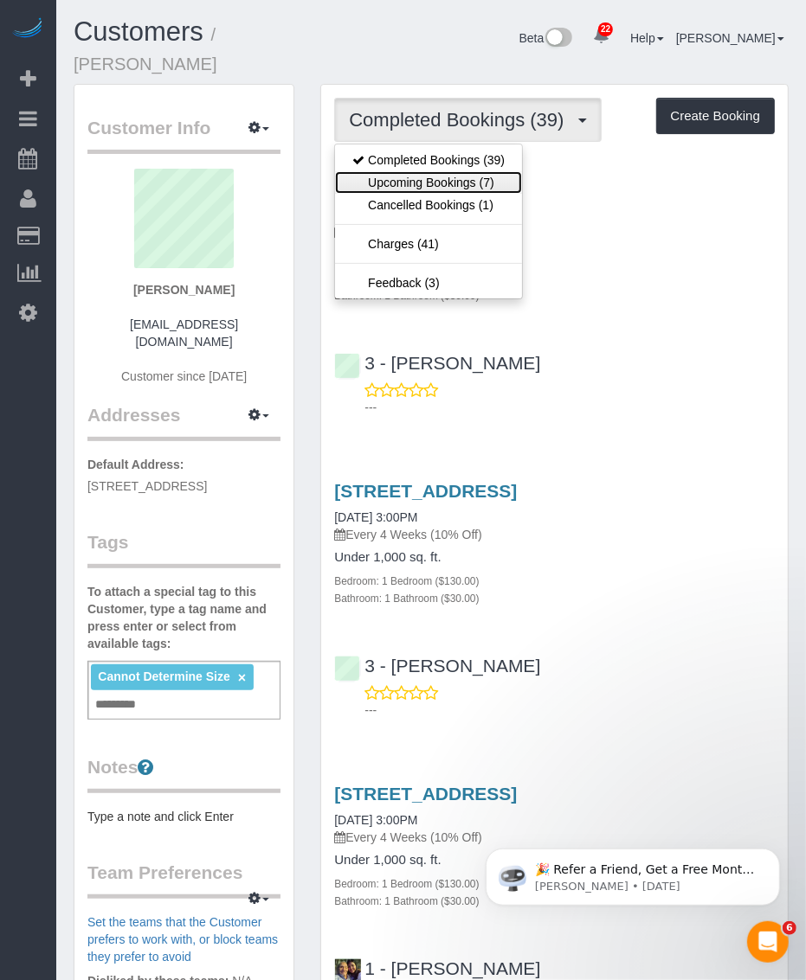
click at [394, 171] on link "Upcoming Bookings (7)" at bounding box center [428, 182] width 187 height 22
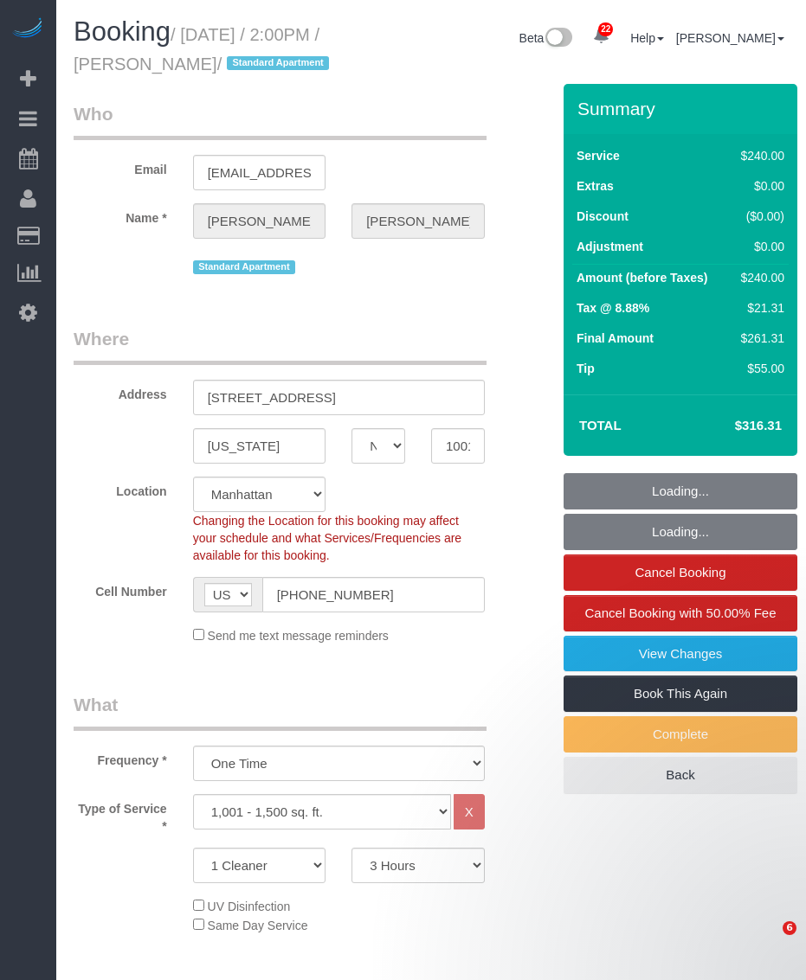
select select "NY"
select select "180"
select select "number:58"
select select "number:73"
select select "number:15"
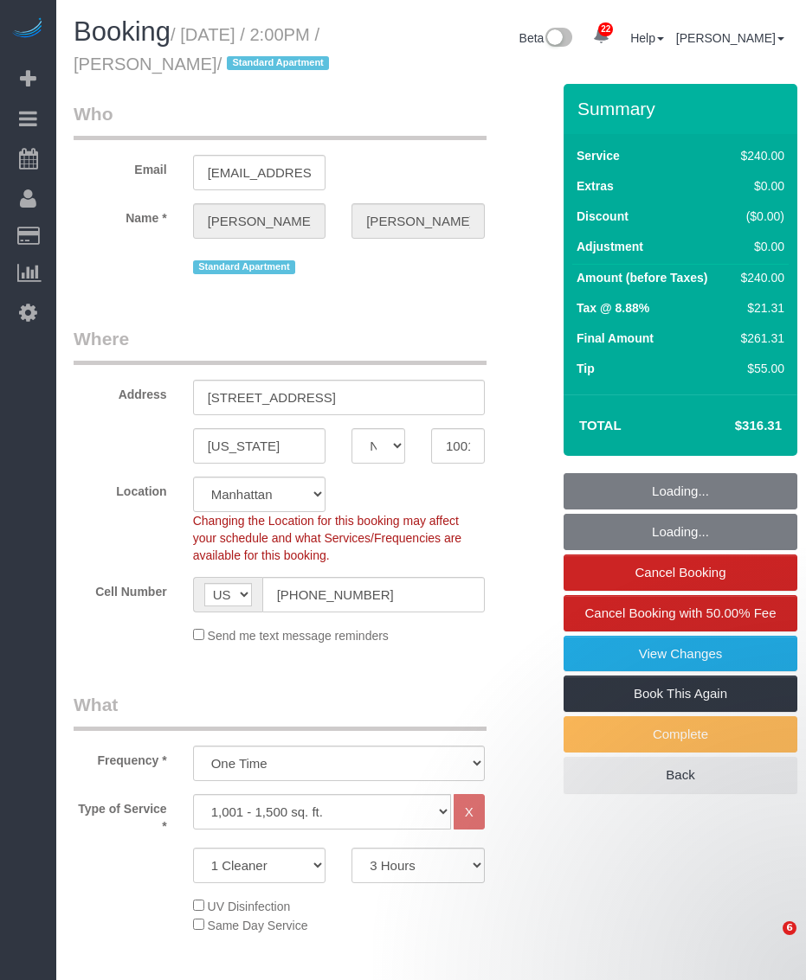
select select "number:6"
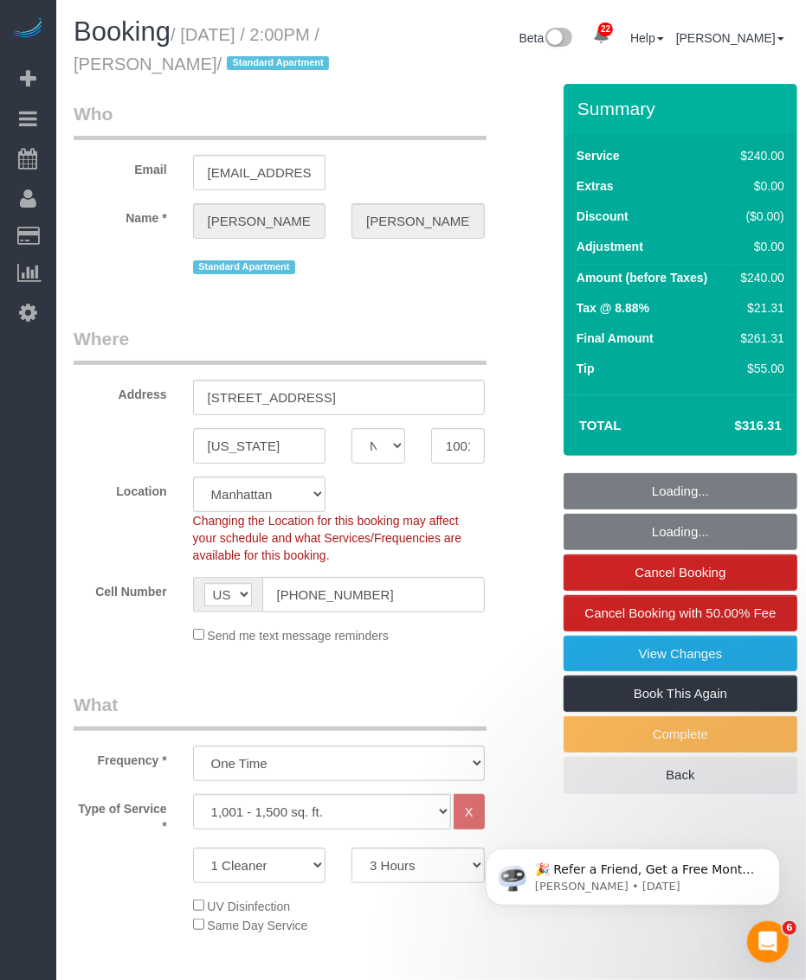
select select "spot1"
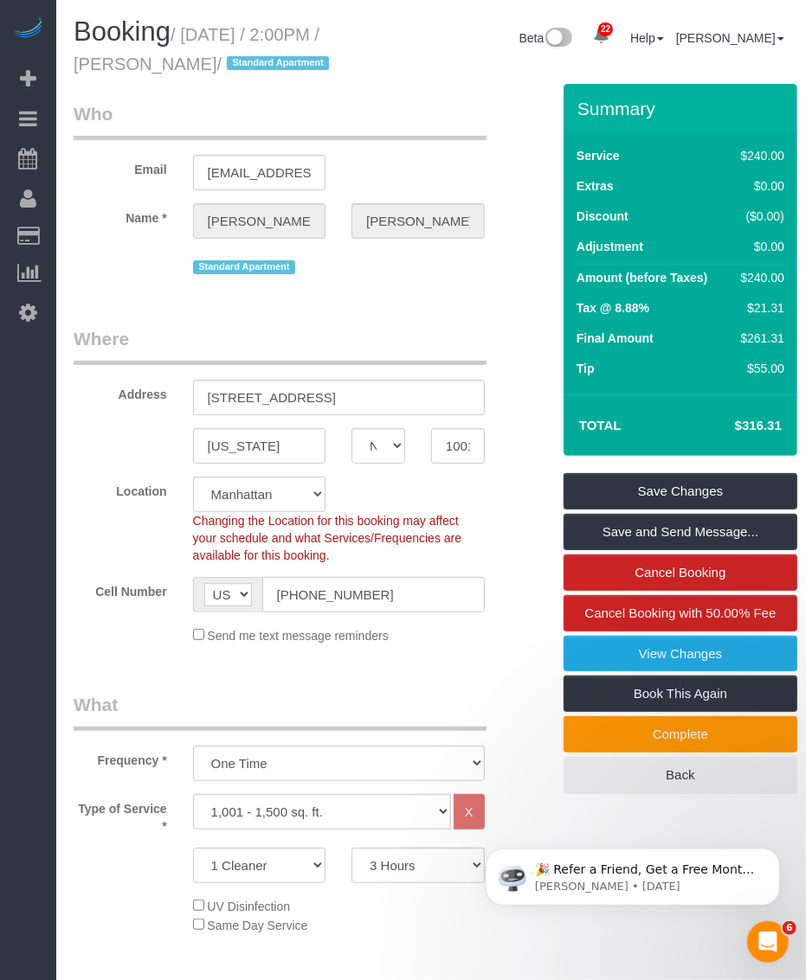
drag, startPoint x: 186, startPoint y: 33, endPoint x: 277, endPoint y: 66, distance: 96.6
click at [277, 66] on small "/ September 19, 2025 / 2:00PM / Samantha Kaner / Standard Apartment" at bounding box center [204, 49] width 260 height 48
copy small "September 19, 2025 / 2:00PM / Samantha Kaner"
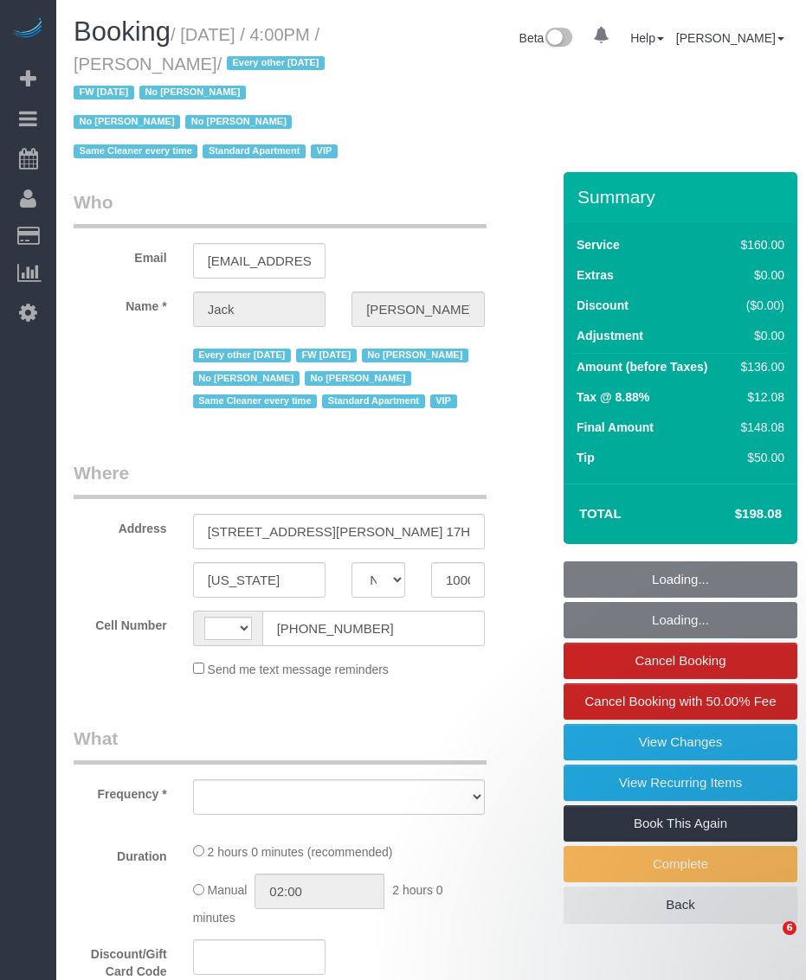
select select "NY"
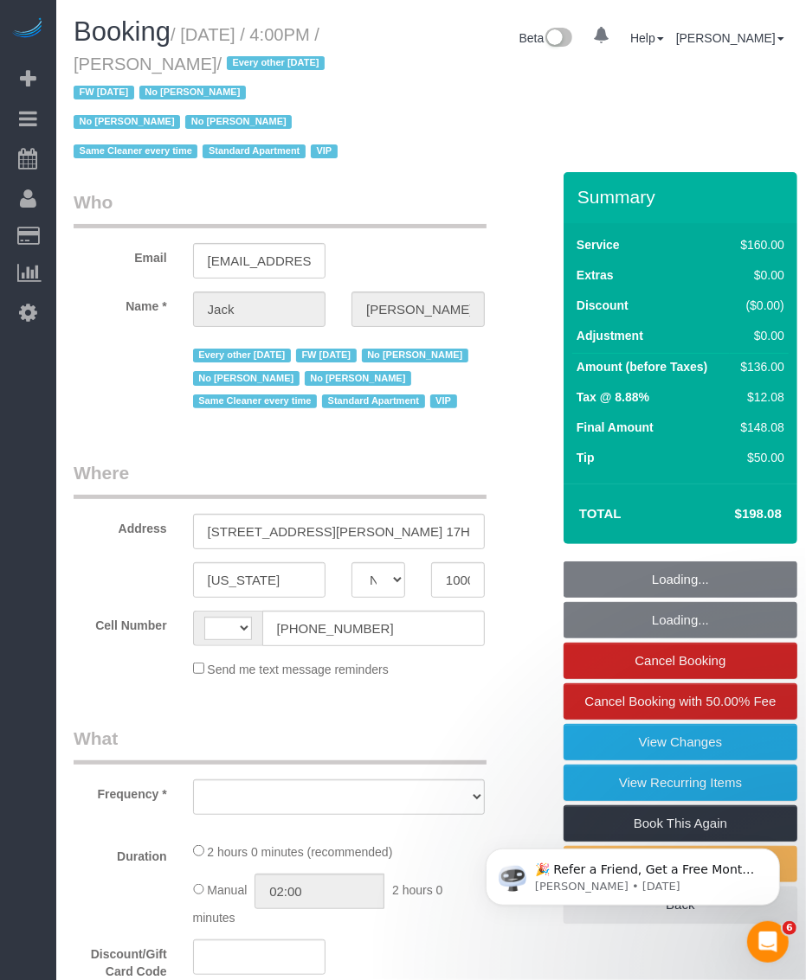
select select "object:738"
select select "number:56"
select select "number:78"
select select "number:15"
select select "number:6"
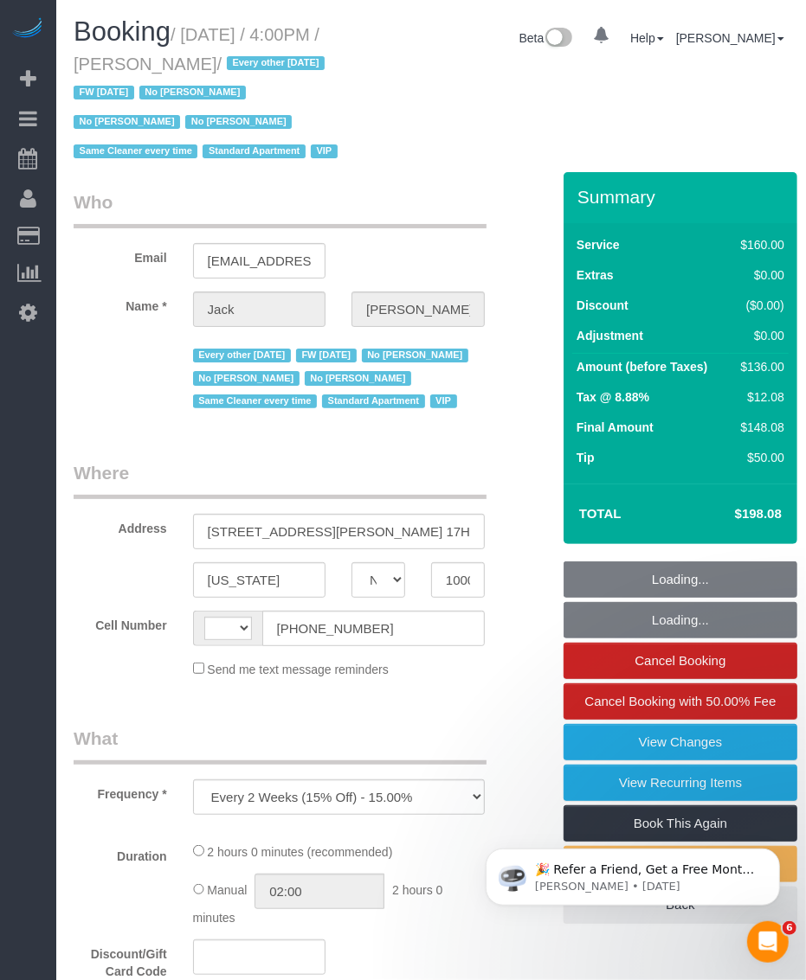
select select "string:[GEOGRAPHIC_DATA]"
select select "spot1"
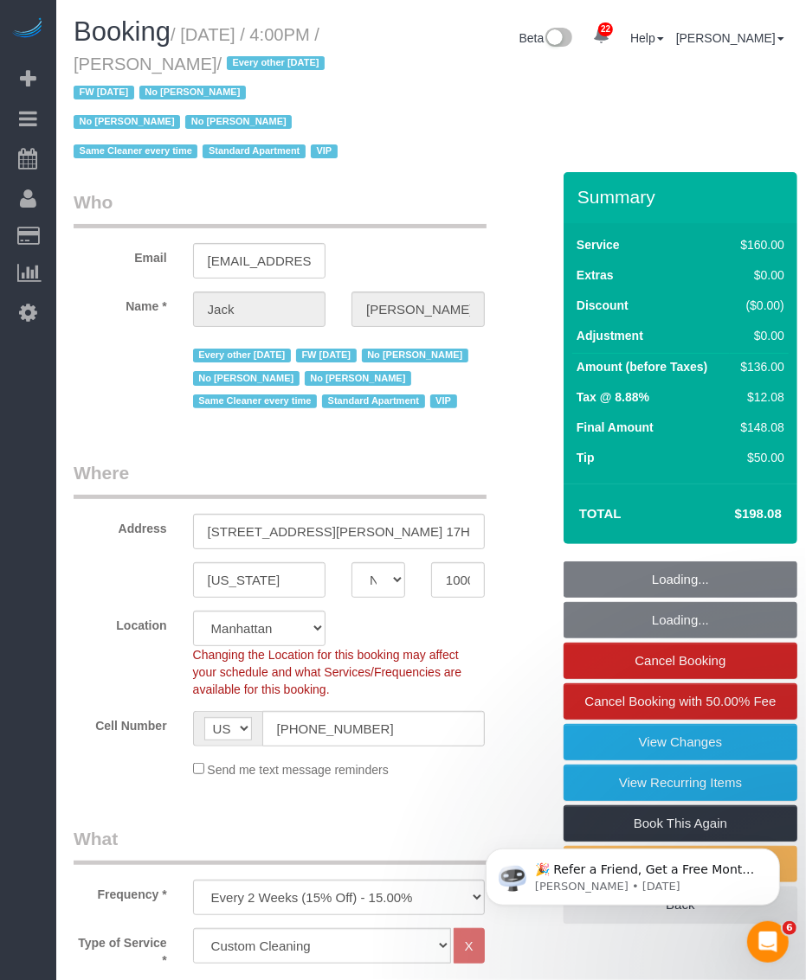
select select "string:stripe-pm_1R9Bsk4VGloSiKo7ufTdcySD"
select select "object:1581"
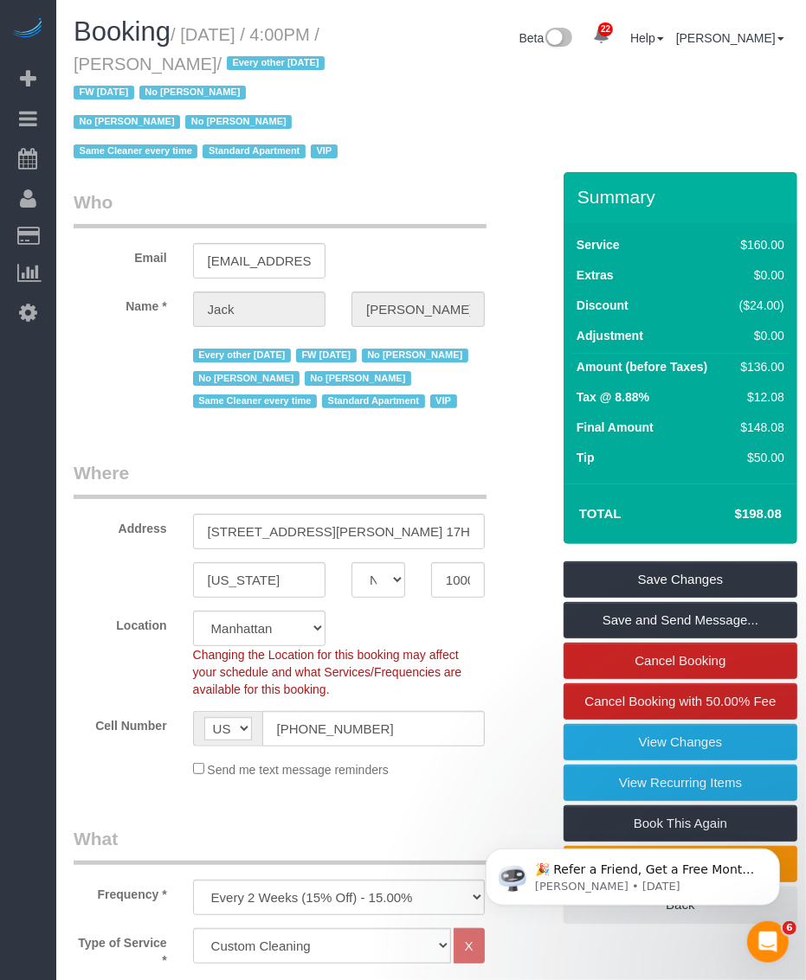
drag, startPoint x: 152, startPoint y: 58, endPoint x: 273, endPoint y: 61, distance: 121.2
click at [273, 61] on small "/ [DATE] / 4:00PM / [PERSON_NAME] / Every other [DATE] FW [DATE] No [PERSON_NAM…" at bounding box center [208, 93] width 269 height 137
click at [203, 41] on small "/ September 19, 2025 / 4:00PM / Jack Baughman / Every other Friday FW 02/02/202…" at bounding box center [208, 93] width 269 height 137
drag, startPoint x: 193, startPoint y: 33, endPoint x: 258, endPoint y: 42, distance: 65.5
click at [261, 41] on small "/ September 19, 2025 / 4:00PM / Jack Baughman / Every other Friday FW 02/02/202…" at bounding box center [208, 93] width 269 height 137
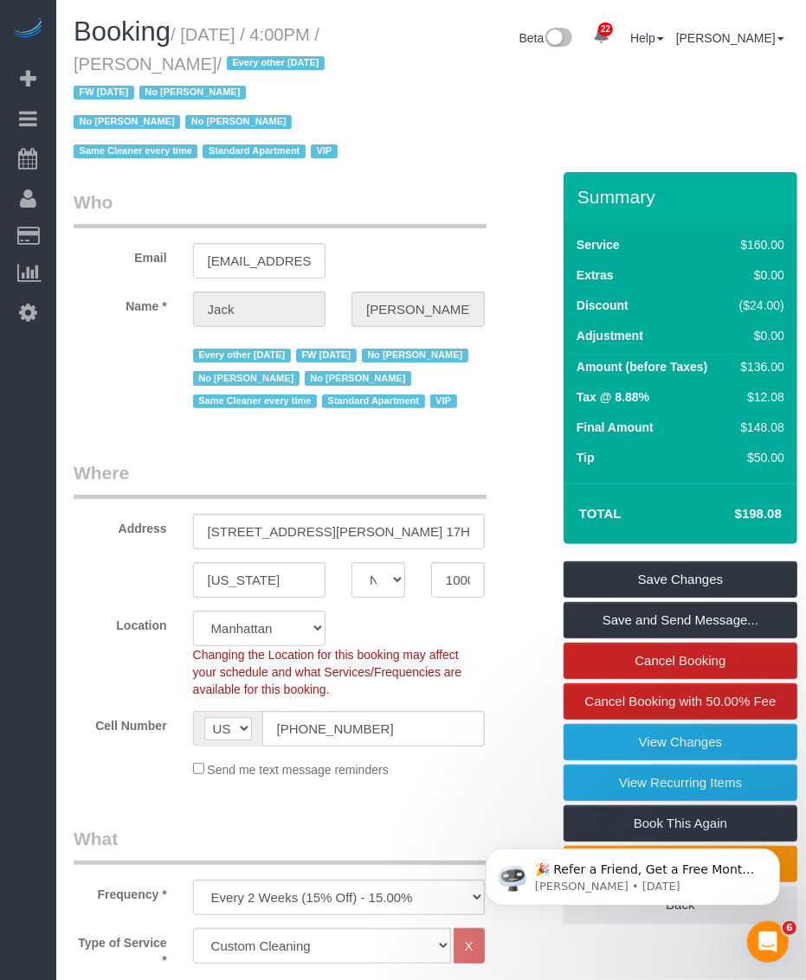
drag, startPoint x: 258, startPoint y: 42, endPoint x: 182, endPoint y: 42, distance: 76.1
click at [182, 42] on small "/ September 19, 2025 / 4:00PM / Jack Baughman / Every other Friday FW 02/02/202…" at bounding box center [208, 93] width 269 height 137
drag, startPoint x: 187, startPoint y: 31, endPoint x: 273, endPoint y: 61, distance: 90.6
click at [273, 61] on small "/ September 19, 2025 / 4:00PM / Jack Baughman / Every other Friday FW 02/02/202…" at bounding box center [208, 93] width 269 height 137
copy small "September 19, 2025 / 4:00PM / Jack Baughman"
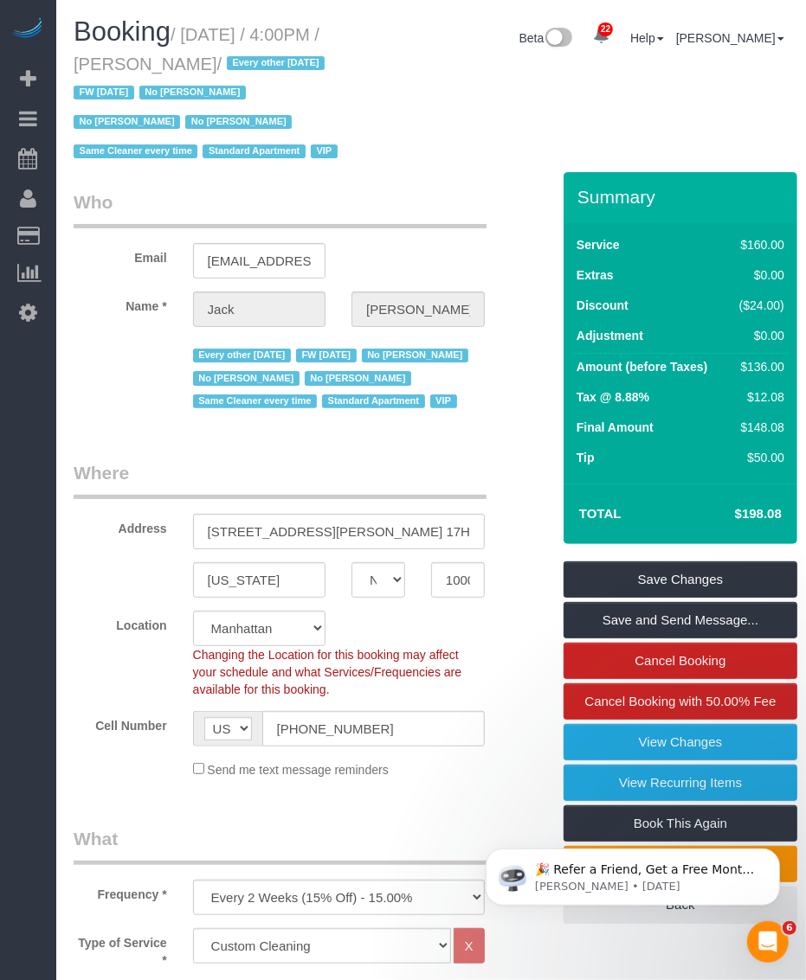
scroll to position [108, 0]
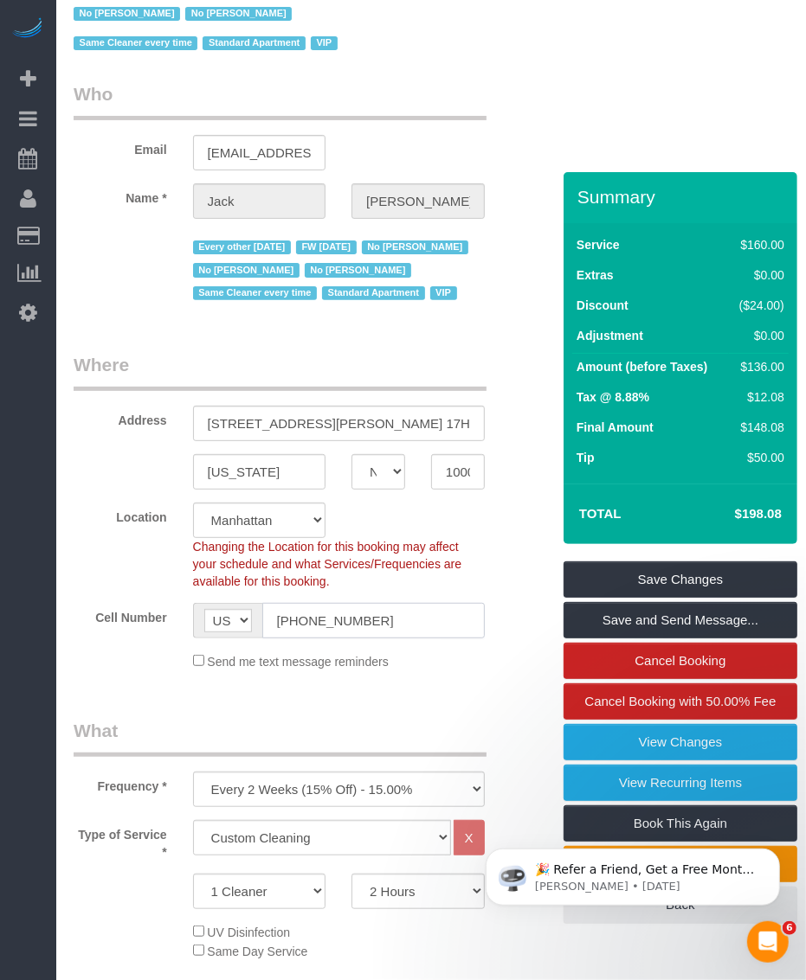
drag, startPoint x: 414, startPoint y: 659, endPoint x: 279, endPoint y: 658, distance: 135.0
click at [279, 639] on input "(347) 241-6347" at bounding box center [373, 620] width 222 height 35
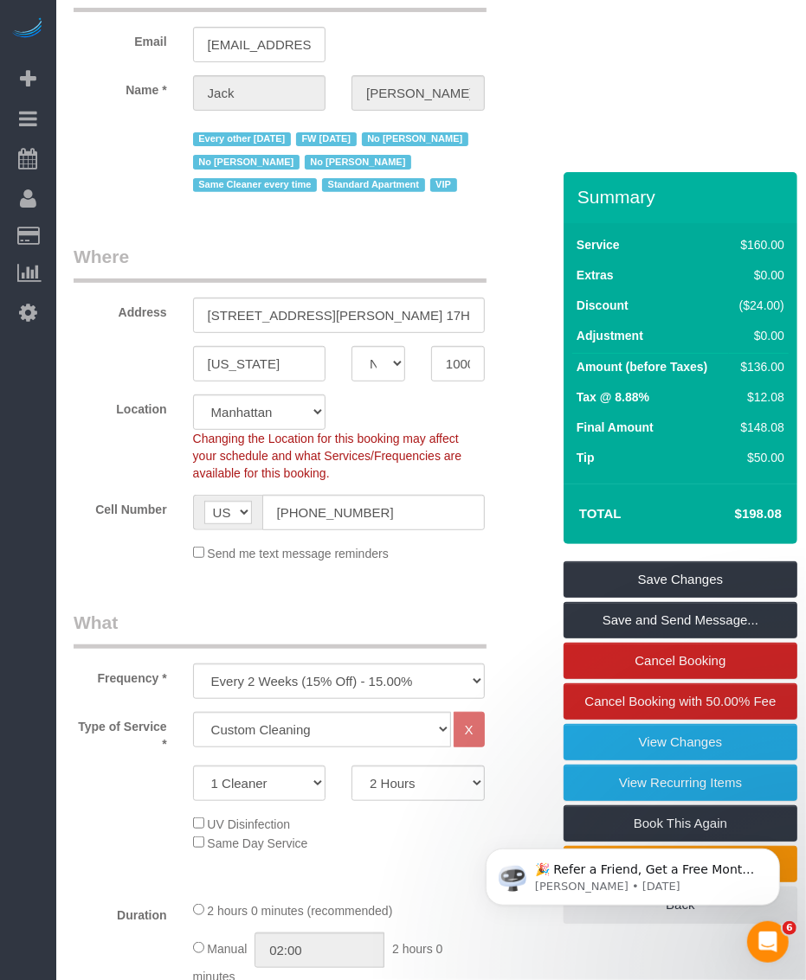
scroll to position [0, 0]
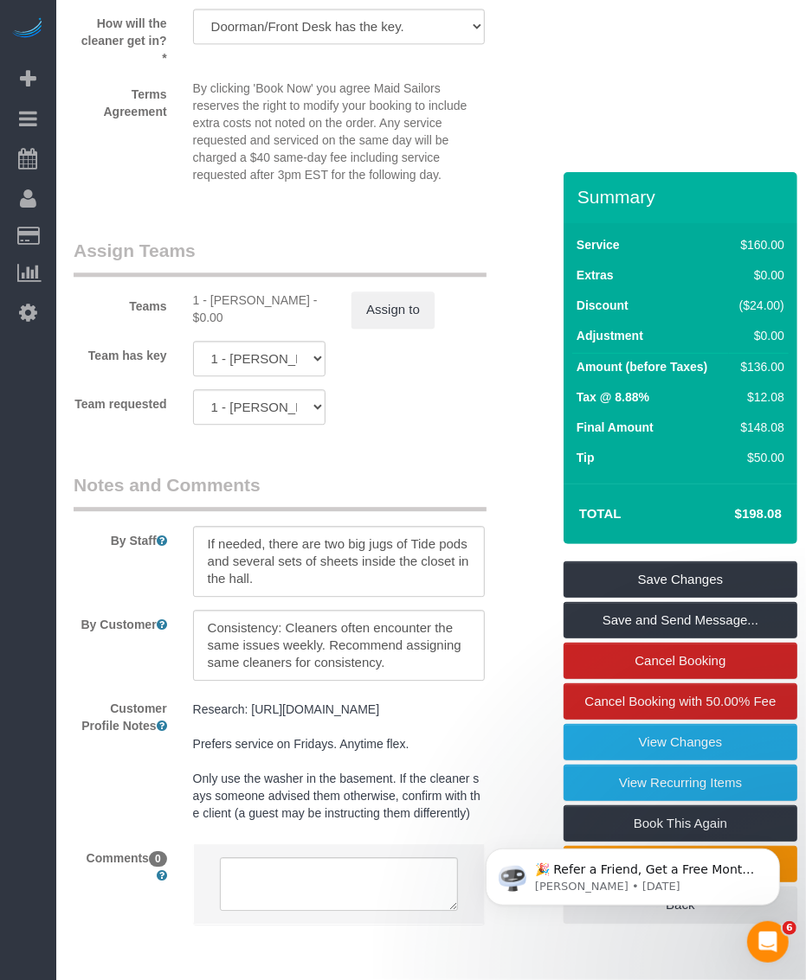
scroll to position [2156, 0]
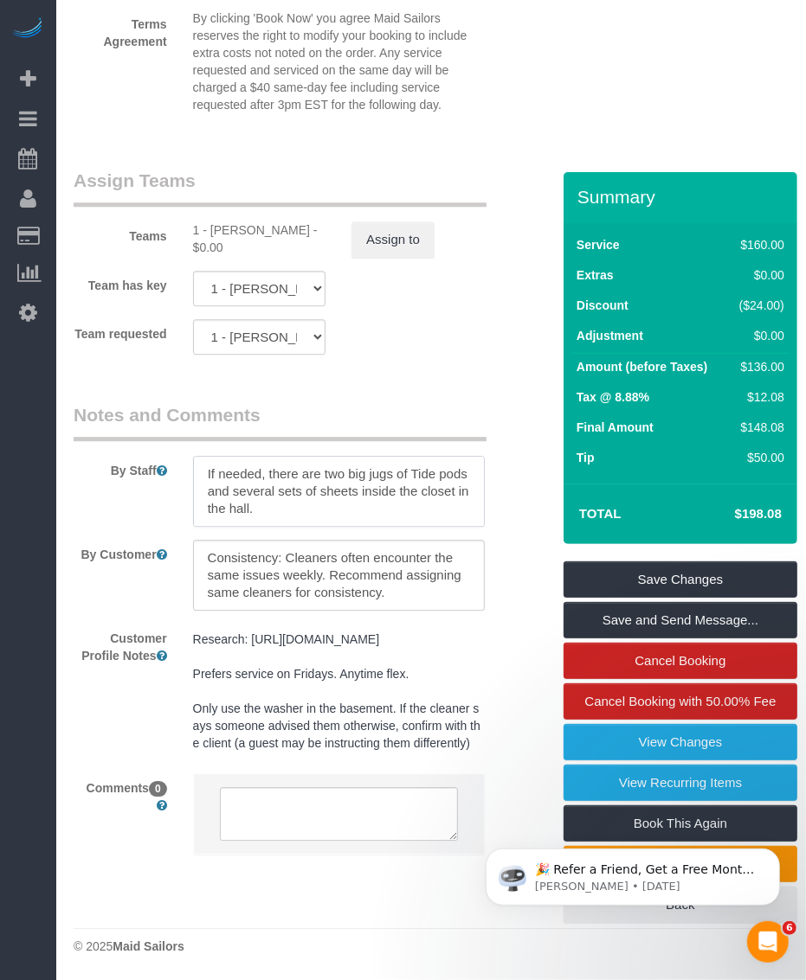
click at [420, 491] on textarea at bounding box center [339, 491] width 292 height 71
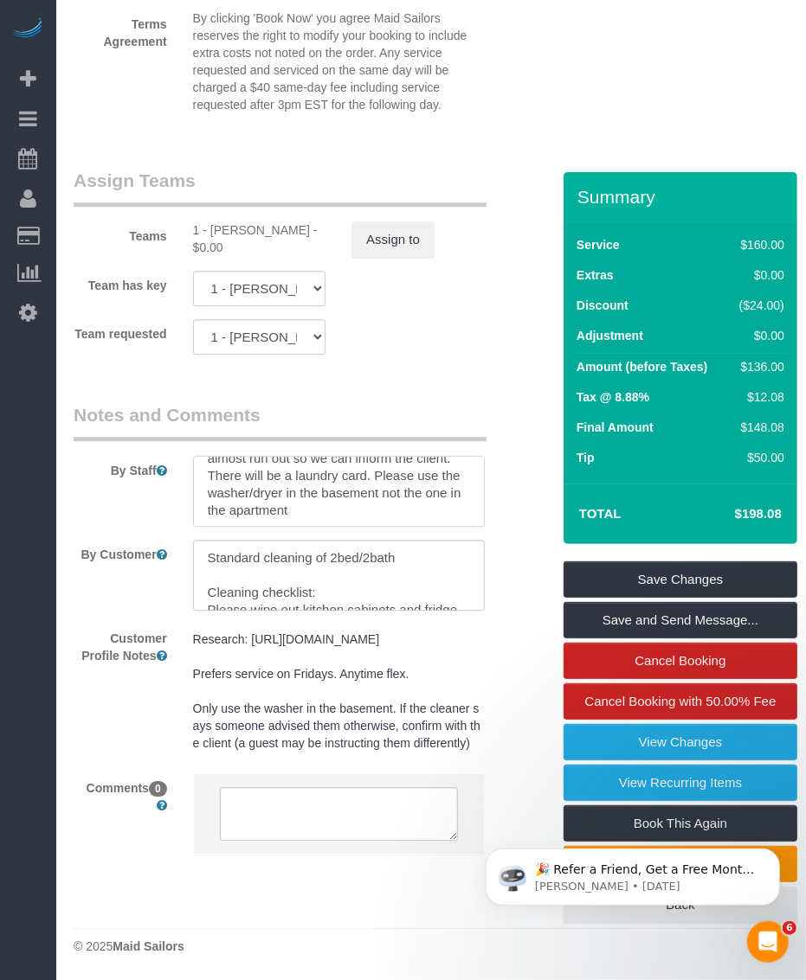
type textarea "If needed, there are two big jugs of Tide pods and several sets of sheets insid…"
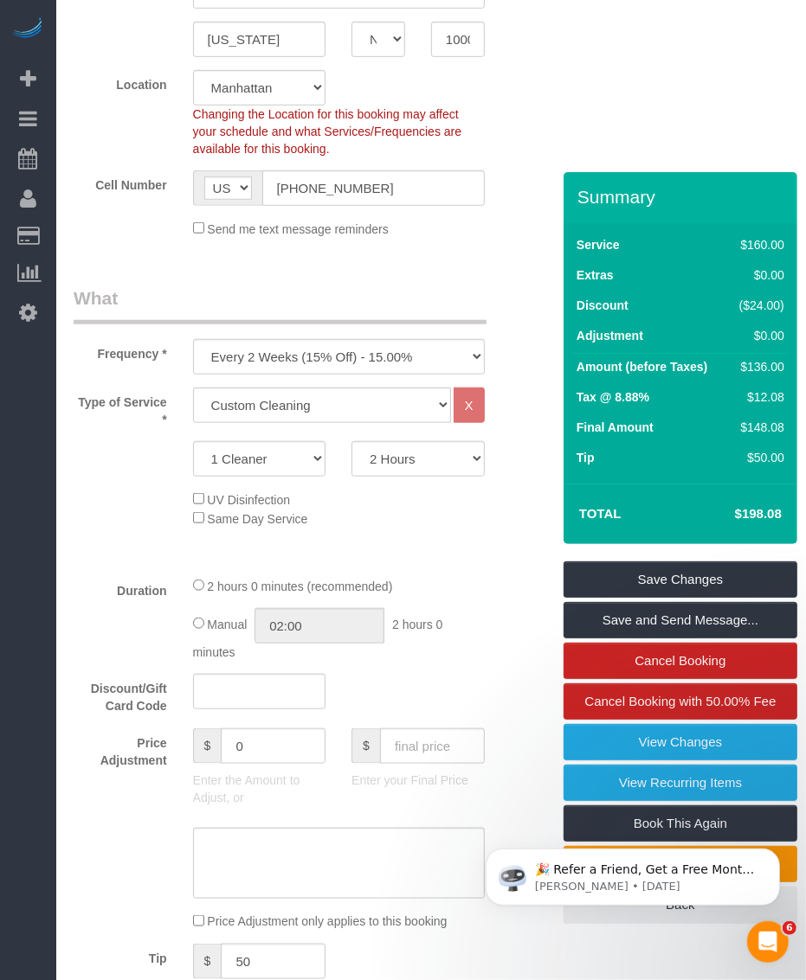
scroll to position [757, 0]
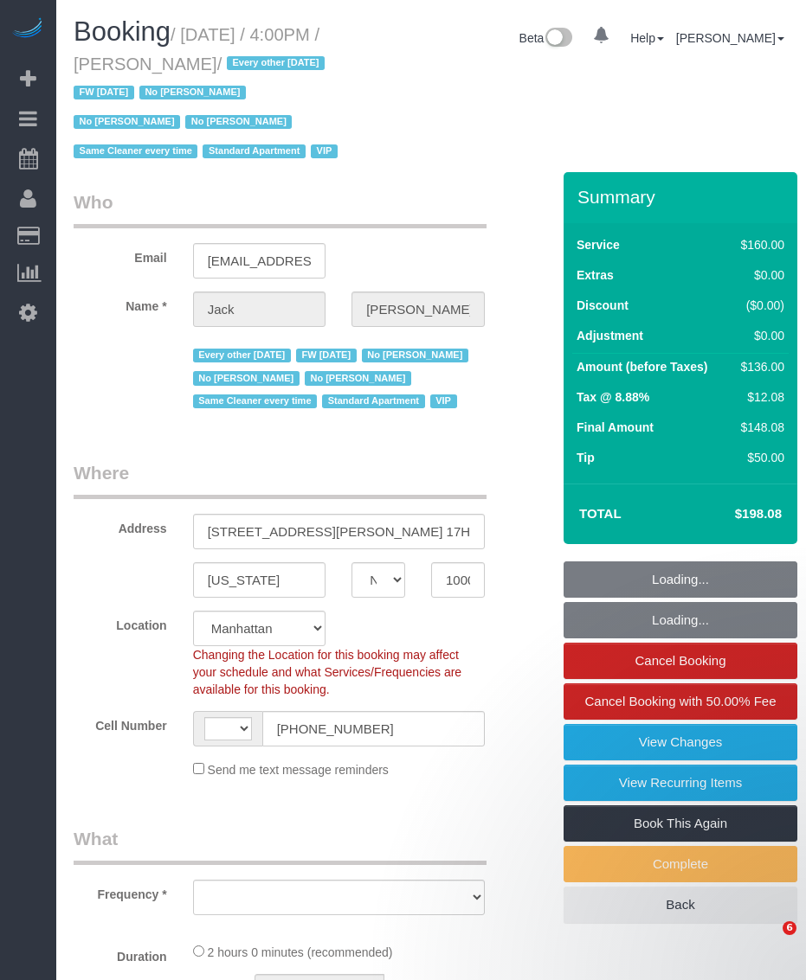
select select "NY"
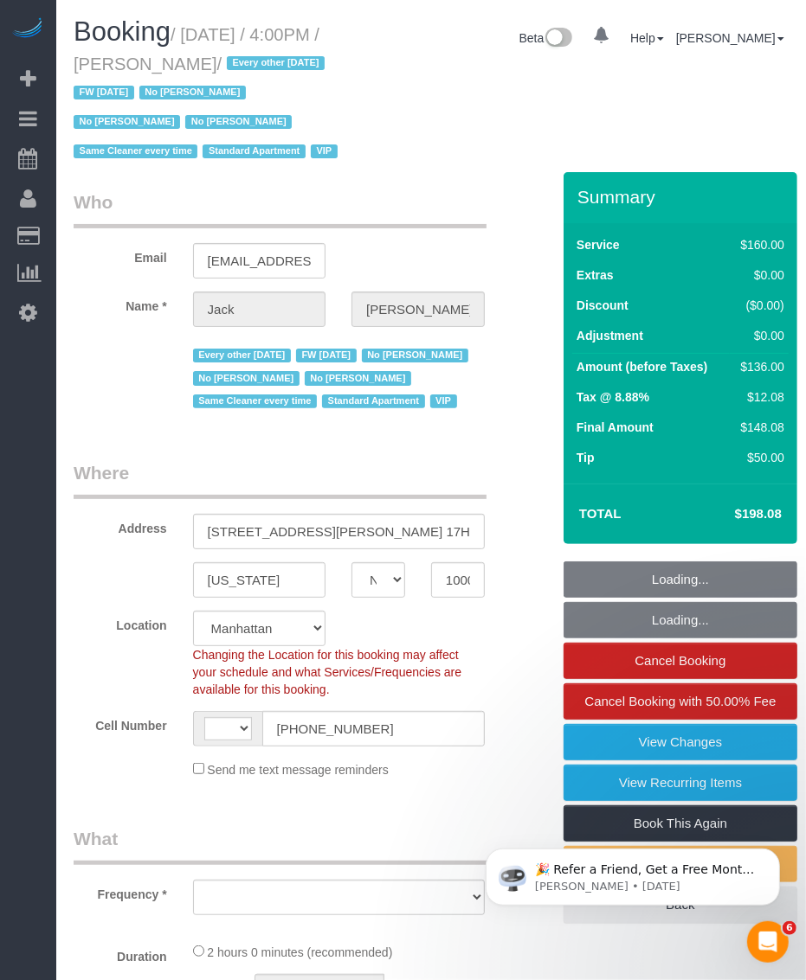
select select "object:595"
select select "string:stripe-pm_1R9Bsk4VGloSiKo7ufTdcySD"
select select "number:56"
select select "number:78"
select select "number:15"
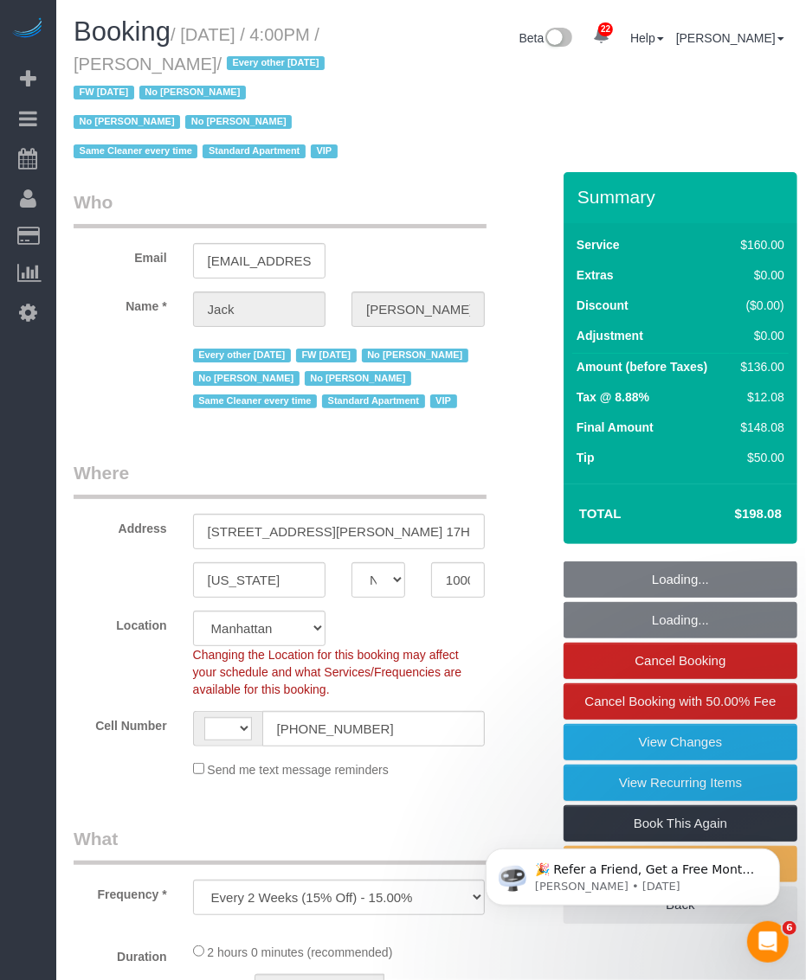
select select "number:6"
select select "object:1124"
select select "string:US"
select select "spot1"
drag, startPoint x: 150, startPoint y: 58, endPoint x: 271, endPoint y: 66, distance: 121.4
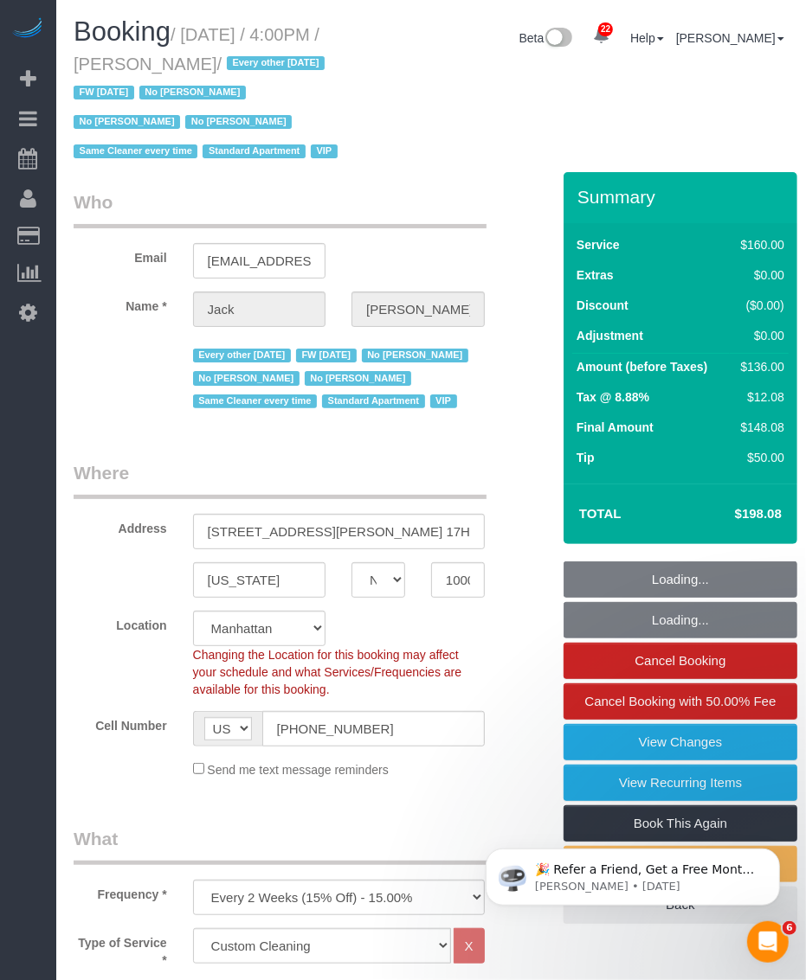
click at [271, 66] on small "/ September 19, 2025 / 4:00PM / Jack Baughman / Every other Friday FW 02/02/202…" at bounding box center [208, 93] width 269 height 137
copy small "Jack Baughman"
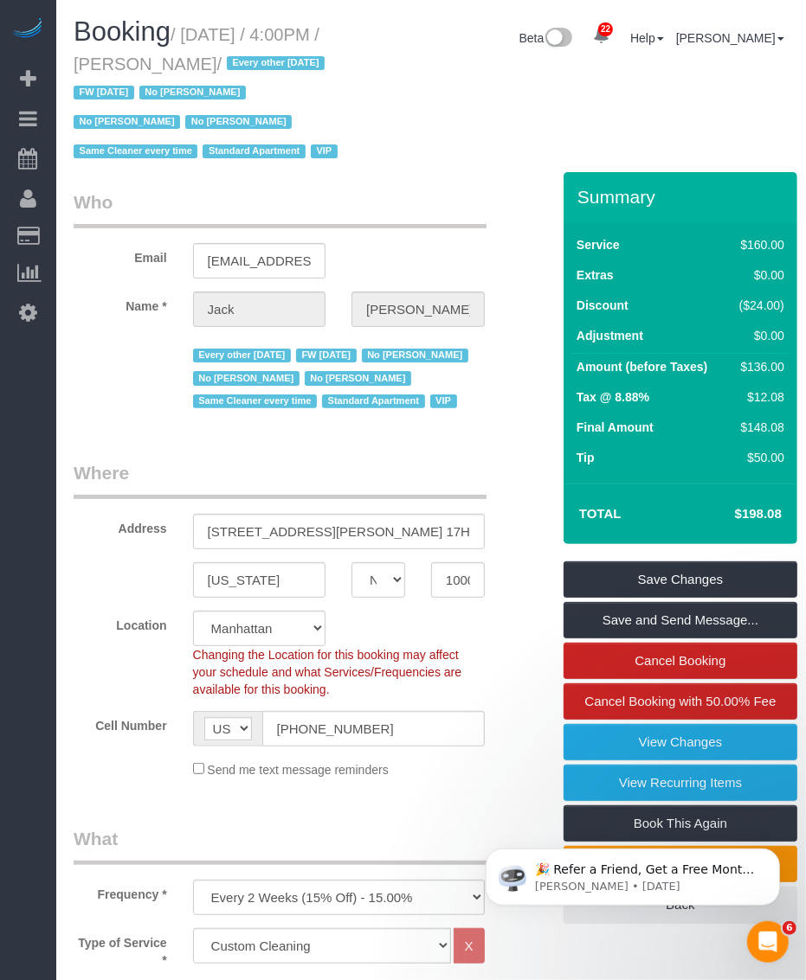
click at [203, 30] on small "/ September 19, 2025 / 4:00PM / Jack Baughman / Every other Friday FW 02/02/202…" at bounding box center [208, 93] width 269 height 137
drag, startPoint x: 188, startPoint y: 31, endPoint x: 271, endPoint y: 61, distance: 88.4
click at [271, 61] on small "/ September 19, 2025 / 4:00PM / Jack Baughman / Every other Friday FW 02/02/202…" at bounding box center [208, 93] width 269 height 137
copy small "September 19, 2025 / 4:00PM / Jack Baughman"
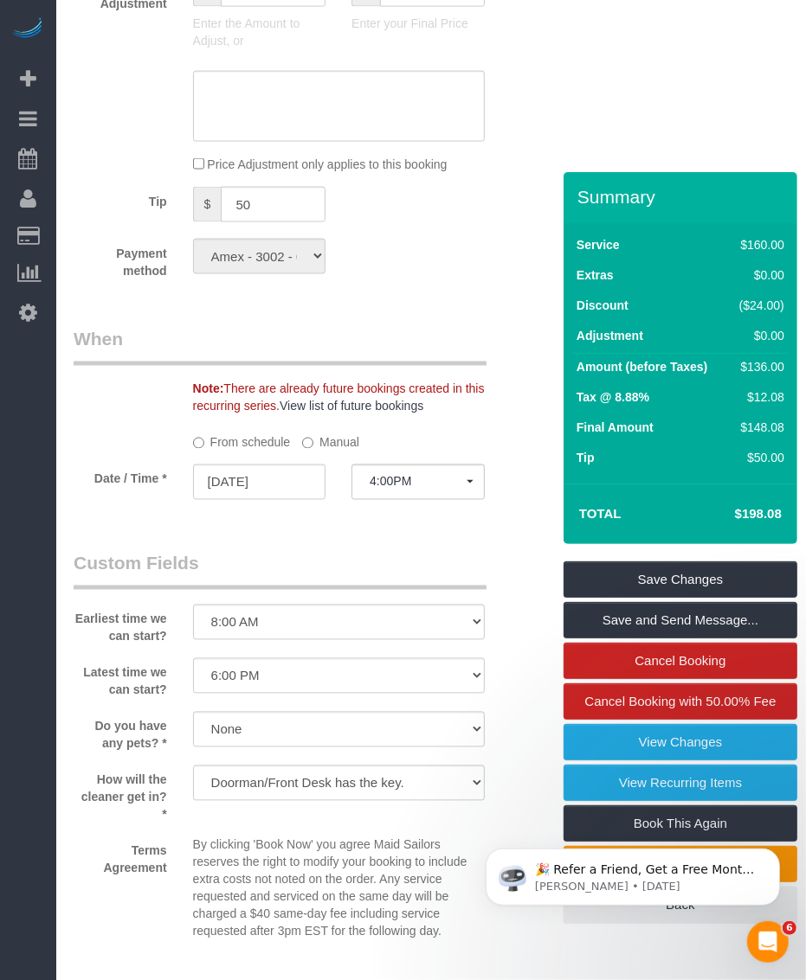
scroll to position [1839, 0]
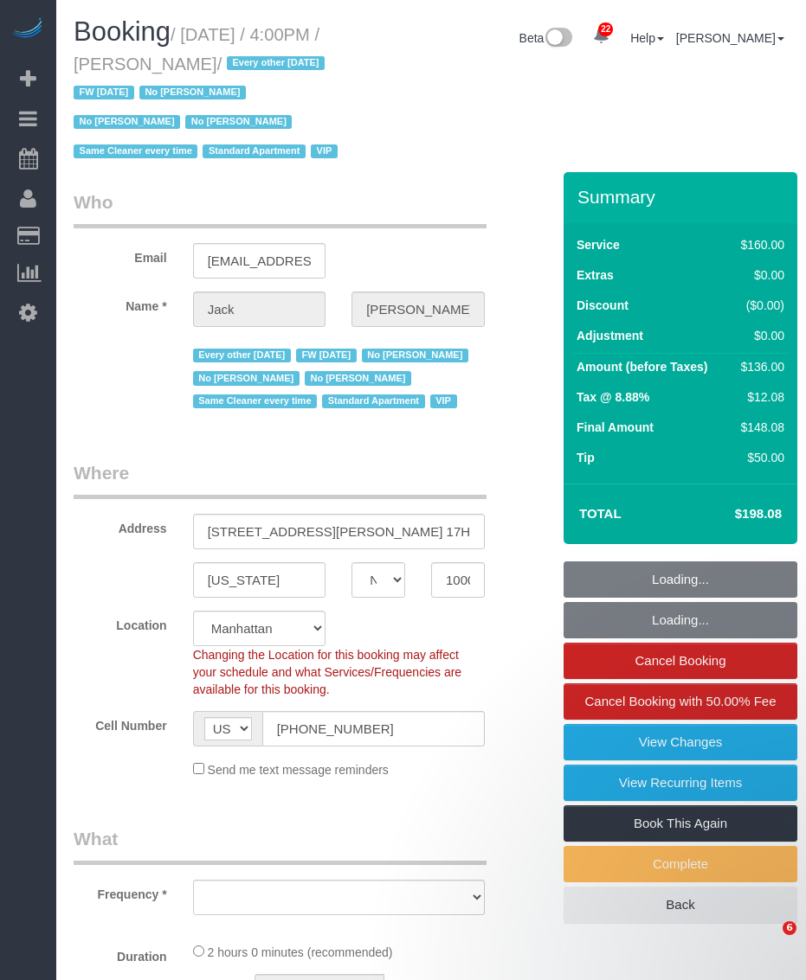
select select "NY"
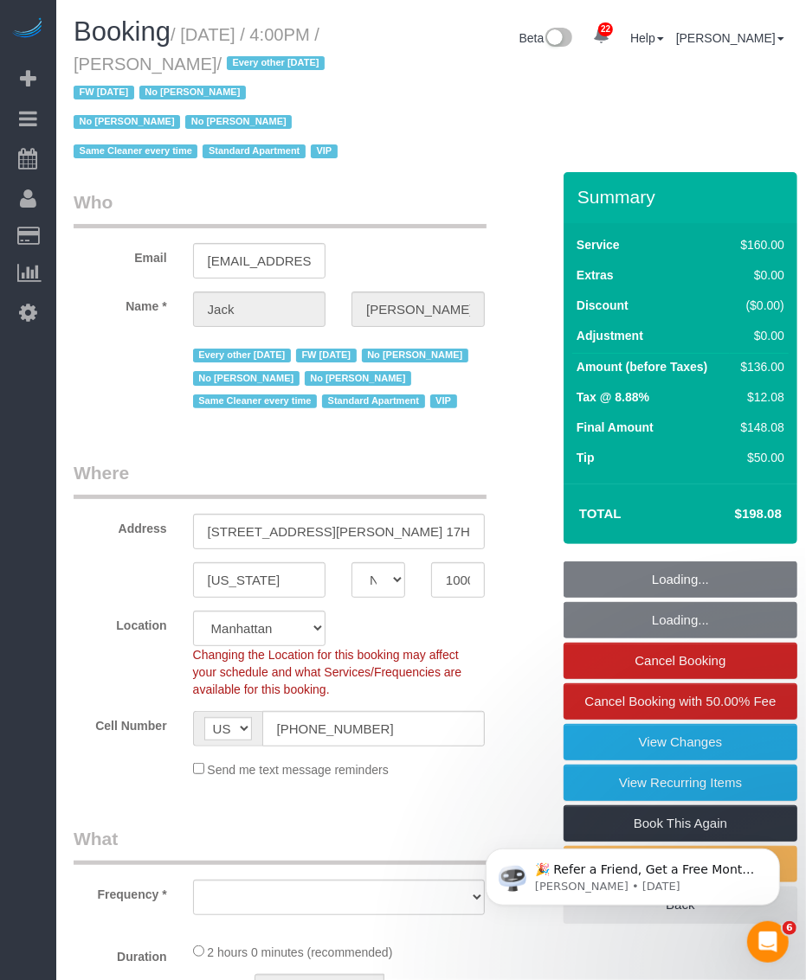
select select "string:stripe-pm_1R9Bsk4VGloSiKo7ufTdcySD"
select select "number:56"
select select "number:78"
select select "number:15"
select select "number:6"
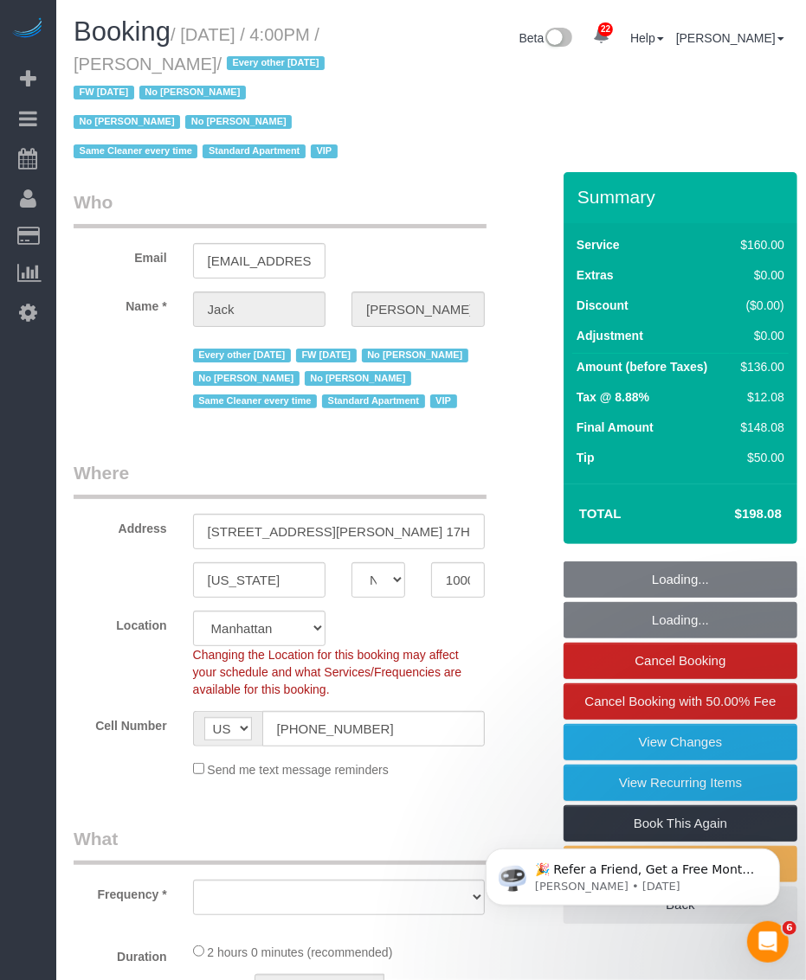
select select "object:987"
select select "spot1"
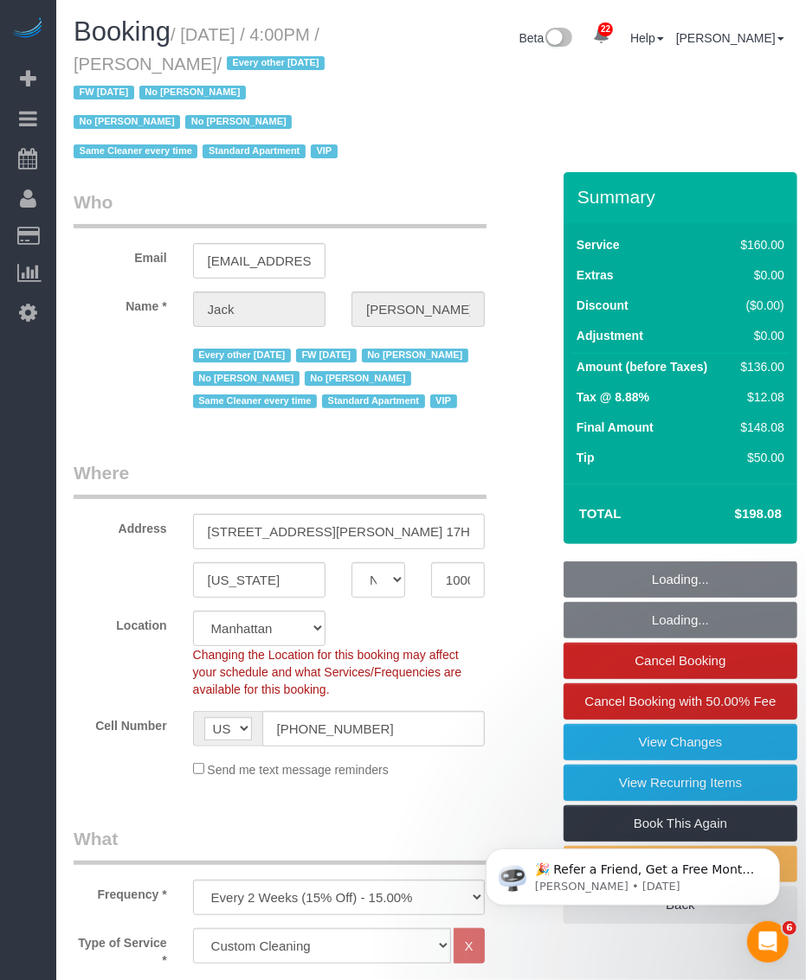
select select "object:1581"
